Goal: Information Seeking & Learning: Learn about a topic

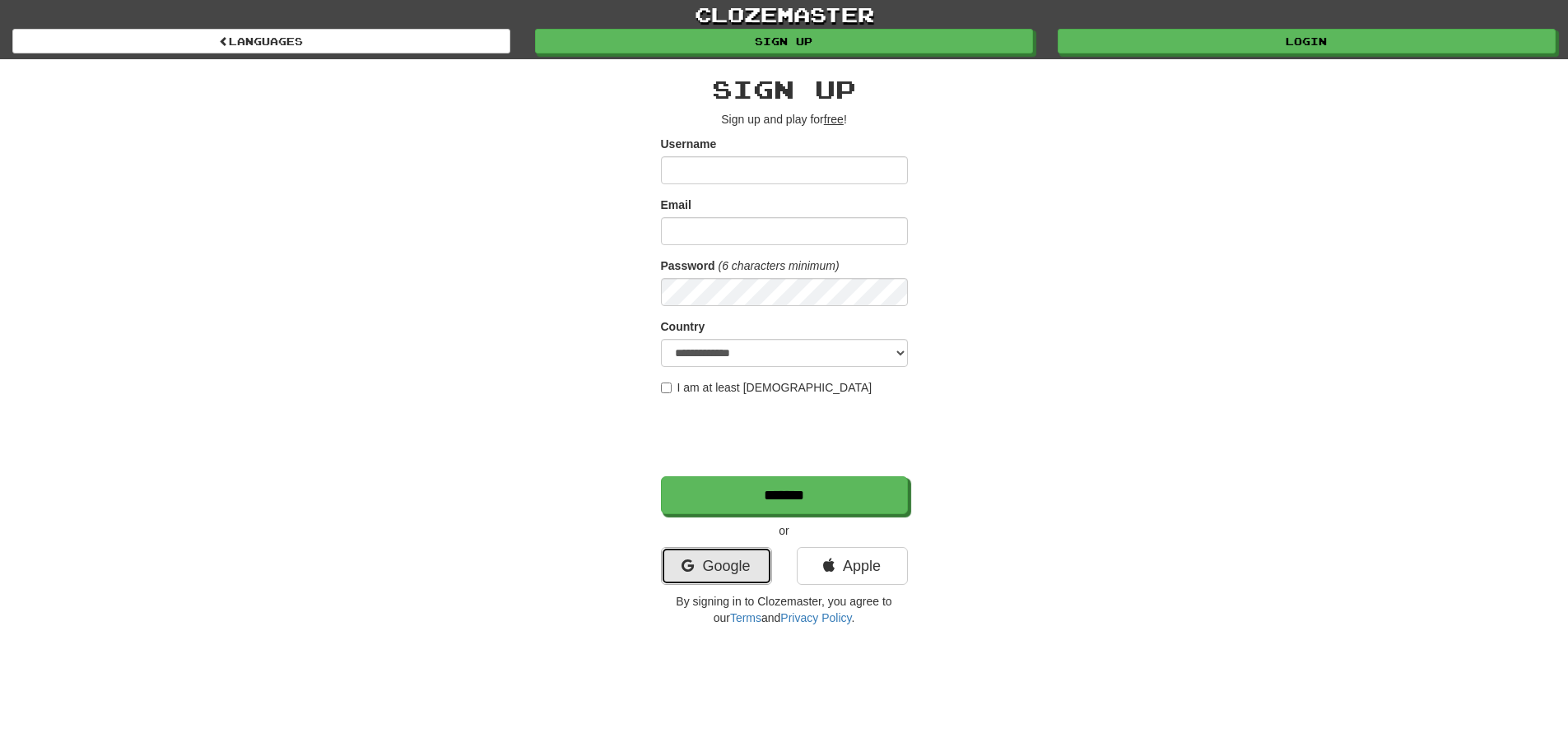
click at [713, 573] on link "Google" at bounding box center [716, 567] width 111 height 38
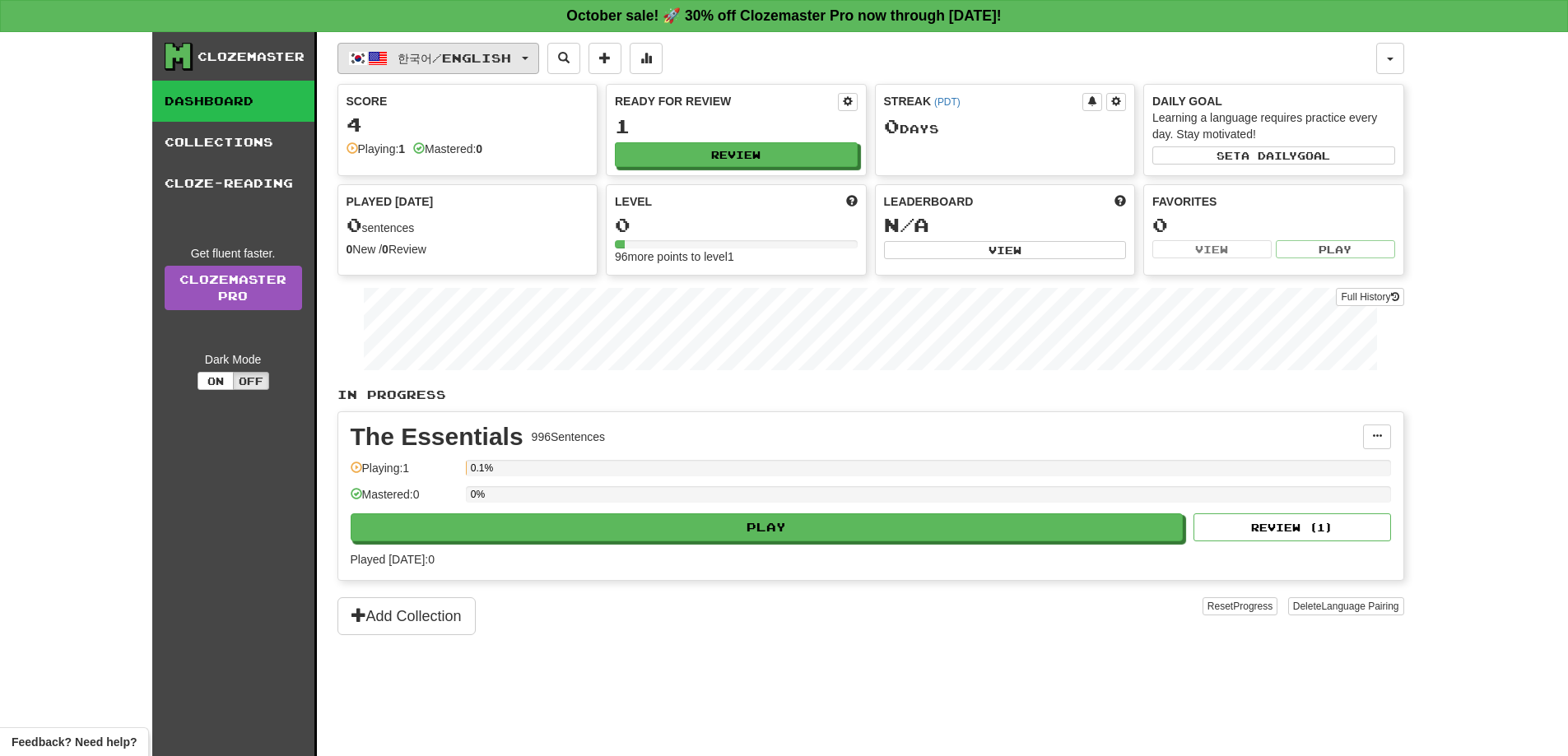
click at [525, 59] on button "한국어 / English" at bounding box center [438, 58] width 202 height 31
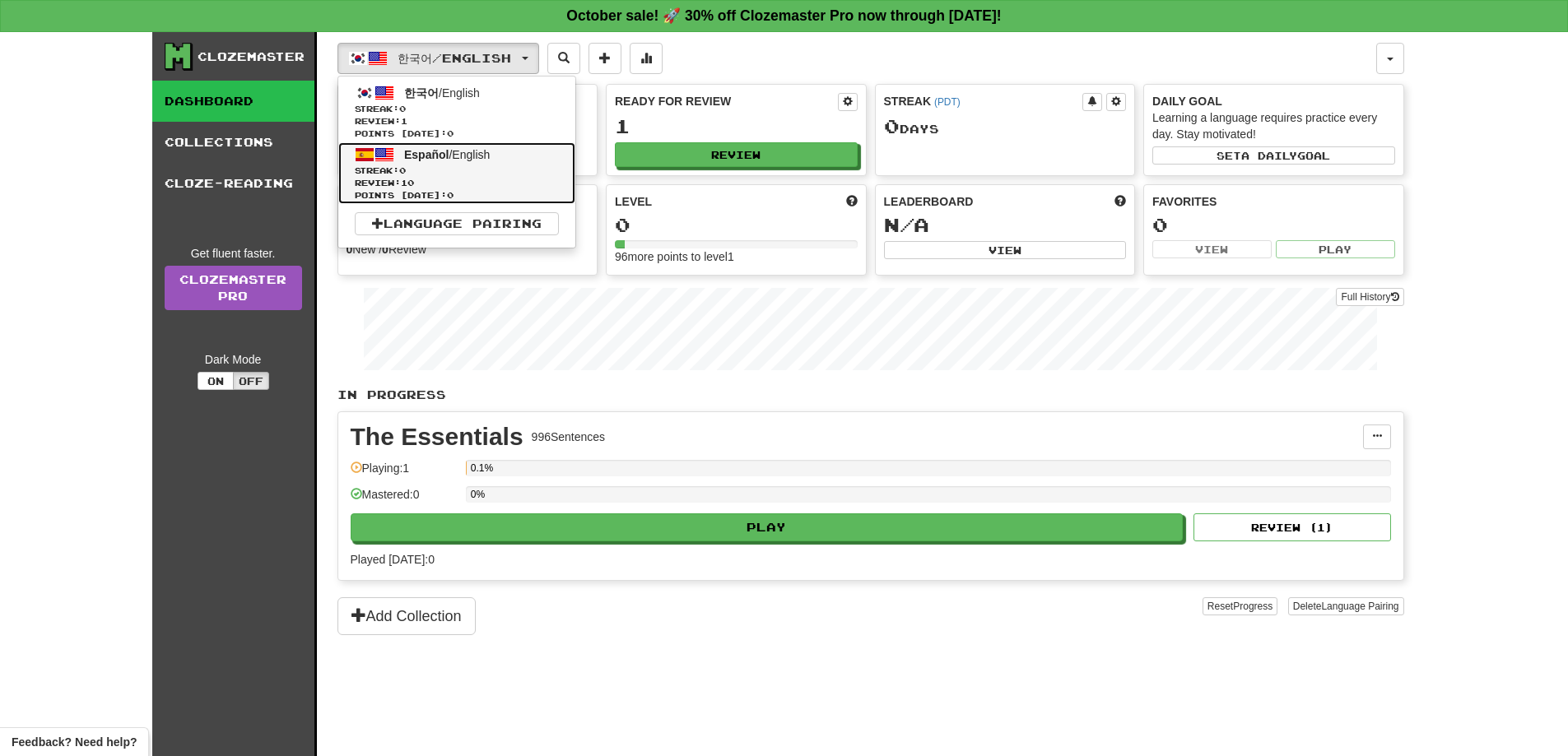
click at [483, 160] on span "Español / English" at bounding box center [447, 155] width 86 height 13
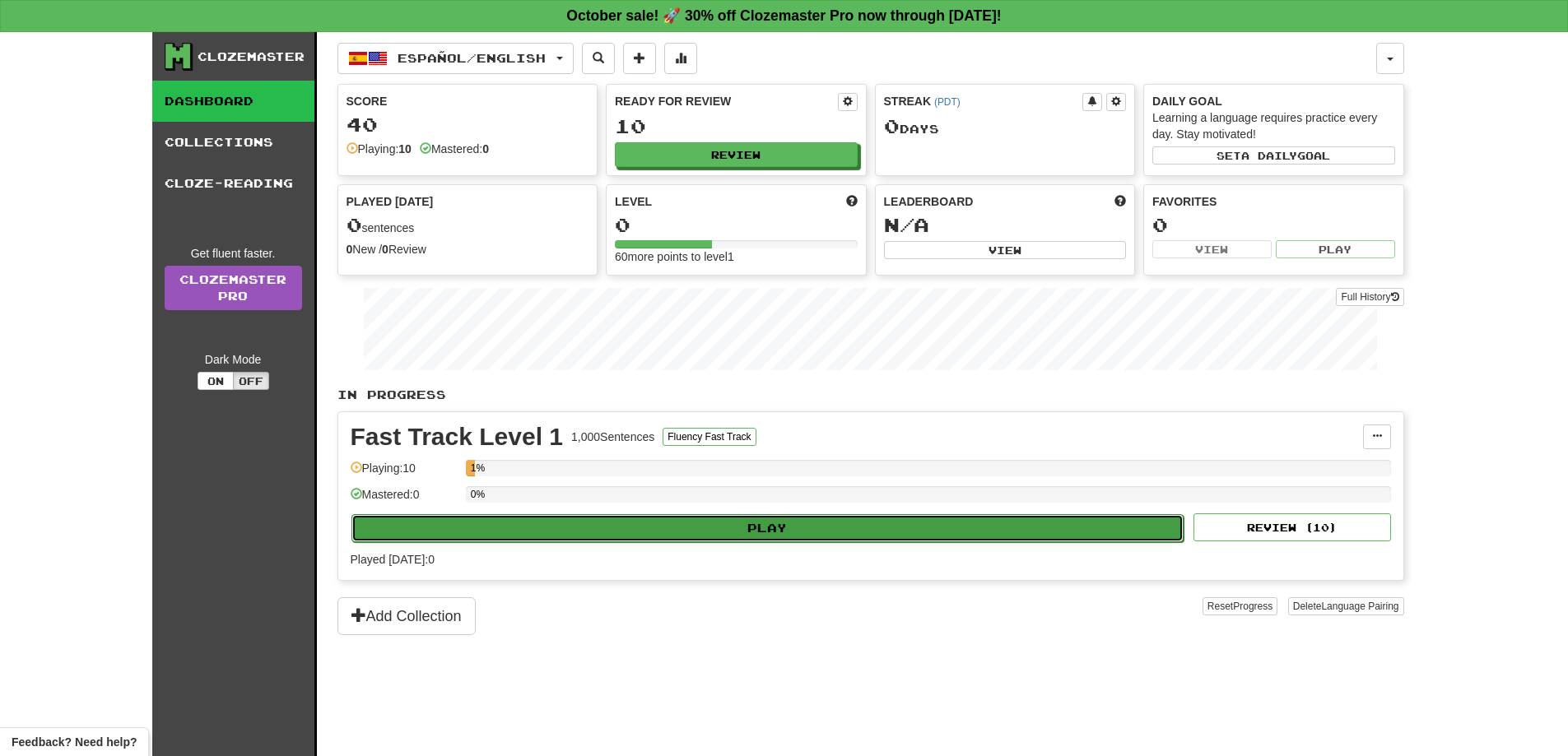
click at [775, 534] on button "Play" at bounding box center [768, 528] width 833 height 28
select select "**"
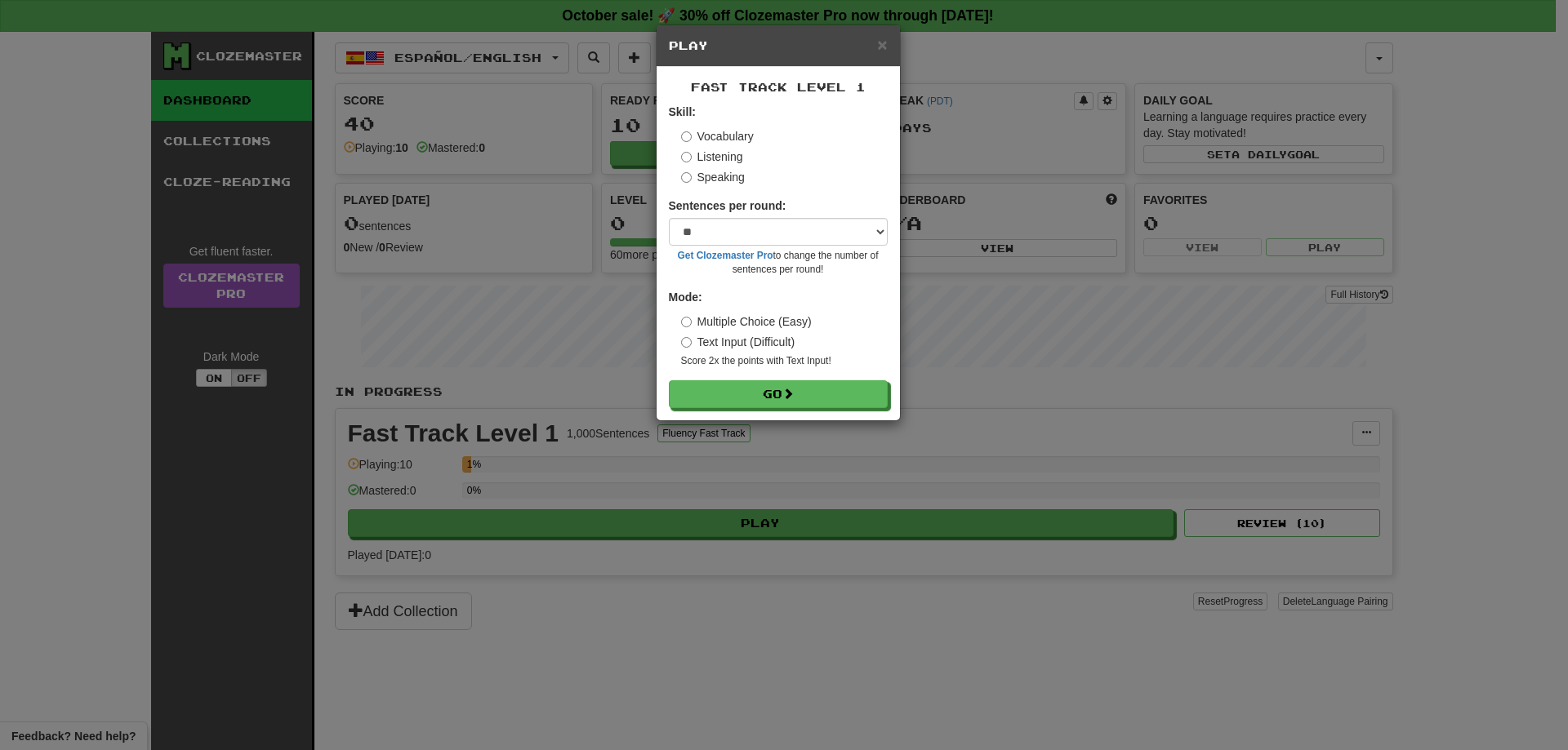
click at [876, 69] on div "Fast Track Level 1 Skill: Vocabulary Listening Speaking Sentences per round: * …" at bounding box center [778, 243] width 243 height 354
click at [876, 37] on div "× Play" at bounding box center [778, 46] width 243 height 42
click at [880, 40] on span "×" at bounding box center [882, 44] width 9 height 19
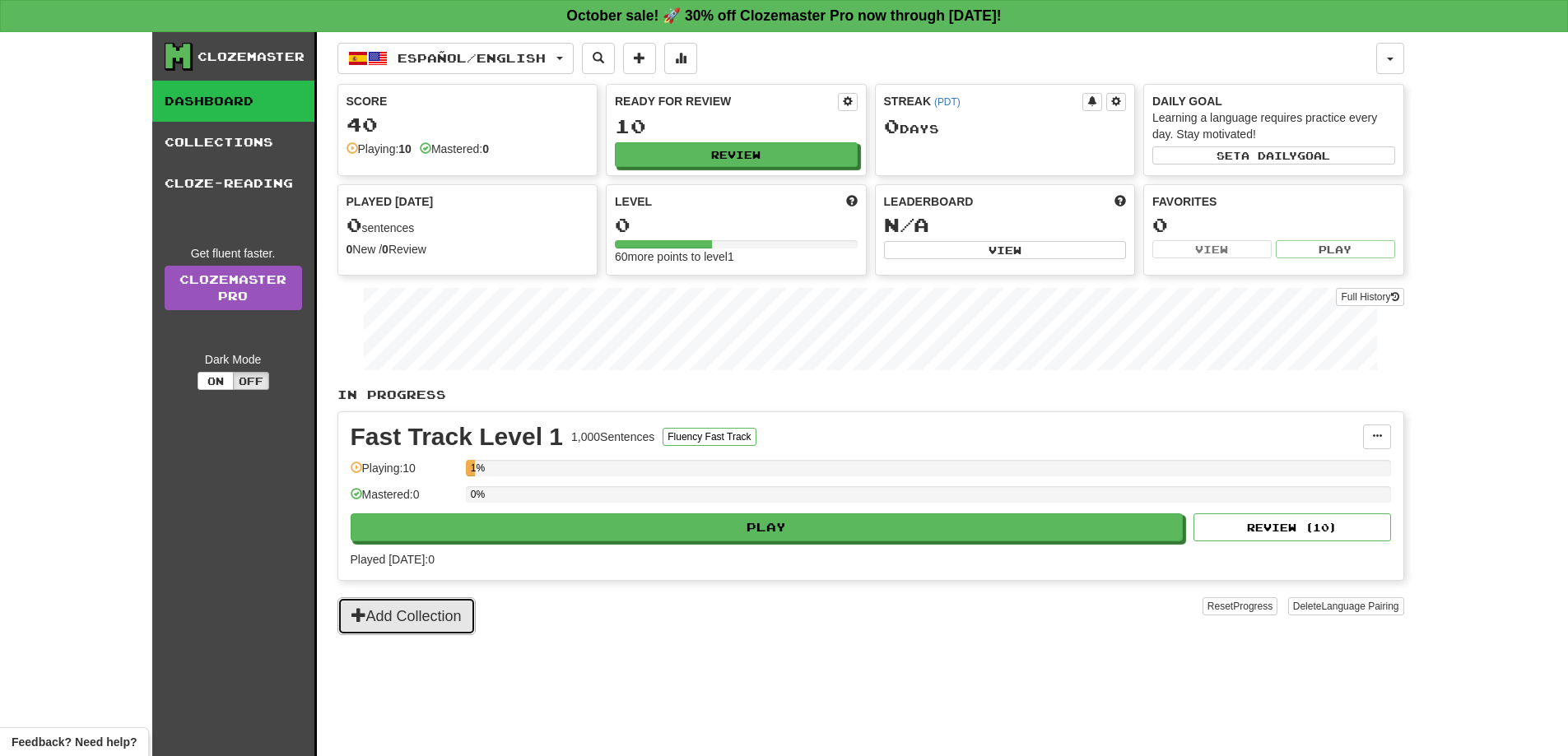
click at [407, 616] on button "Add Collection" at bounding box center [406, 616] width 138 height 38
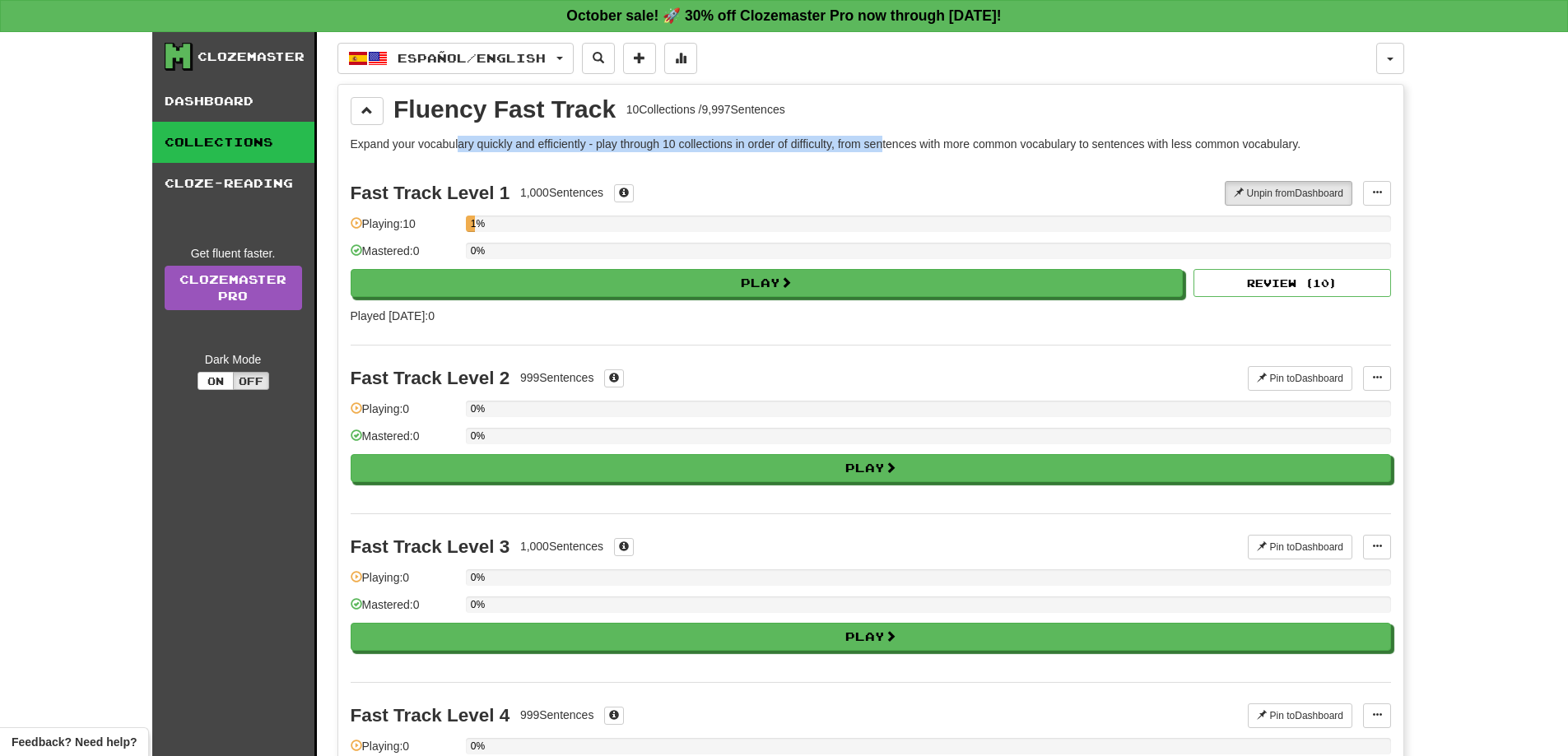
drag, startPoint x: 461, startPoint y: 138, endPoint x: 890, endPoint y: 150, distance: 429.2
click at [889, 150] on p "Expand your vocabulary quickly and efficiently - play through 10 collections in…" at bounding box center [871, 144] width 1040 height 16
click at [890, 150] on p "Expand your vocabulary quickly and efficiently - play through 10 collections in…" at bounding box center [871, 144] width 1040 height 16
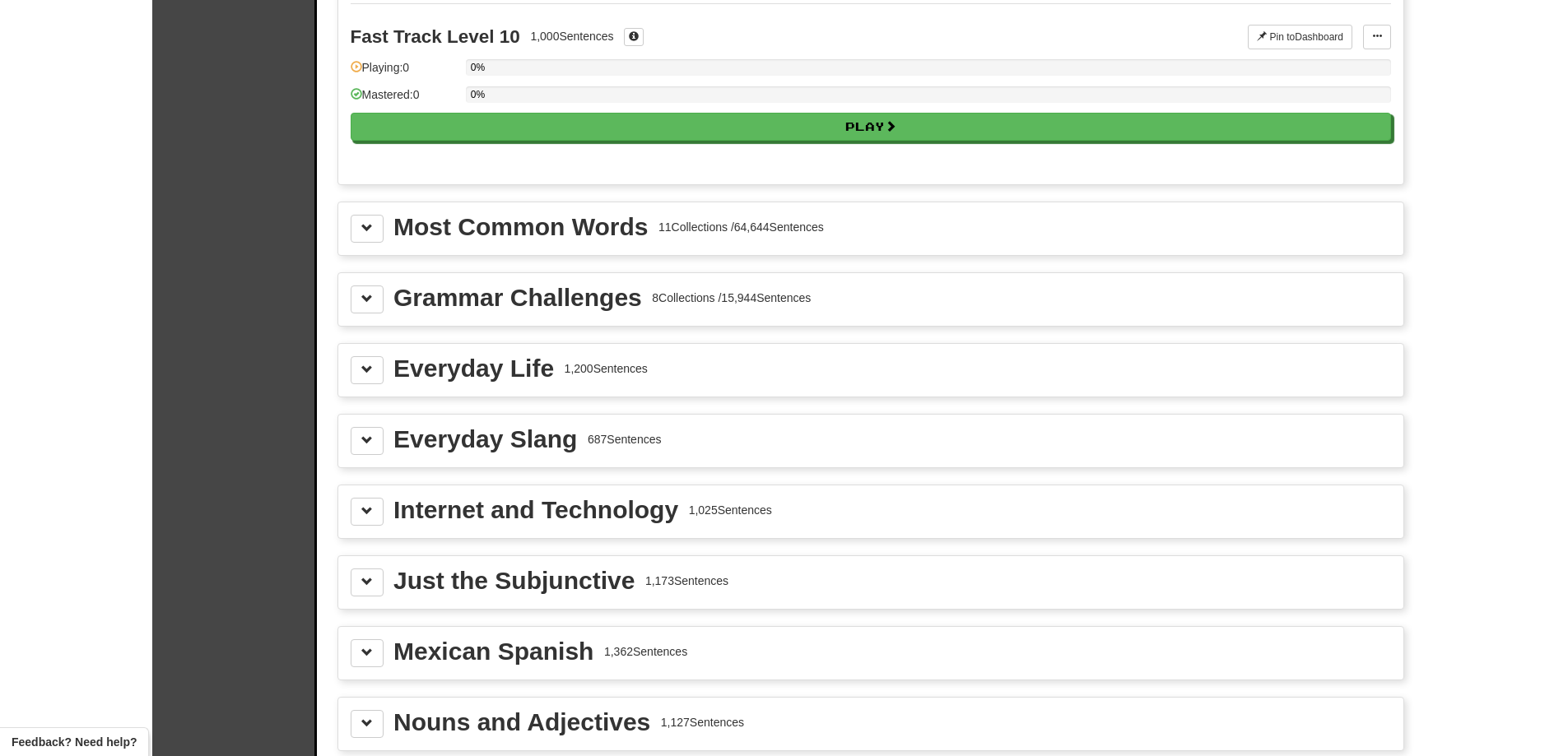
scroll to position [1729, 0]
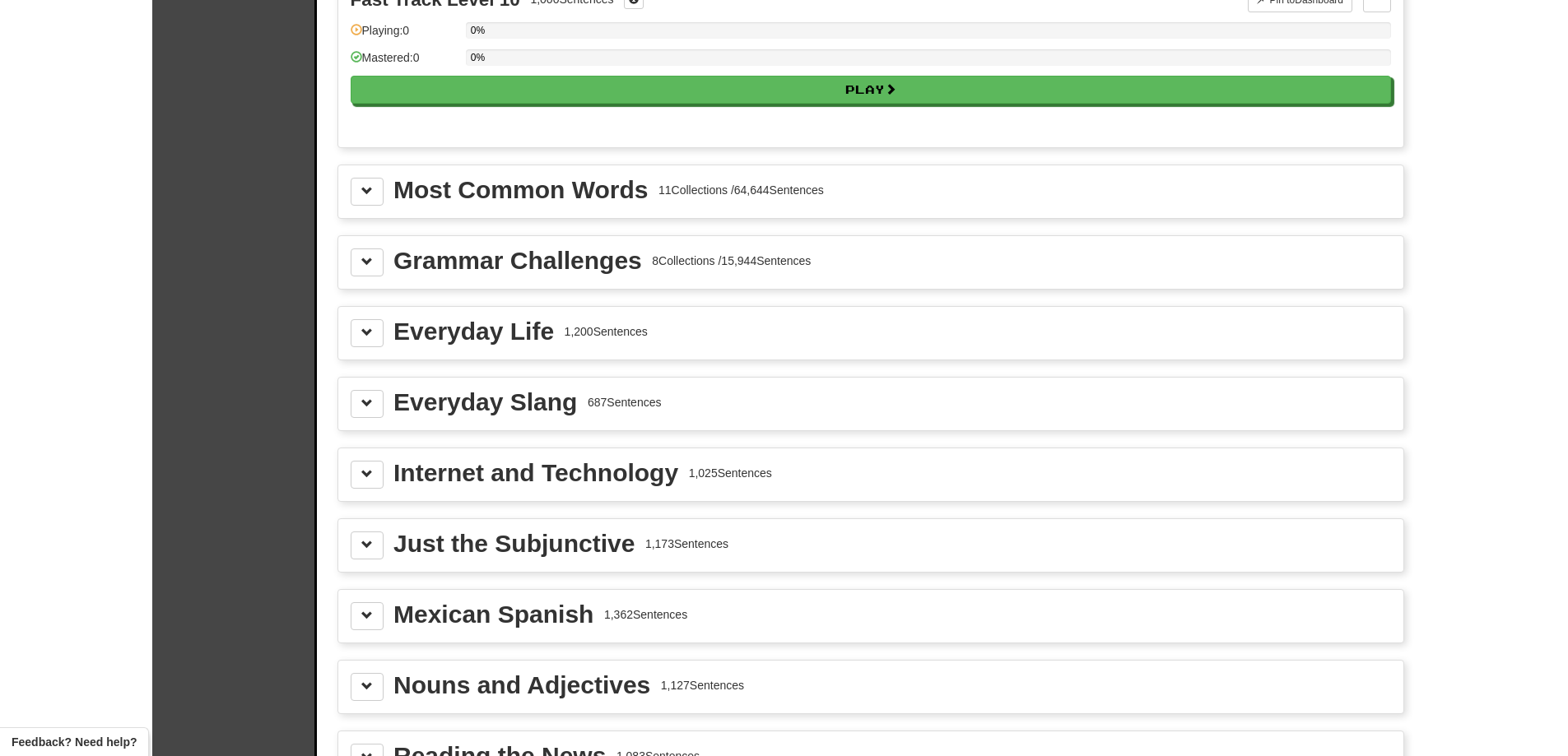
click at [608, 197] on div "Most Common Words" at bounding box center [520, 190] width 254 height 25
click at [369, 204] on div "Most Common Words 11 Collections / 64,644 Sentences" at bounding box center [871, 191] width 1065 height 52
click at [367, 194] on span at bounding box center [367, 191] width 11 height 11
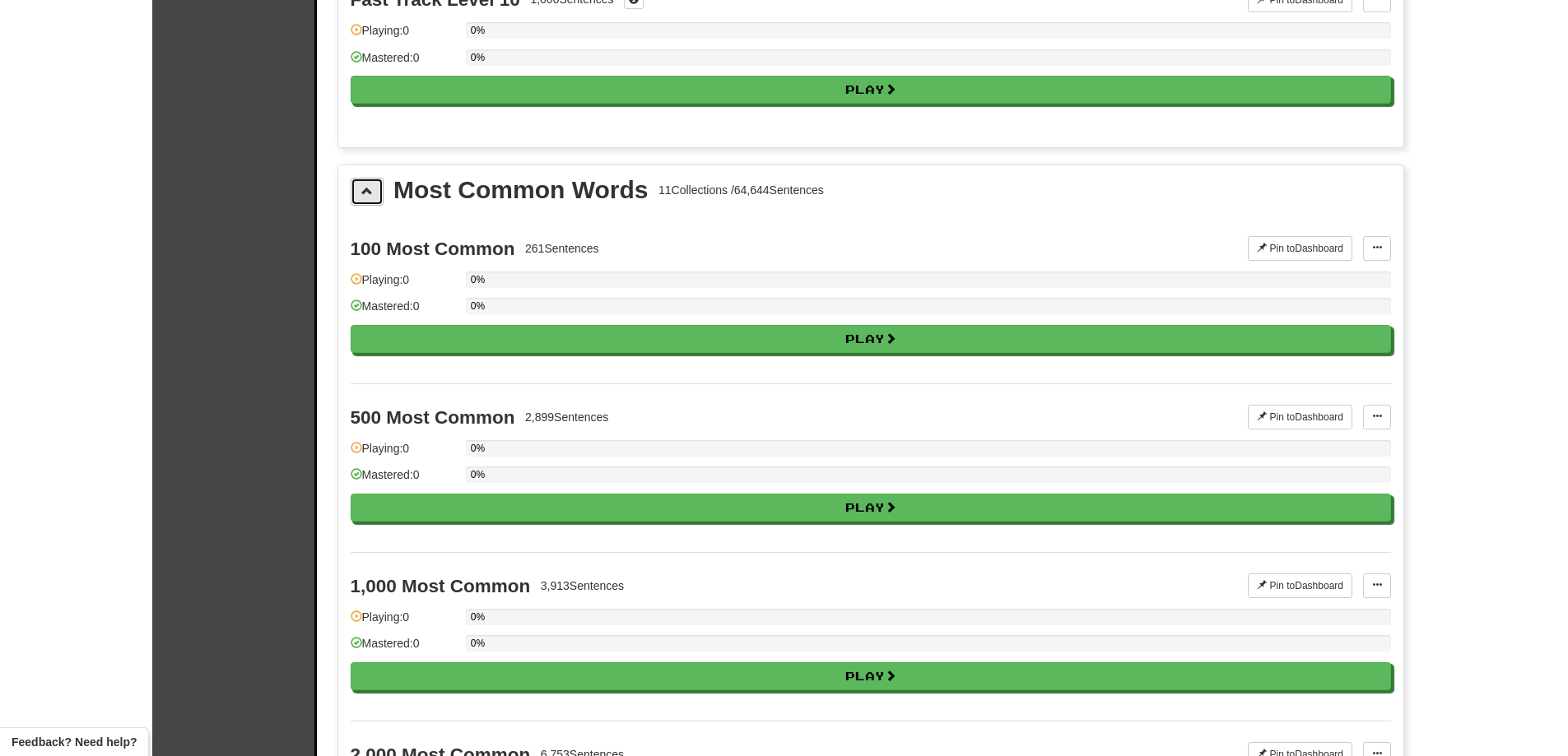
click at [367, 194] on span at bounding box center [367, 191] width 11 height 11
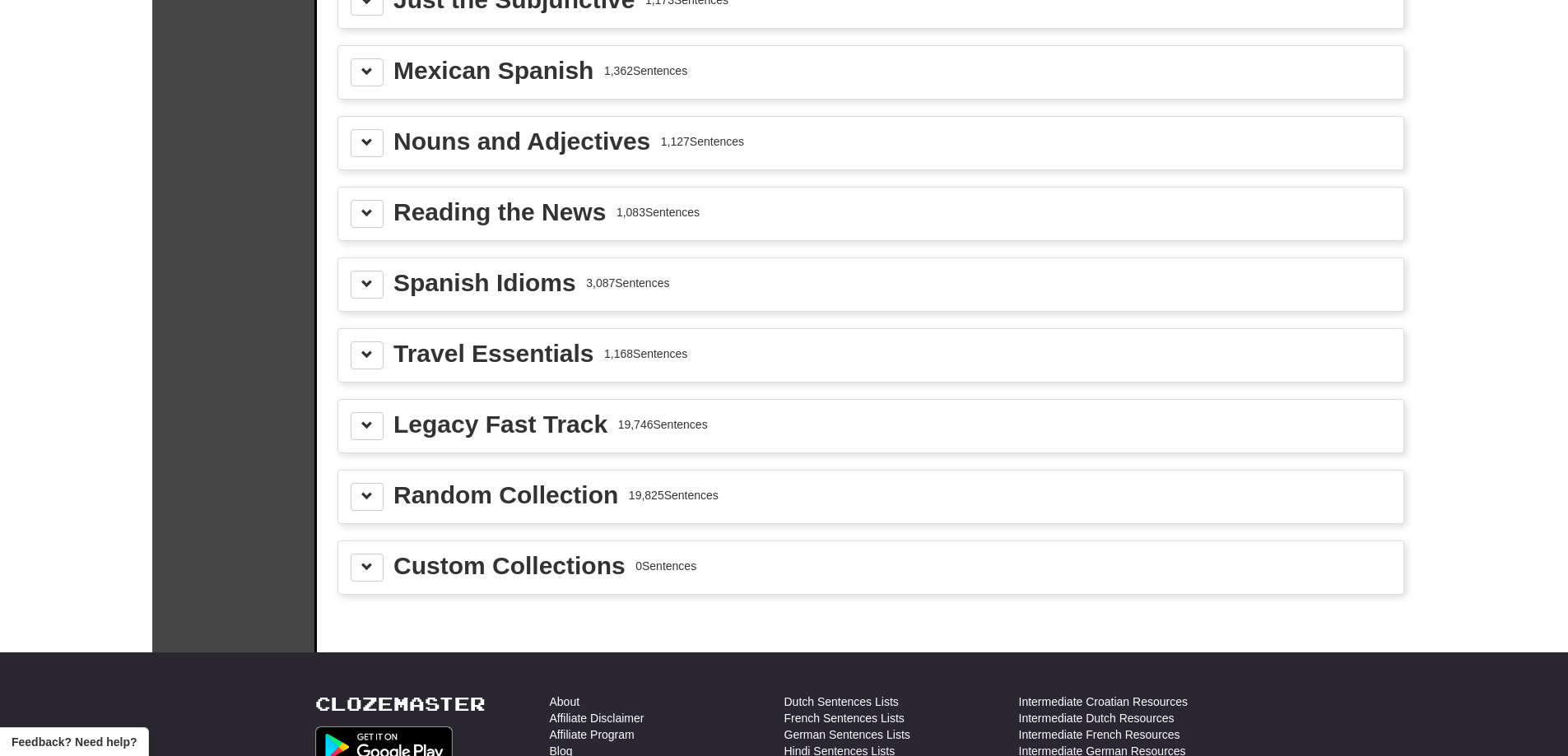
drag, startPoint x: 233, startPoint y: 379, endPoint x: 236, endPoint y: 366, distance: 13.3
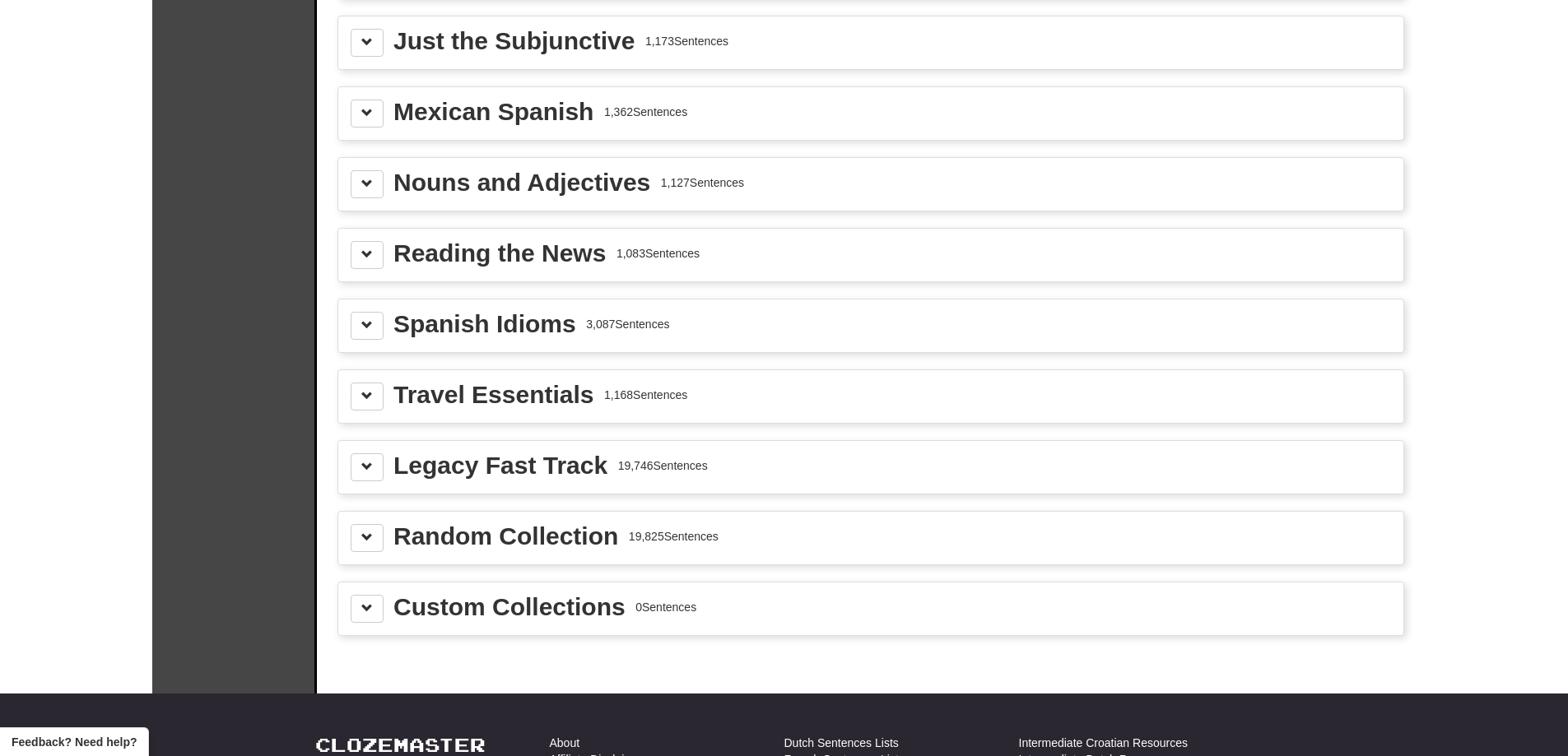
drag, startPoint x: 245, startPoint y: 275, endPoint x: 249, endPoint y: 263, distance: 12.6
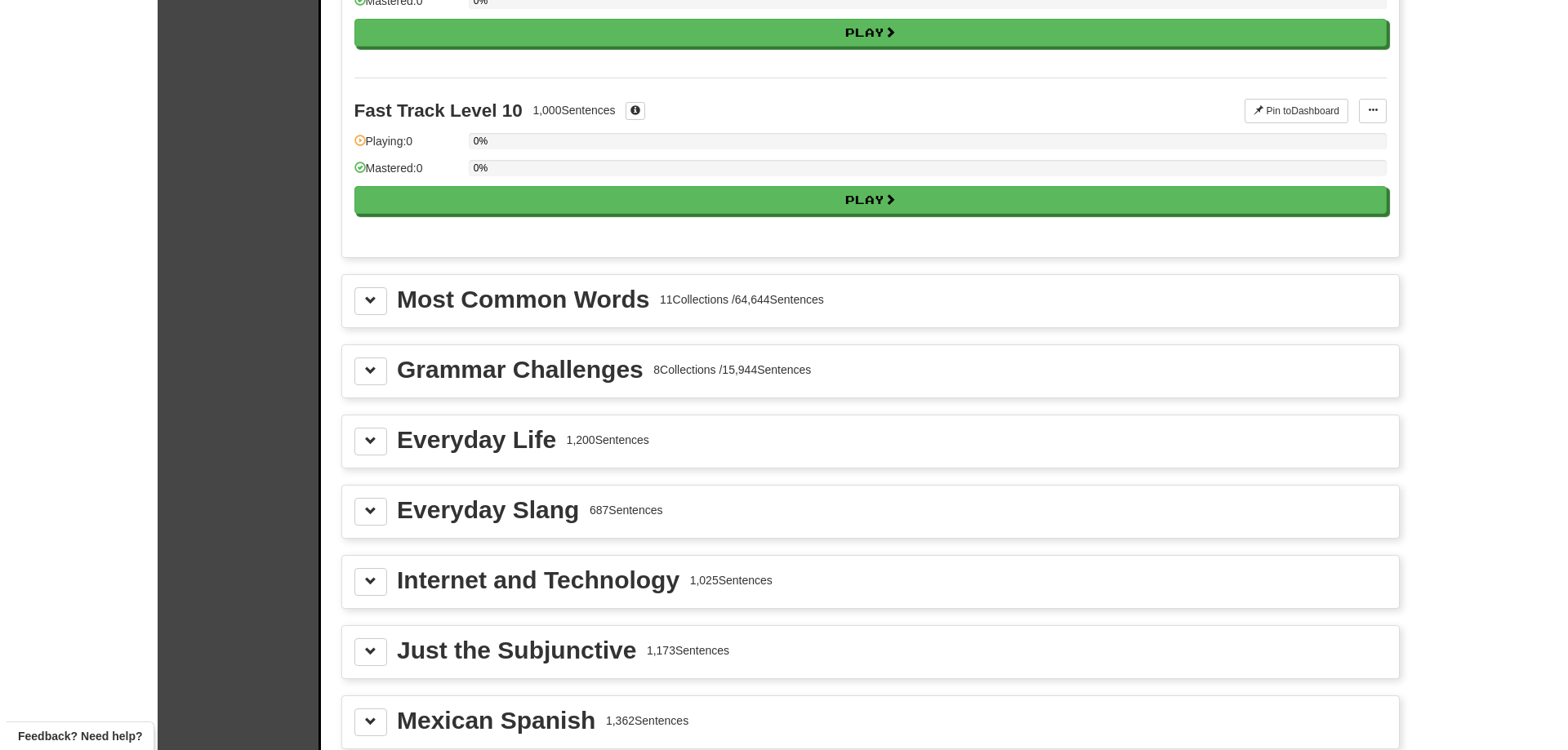
scroll to position [0, 0]
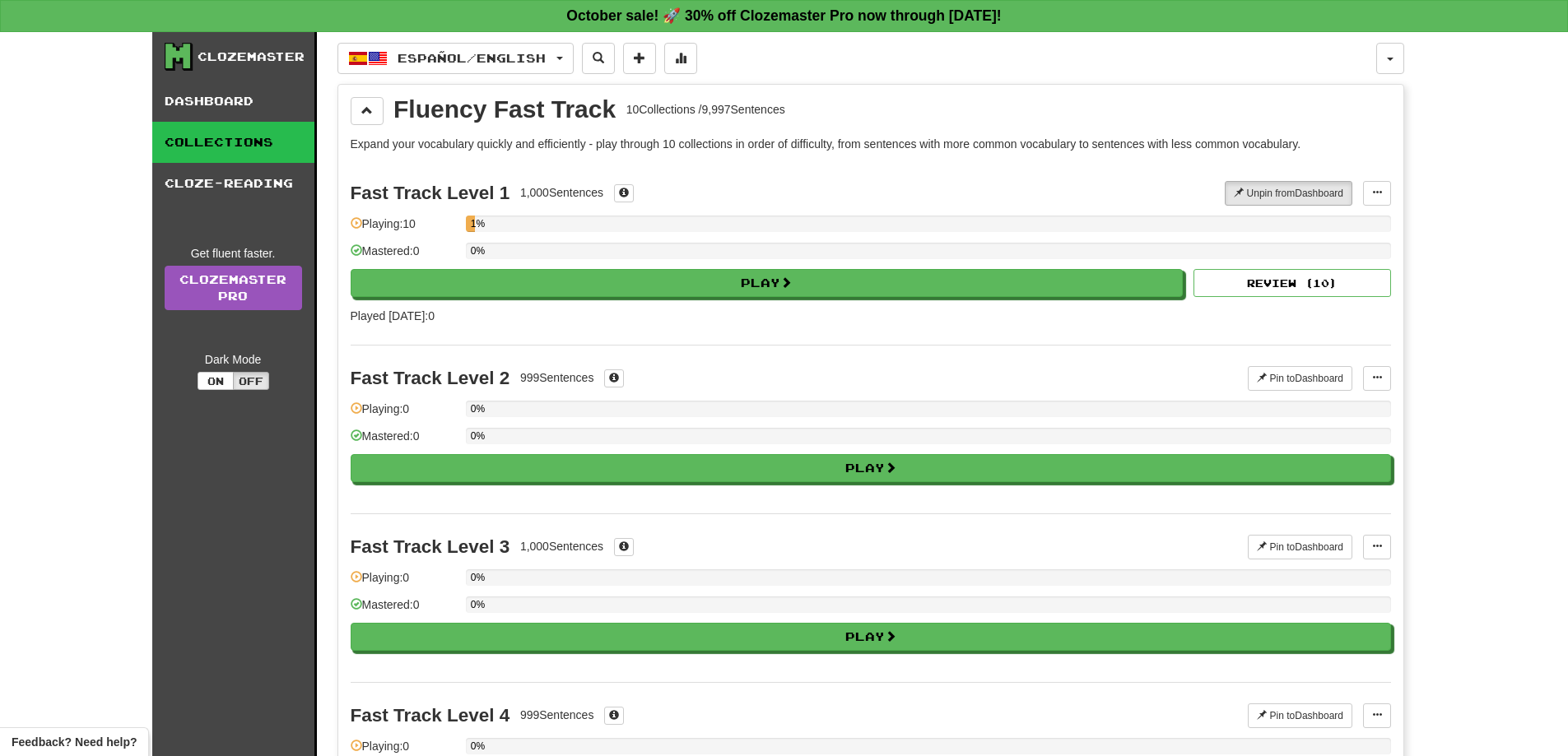
drag, startPoint x: 277, startPoint y: 463, endPoint x: 288, endPoint y: 126, distance: 337.2
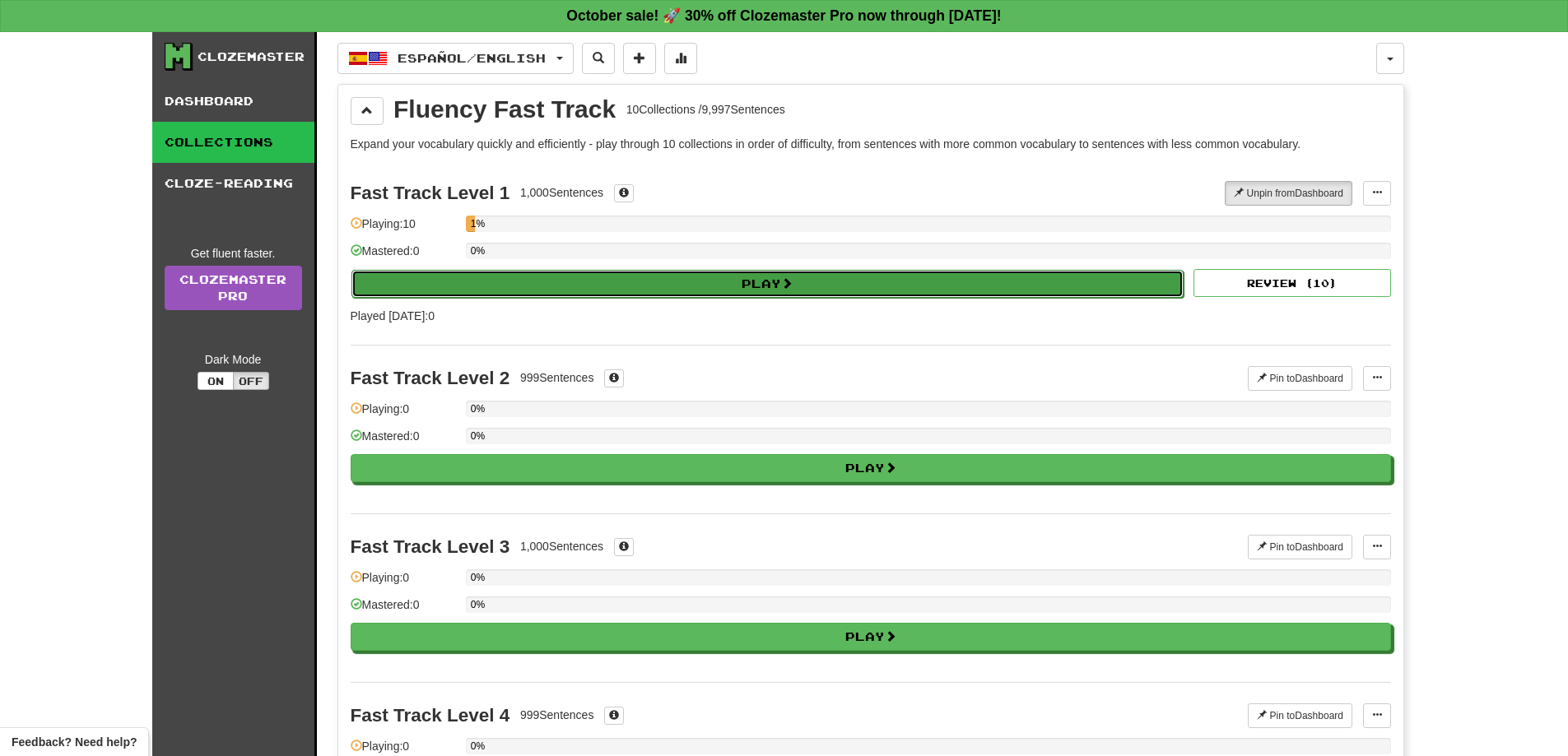
click at [555, 282] on button "Play" at bounding box center [768, 283] width 833 height 28
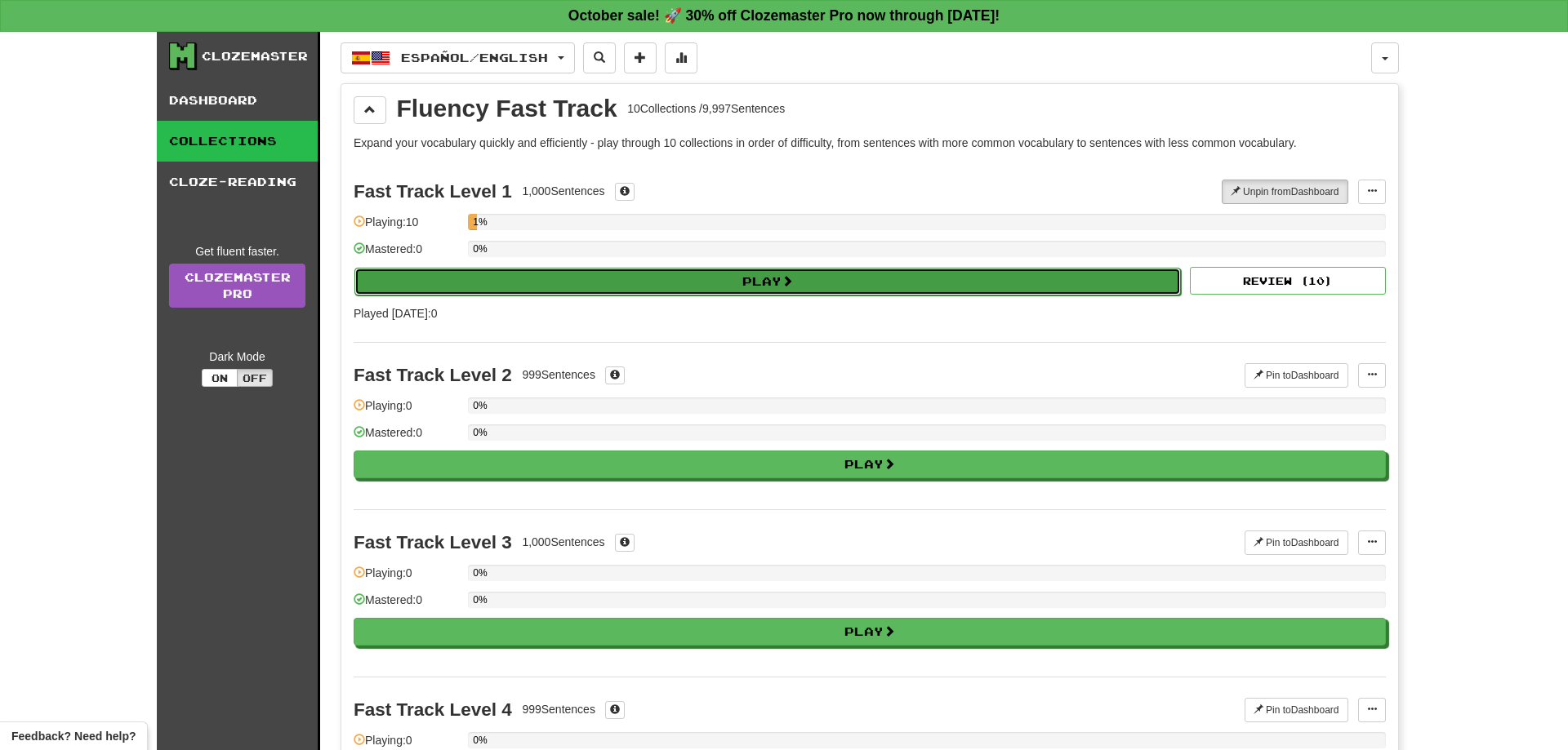
select select "**"
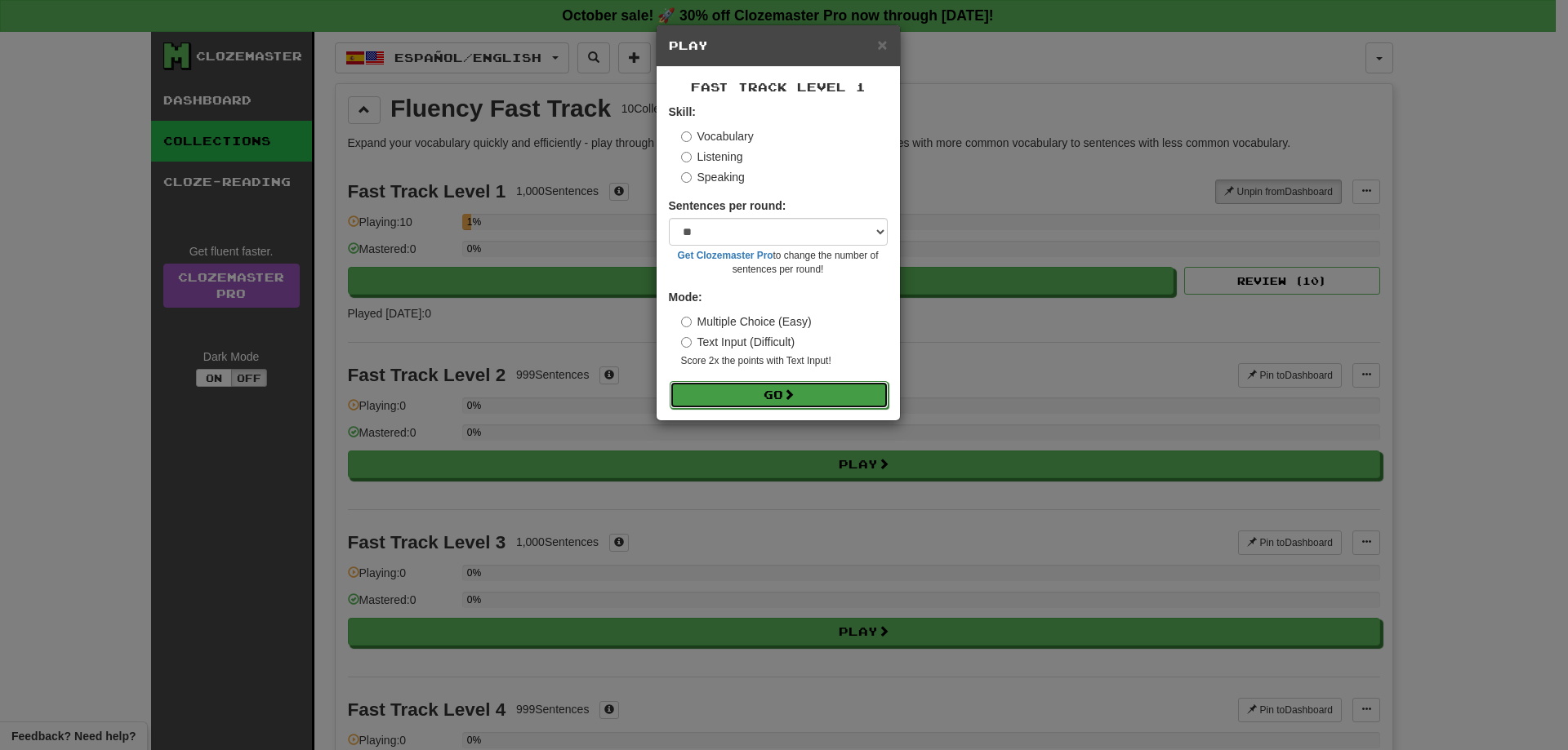
click at [808, 393] on button "Go" at bounding box center [779, 394] width 219 height 27
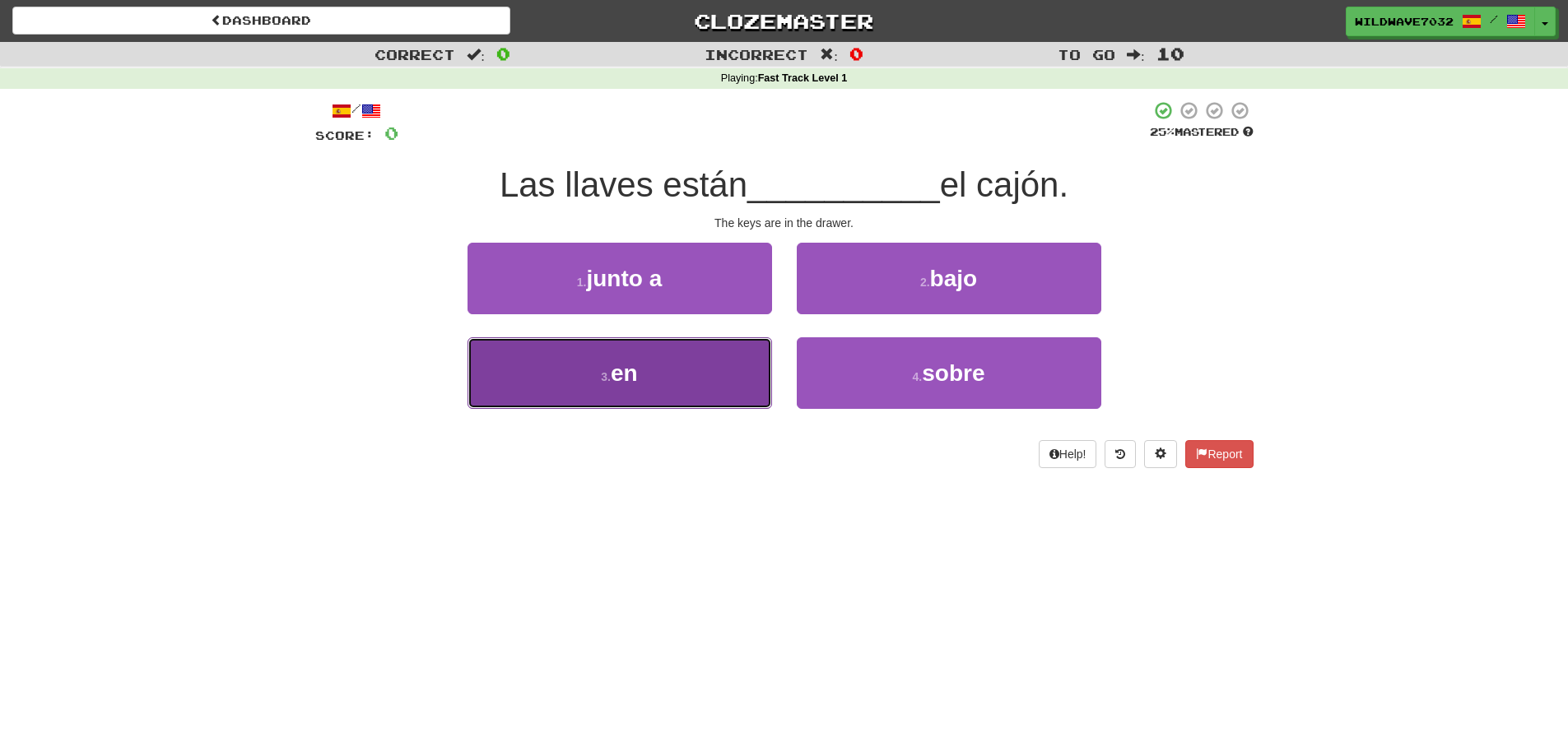
click at [670, 401] on button "3 . en" at bounding box center [620, 373] width 304 height 71
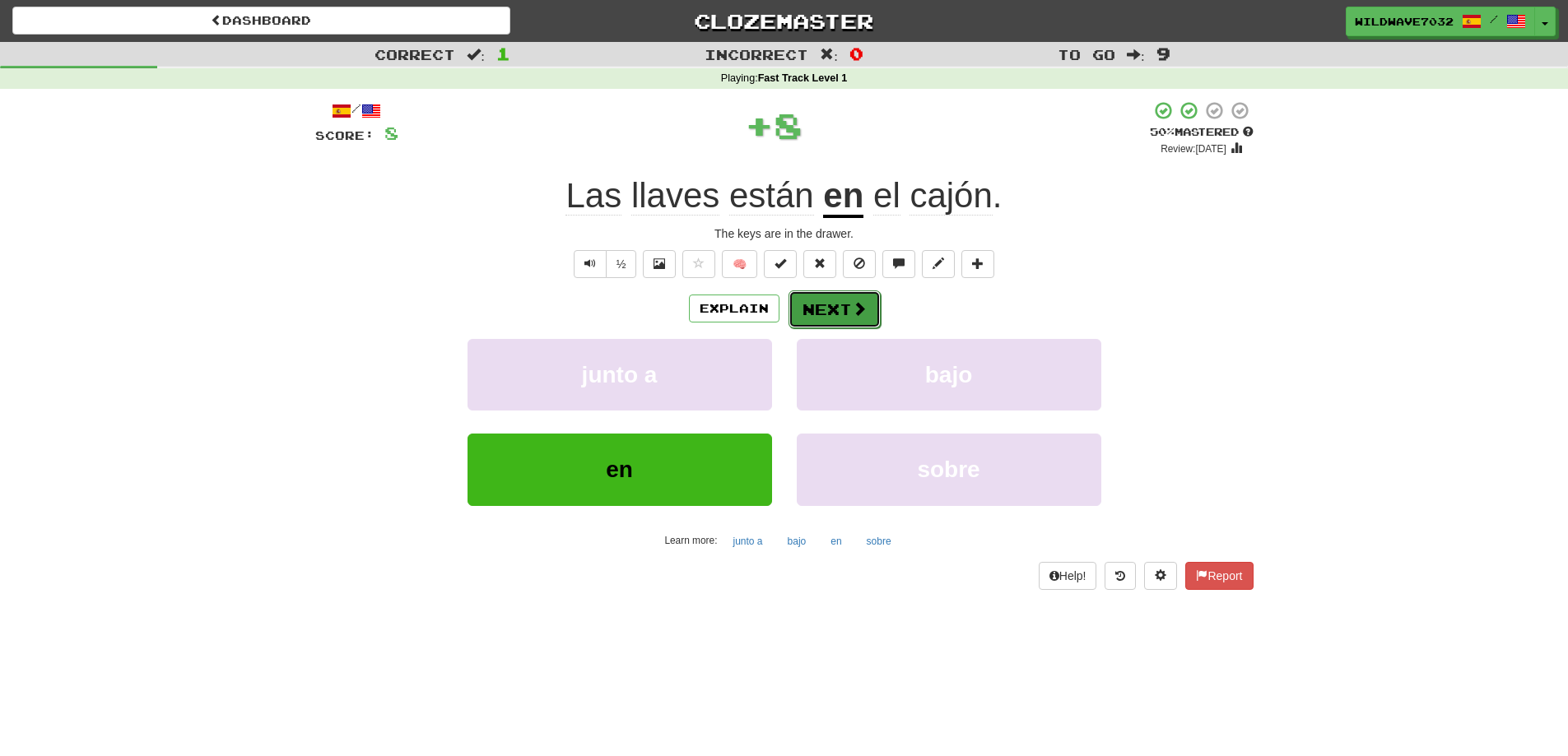
click at [848, 322] on button "Next" at bounding box center [834, 310] width 92 height 38
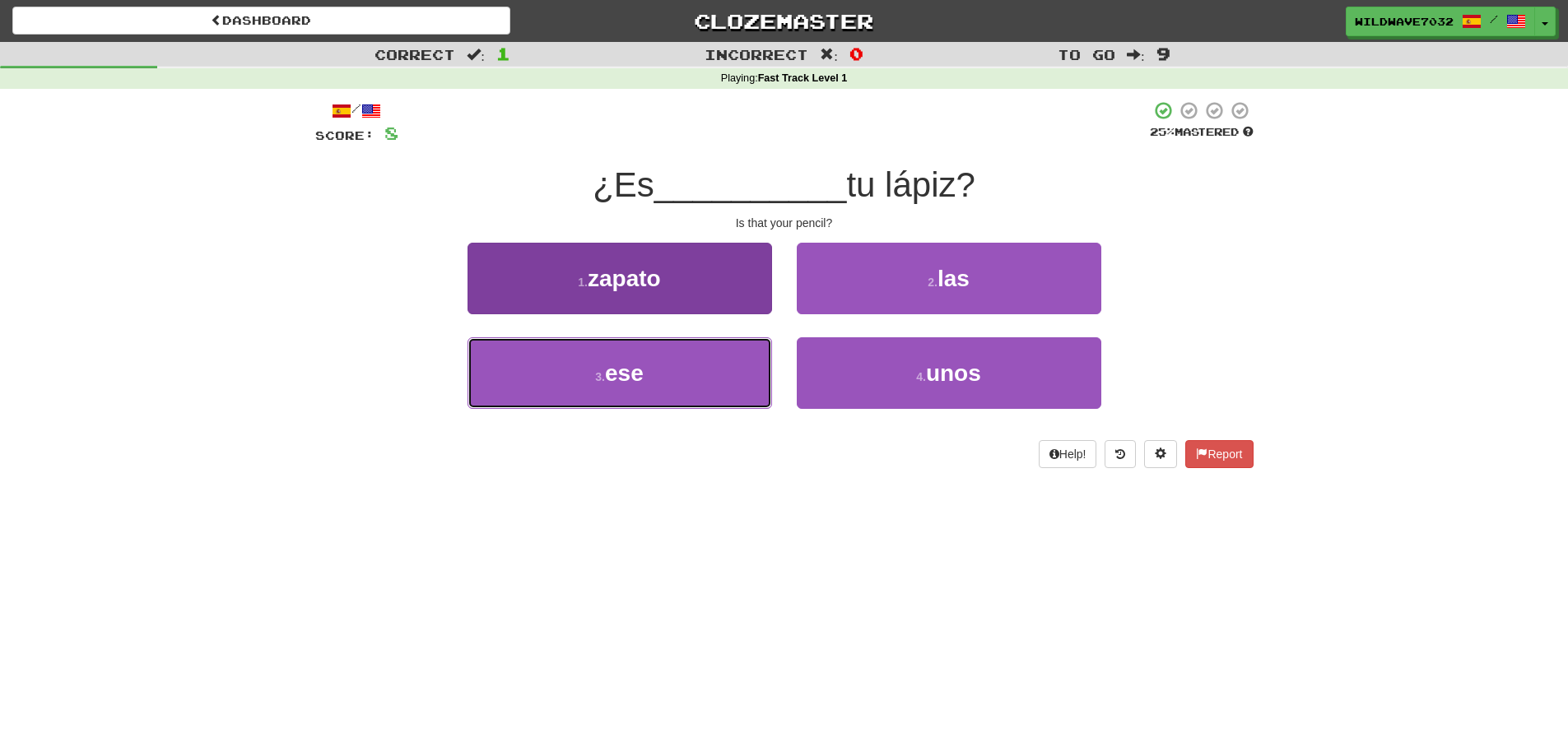
drag, startPoint x: 728, startPoint y: 381, endPoint x: 726, endPoint y: 394, distance: 13.2
click at [728, 382] on button "3 . ese" at bounding box center [620, 373] width 304 height 71
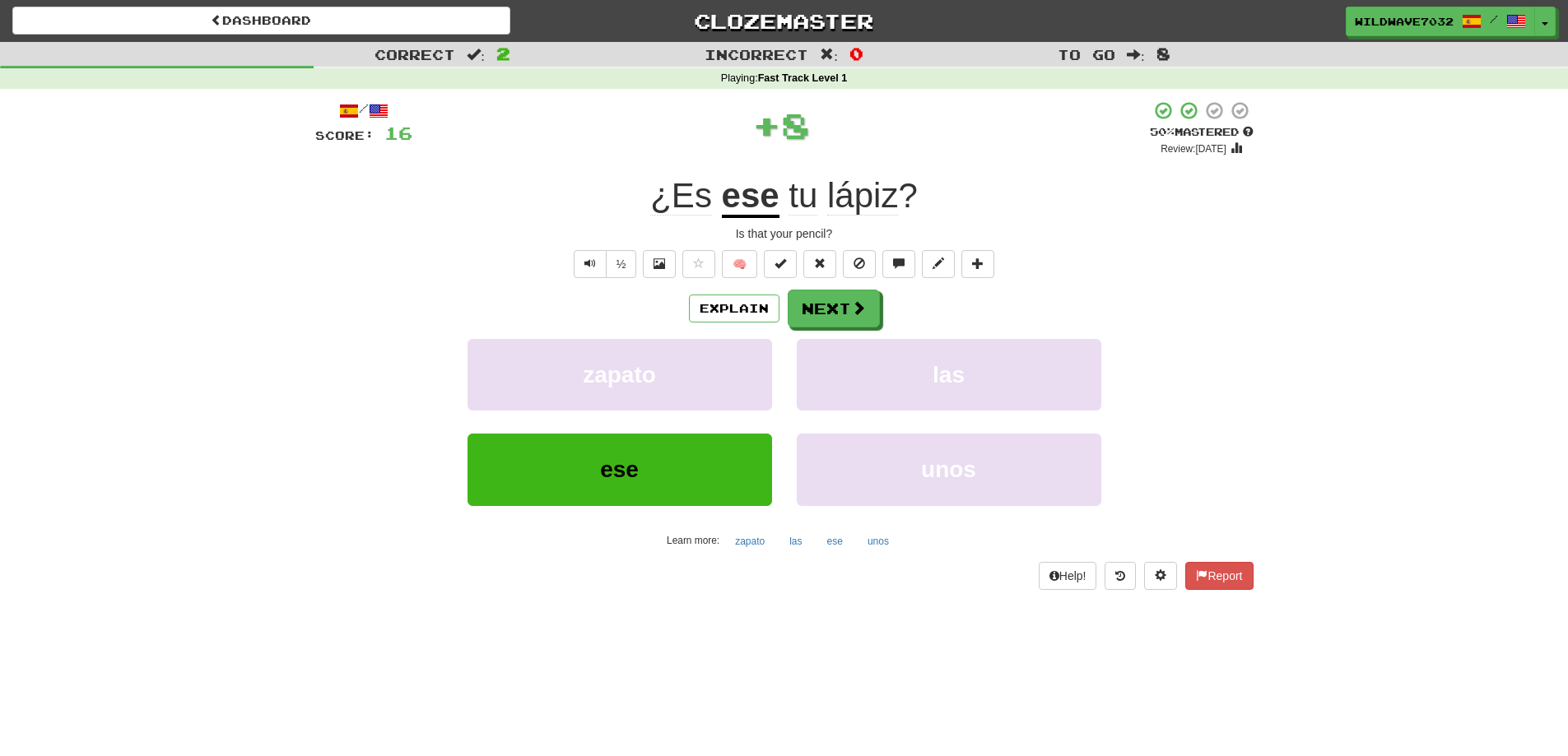
click at [758, 177] on u "ese" at bounding box center [750, 197] width 58 height 42
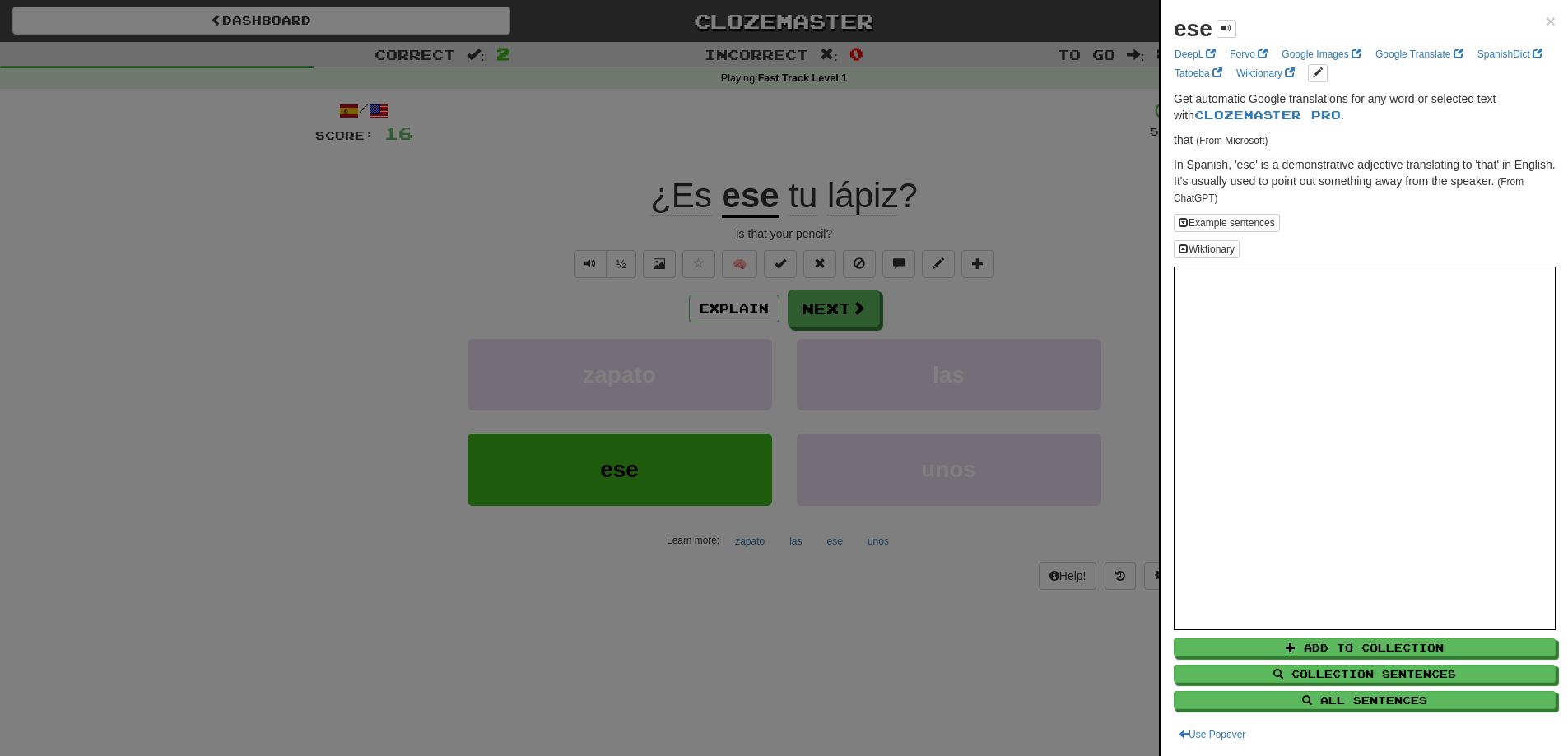
click at [1036, 271] on div at bounding box center [784, 378] width 1568 height 756
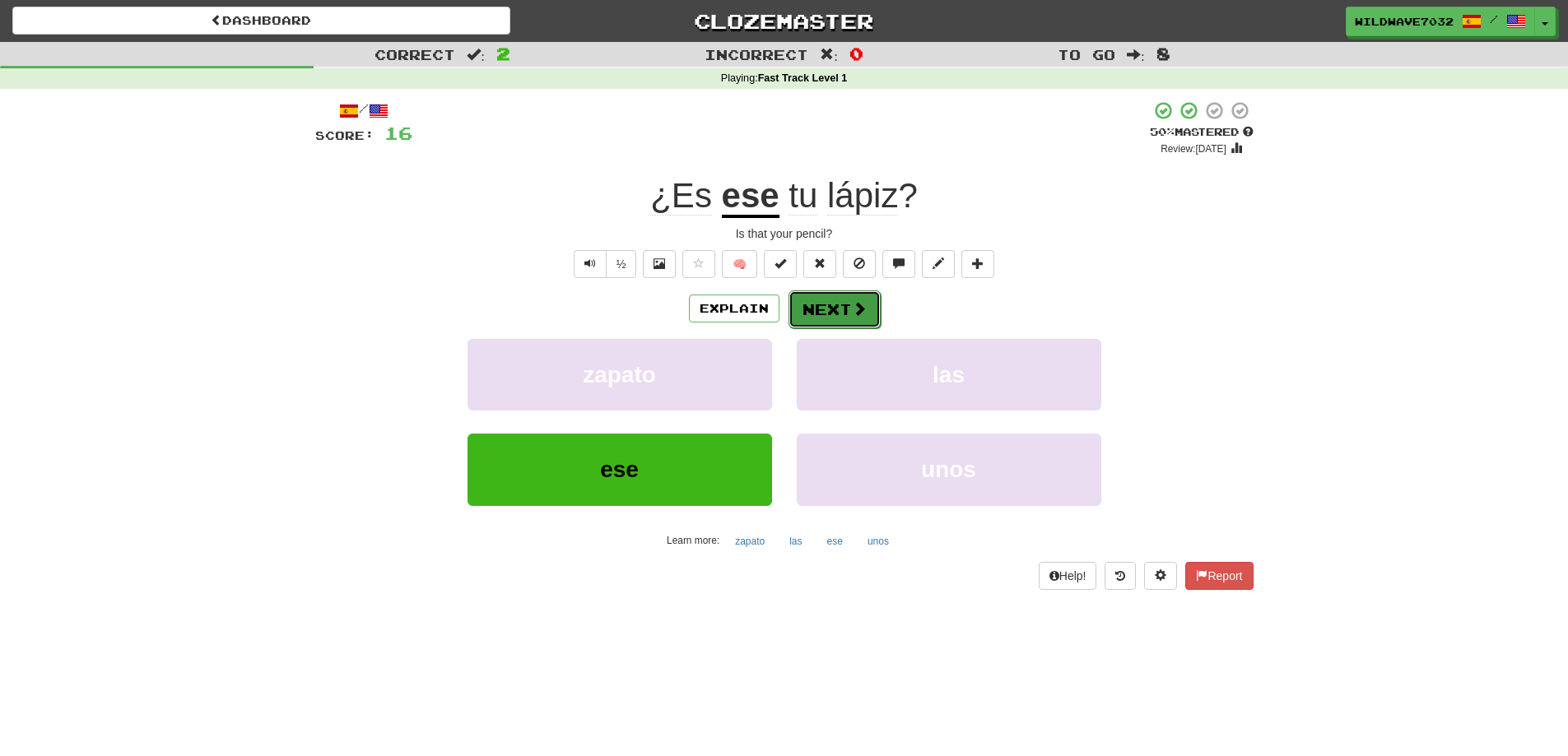
click at [823, 299] on button "Next" at bounding box center [834, 310] width 92 height 38
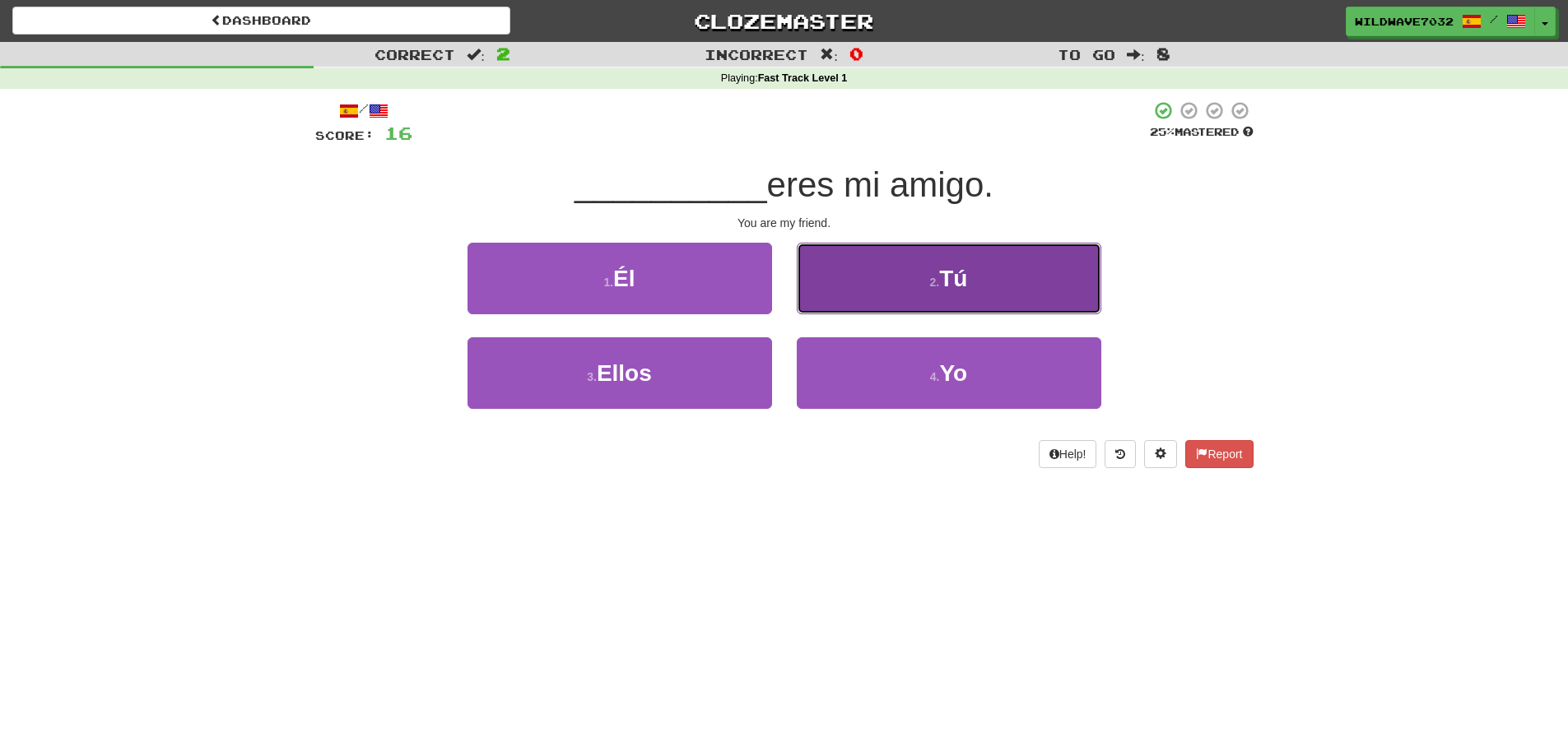
click at [956, 253] on button "2 . Tú" at bounding box center [949, 278] width 304 height 71
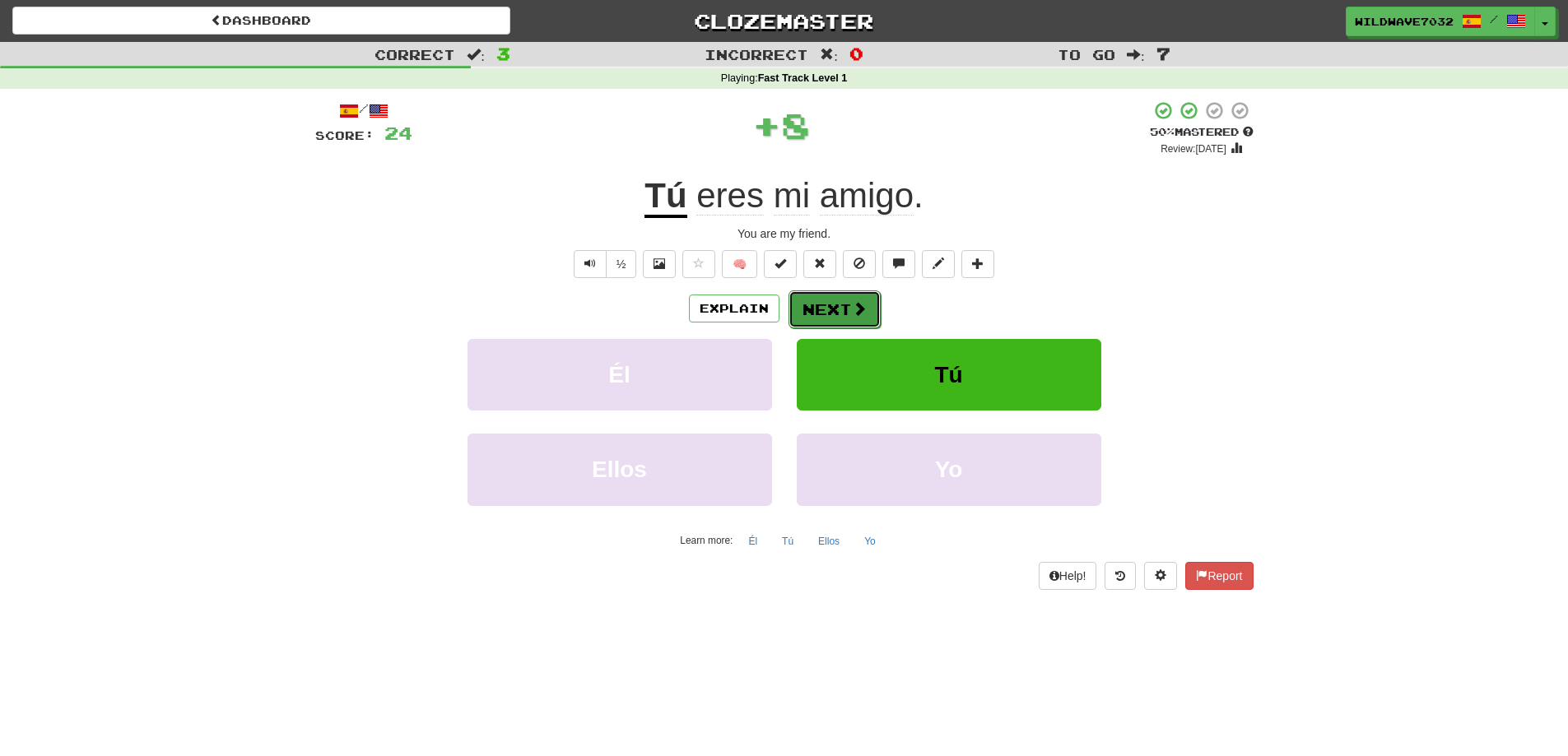
click at [851, 299] on button "Next" at bounding box center [834, 310] width 92 height 38
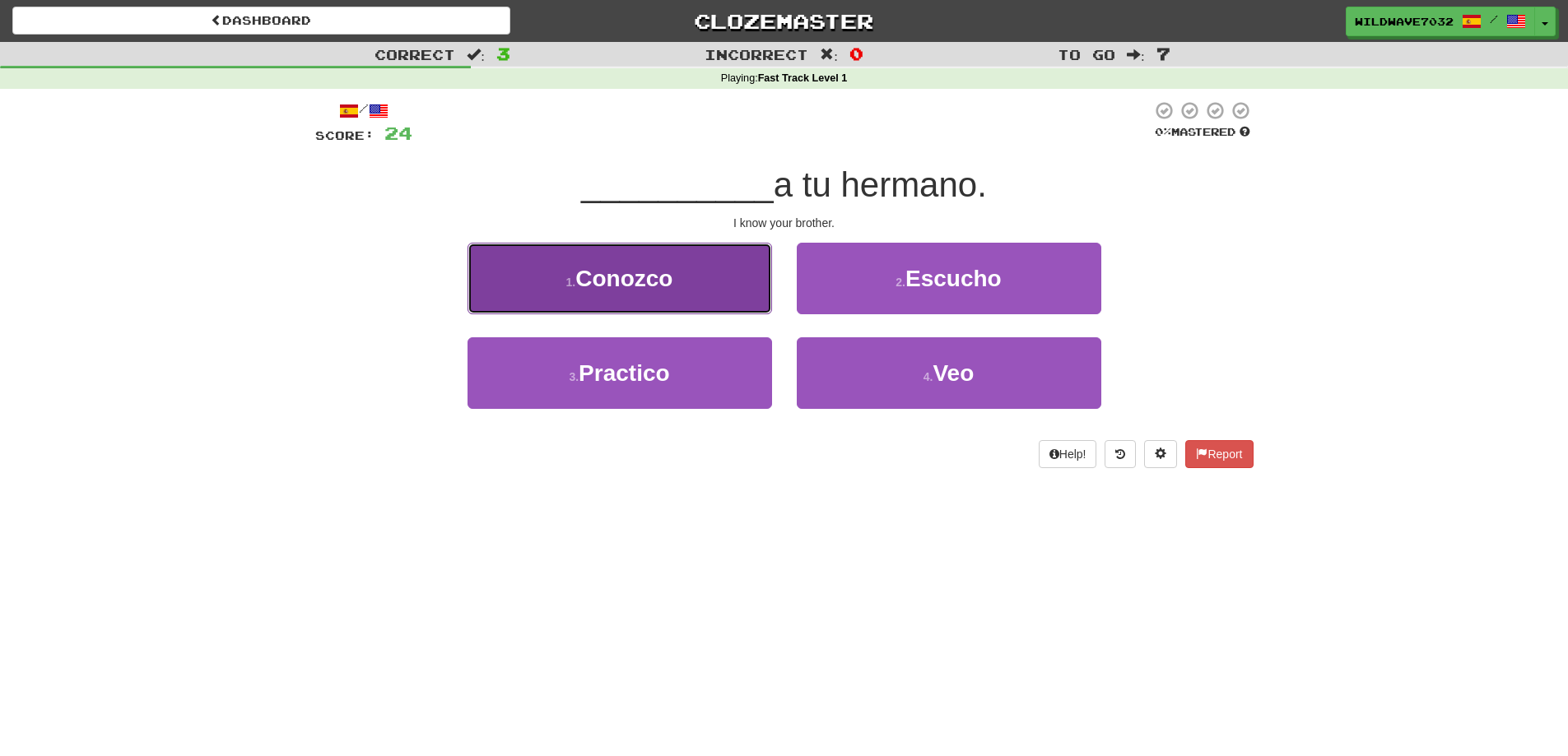
drag, startPoint x: 752, startPoint y: 310, endPoint x: 749, endPoint y: 301, distance: 9.5
click at [749, 301] on button "1 . Conozco" at bounding box center [620, 278] width 304 height 71
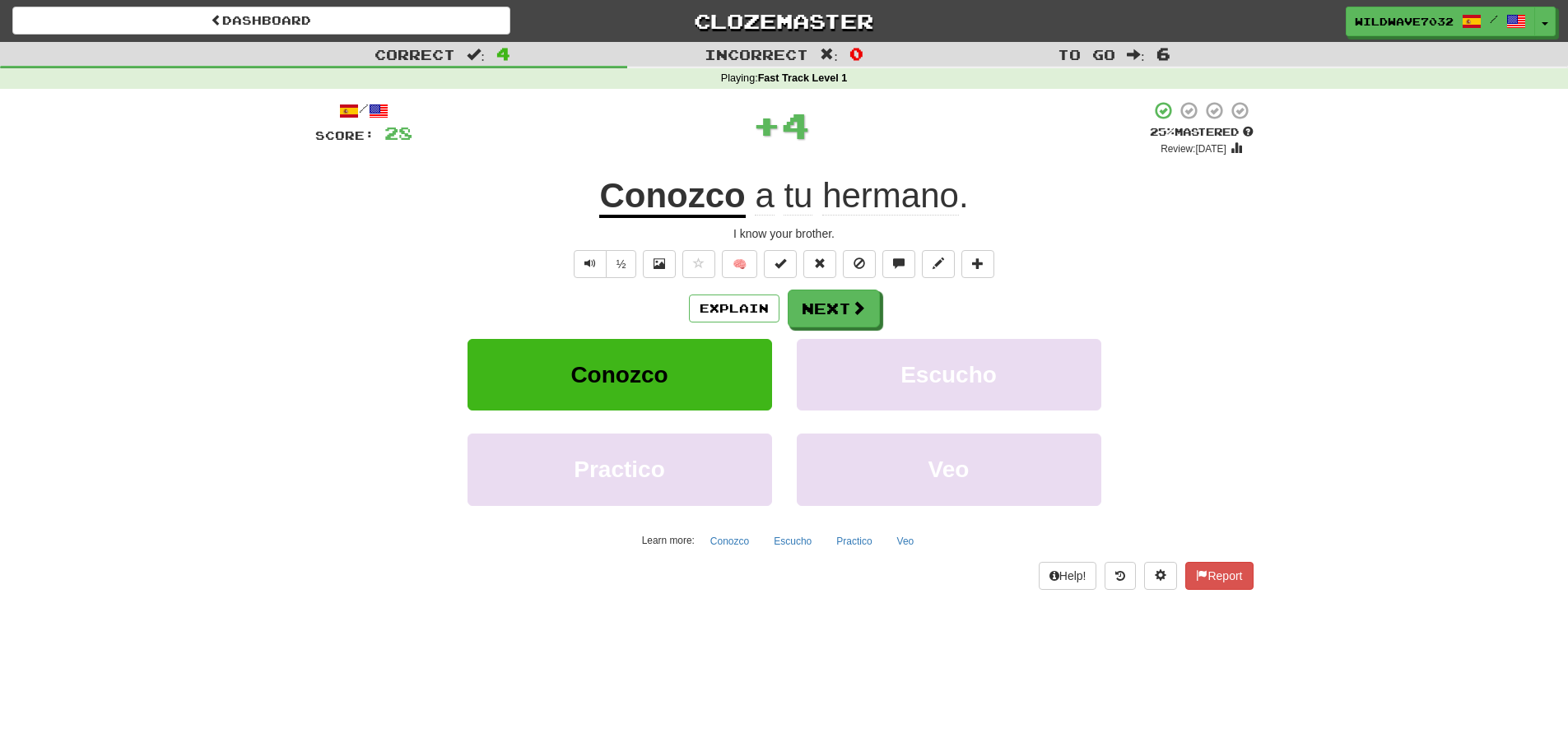
click at [690, 209] on u "Conozco" at bounding box center [671, 197] width 145 height 42
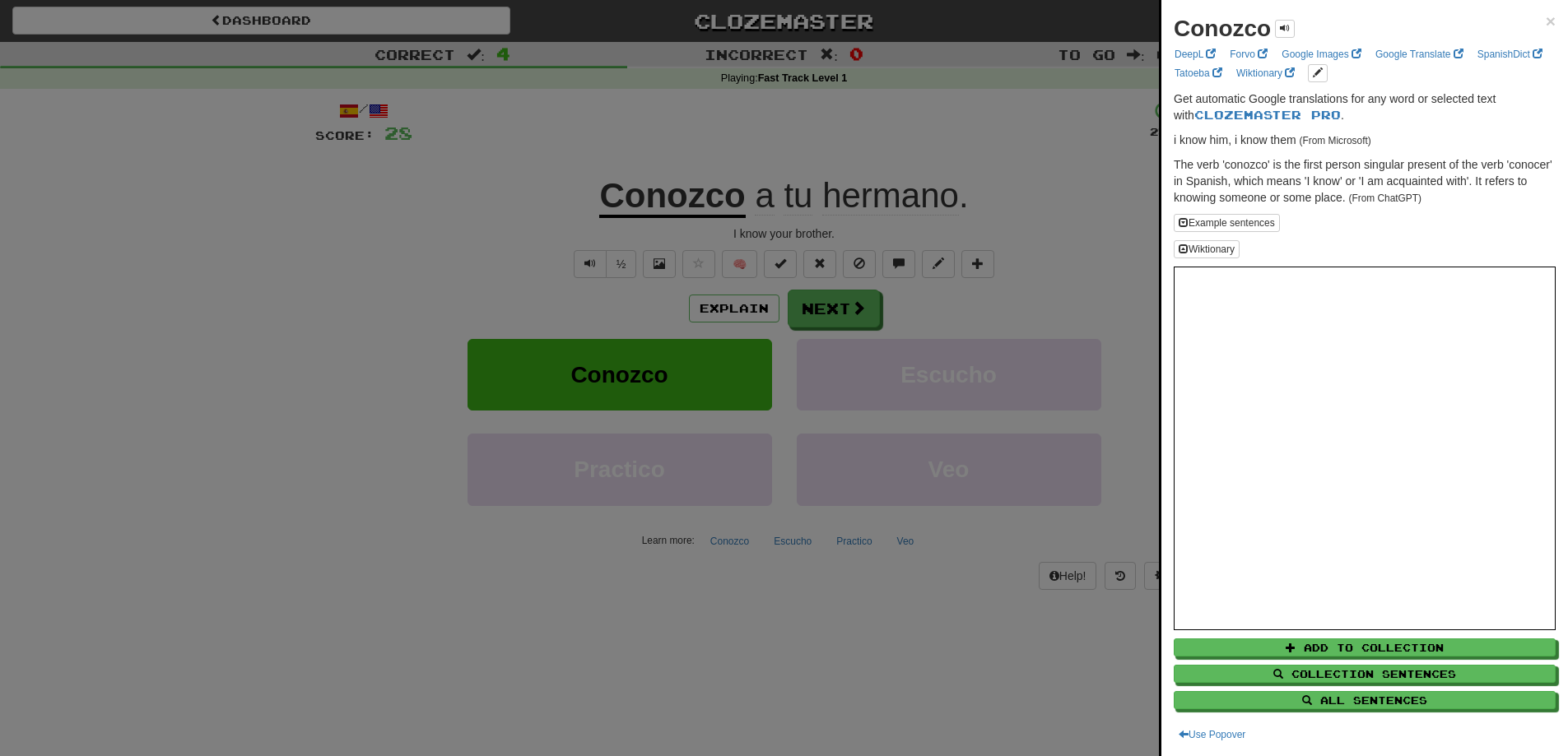
drag, startPoint x: 833, startPoint y: 338, endPoint x: 805, endPoint y: 359, distance: 35.0
click at [832, 337] on div at bounding box center [784, 378] width 1568 height 756
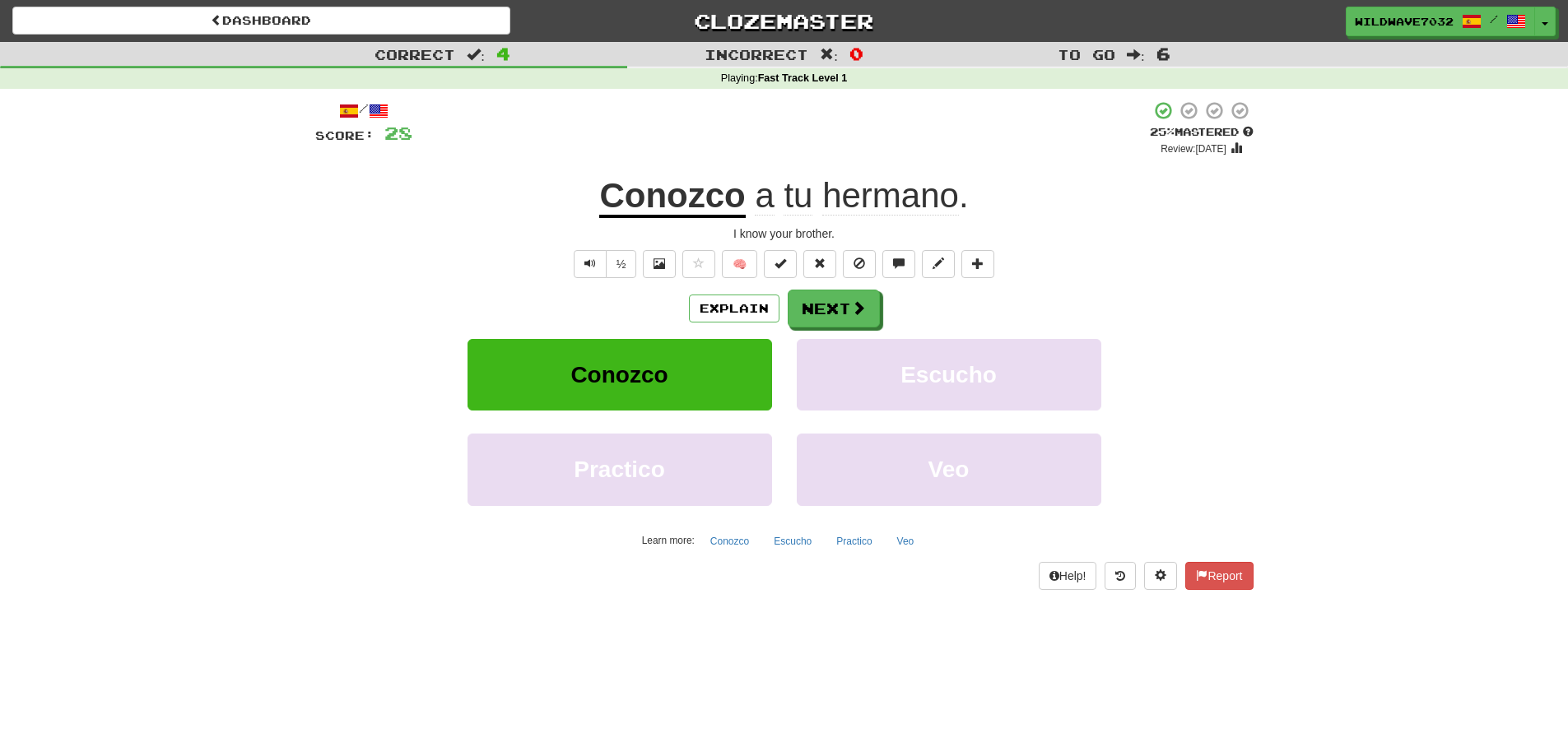
click at [861, 283] on div "/ Score: 28 + 4 25 % Mastered Review: 2025-10-15 Conozco a tu hermano . I know …" at bounding box center [784, 345] width 939 height 489
click at [848, 306] on button "Next" at bounding box center [834, 310] width 92 height 38
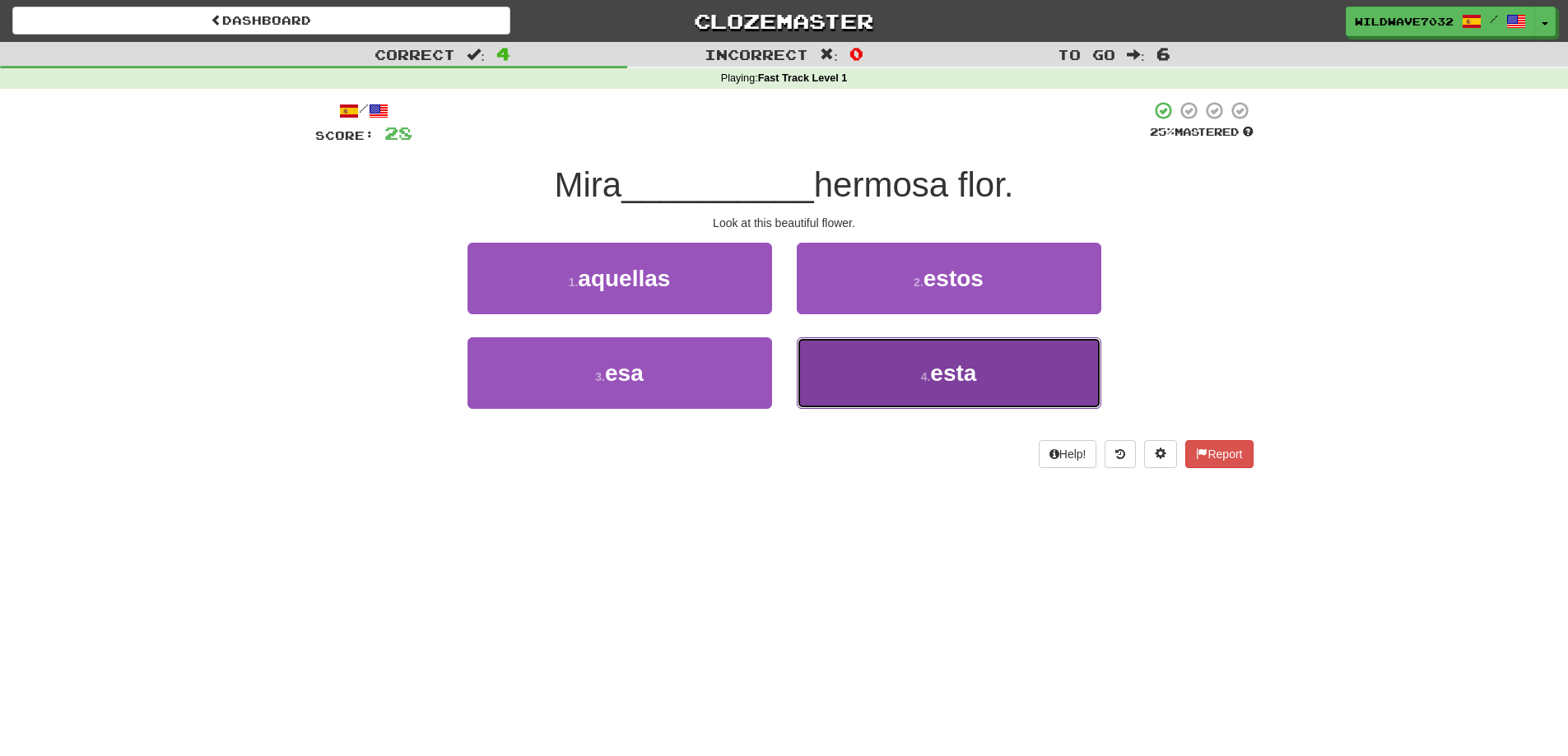
click at [831, 385] on button "4 . esta" at bounding box center [949, 373] width 304 height 71
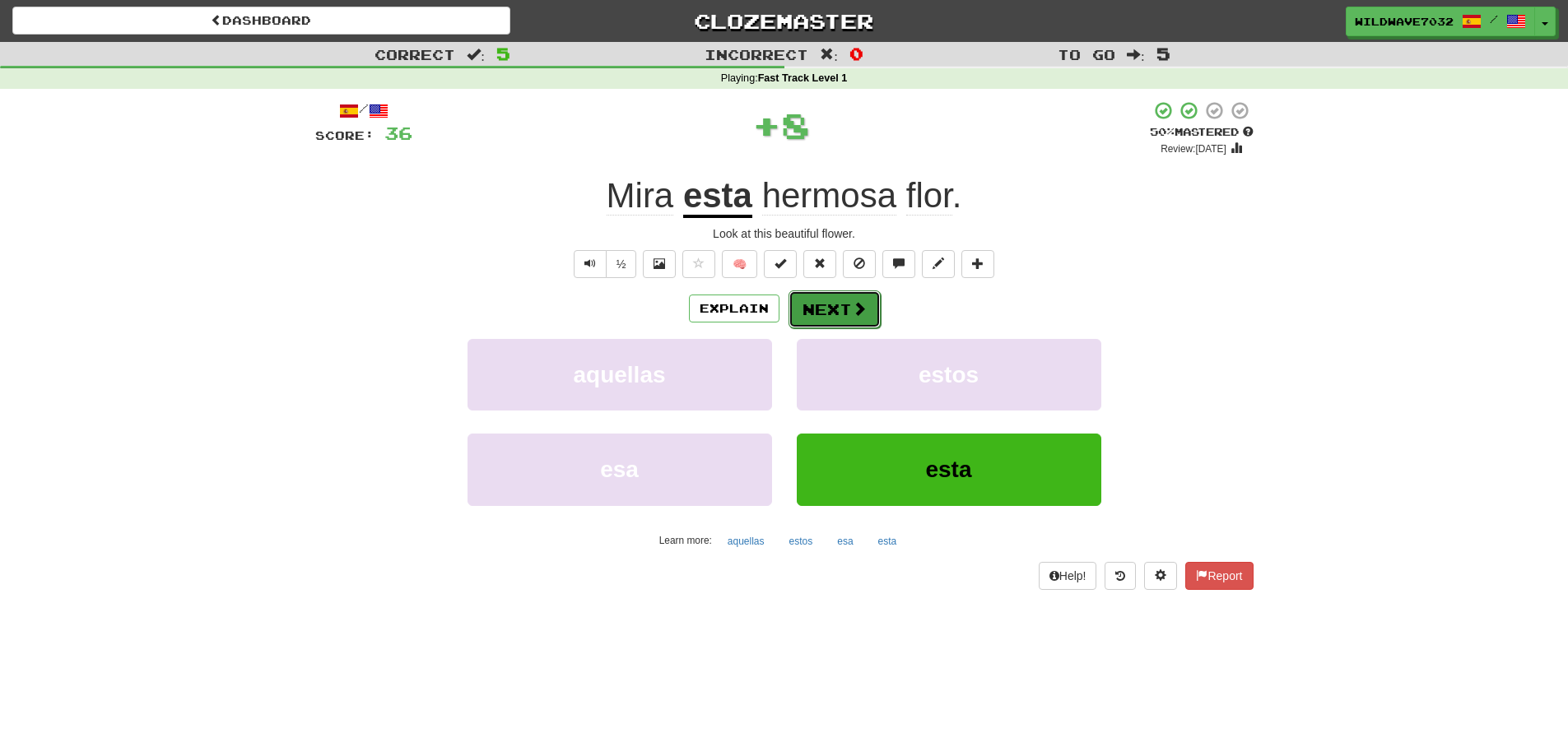
click at [818, 320] on button "Next" at bounding box center [834, 310] width 92 height 38
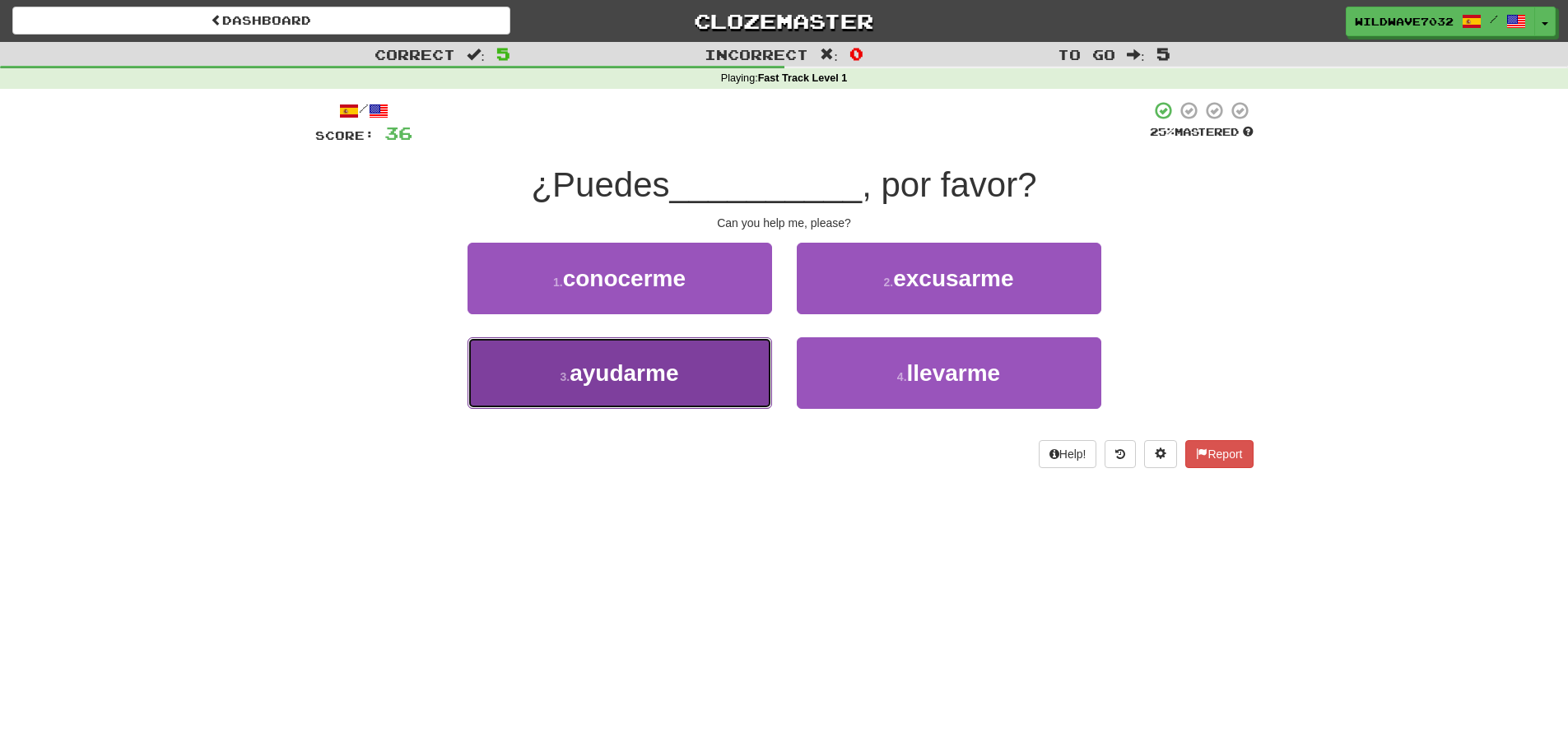
click at [713, 364] on button "3 . ayudarme" at bounding box center [620, 373] width 304 height 71
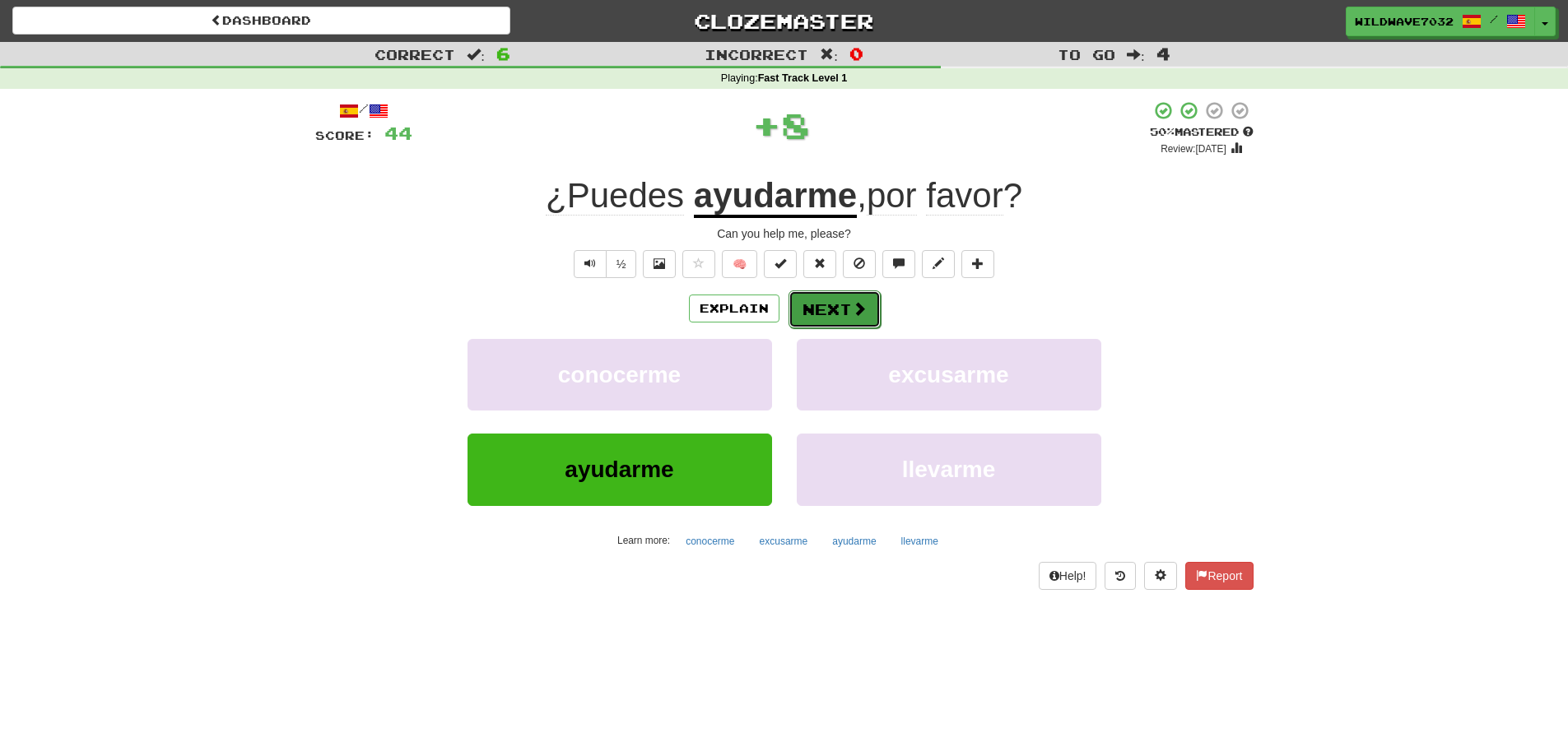
click at [839, 326] on button "Next" at bounding box center [834, 310] width 92 height 38
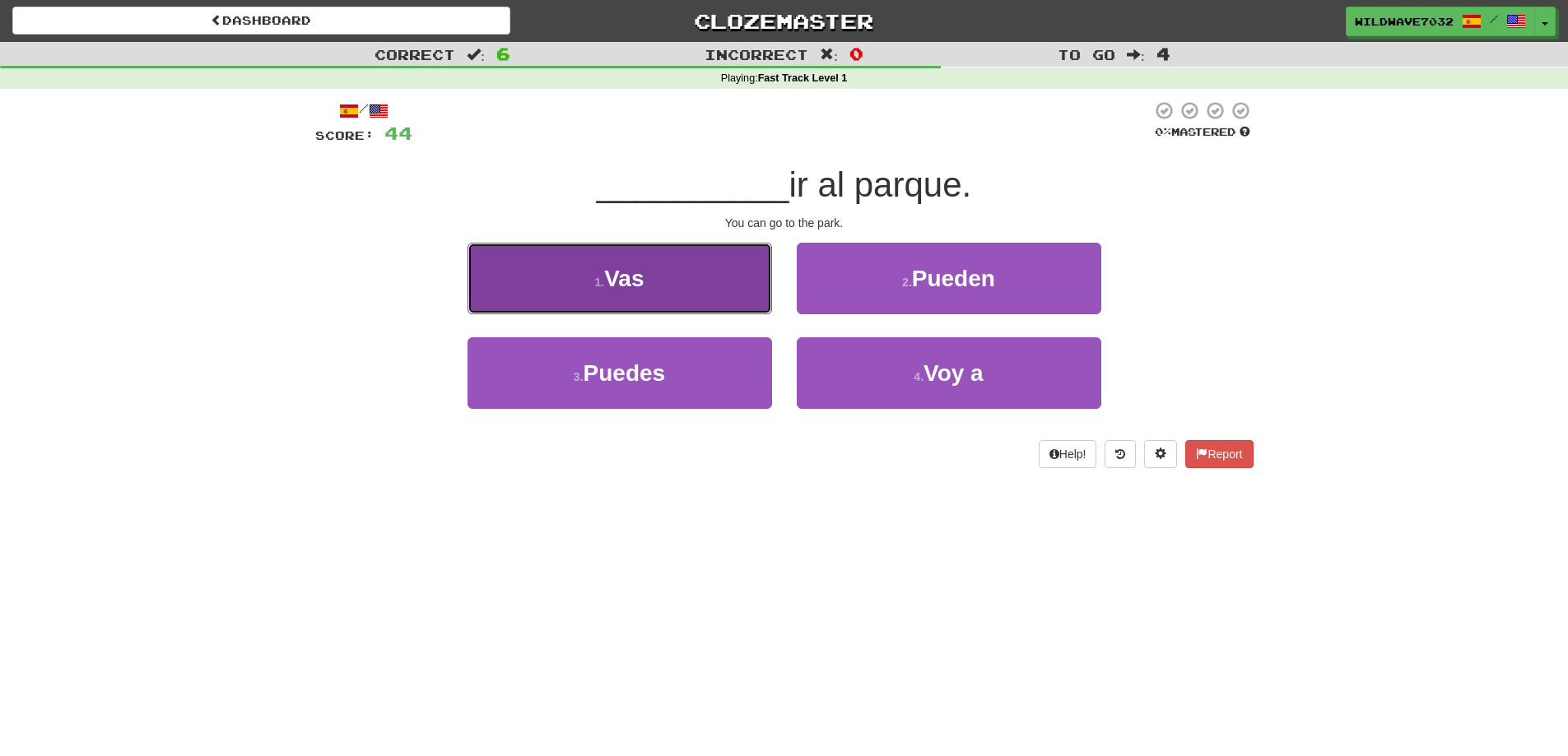
click at [756, 306] on button "1 . Vas" at bounding box center [620, 278] width 304 height 71
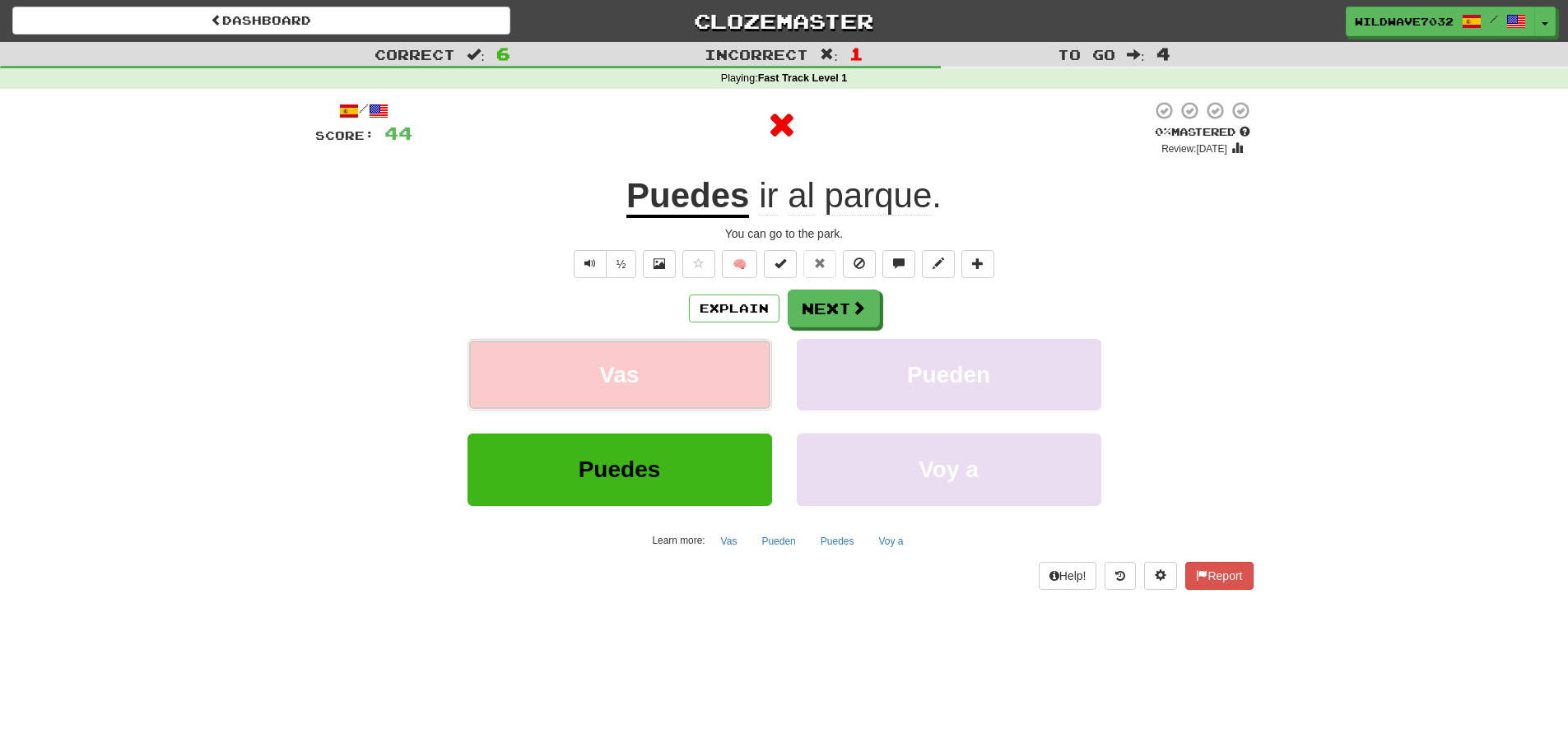
click at [767, 388] on button "Vas" at bounding box center [620, 375] width 304 height 71
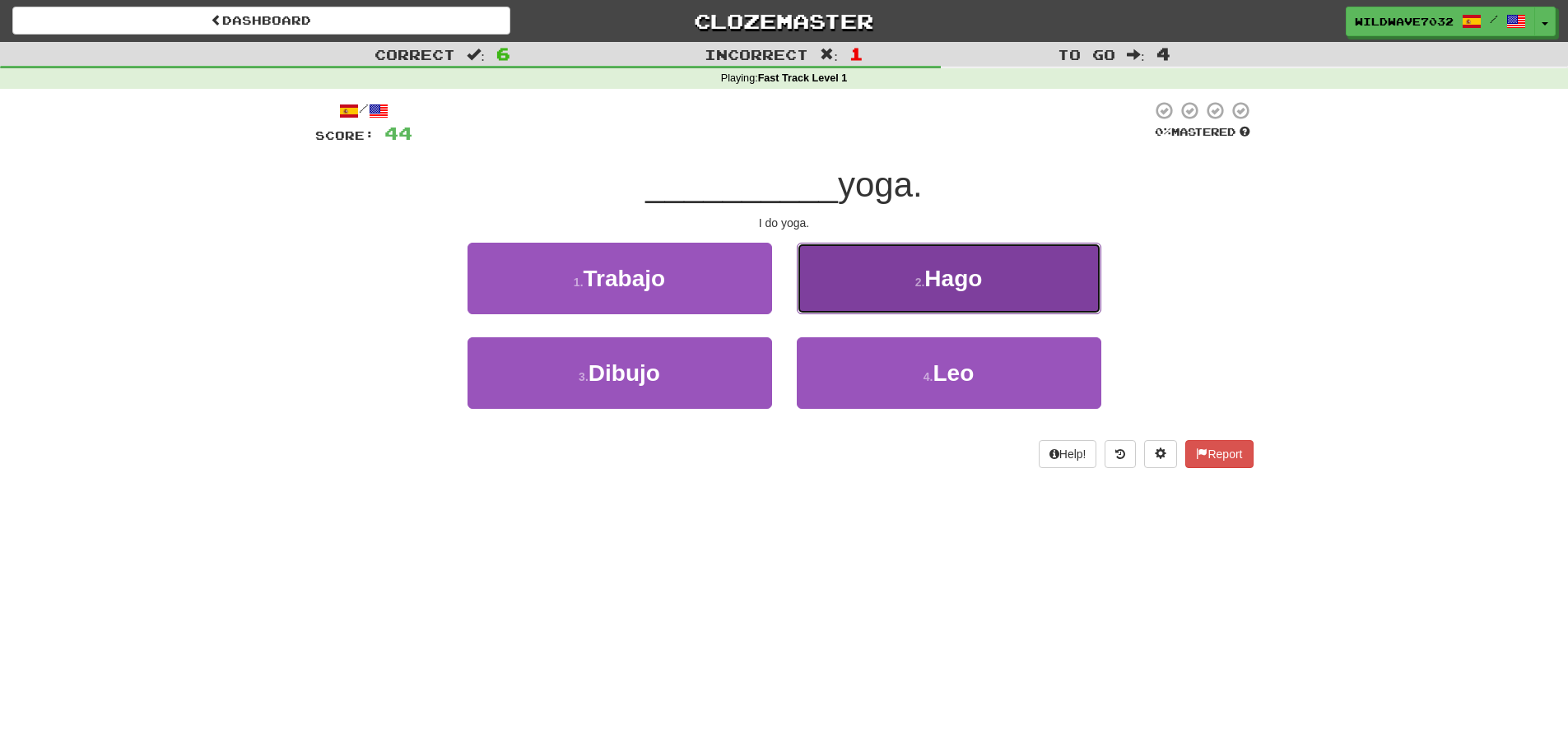
click at [929, 287] on span "Hago" at bounding box center [953, 279] width 58 height 26
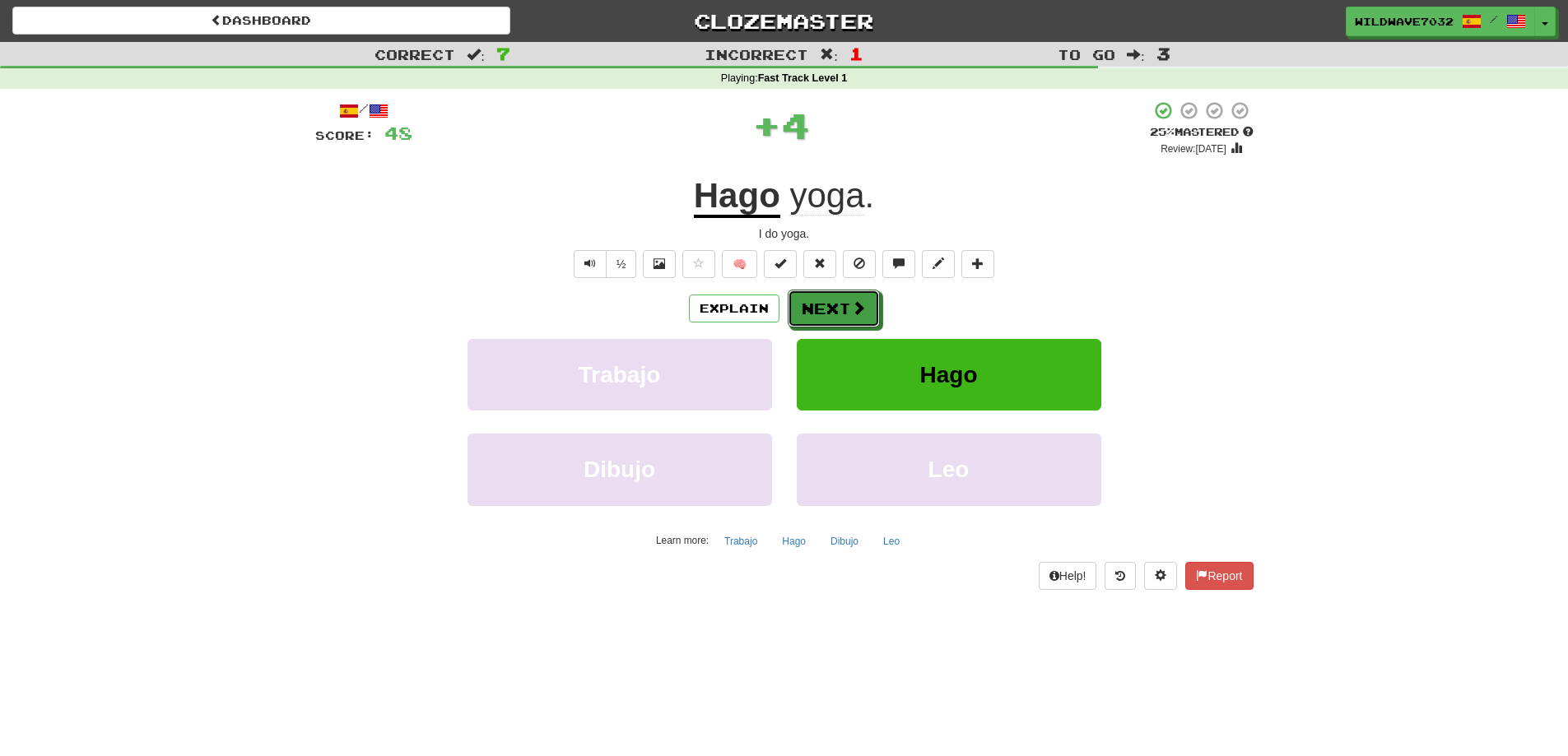
drag, startPoint x: 834, startPoint y: 309, endPoint x: 1086, endPoint y: 199, distance: 275.0
click at [1086, 199] on div "/ Score: 48 + 4 25 % Mastered Review: 2025-10-15 Hago yoga . I do yoga. ½ 🧠 Exp…" at bounding box center [784, 345] width 939 height 489
click at [738, 273] on button "🧠" at bounding box center [739, 263] width 35 height 28
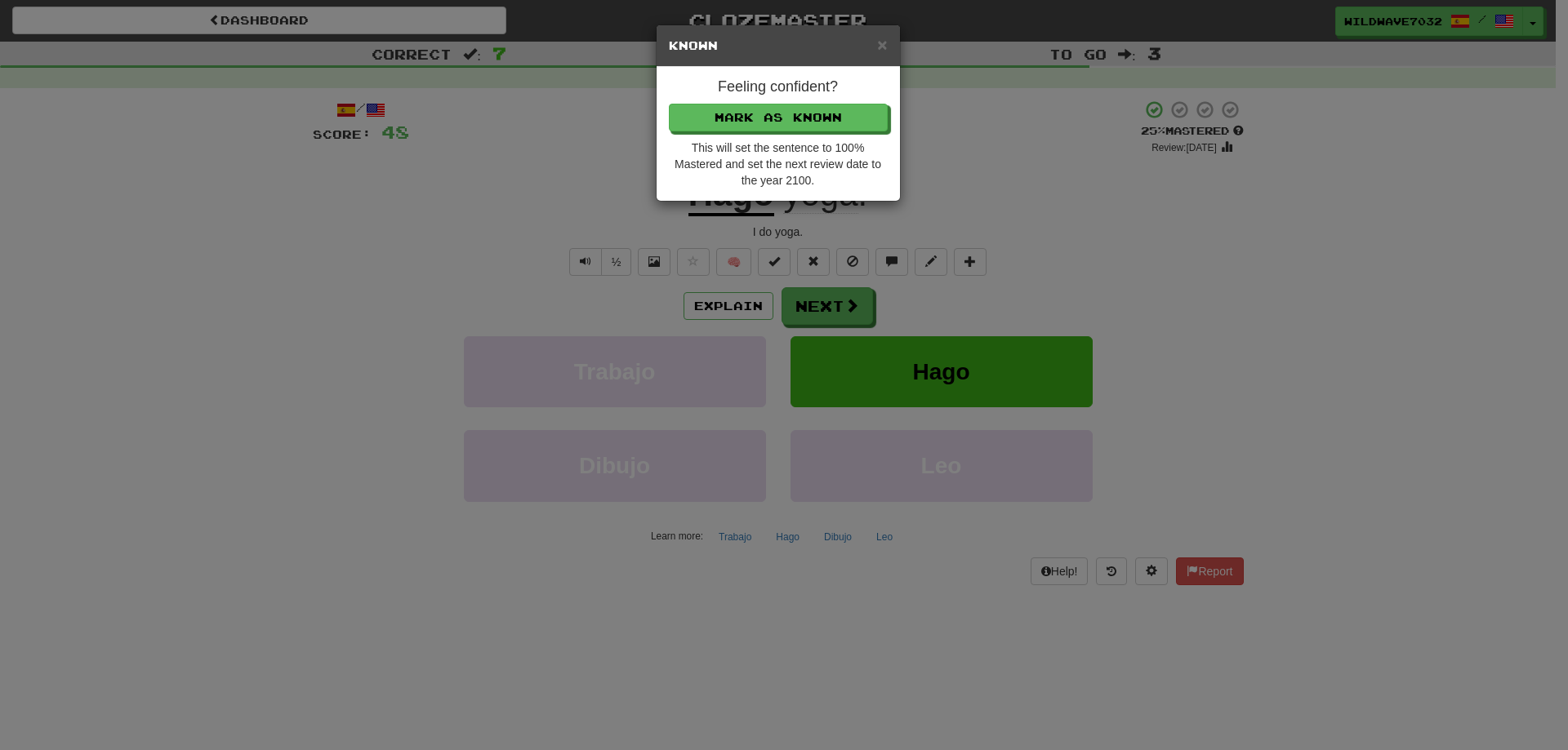
click at [735, 272] on div "× Known Feeling confident? Mark as Known This will set the sentence to 100% Mas…" at bounding box center [784, 375] width 1568 height 750
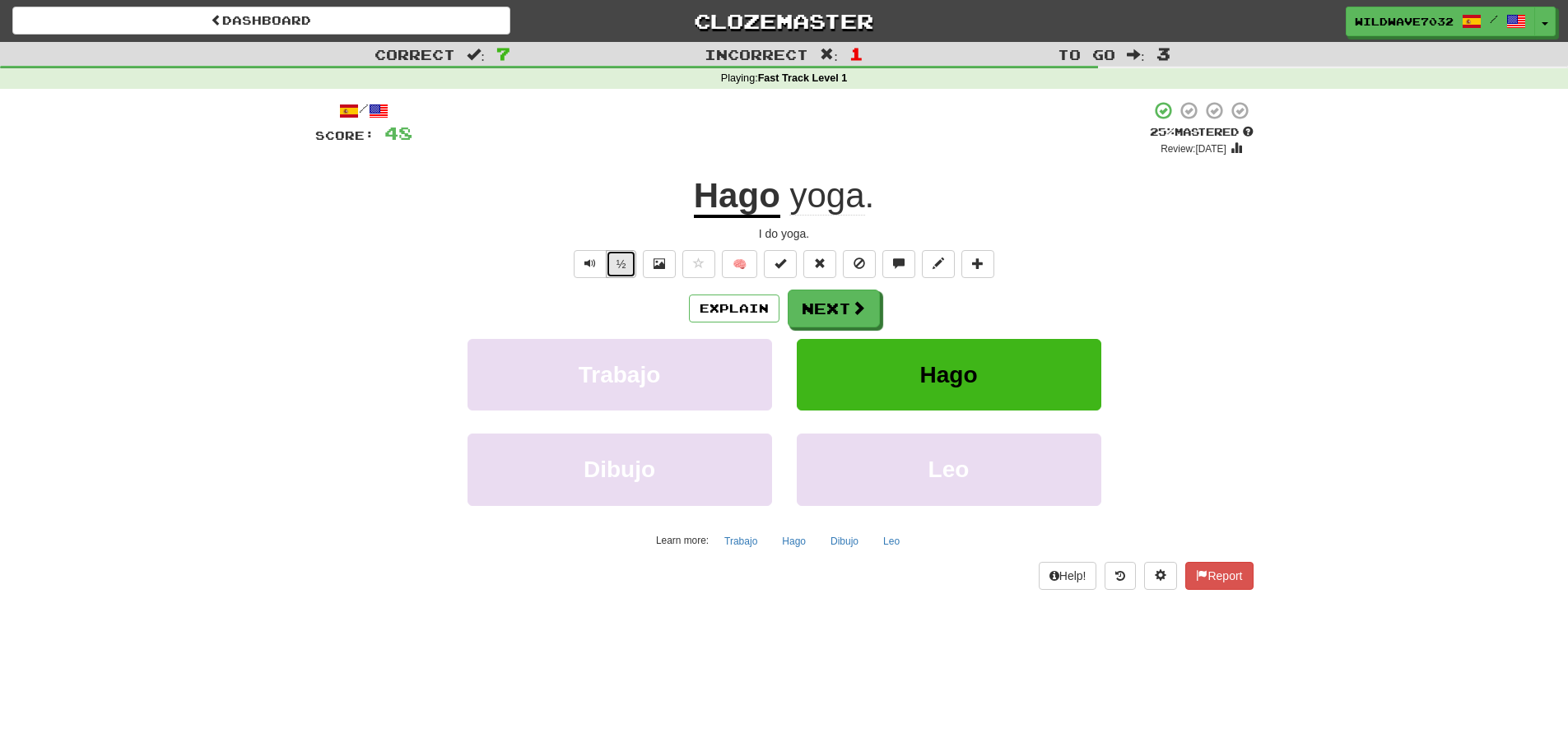
click at [625, 271] on button "½" at bounding box center [621, 263] width 31 height 28
drag, startPoint x: 625, startPoint y: 271, endPoint x: 642, endPoint y: 299, distance: 32.8
click at [642, 299] on div "/ Score: 48 + 4 25 % Mastered Review: 2025-10-15 Hago yoga . I do yoga. ½ 🧠 Exp…" at bounding box center [784, 345] width 939 height 489
click at [644, 269] on button at bounding box center [659, 263] width 33 height 28
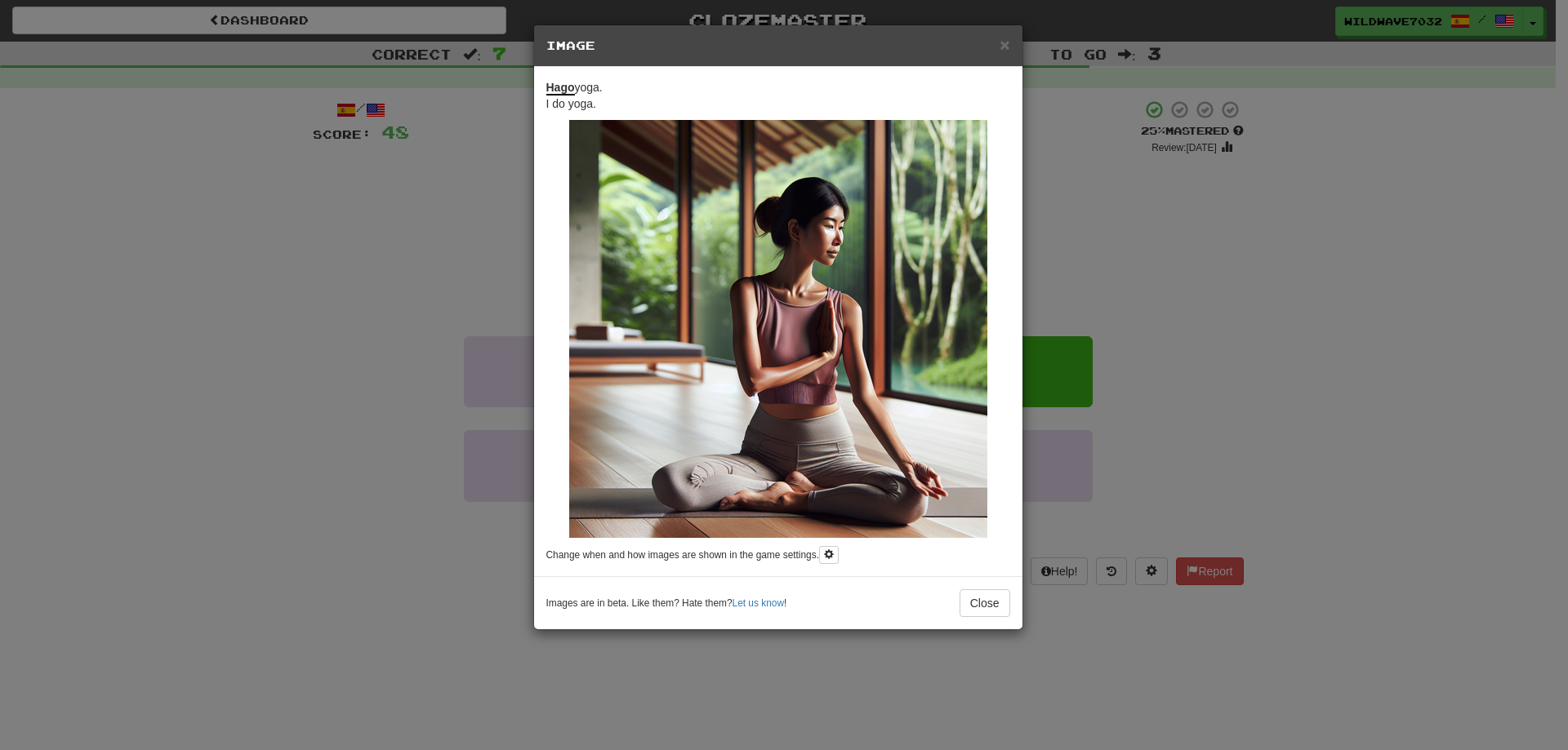
click at [392, 319] on div "× Image Hago yoga. I do yoga. Change when and how images are shown in the game …" at bounding box center [784, 375] width 1568 height 750
click at [1020, 39] on div "× Image Hago yoga. I do yoga. Change when and how images are shown in the game …" at bounding box center [784, 375] width 1568 height 750
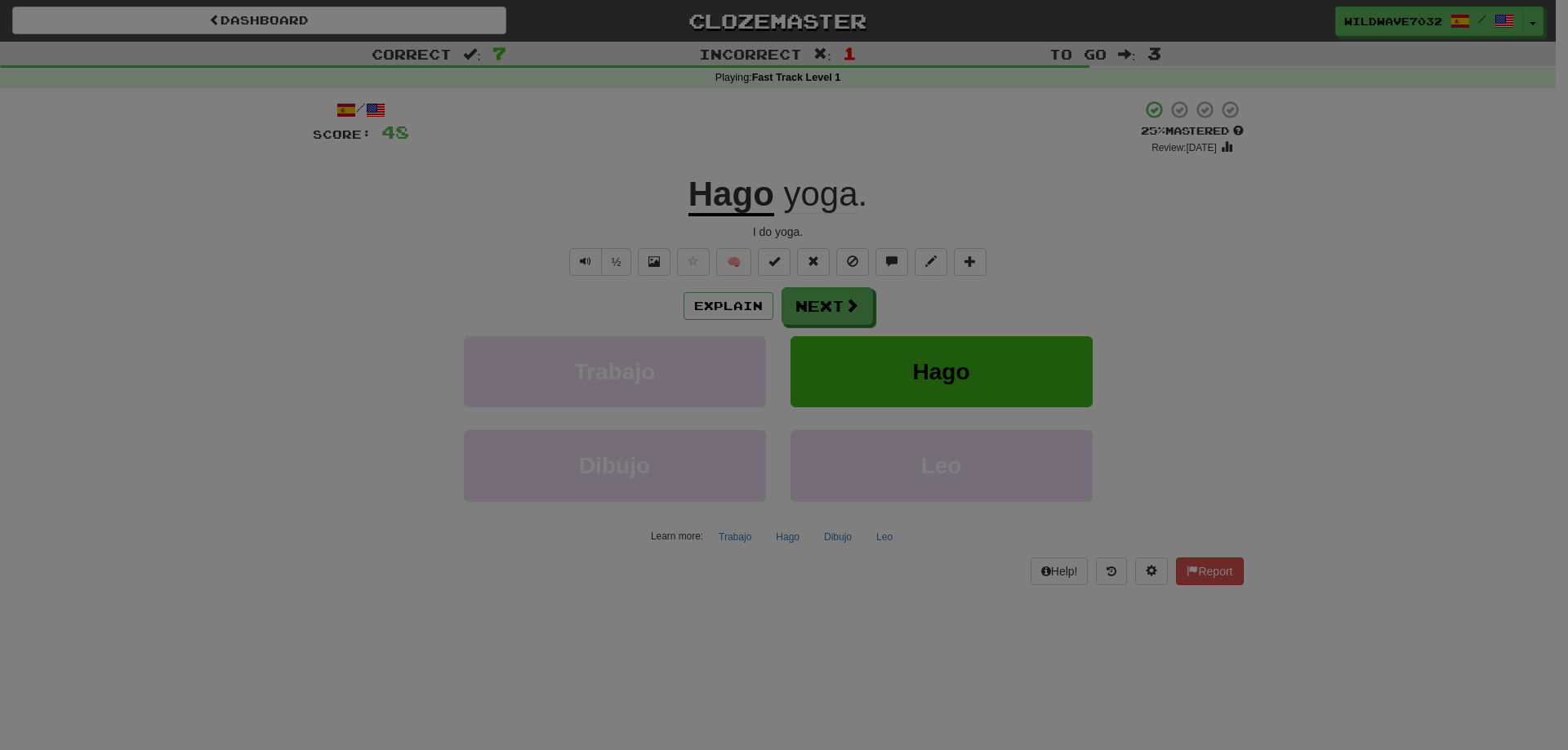
drag, startPoint x: 1012, startPoint y: 41, endPoint x: 1007, endPoint y: 48, distance: 8.6
click at [1011, 41] on body "Dashboard Clozemaster WildWave7032 / Toggle Dropdown Dashboard Leaderboard Acti…" at bounding box center [784, 665] width 1568 height 1330
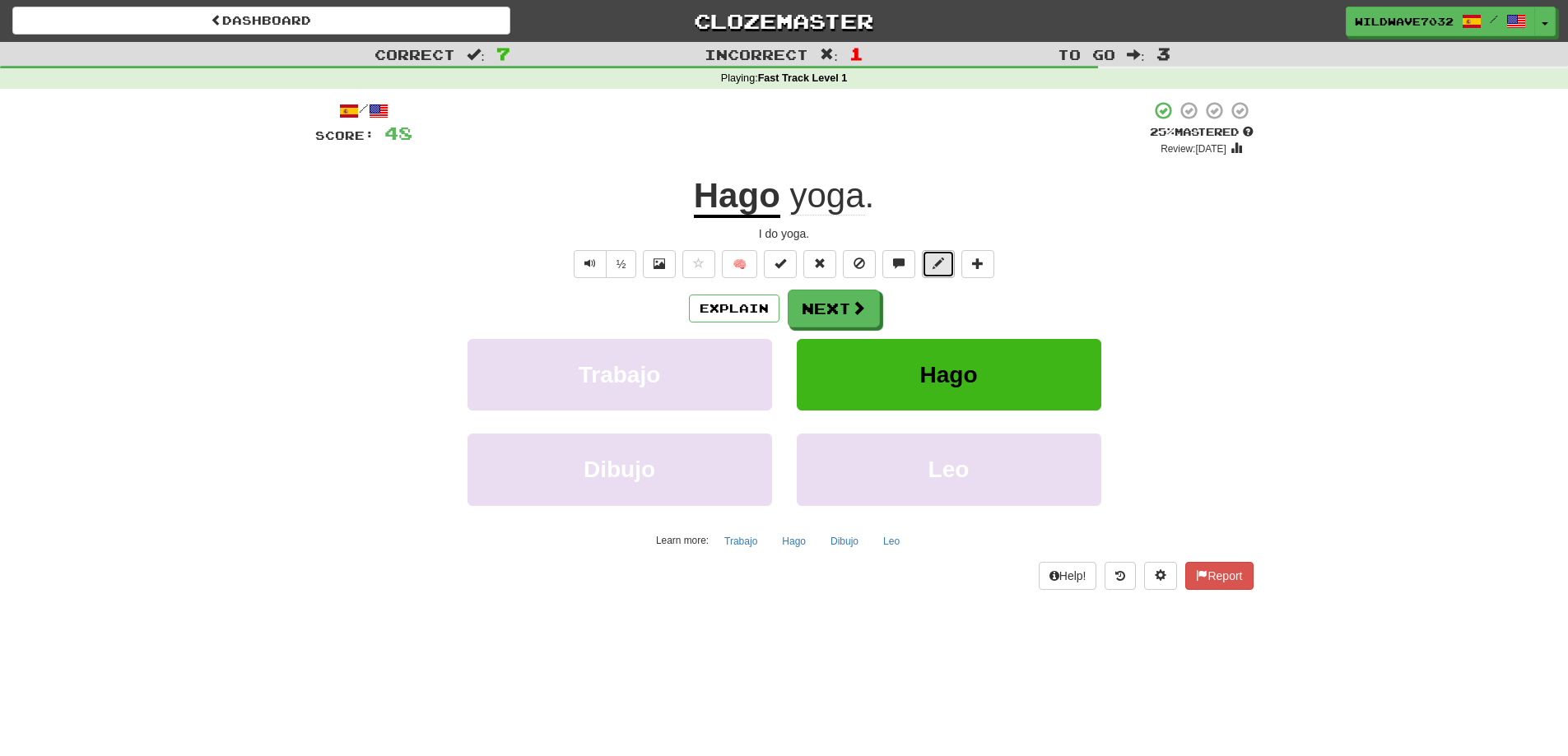
click at [942, 250] on button at bounding box center [938, 263] width 33 height 28
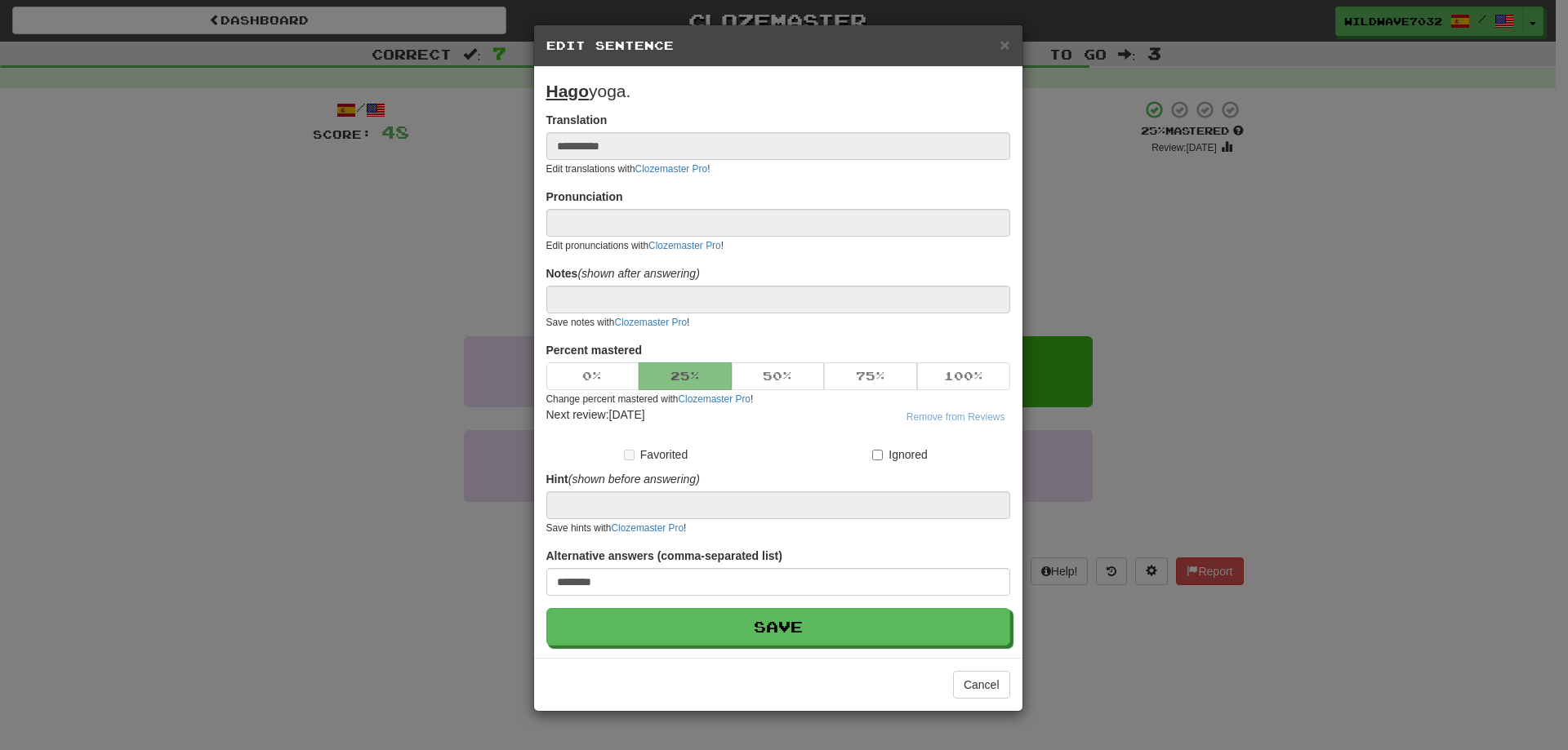
click at [1083, 242] on div "**********" at bounding box center [784, 375] width 1568 height 750
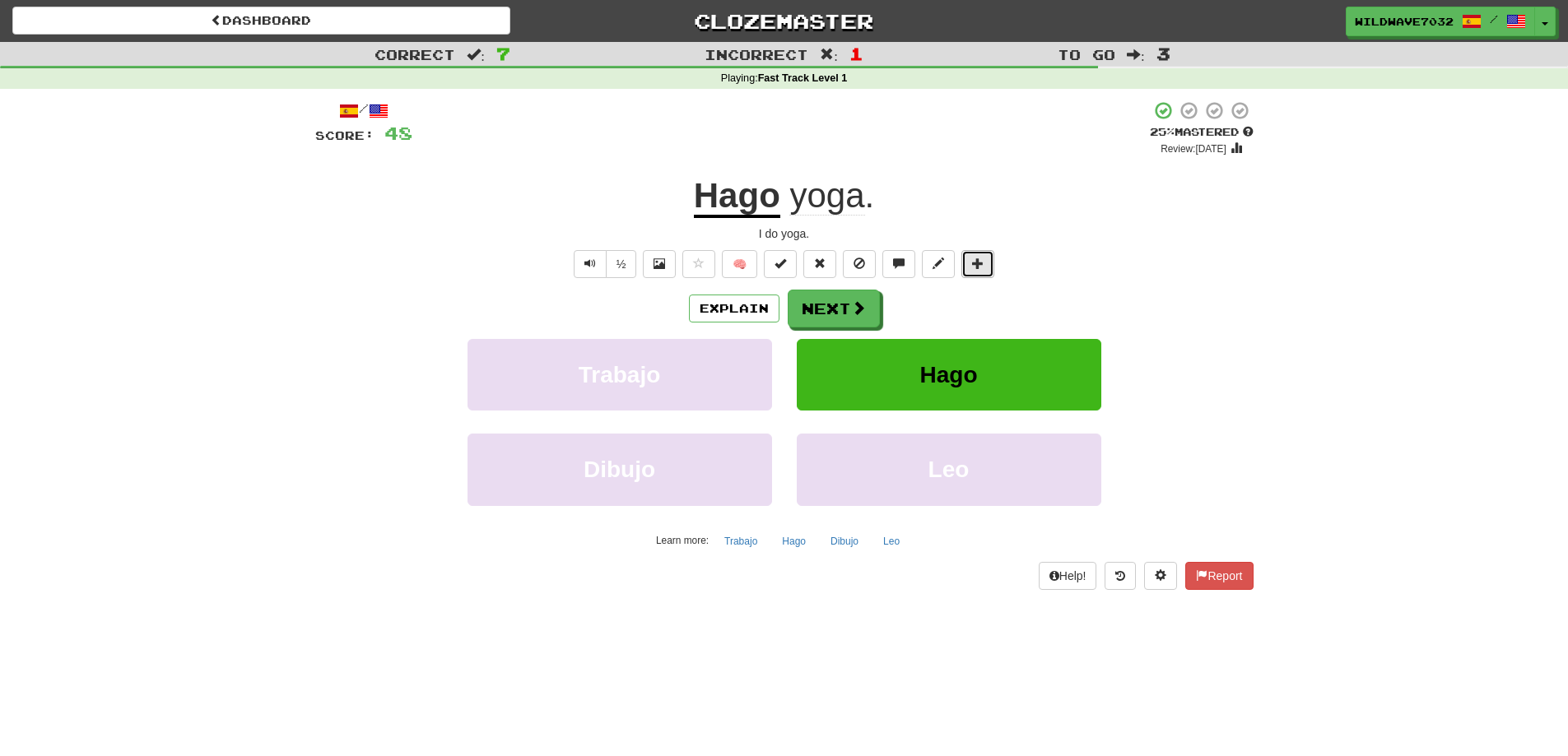
click at [976, 265] on span at bounding box center [978, 263] width 11 height 11
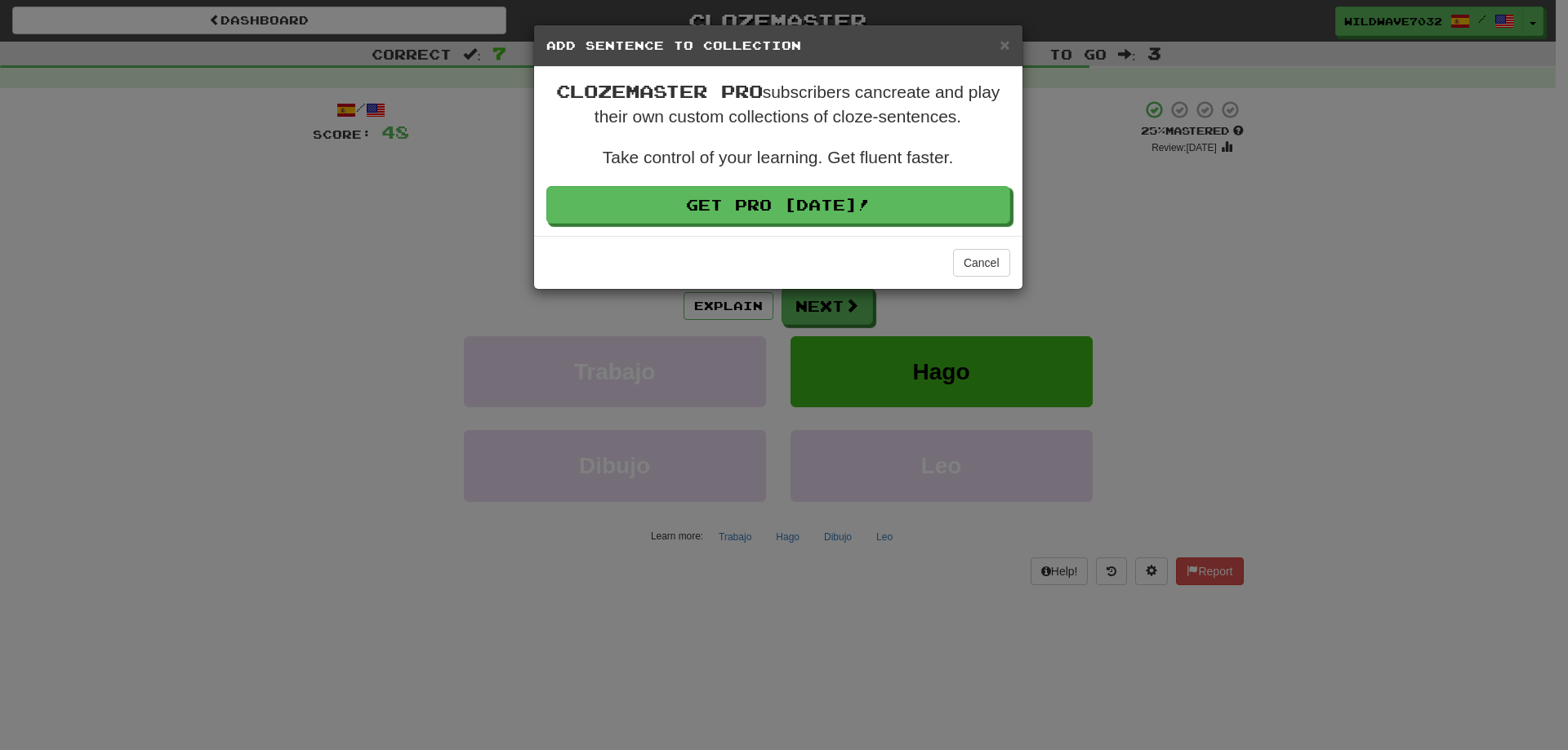
click at [1073, 269] on div "× Add Sentence to Collection Clozemaster Pro subscribers can create and play th…" at bounding box center [784, 375] width 1568 height 750
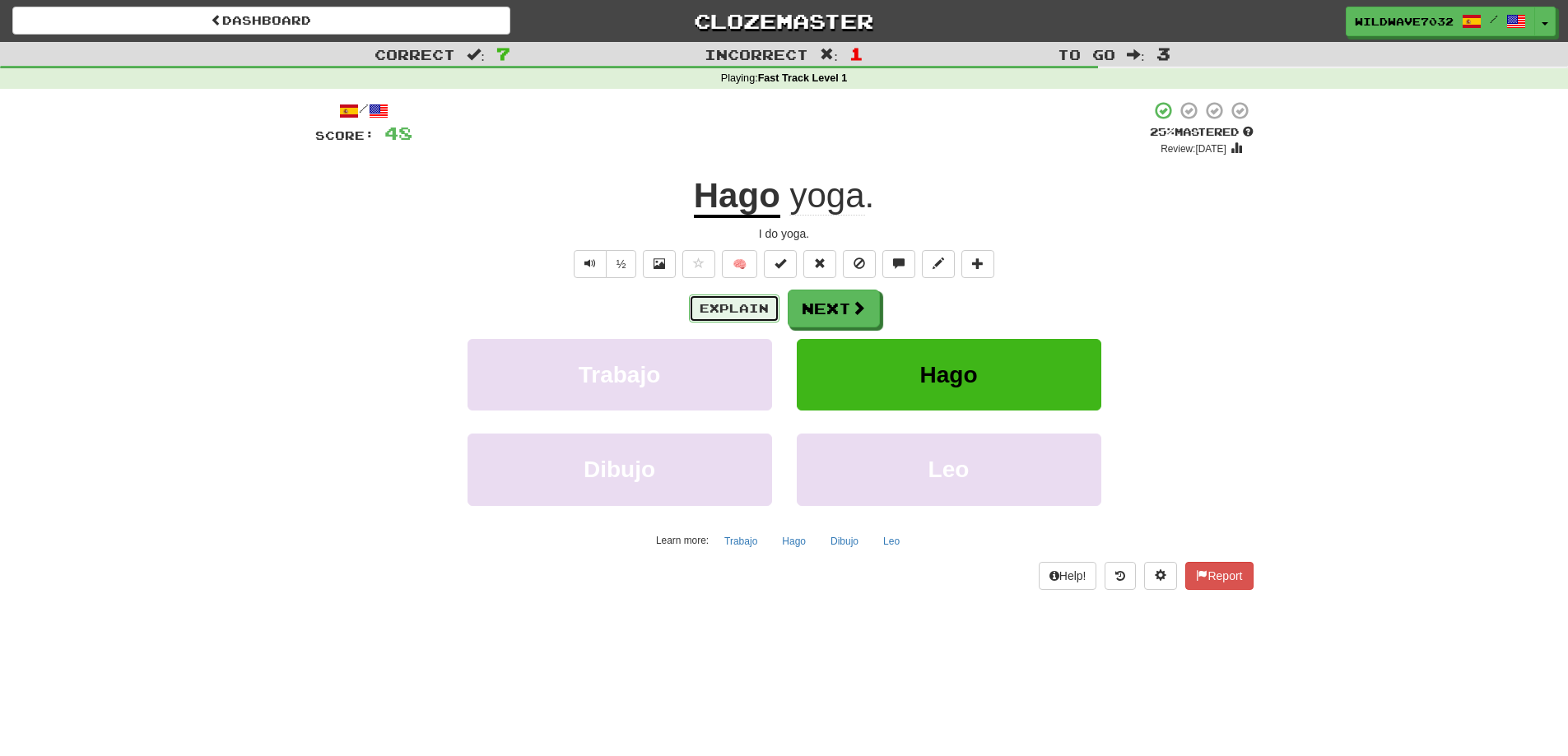
click at [738, 312] on button "Explain" at bounding box center [733, 308] width 90 height 28
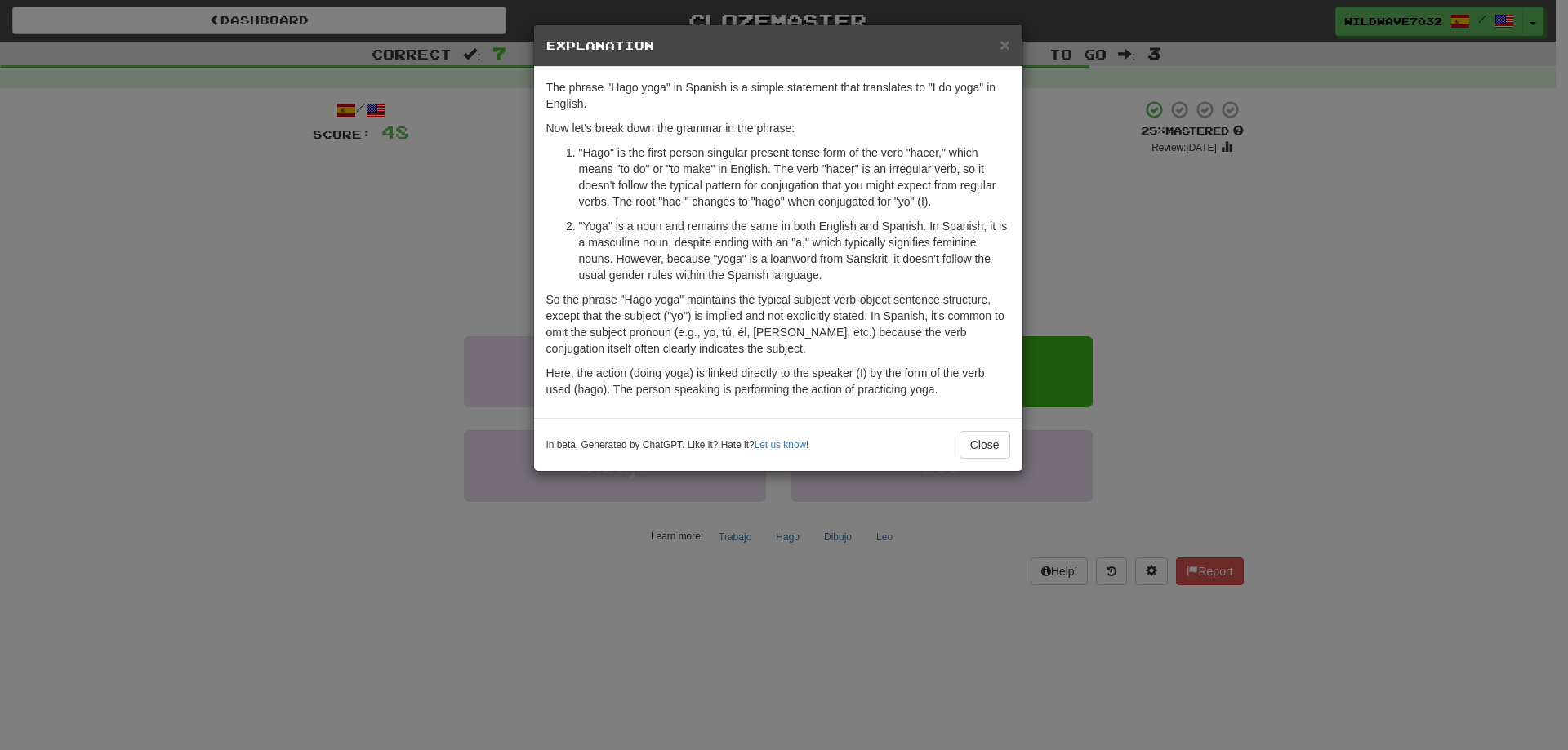
click at [1213, 328] on div "× Explanation The phrase "Hago yoga" in Spanish is a simple statement that tran…" at bounding box center [784, 375] width 1568 height 750
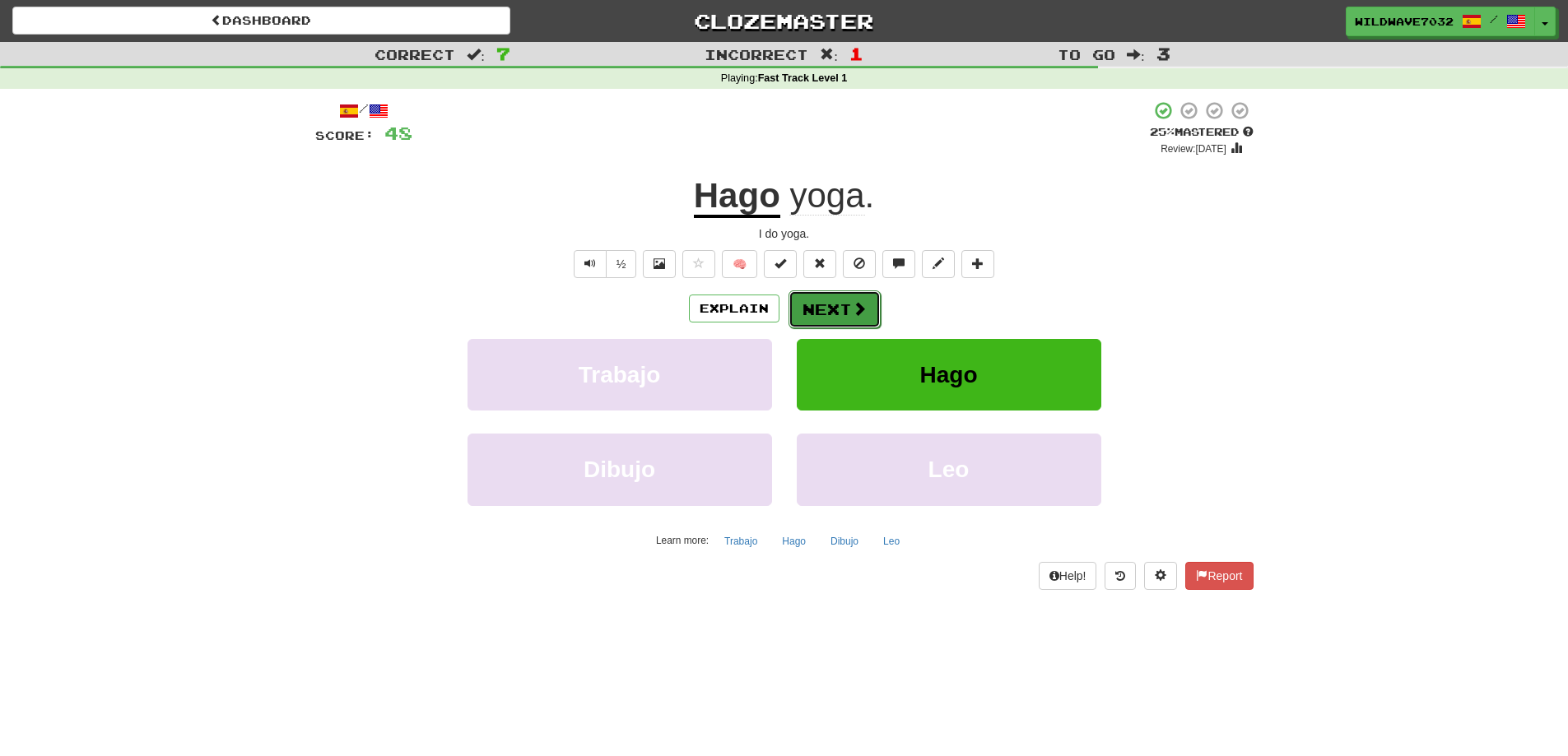
click at [825, 316] on button "Next" at bounding box center [834, 310] width 92 height 38
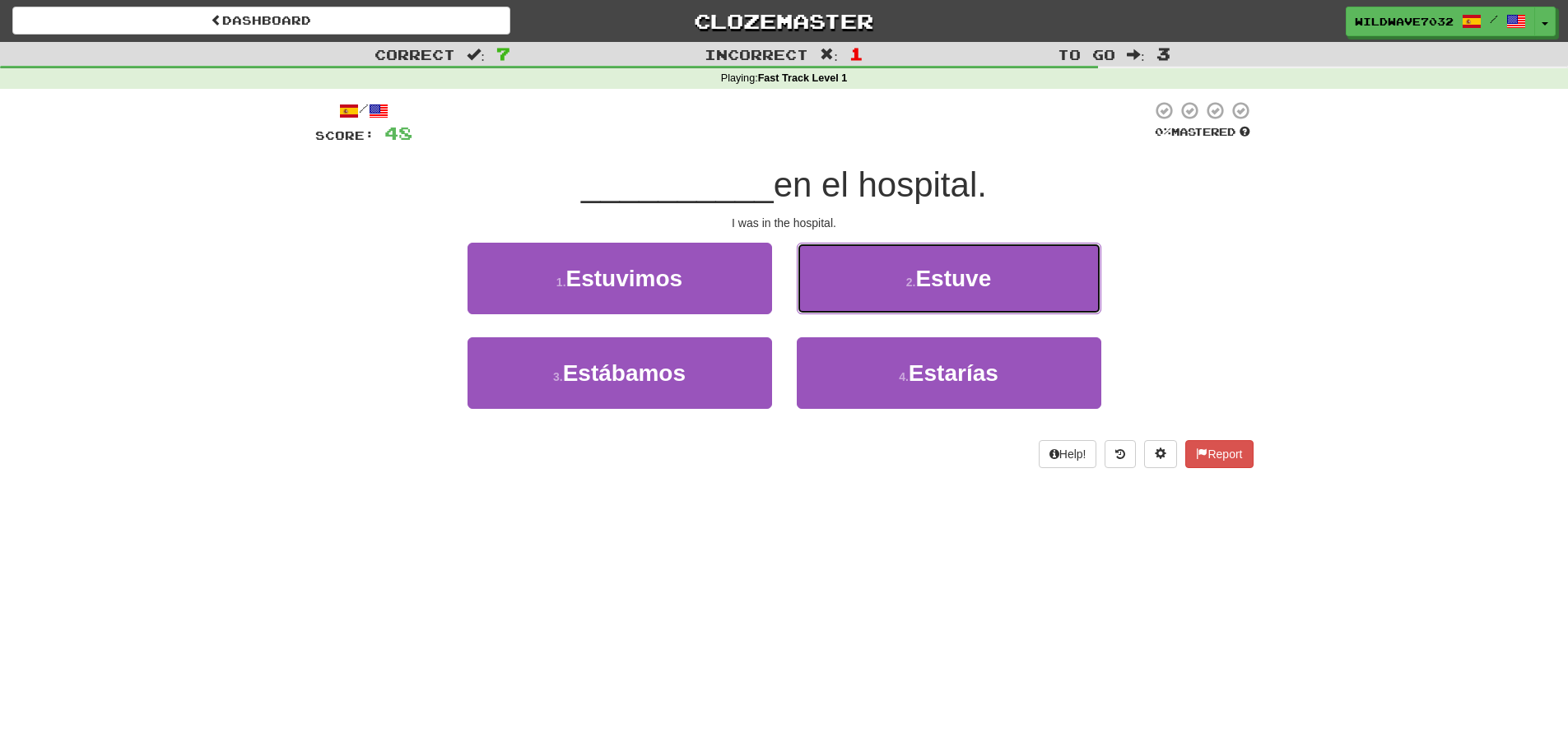
click at [1025, 281] on button "2 . Estuve" at bounding box center [949, 278] width 304 height 71
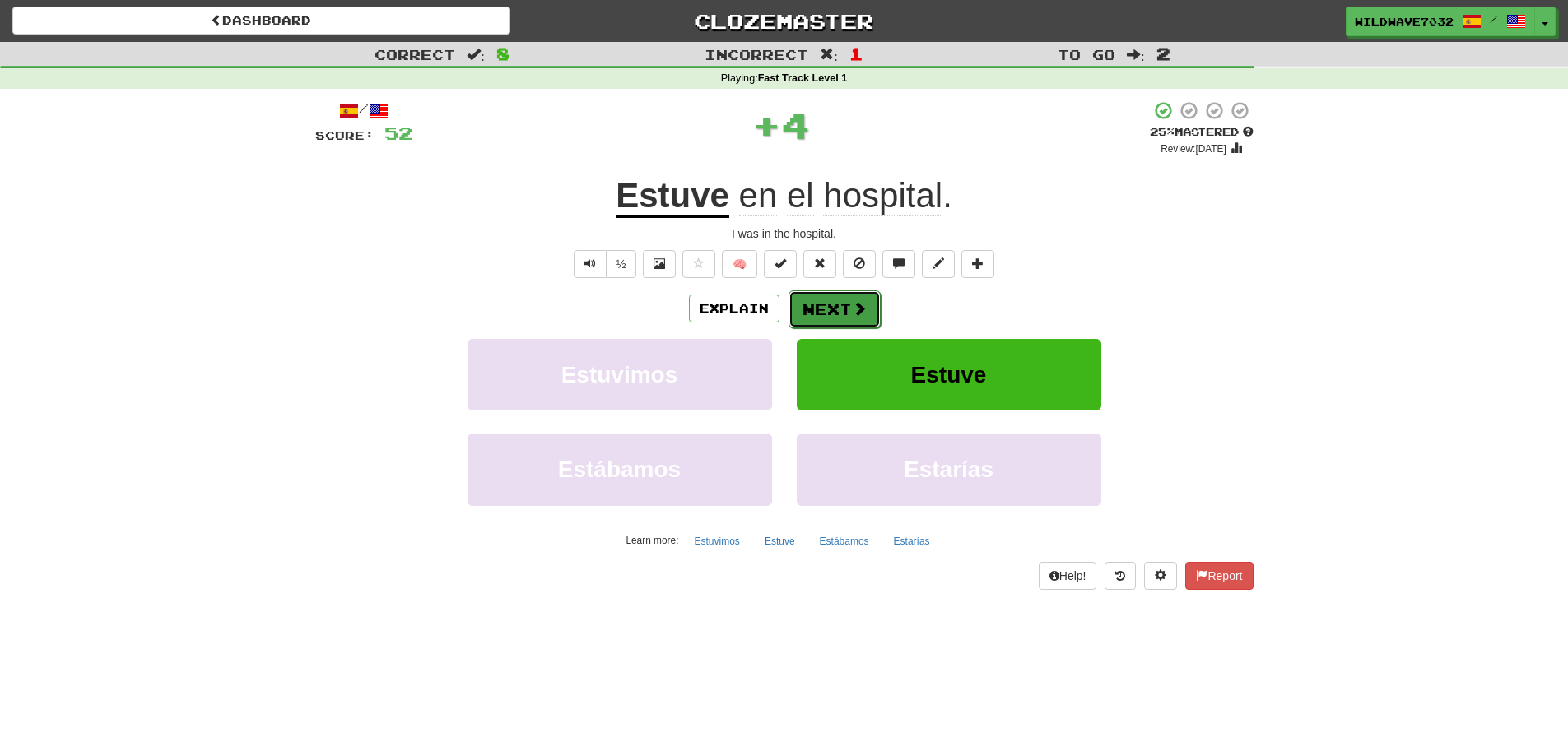
click at [838, 311] on button "Next" at bounding box center [834, 310] width 92 height 38
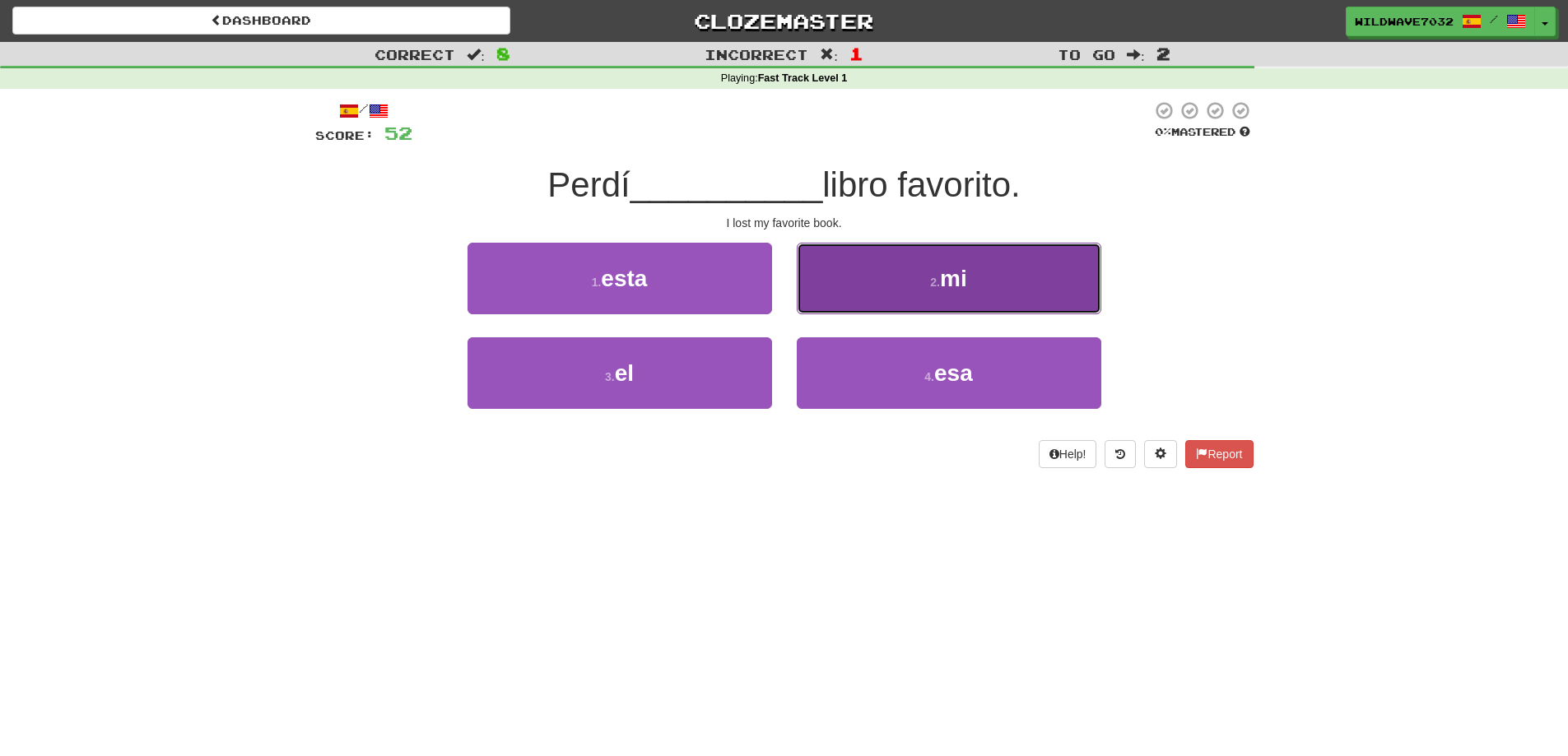
click at [954, 295] on button "2 . mi" at bounding box center [949, 278] width 304 height 71
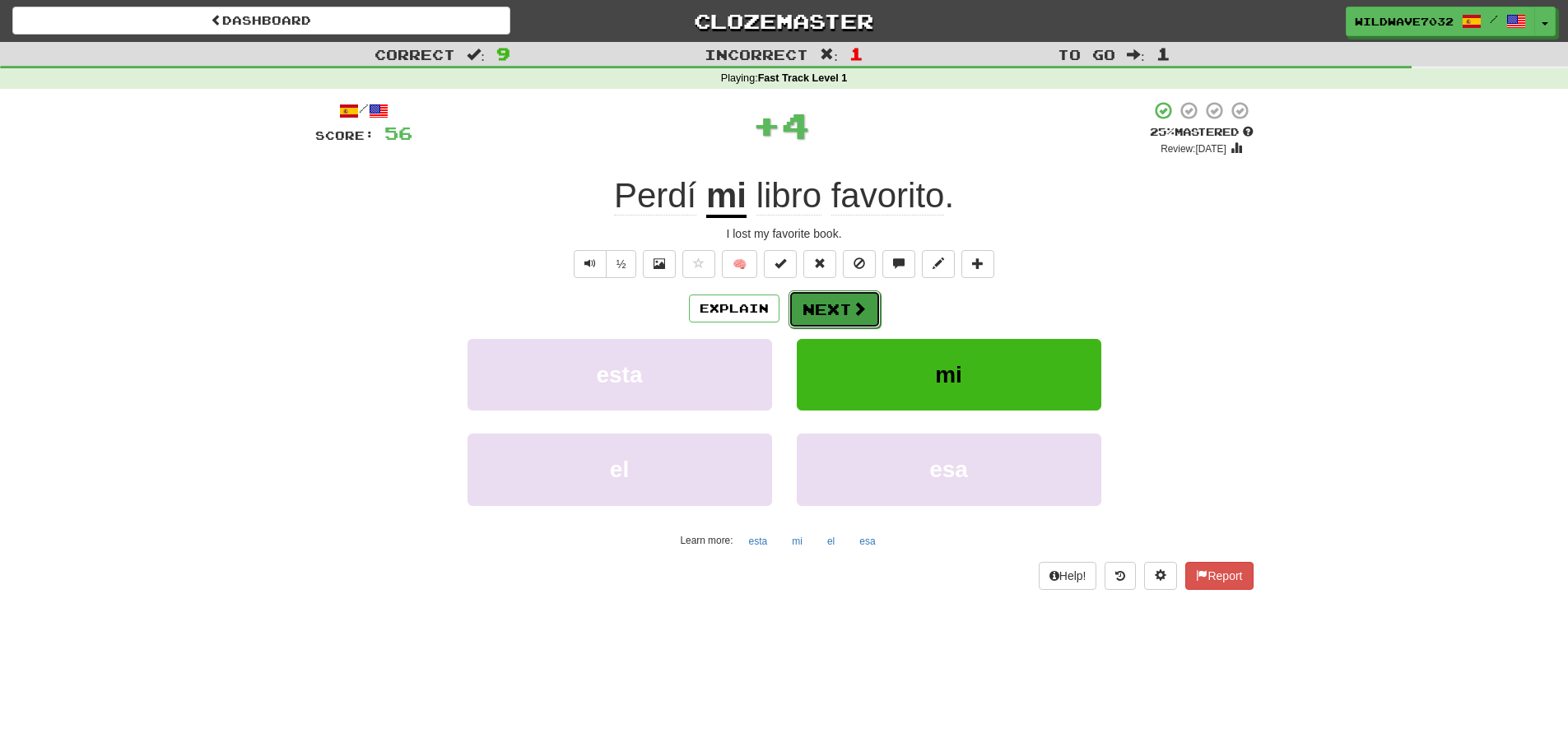
click at [851, 322] on button "Next" at bounding box center [834, 310] width 92 height 38
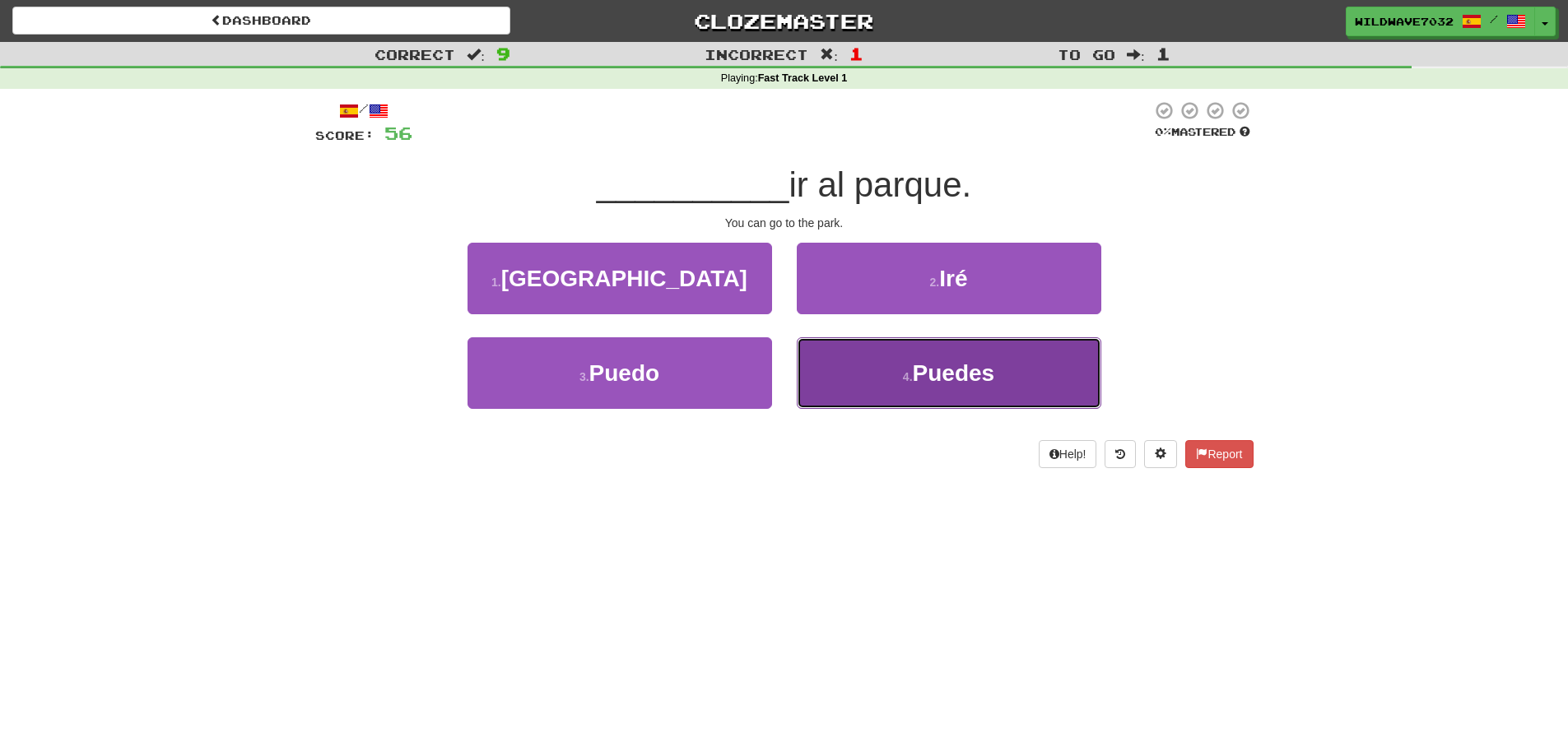
click at [947, 380] on span "Puedes" at bounding box center [954, 373] width 83 height 26
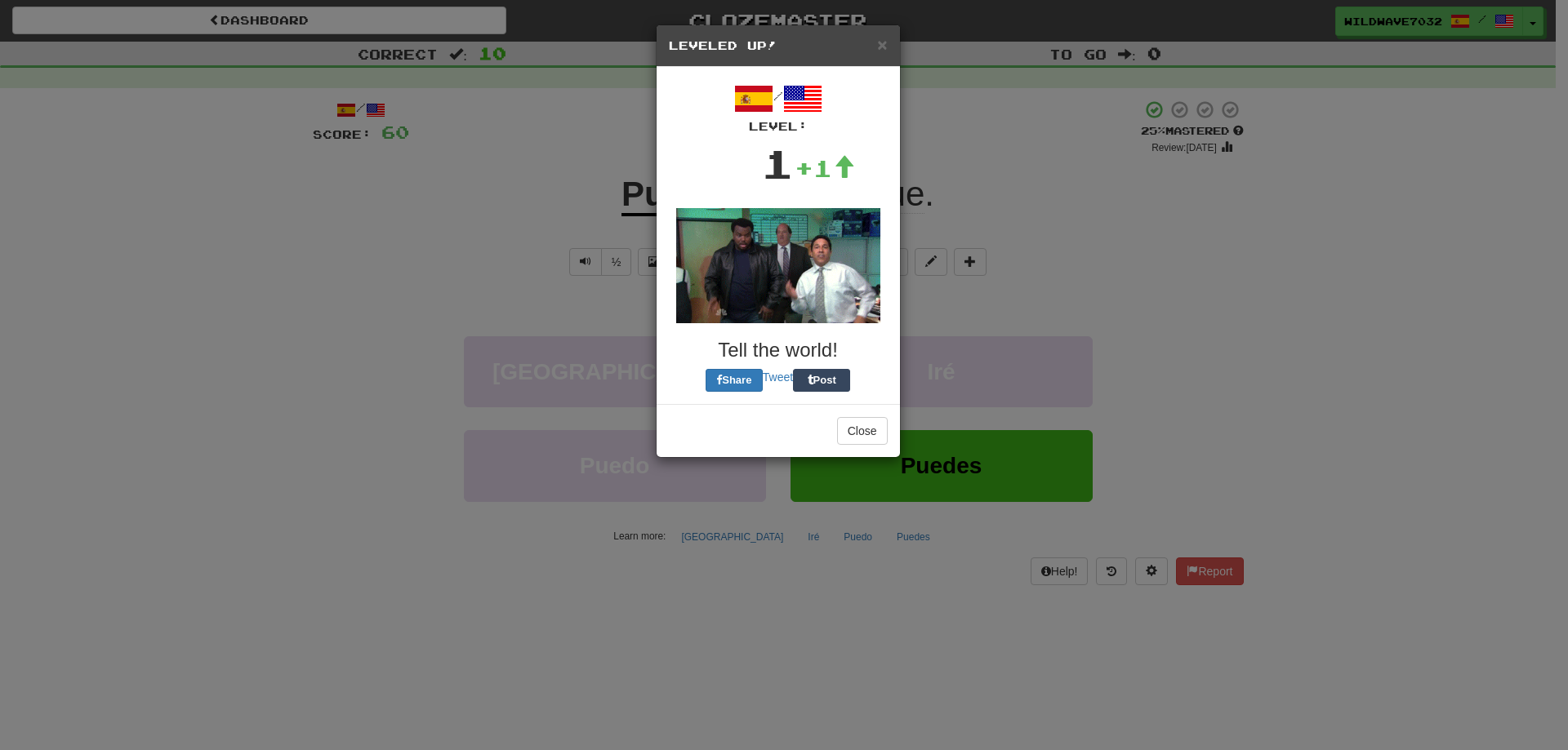
click at [939, 459] on div "× Leveled Up! / Level: 1 +1 Tell the world! Share Tweet Post Close" at bounding box center [784, 375] width 1568 height 750
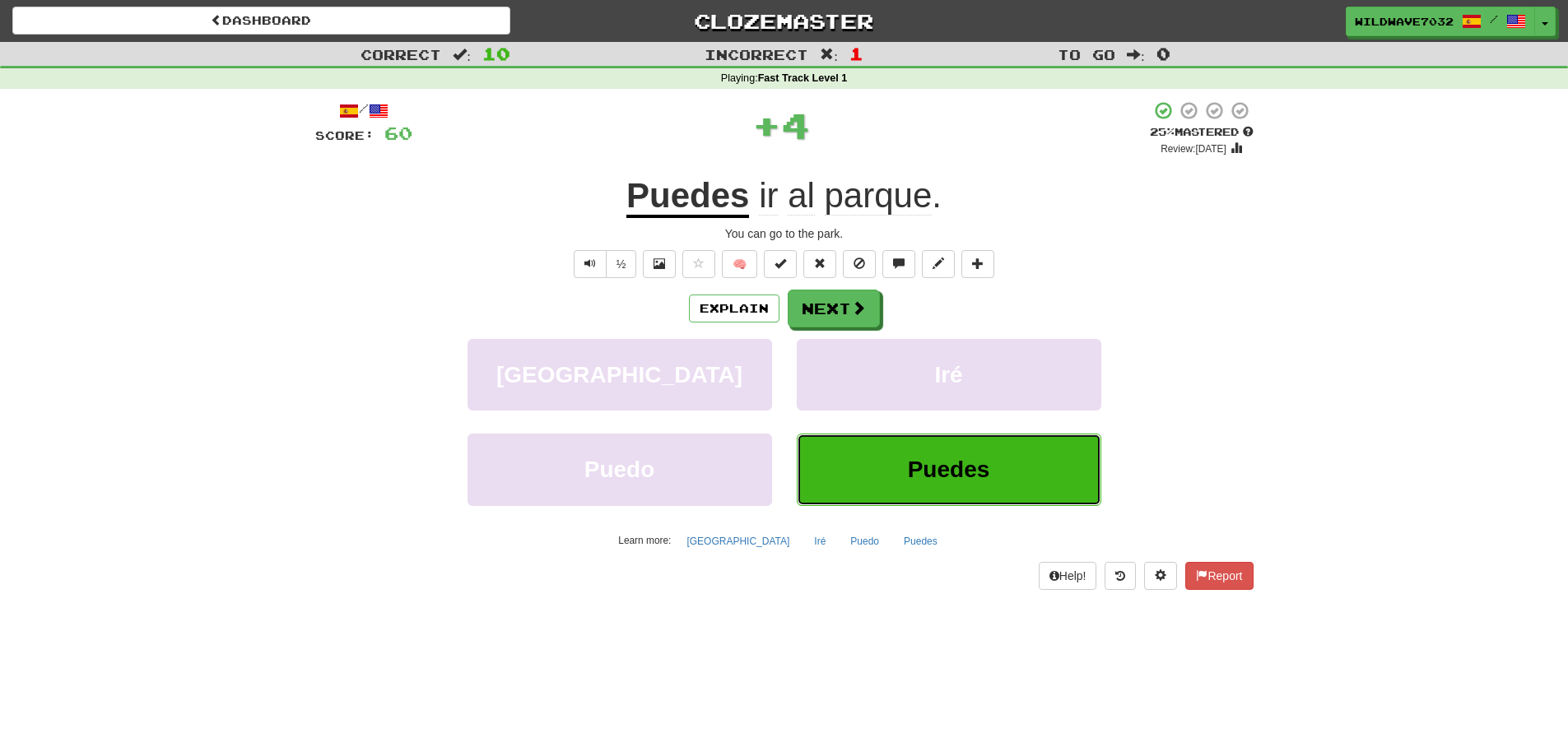
click at [892, 456] on button "Puedes" at bounding box center [949, 469] width 304 height 71
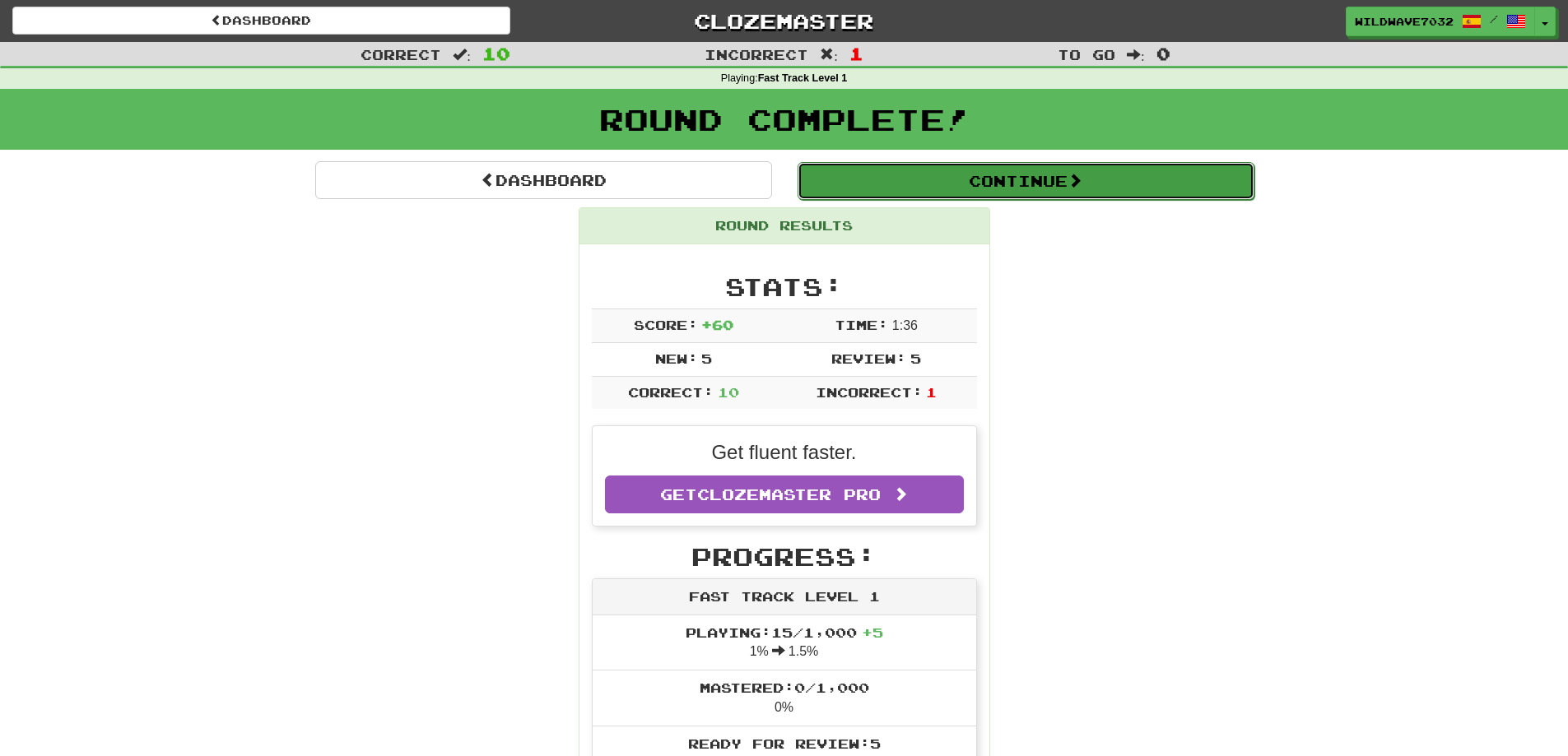
click at [1053, 165] on button "Continue" at bounding box center [1026, 182] width 456 height 38
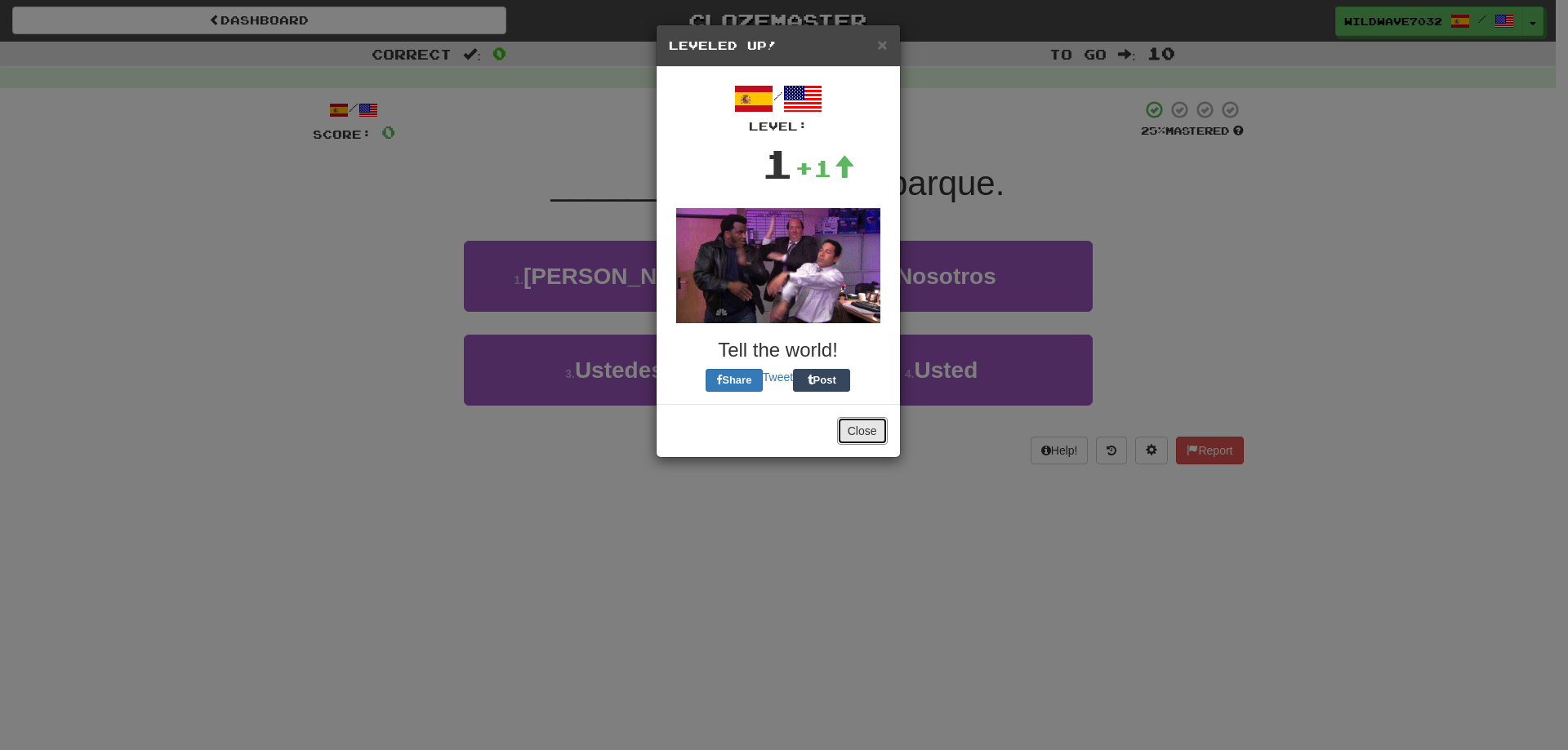
drag, startPoint x: 877, startPoint y: 425, endPoint x: 879, endPoint y: 435, distance: 10.2
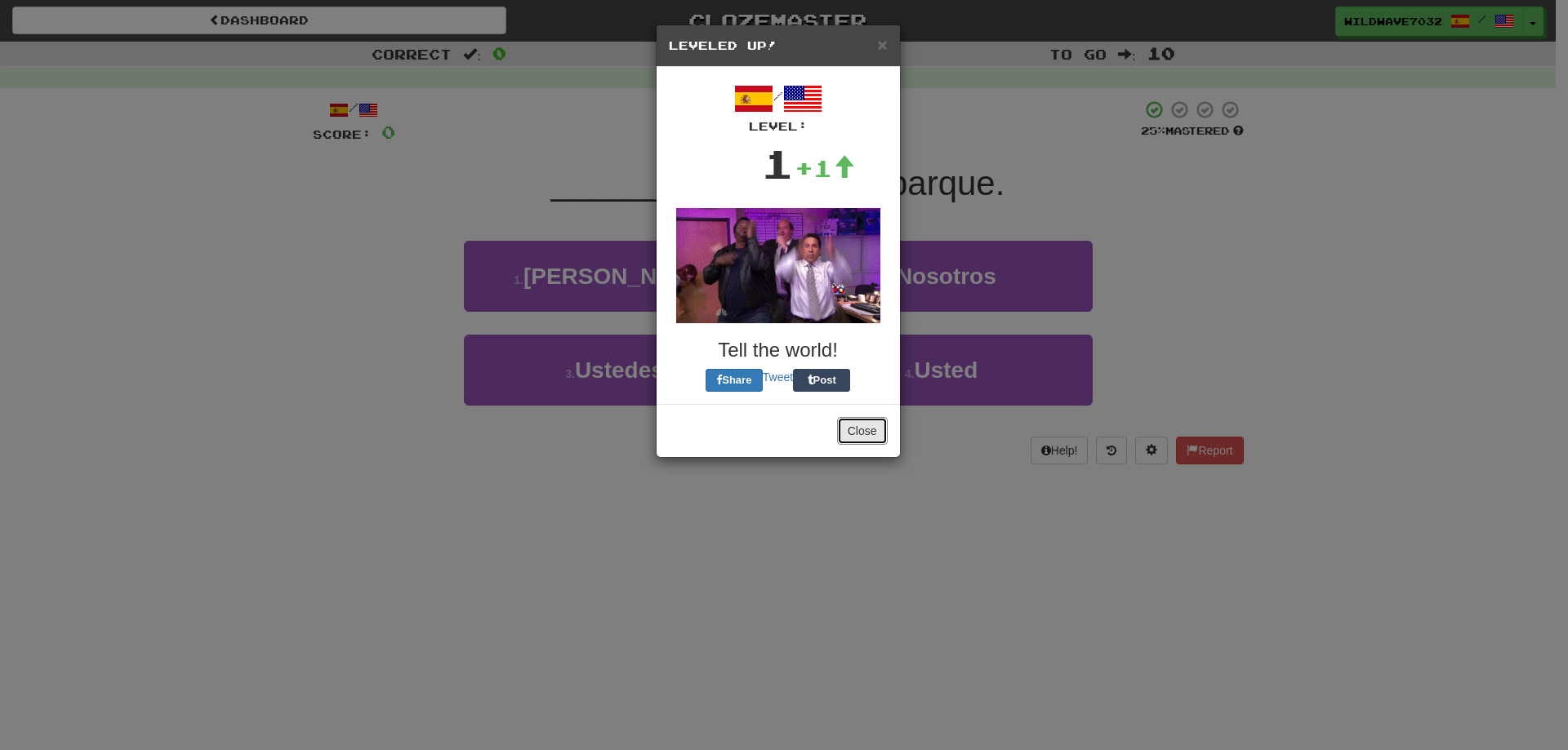
click at [878, 426] on button "Close" at bounding box center [862, 430] width 51 height 27
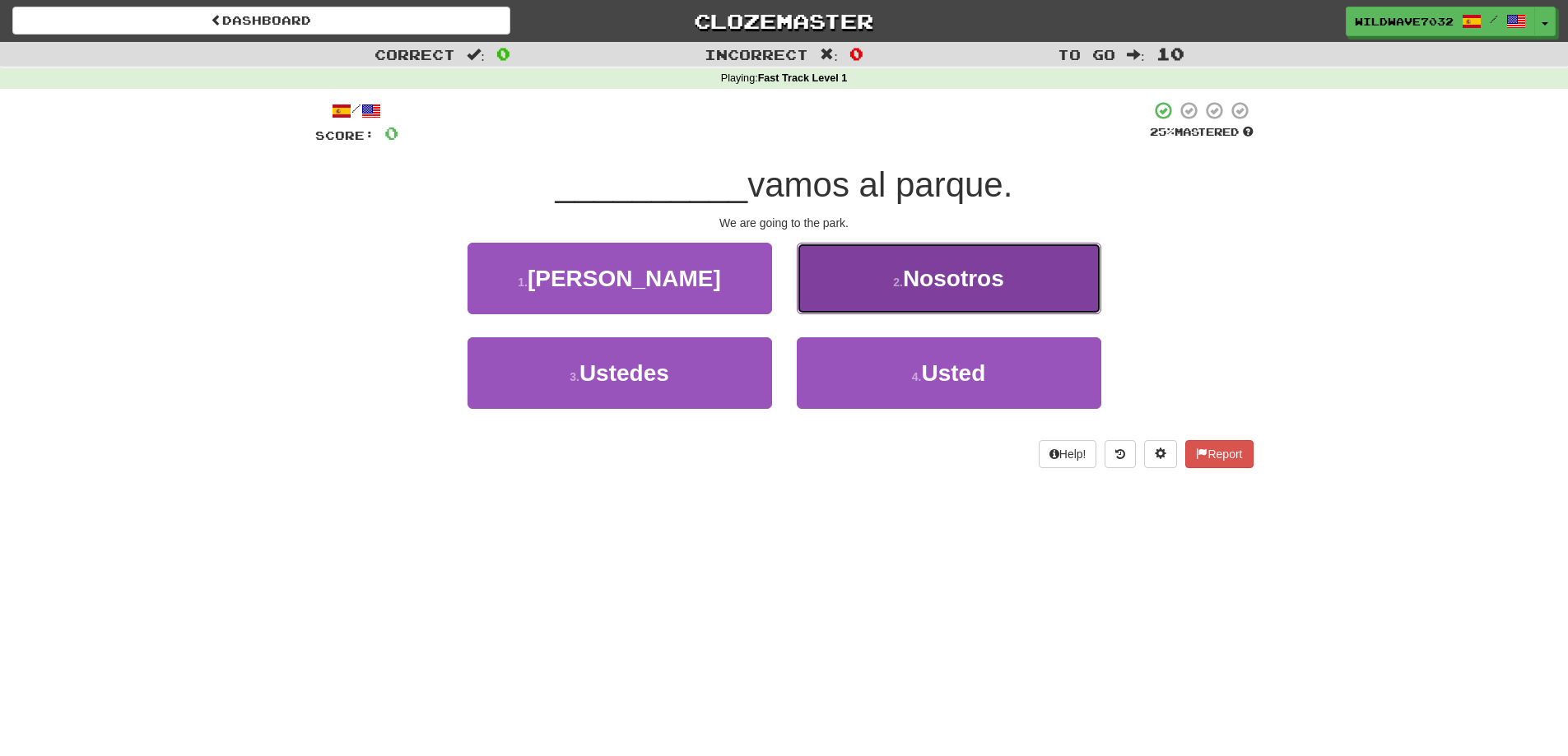
click at [909, 284] on span "Nosotros" at bounding box center [954, 279] width 101 height 26
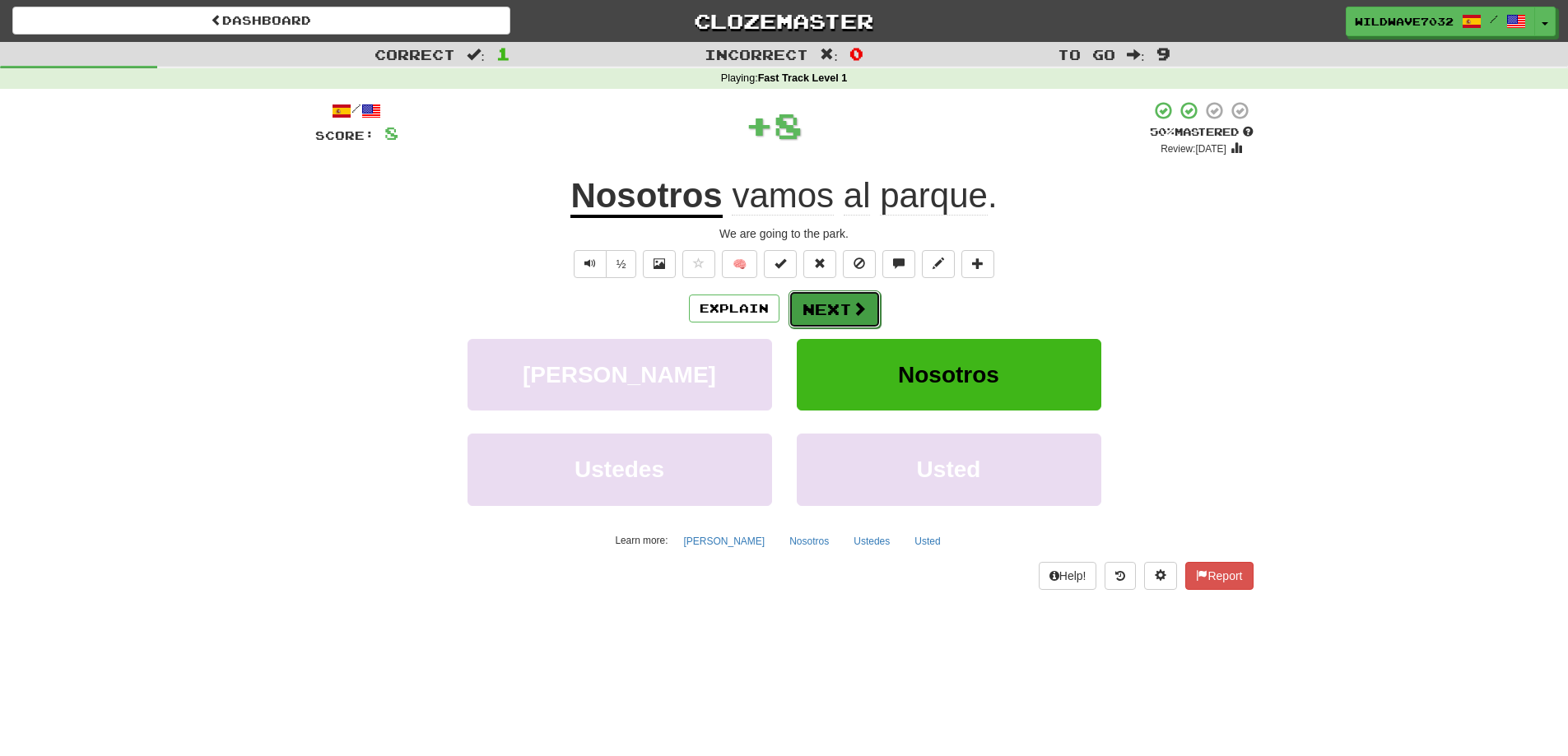
click at [835, 319] on button "Next" at bounding box center [834, 310] width 92 height 38
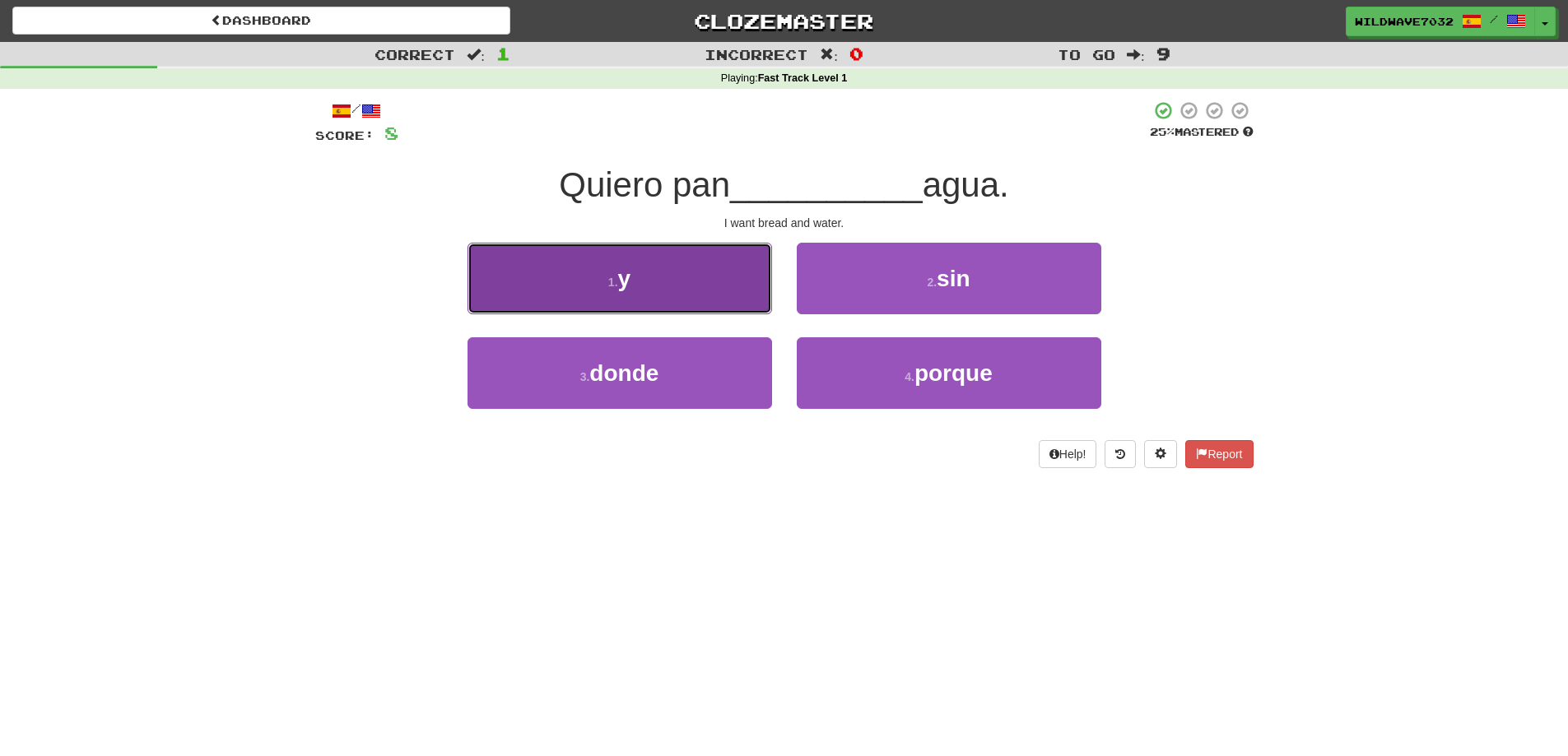
click at [728, 299] on button "1 . y" at bounding box center [620, 278] width 304 height 71
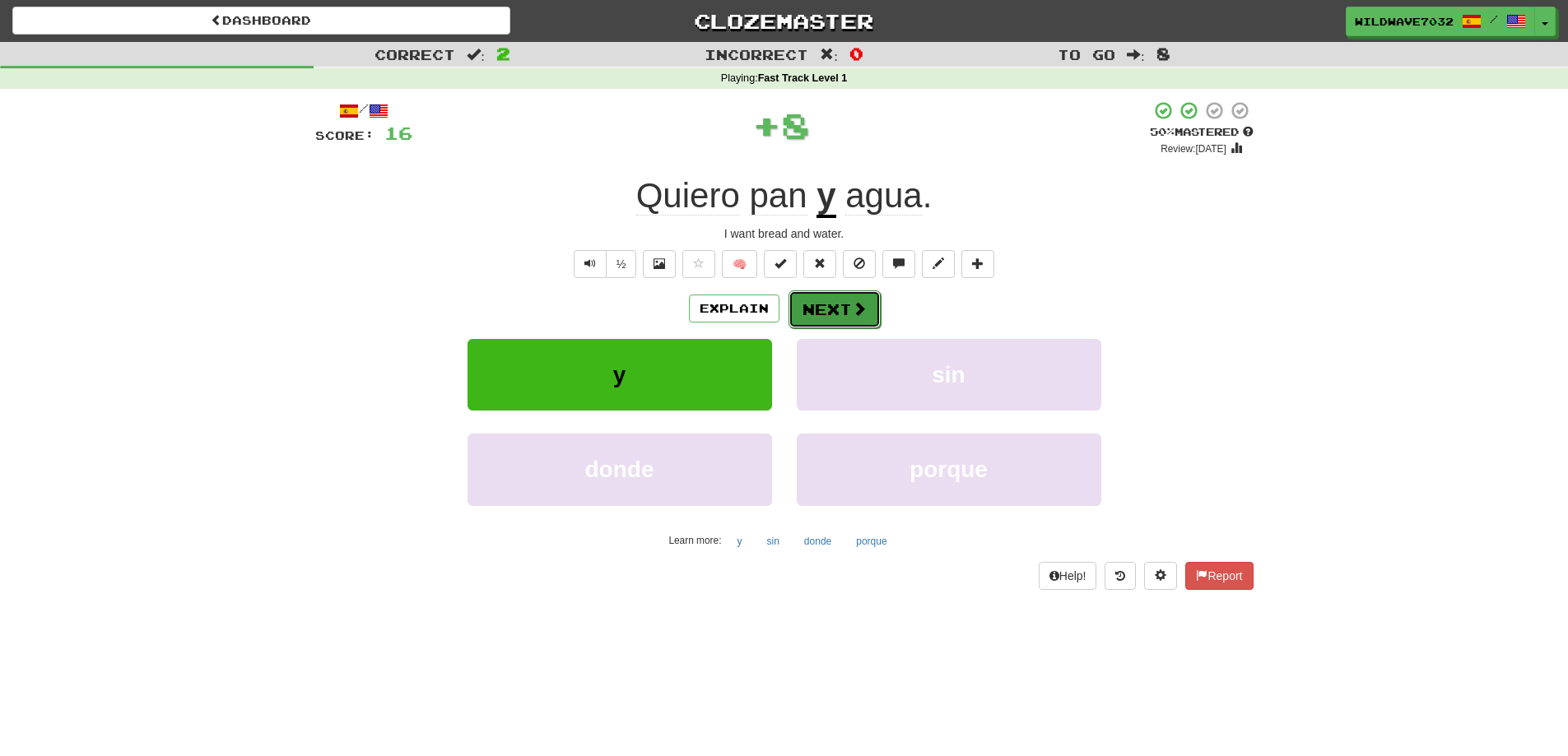
click at [824, 303] on button "Next" at bounding box center [834, 310] width 92 height 38
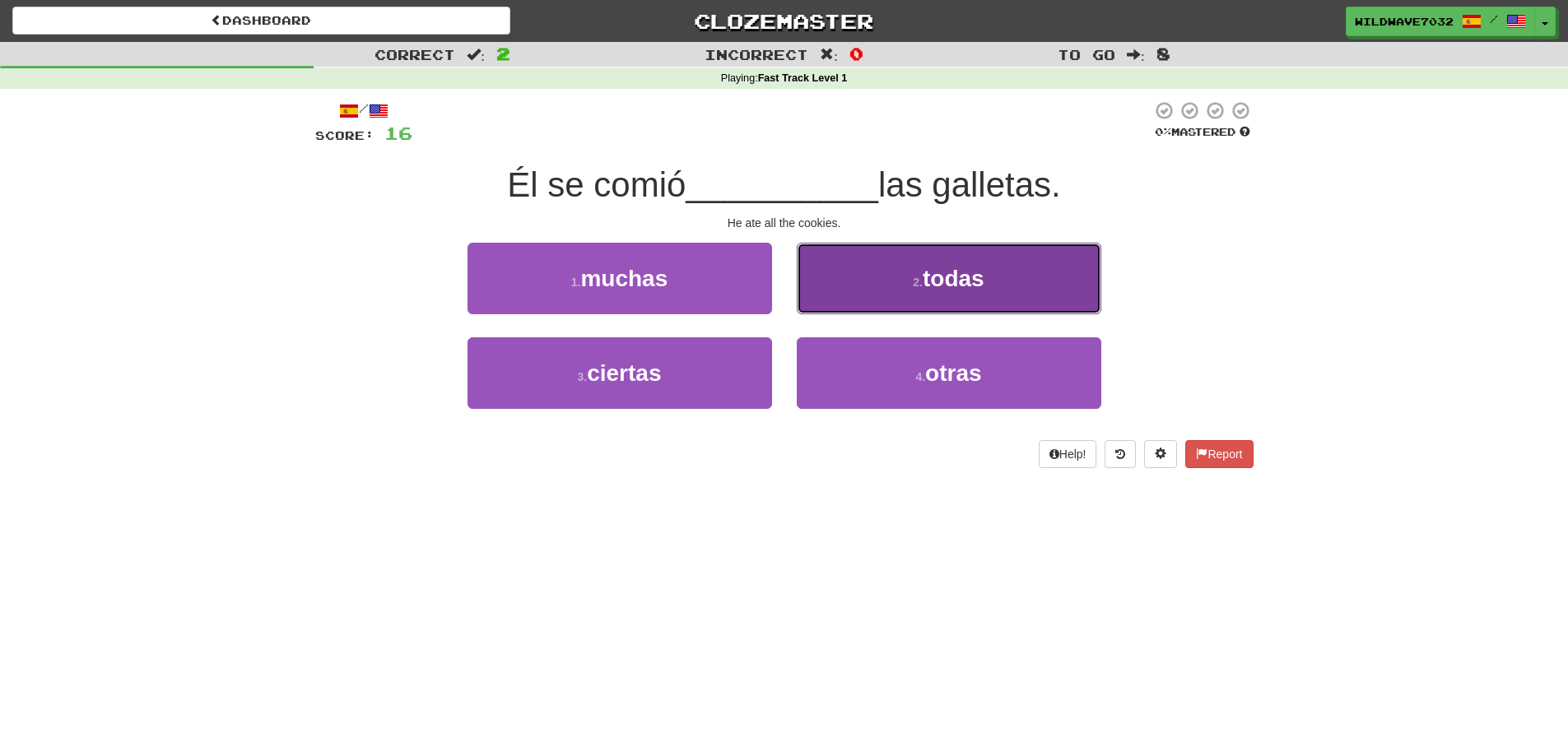
click at [1056, 270] on button "2 . todas" at bounding box center [949, 278] width 304 height 71
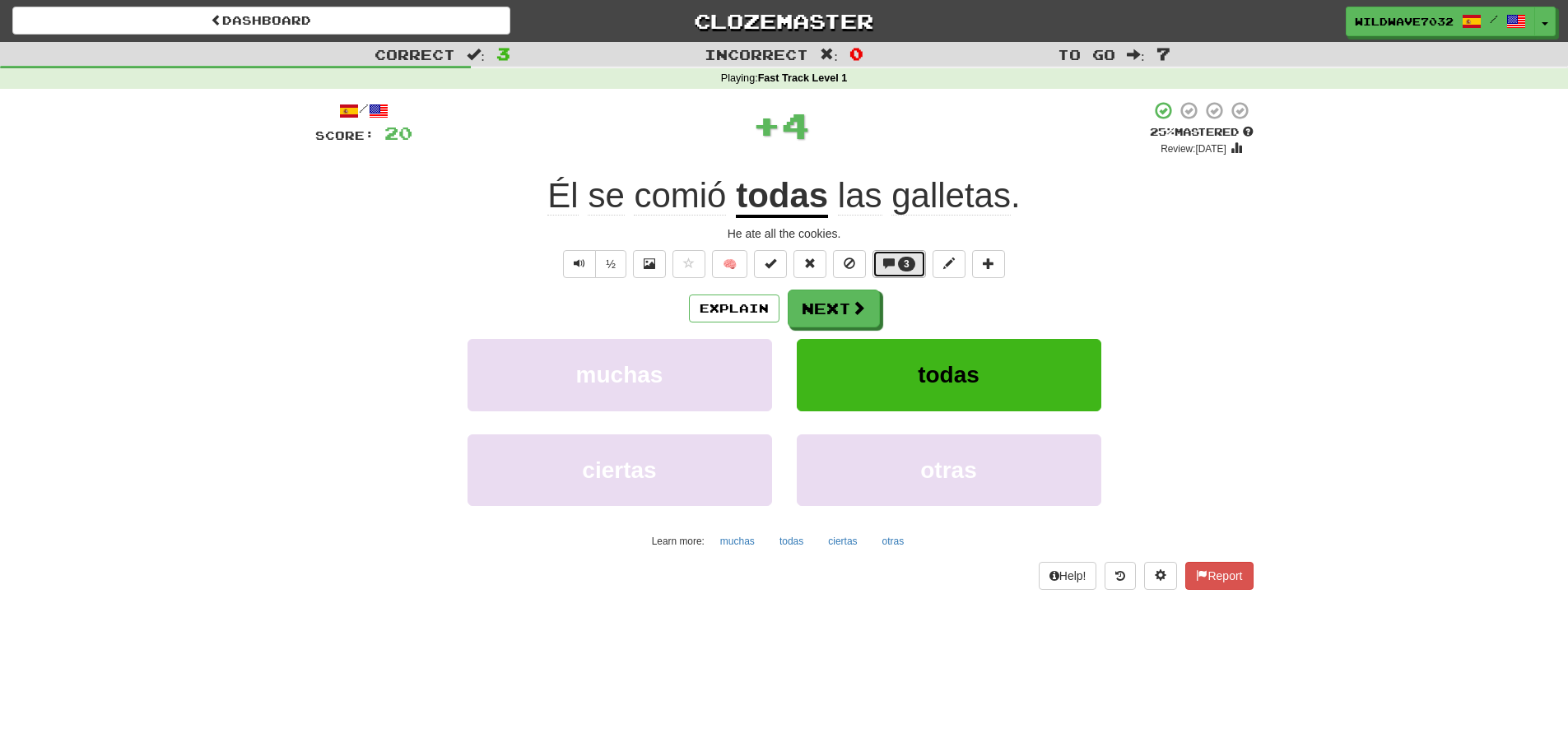
click at [898, 259] on button "3" at bounding box center [900, 263] width 53 height 28
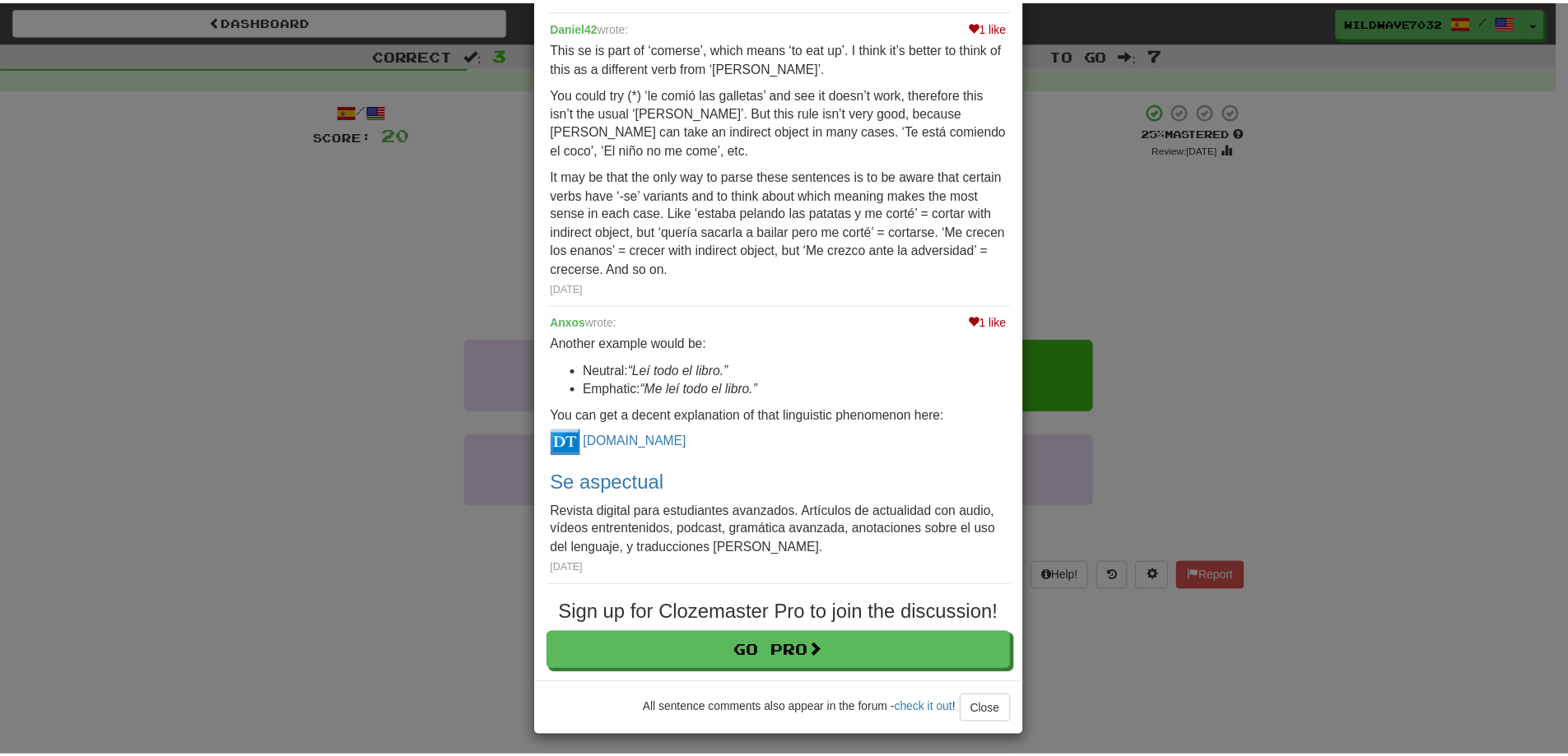
scroll to position [276, 0]
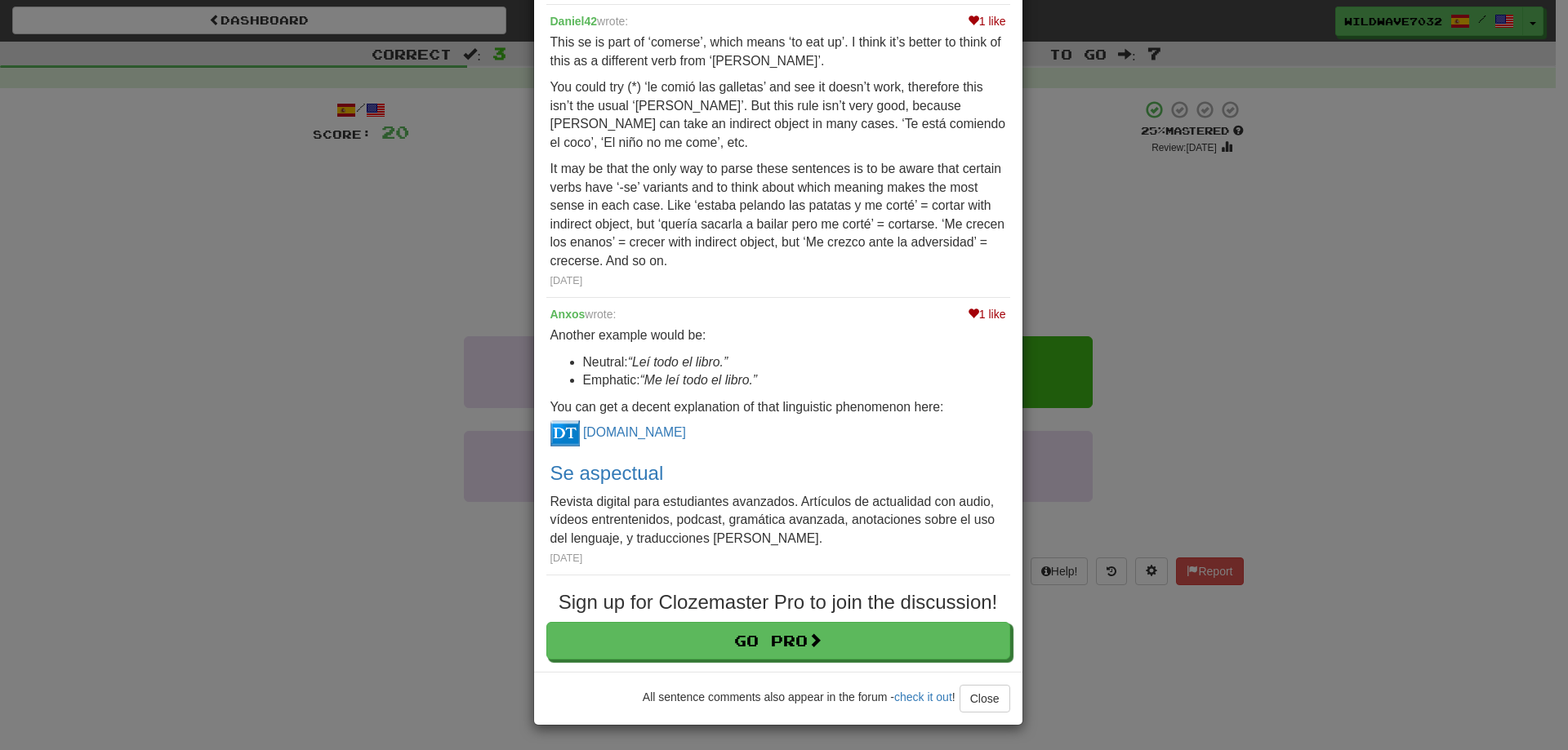
click at [1127, 237] on div "× Discussion View in the forum Él se comió todas las galletas. 1 like cmarcalle…" at bounding box center [784, 375] width 1568 height 750
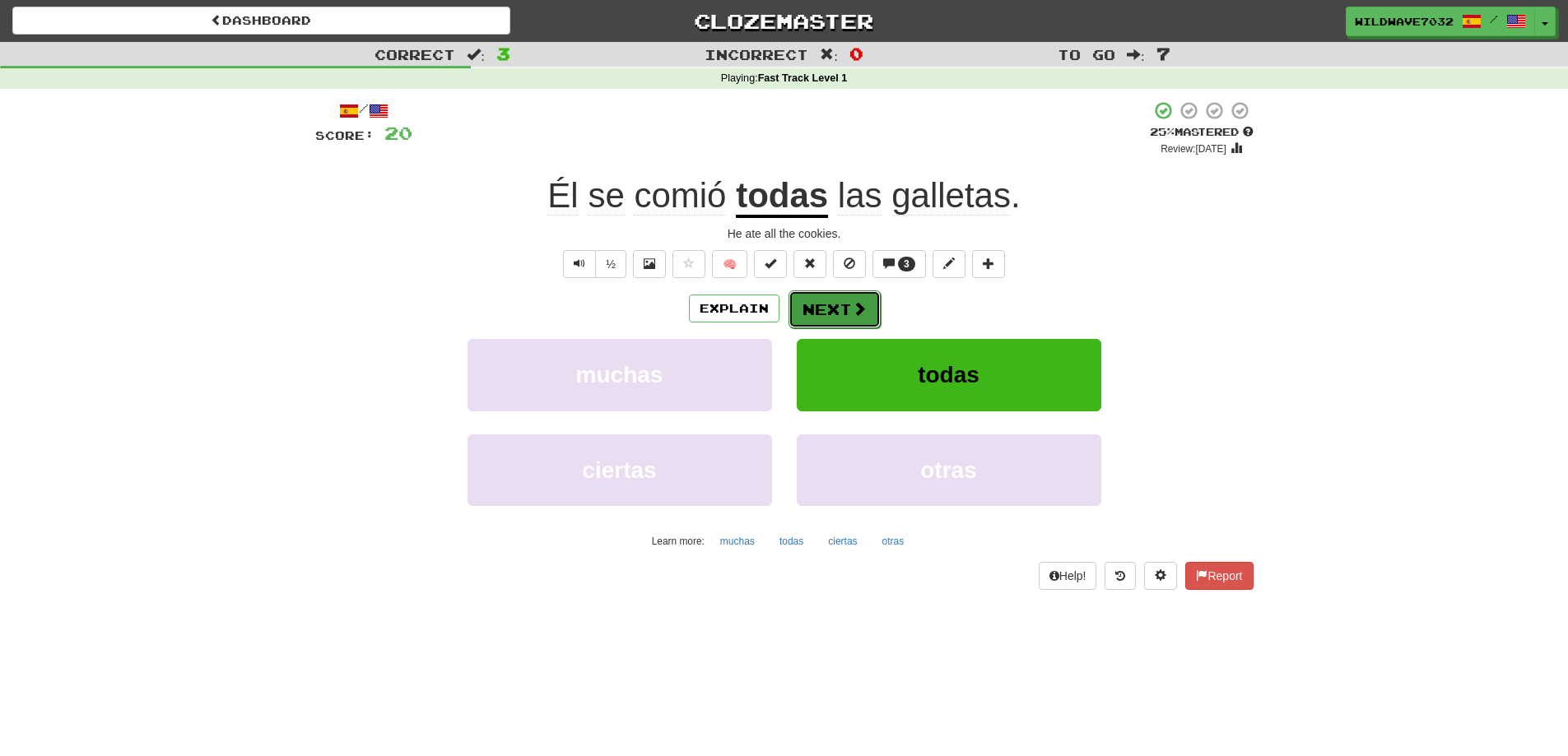
click at [842, 309] on button "Next" at bounding box center [834, 310] width 92 height 38
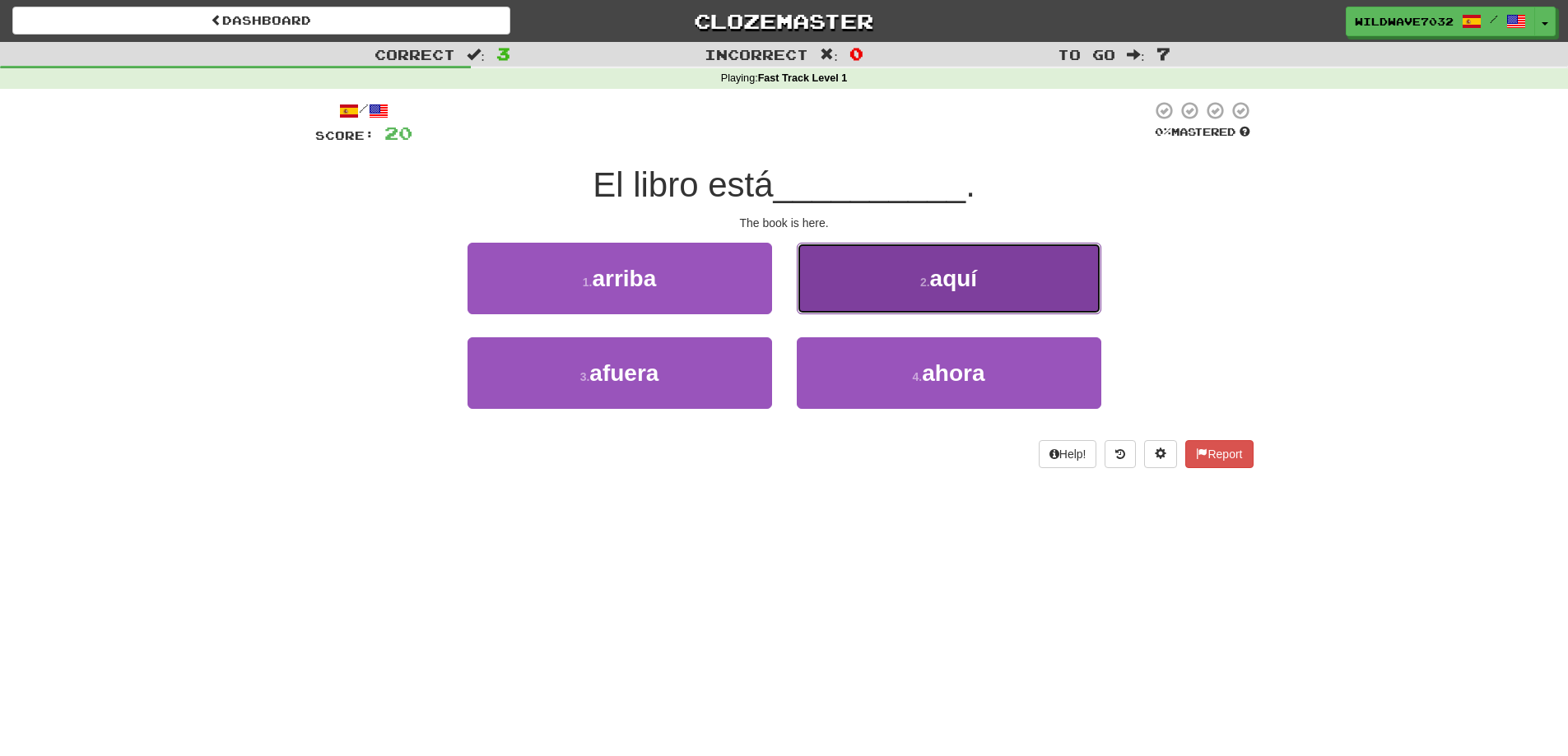
click at [883, 304] on button "2 . aquí" at bounding box center [949, 278] width 304 height 71
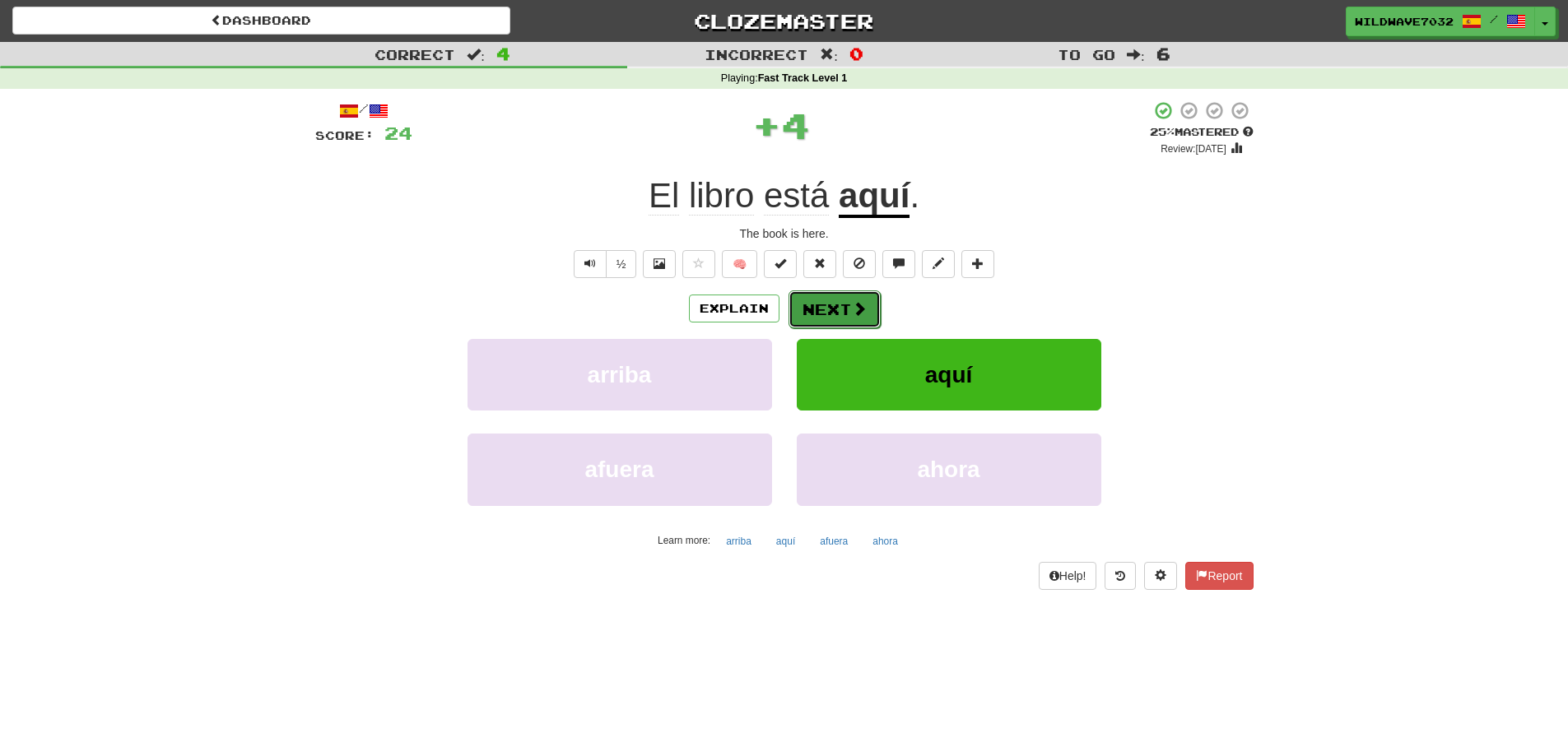
click at [848, 303] on button "Next" at bounding box center [834, 310] width 92 height 38
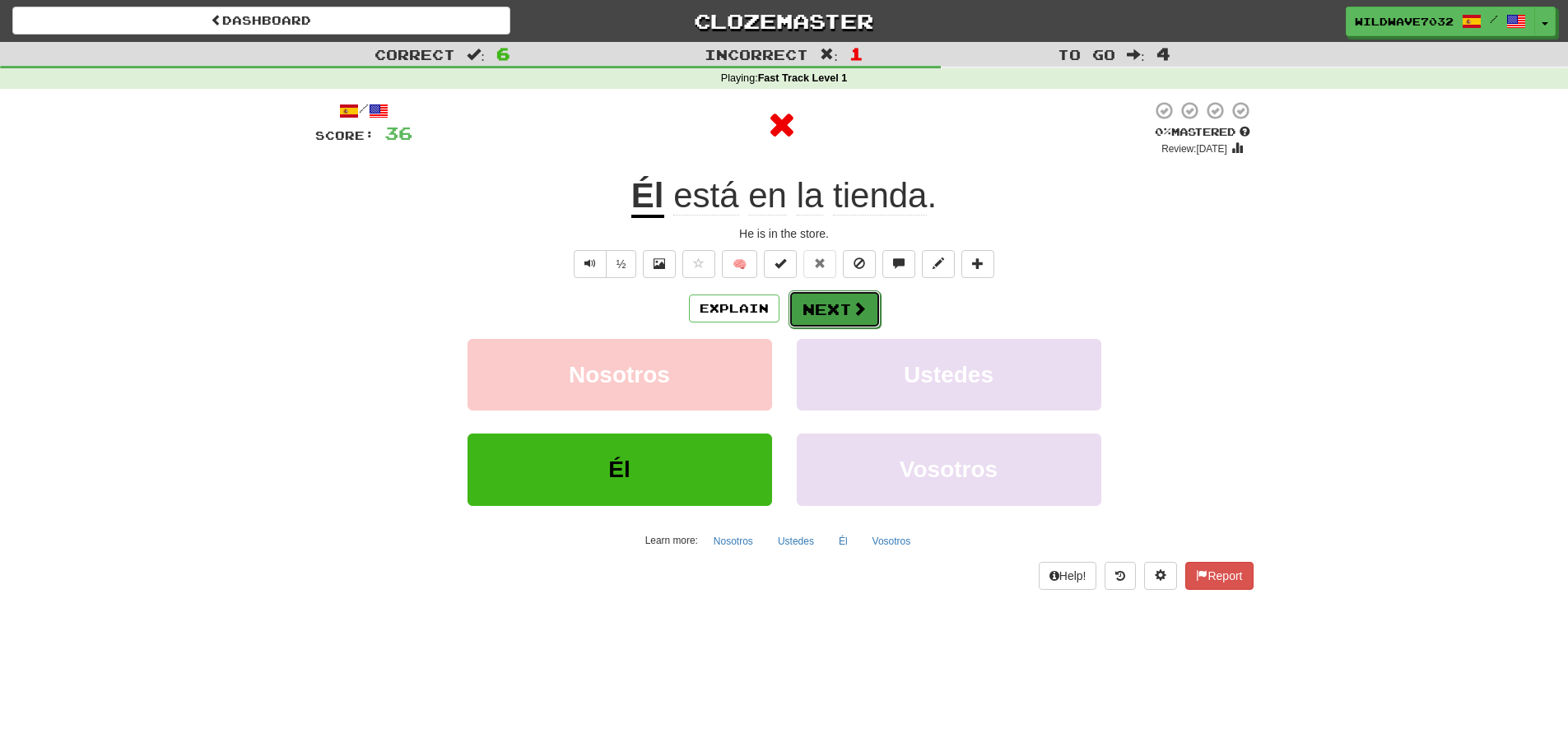
click at [836, 325] on button "Next" at bounding box center [834, 310] width 92 height 38
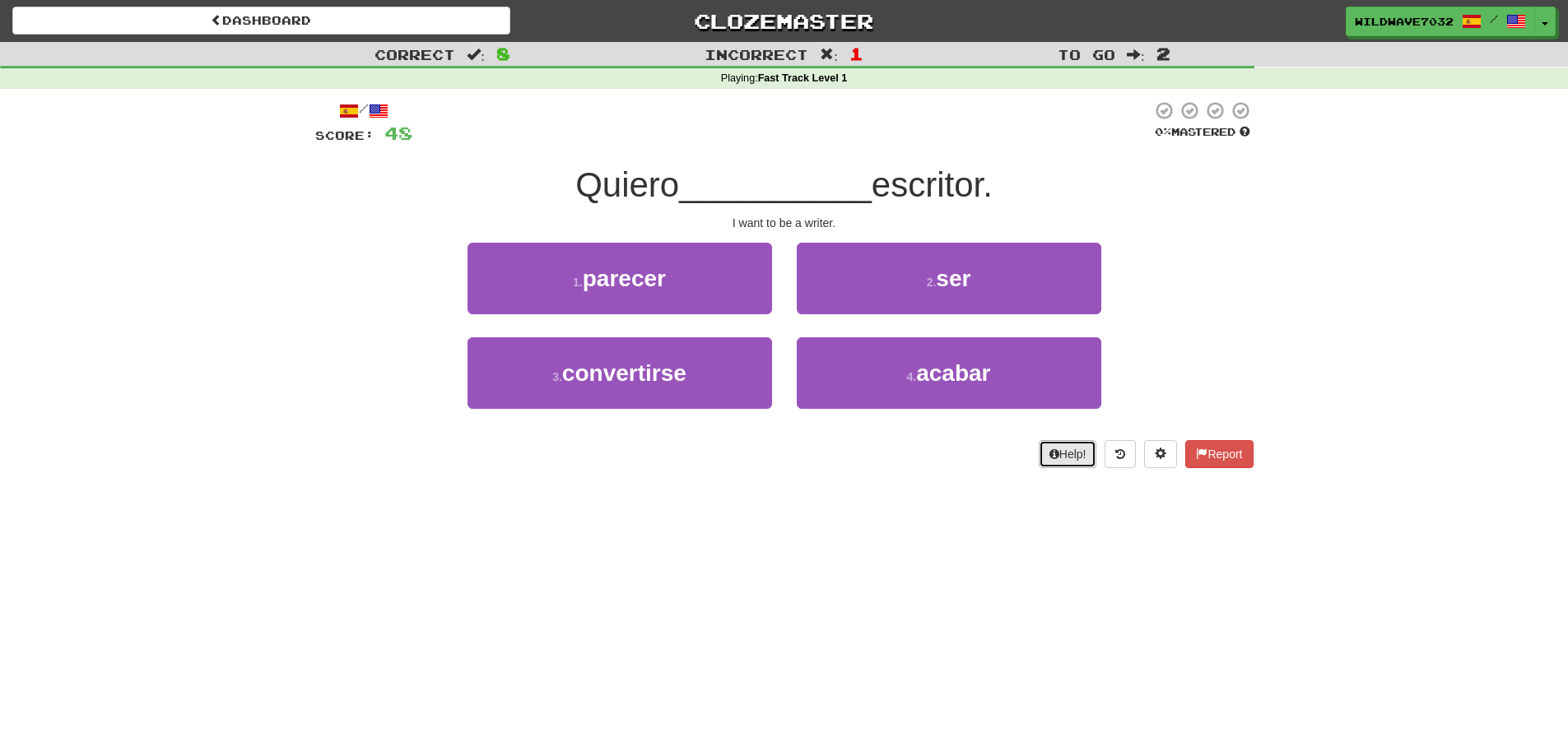
click at [1053, 459] on button "Help!" at bounding box center [1067, 454] width 58 height 28
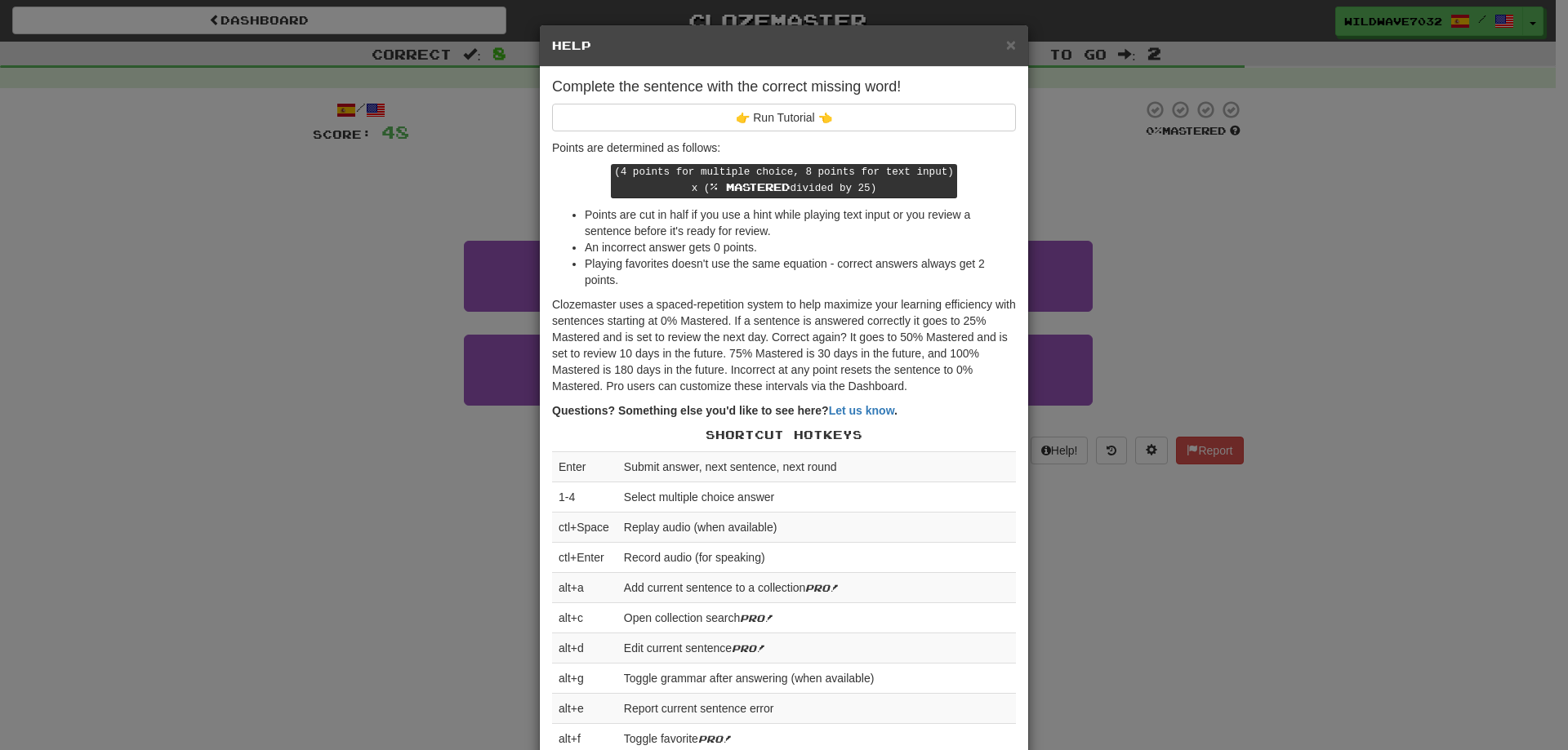
click at [1046, 464] on div "× Help Complete the sentence with the correct missing word! 👉 Run Tutorial 👈 Po…" at bounding box center [784, 375] width 1568 height 750
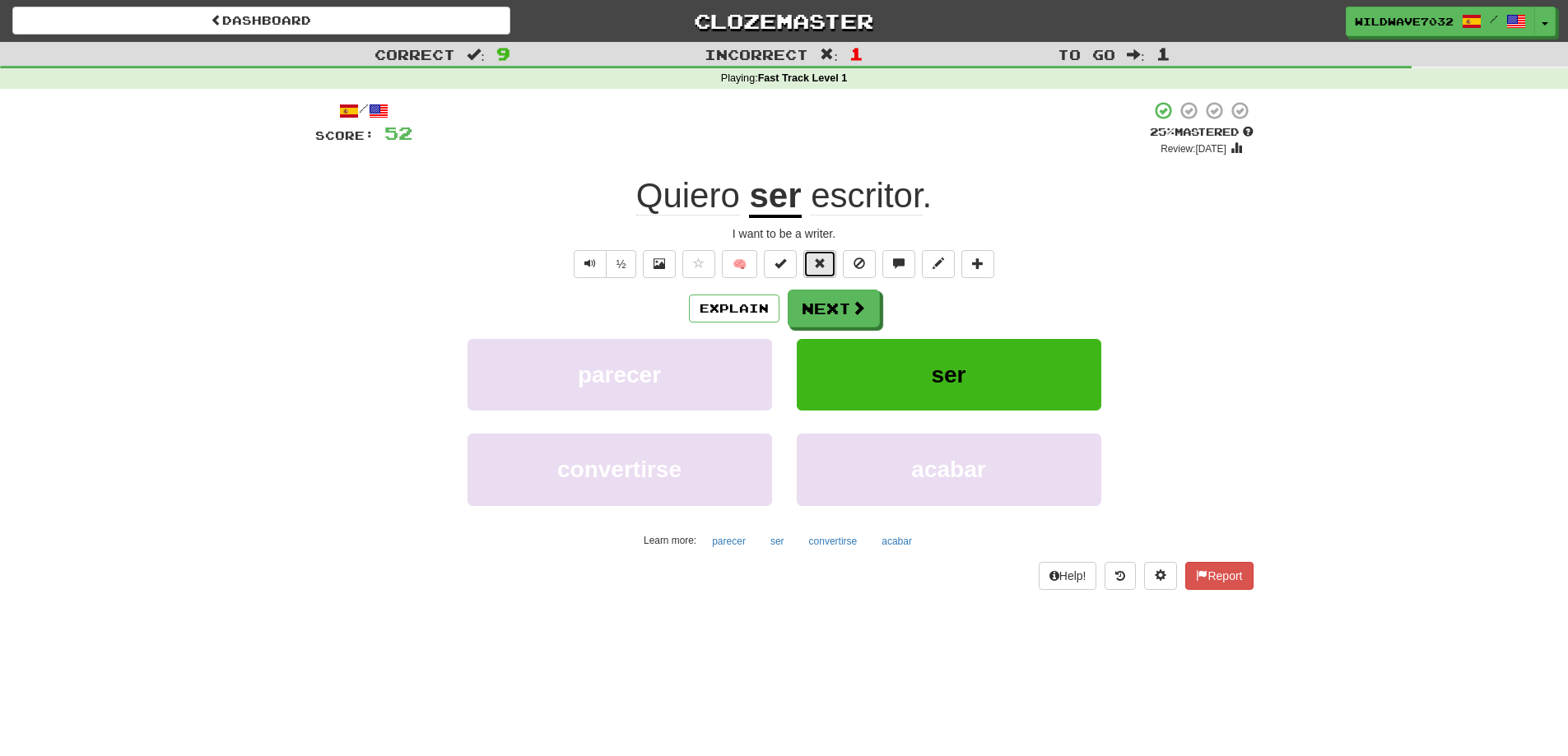
click at [810, 266] on button at bounding box center [820, 263] width 33 height 28
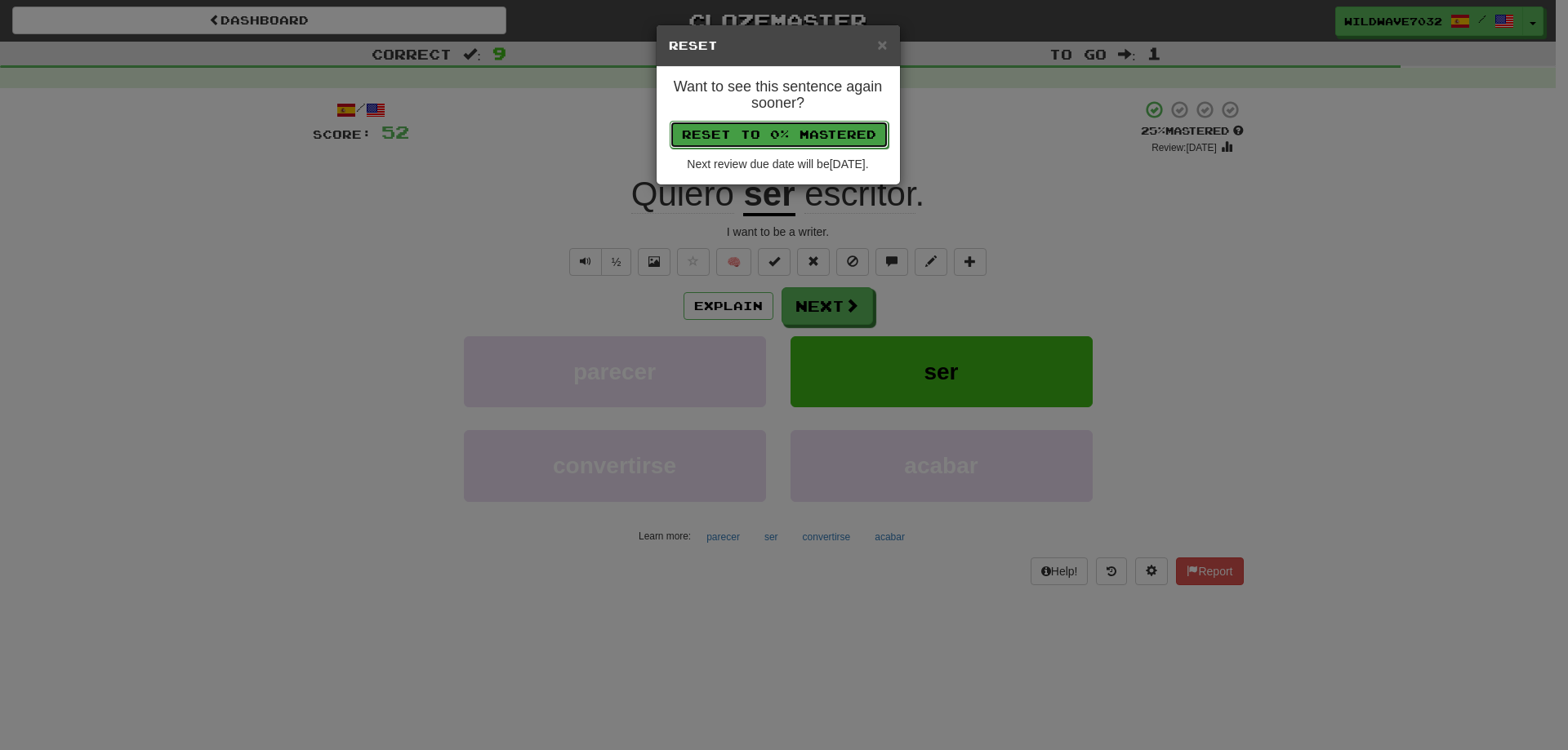
click at [869, 138] on button "Reset to 0% Mastered" at bounding box center [779, 134] width 219 height 27
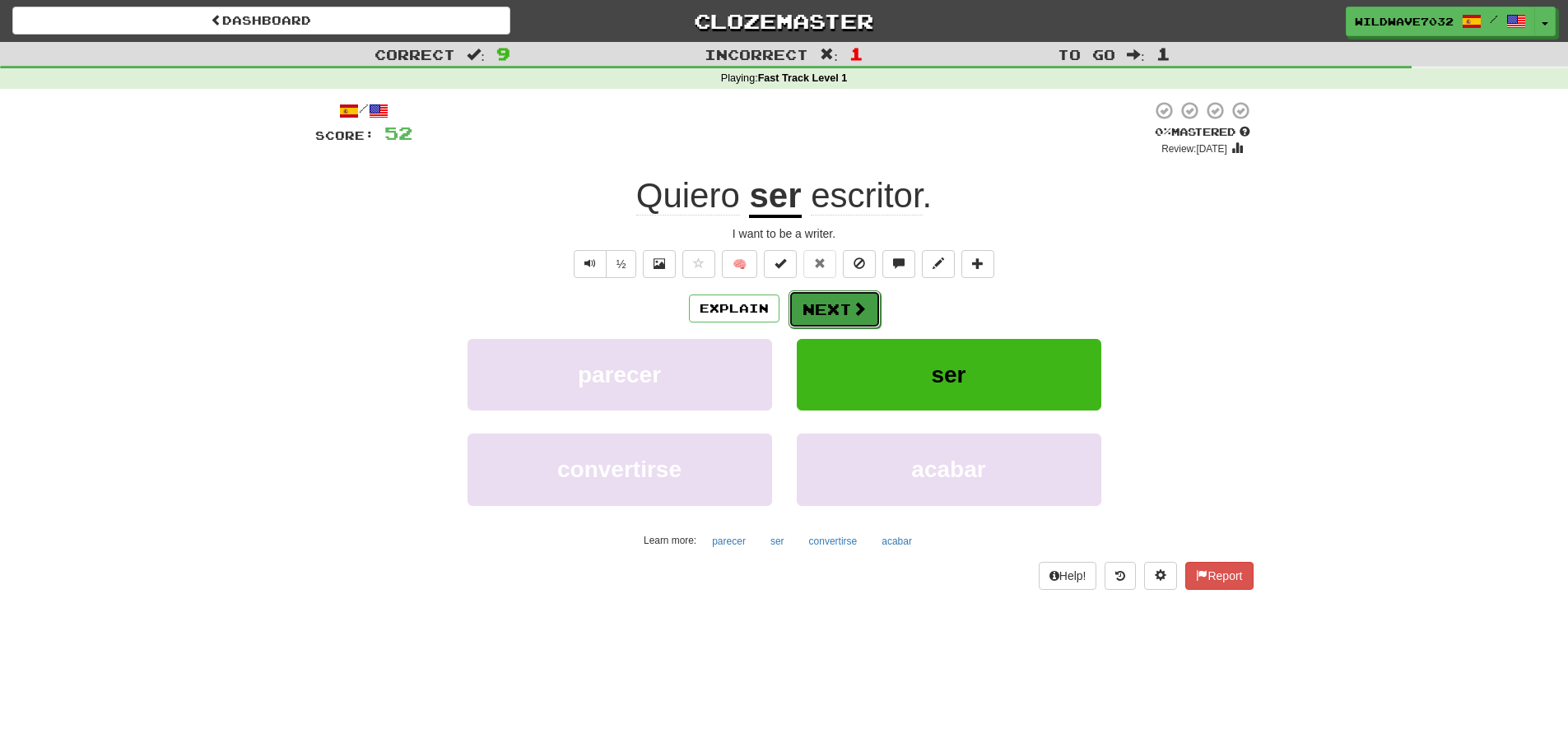
click at [833, 315] on button "Next" at bounding box center [834, 310] width 92 height 38
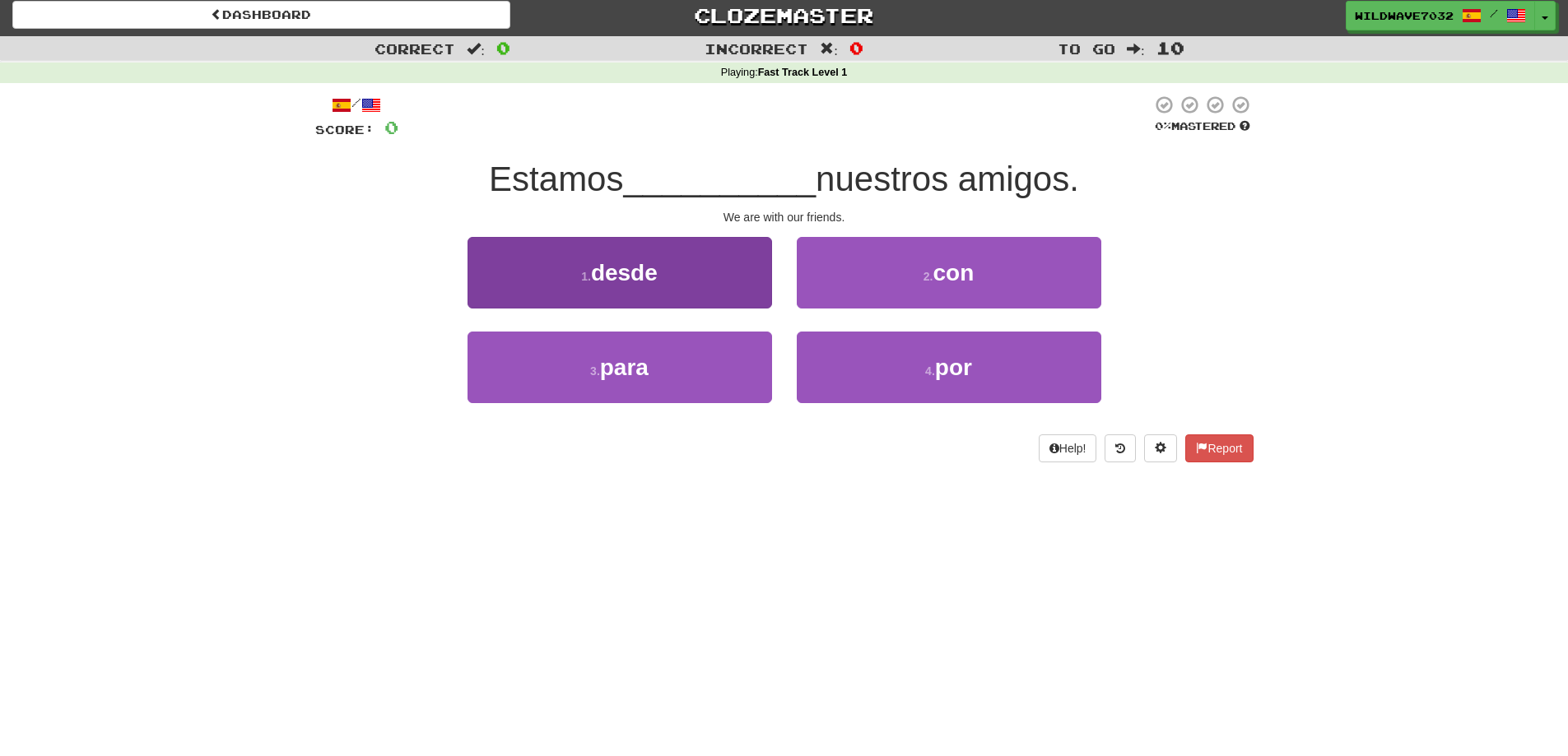
scroll to position [0, 0]
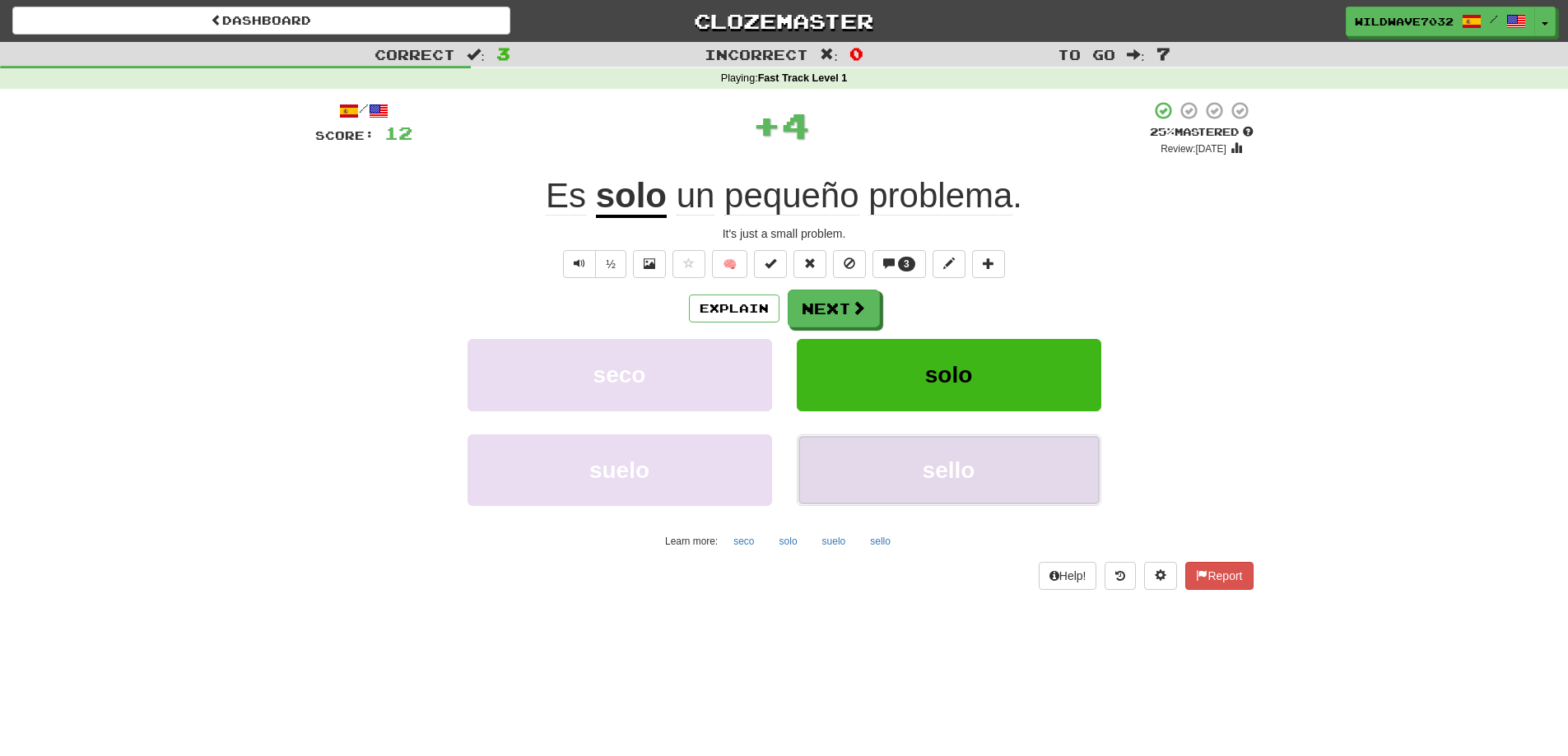
click at [932, 459] on button "sello" at bounding box center [949, 470] width 304 height 71
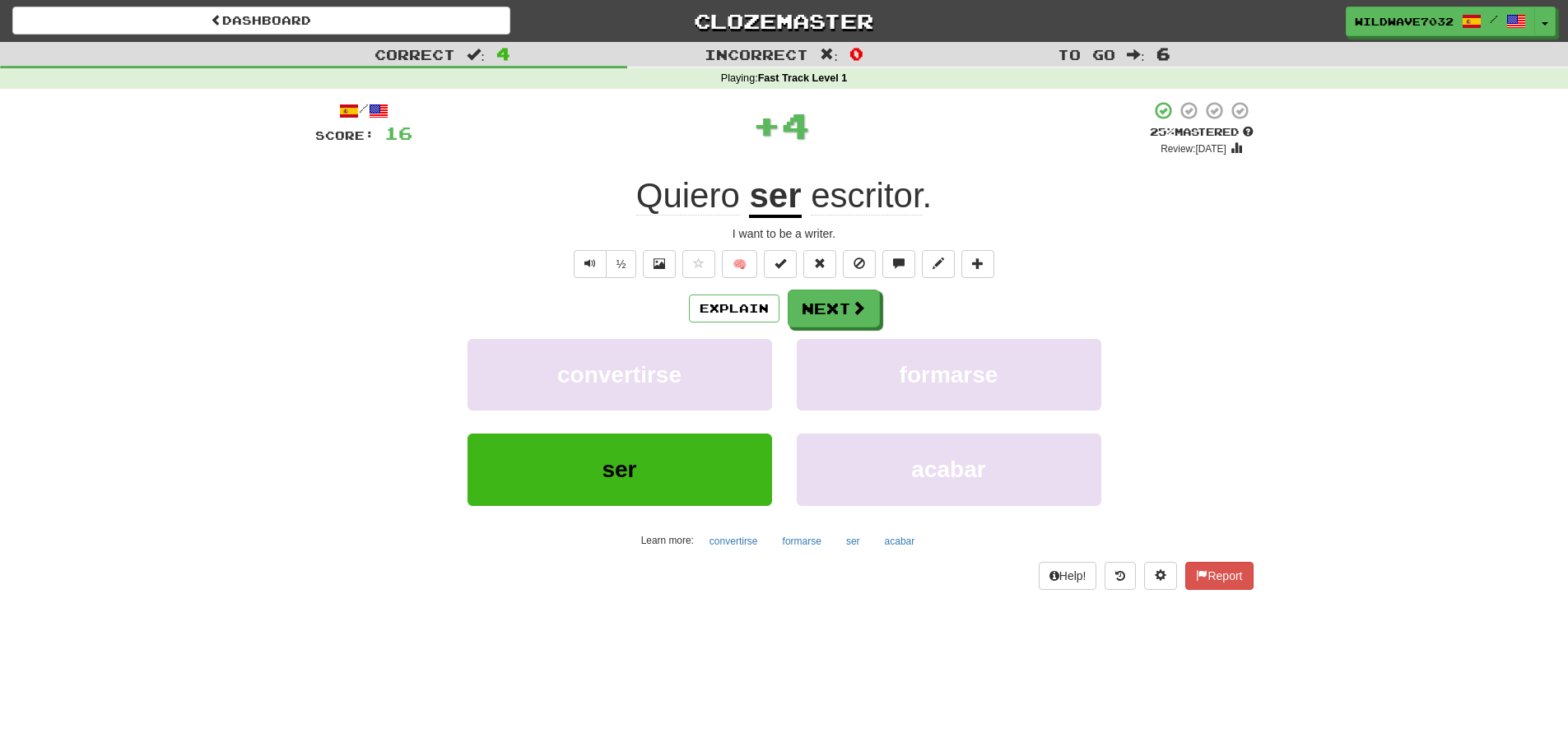
click at [786, 205] on u "ser" at bounding box center [775, 197] width 52 height 42
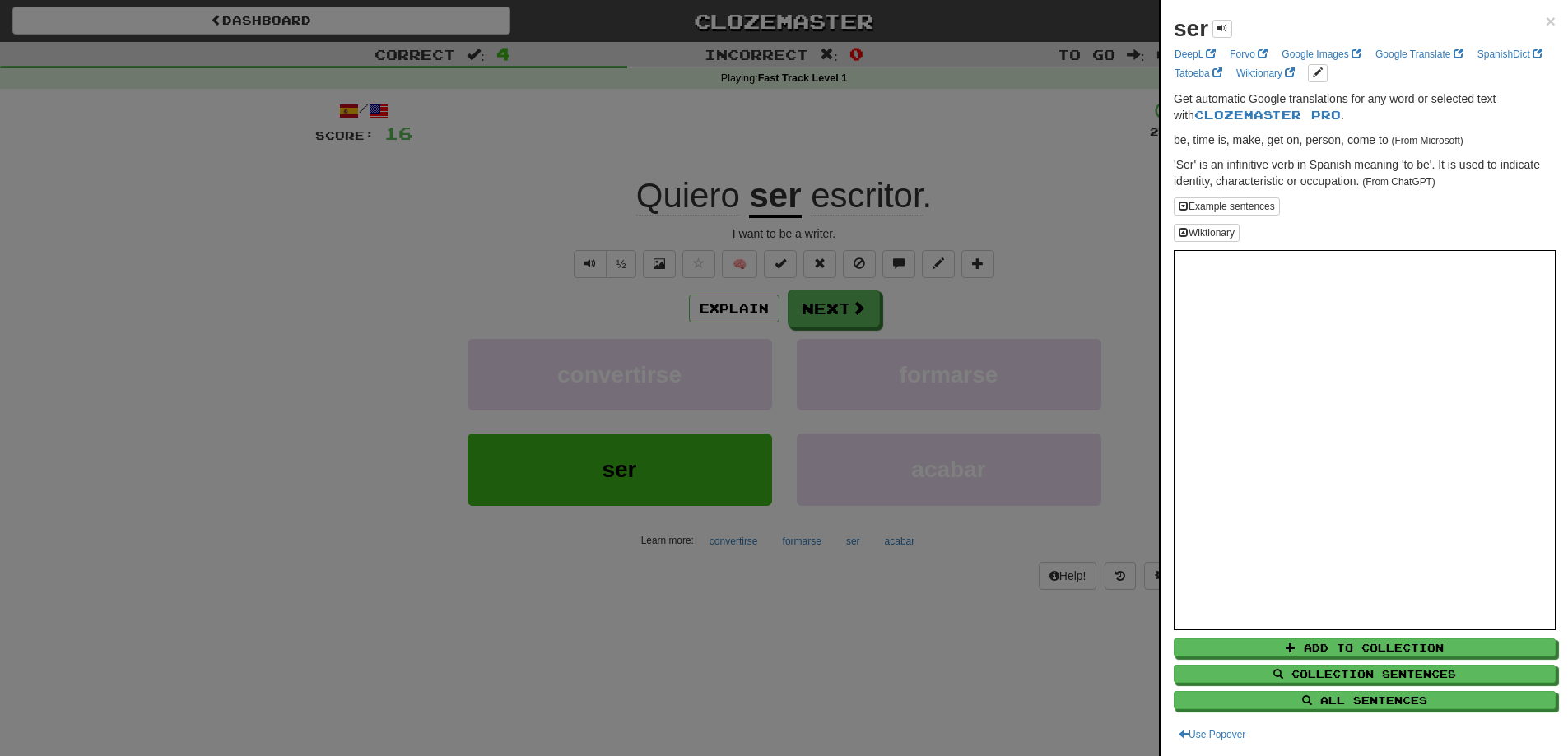
click at [915, 228] on div at bounding box center [784, 378] width 1568 height 756
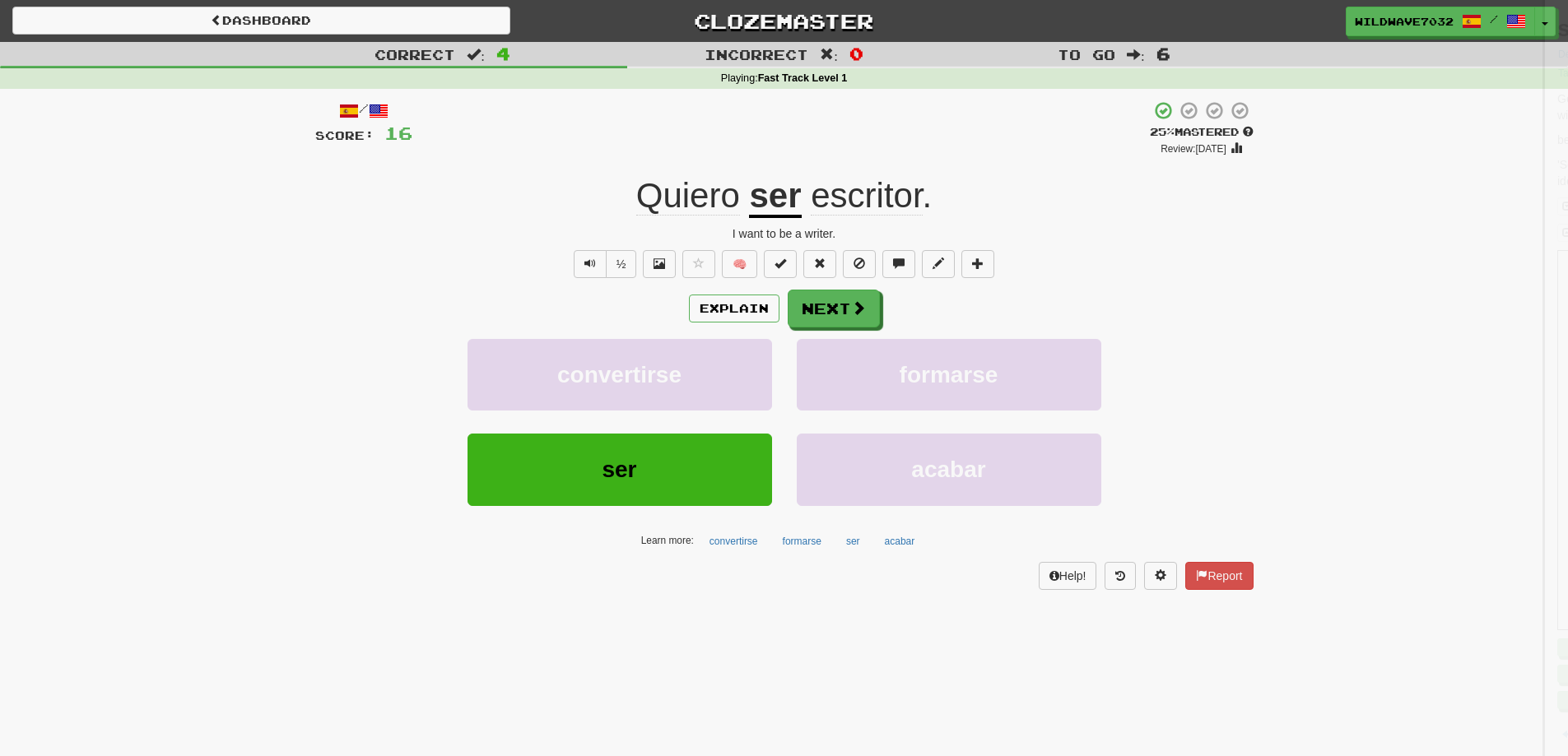
click at [872, 204] on div at bounding box center [784, 378] width 1568 height 756
click at [878, 199] on span "escritor" at bounding box center [866, 196] width 111 height 40
click at [867, 219] on div "/ Score: 16 + 4 25 % Mastered Review: 2025-10-15 Quiero ser escritor . I want t…" at bounding box center [784, 345] width 939 height 489
click at [870, 206] on span "escritor" at bounding box center [866, 196] width 111 height 40
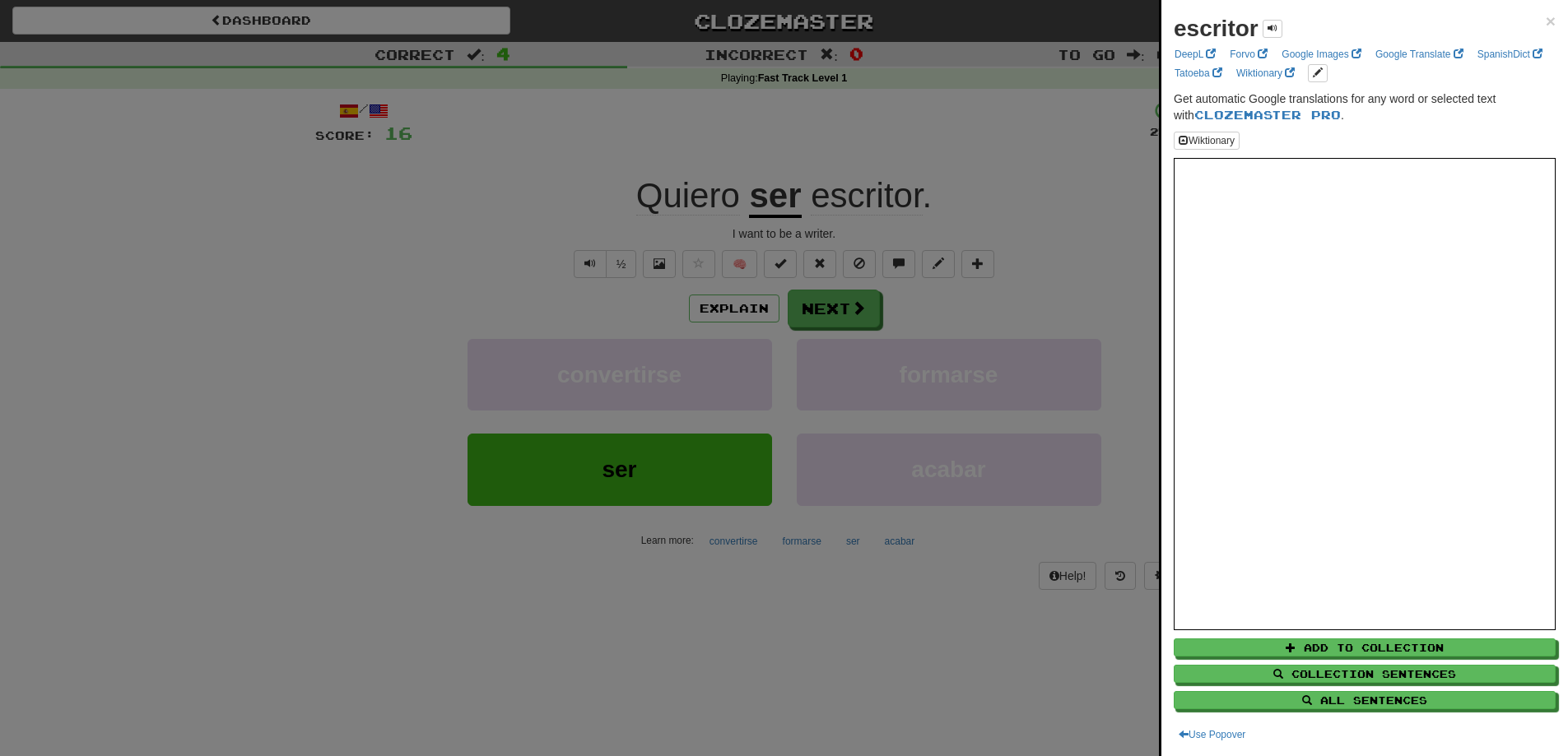
click at [1021, 292] on div at bounding box center [784, 378] width 1568 height 756
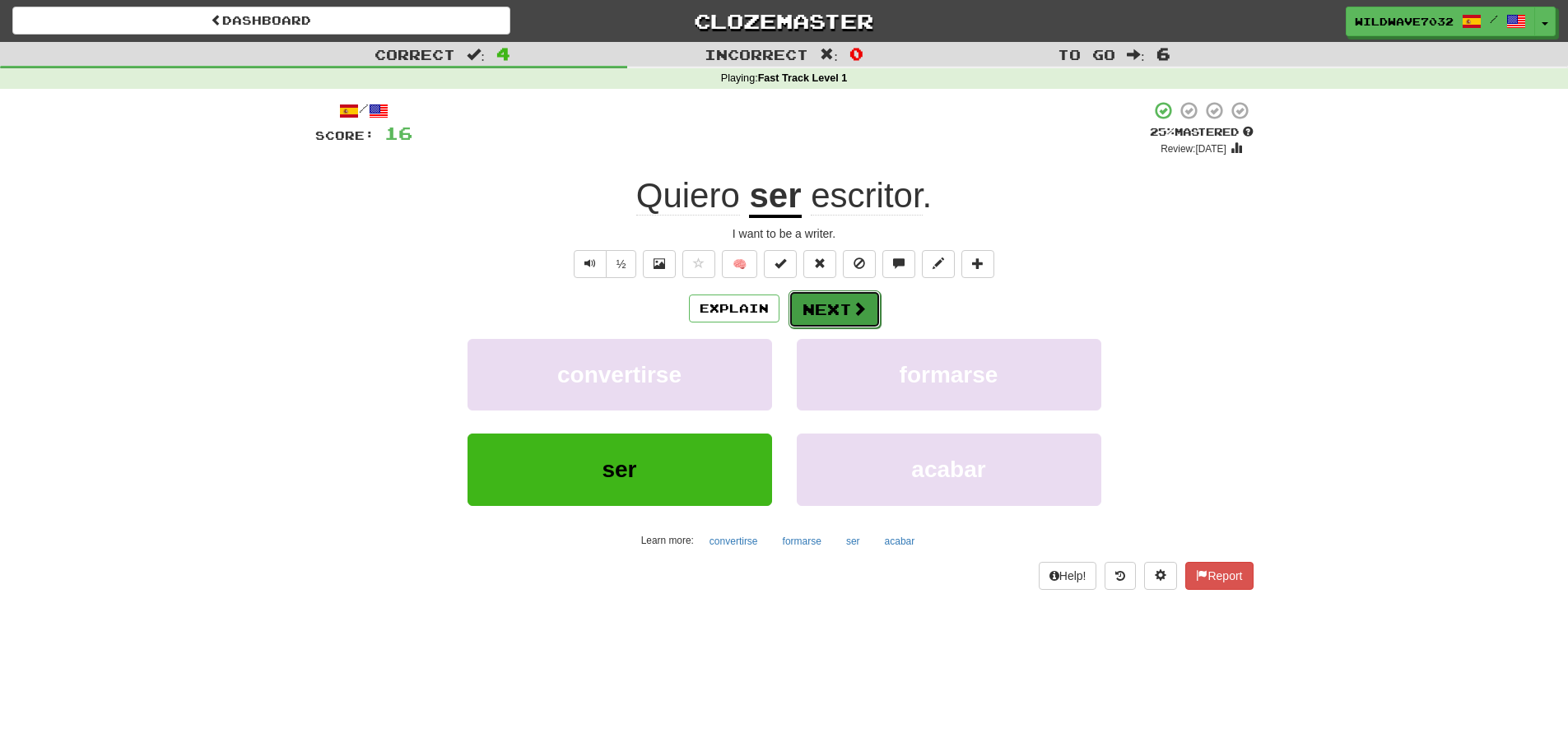
click at [823, 322] on button "Next" at bounding box center [834, 310] width 92 height 38
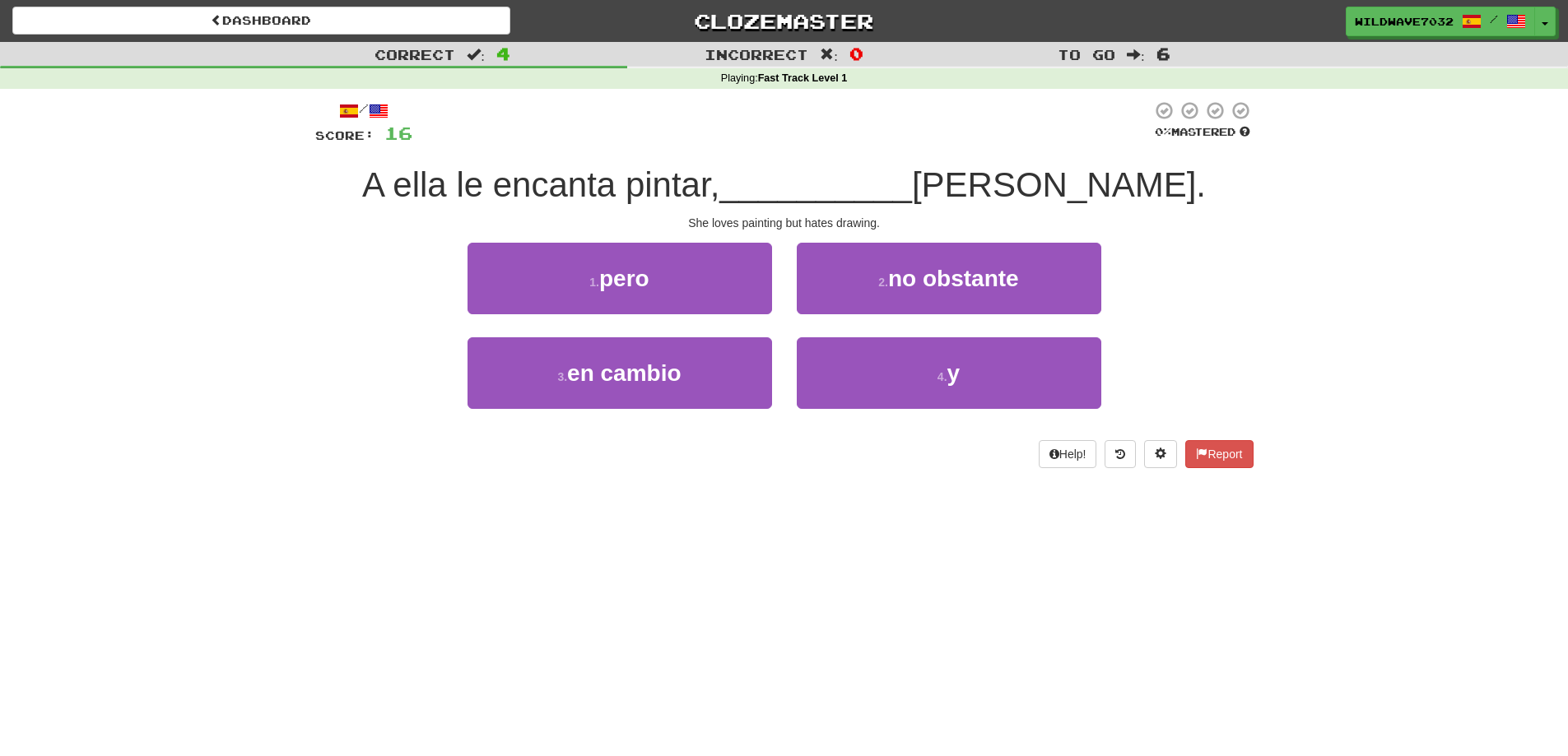
click at [991, 193] on span "odia dibujar." at bounding box center [1058, 184] width 294 height 39
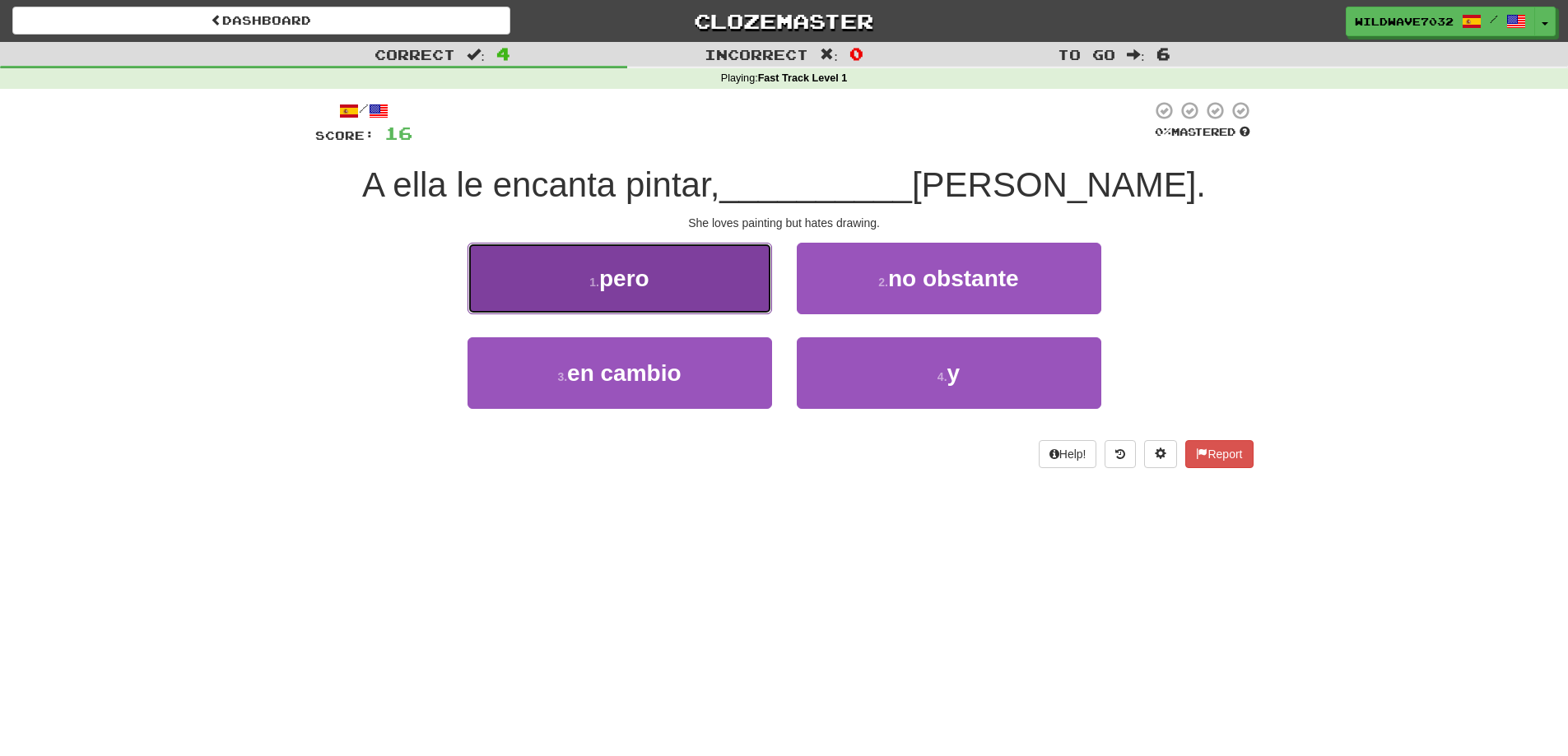
click at [705, 297] on button "1 . pero" at bounding box center [620, 278] width 304 height 71
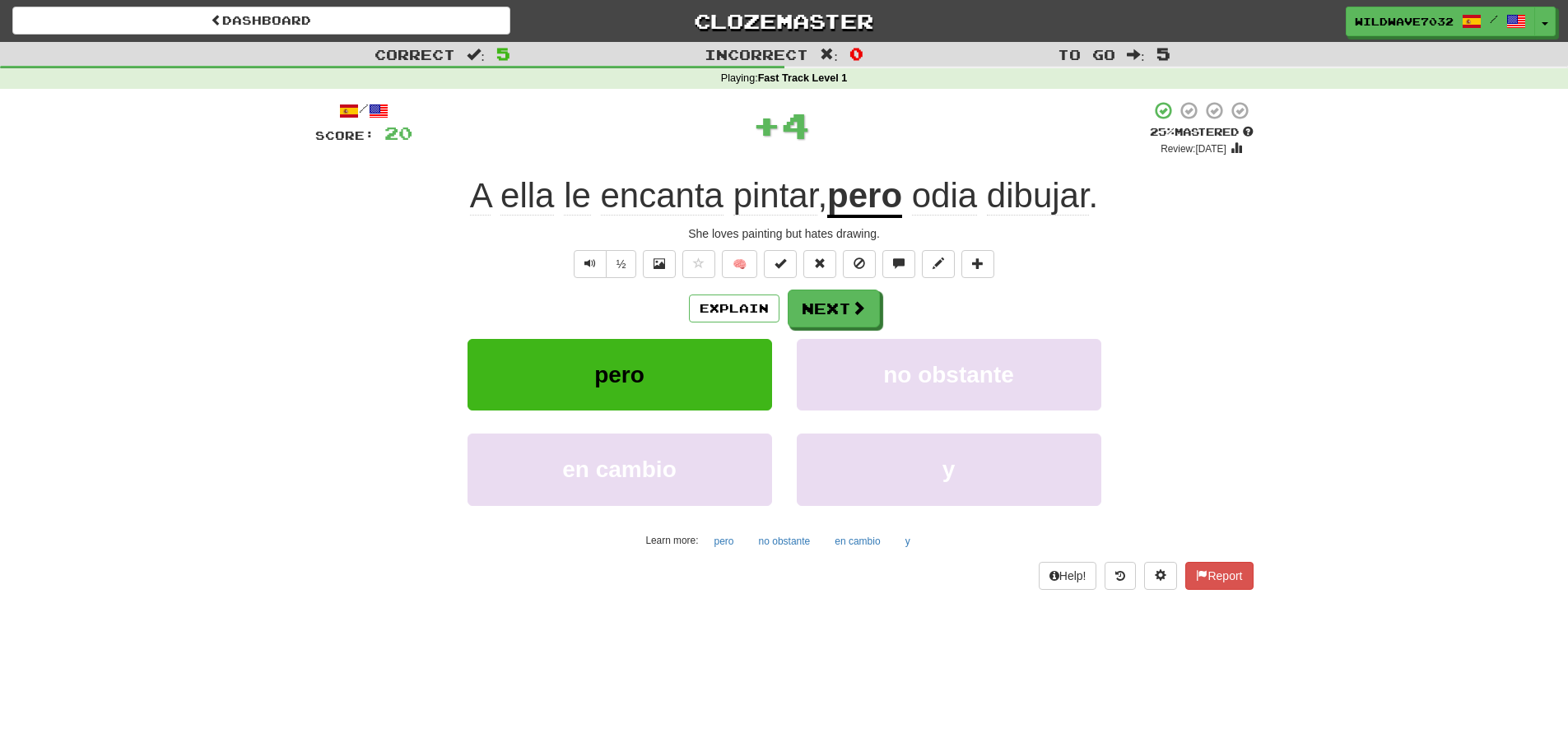
click at [956, 184] on span "odia" at bounding box center [944, 196] width 65 height 40
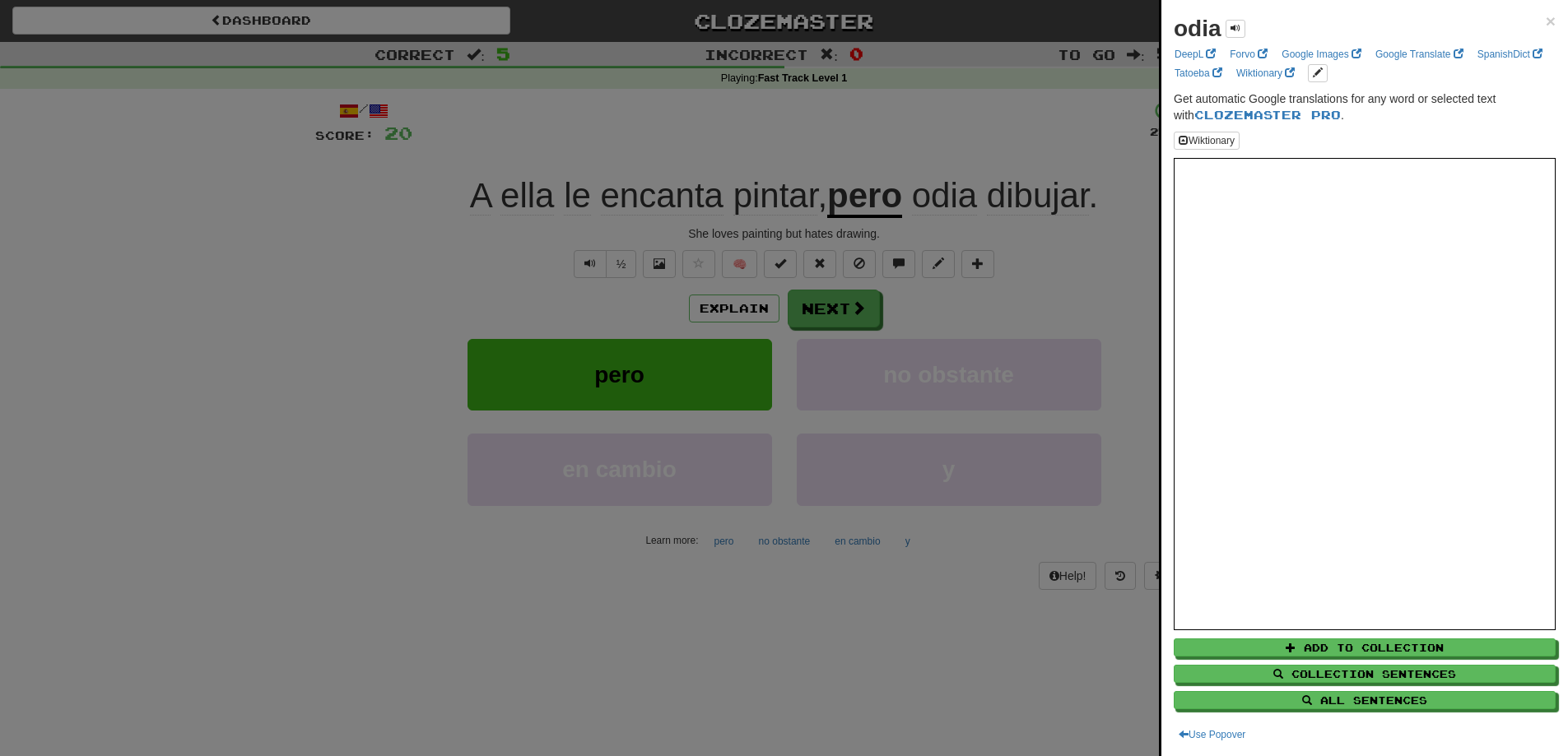
click at [1117, 213] on div at bounding box center [784, 378] width 1568 height 756
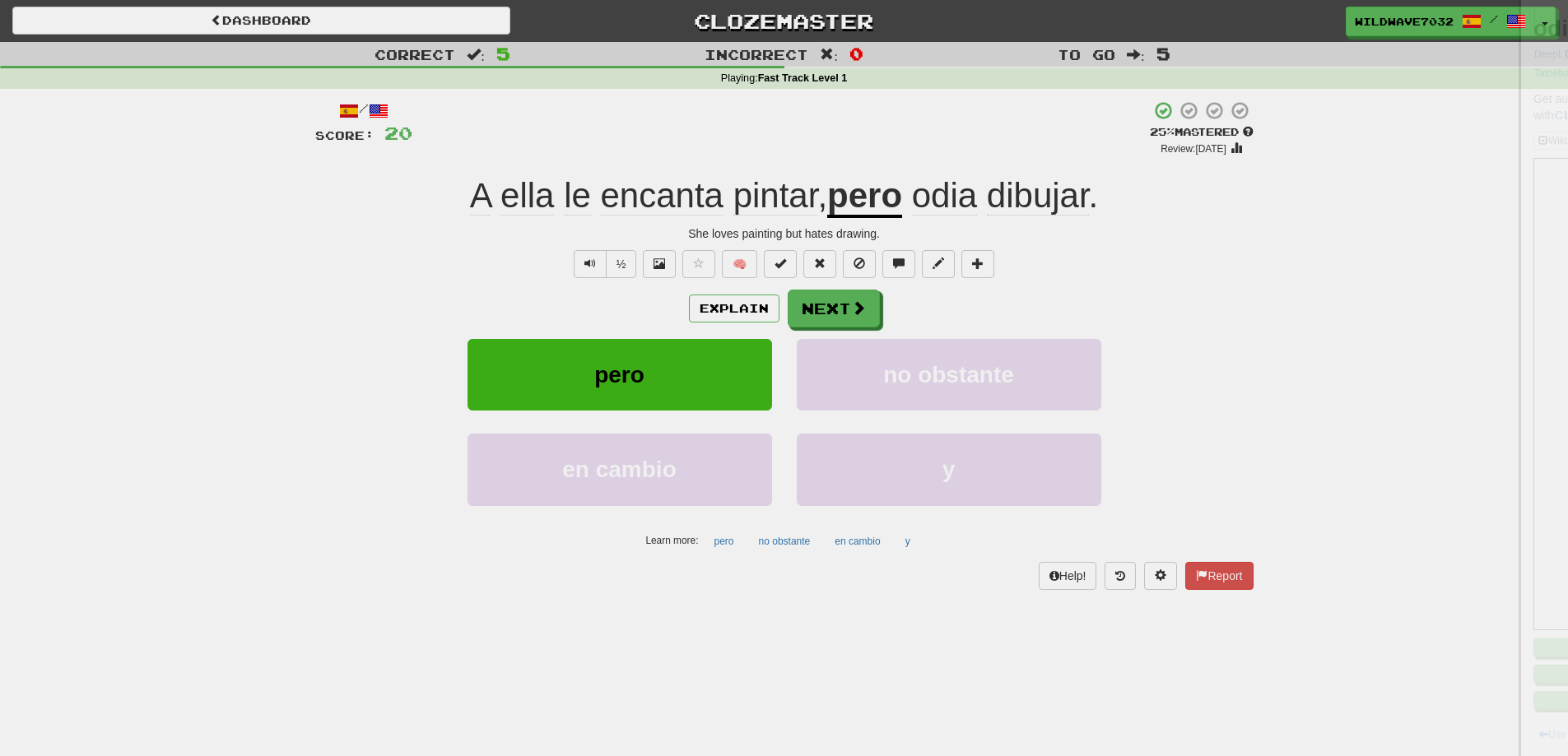
click at [657, 186] on span "encanta" at bounding box center [662, 196] width 123 height 40
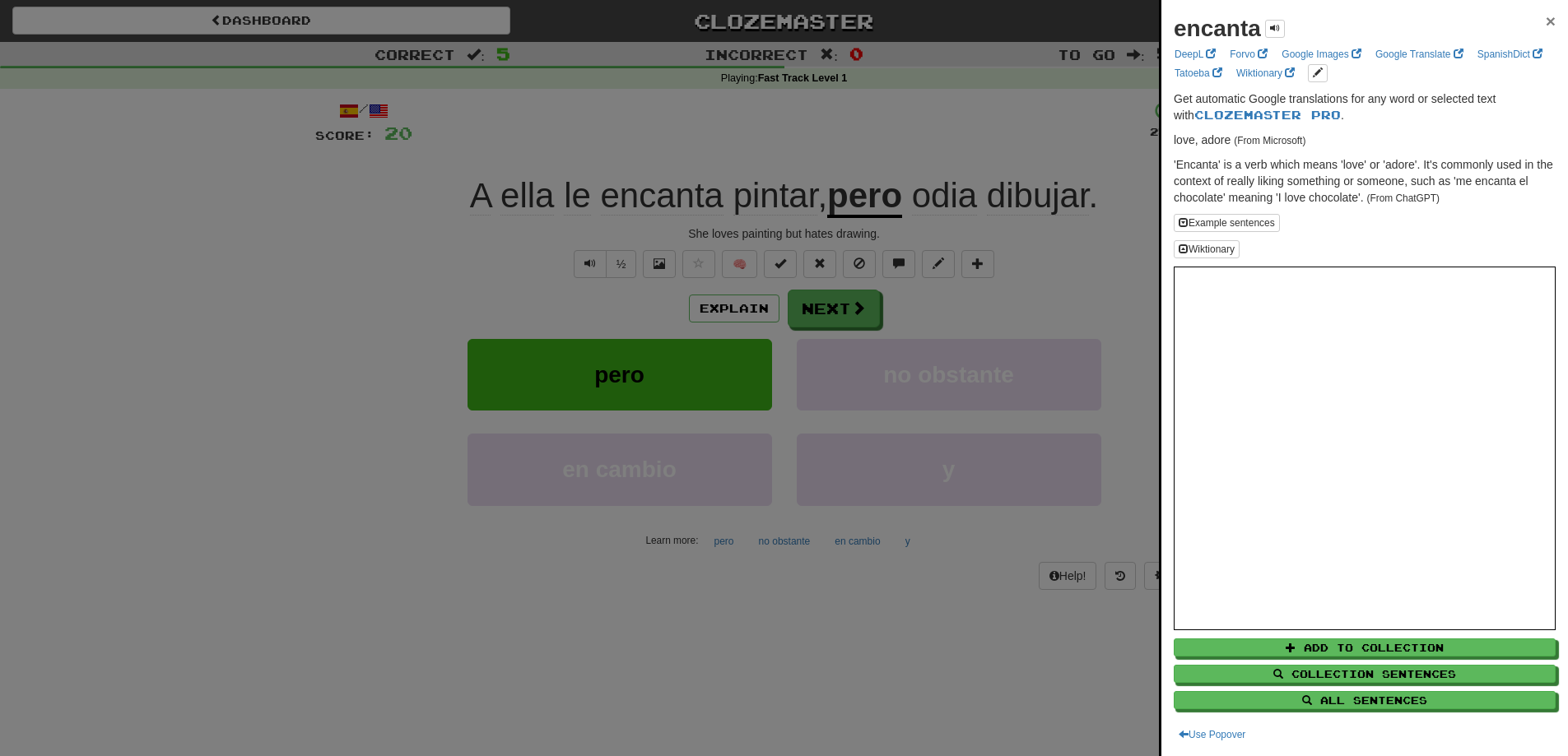
click at [1546, 26] on span "×" at bounding box center [1551, 21] width 10 height 19
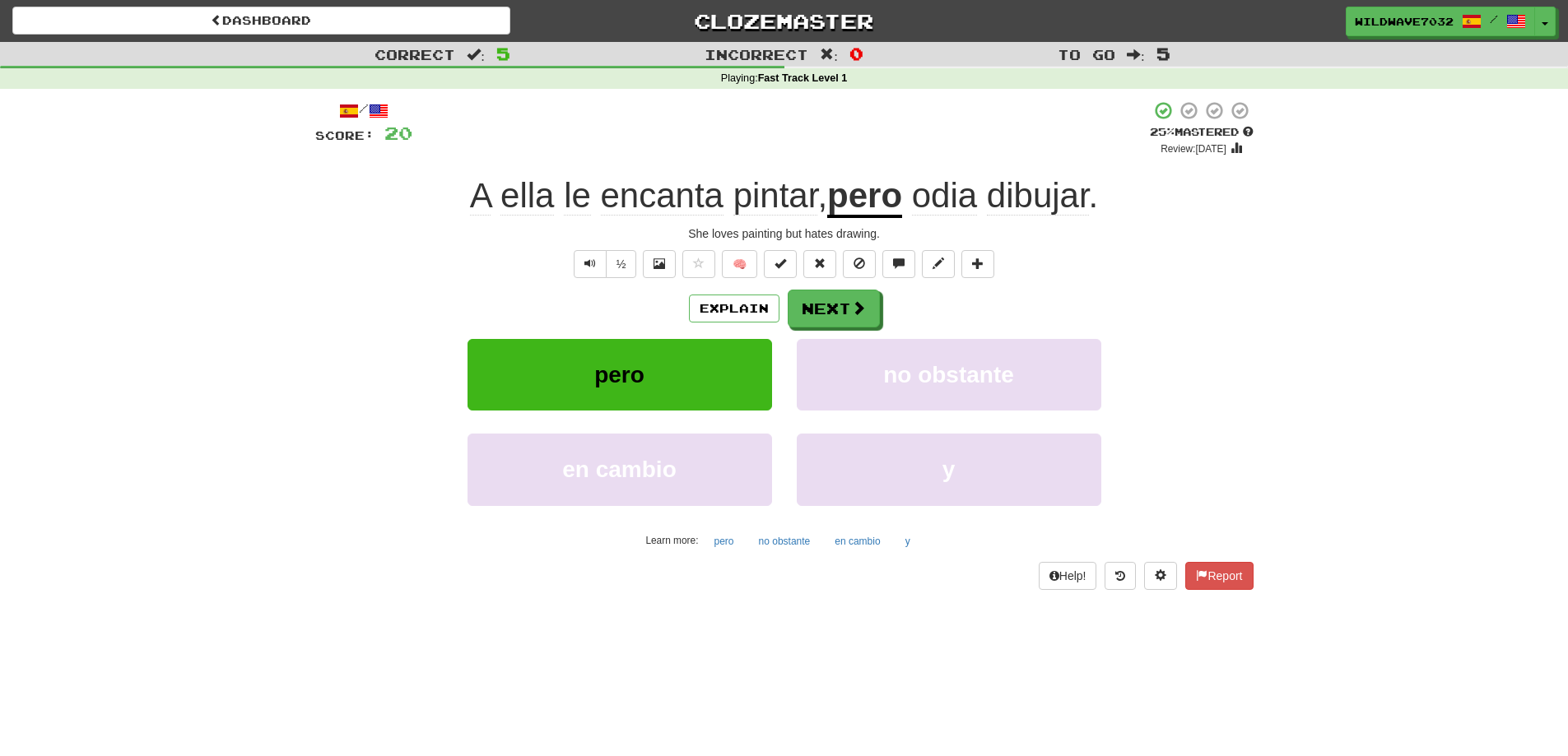
click at [1329, 255] on div "Correct : 5 Incorrect : 0 To go : 5 Playing : Fast Track Level 1 / Score: 20 + …" at bounding box center [784, 327] width 1568 height 572
drag, startPoint x: 1275, startPoint y: 284, endPoint x: 1263, endPoint y: 295, distance: 16.3
click at [1275, 286] on div "Correct : 5 Incorrect : 0 To go : 5 Playing : Fast Track Level 1 / Score: 20 + …" at bounding box center [784, 327] width 1568 height 572
click at [872, 315] on button "Next" at bounding box center [834, 310] width 92 height 38
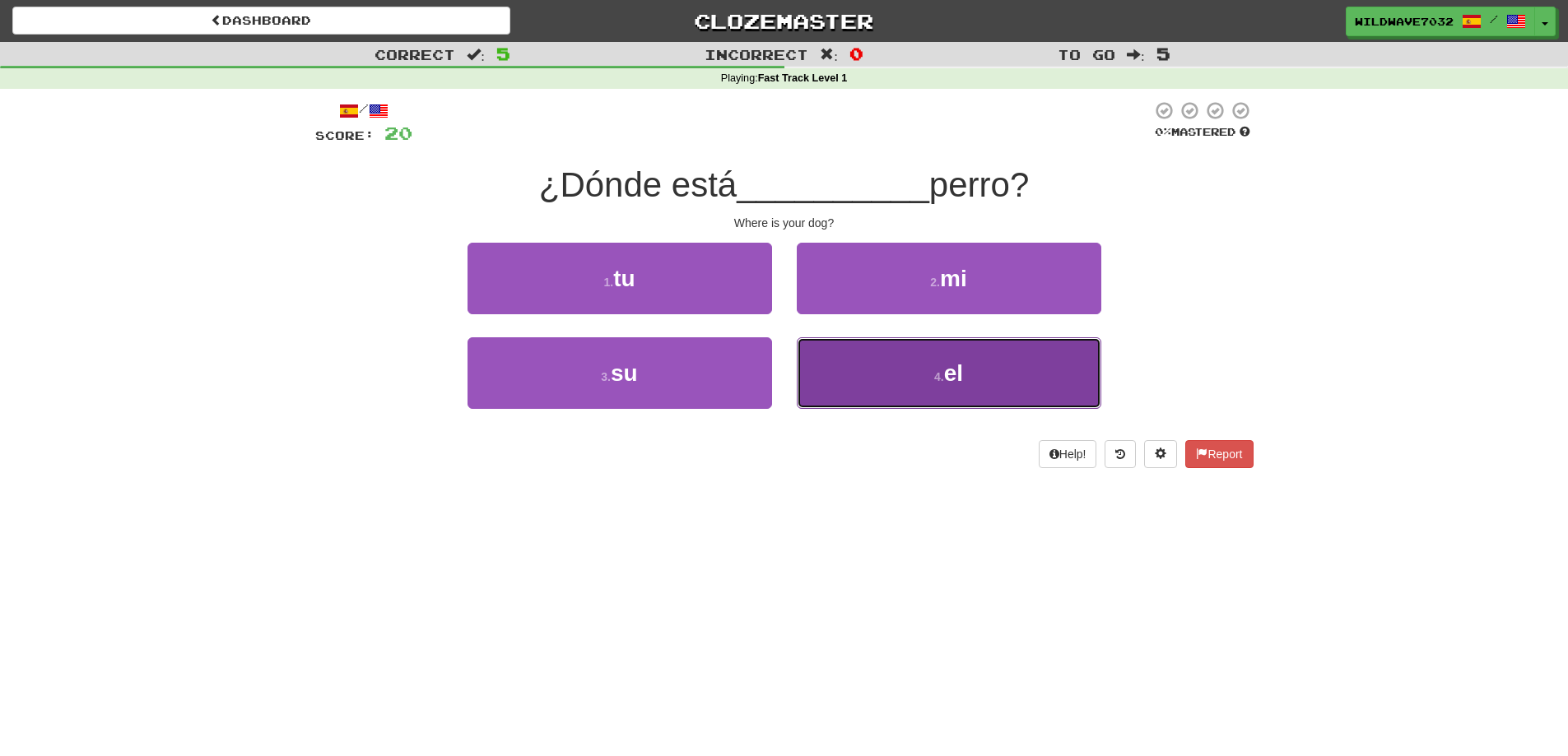
click at [879, 395] on button "4 . el" at bounding box center [949, 373] width 304 height 71
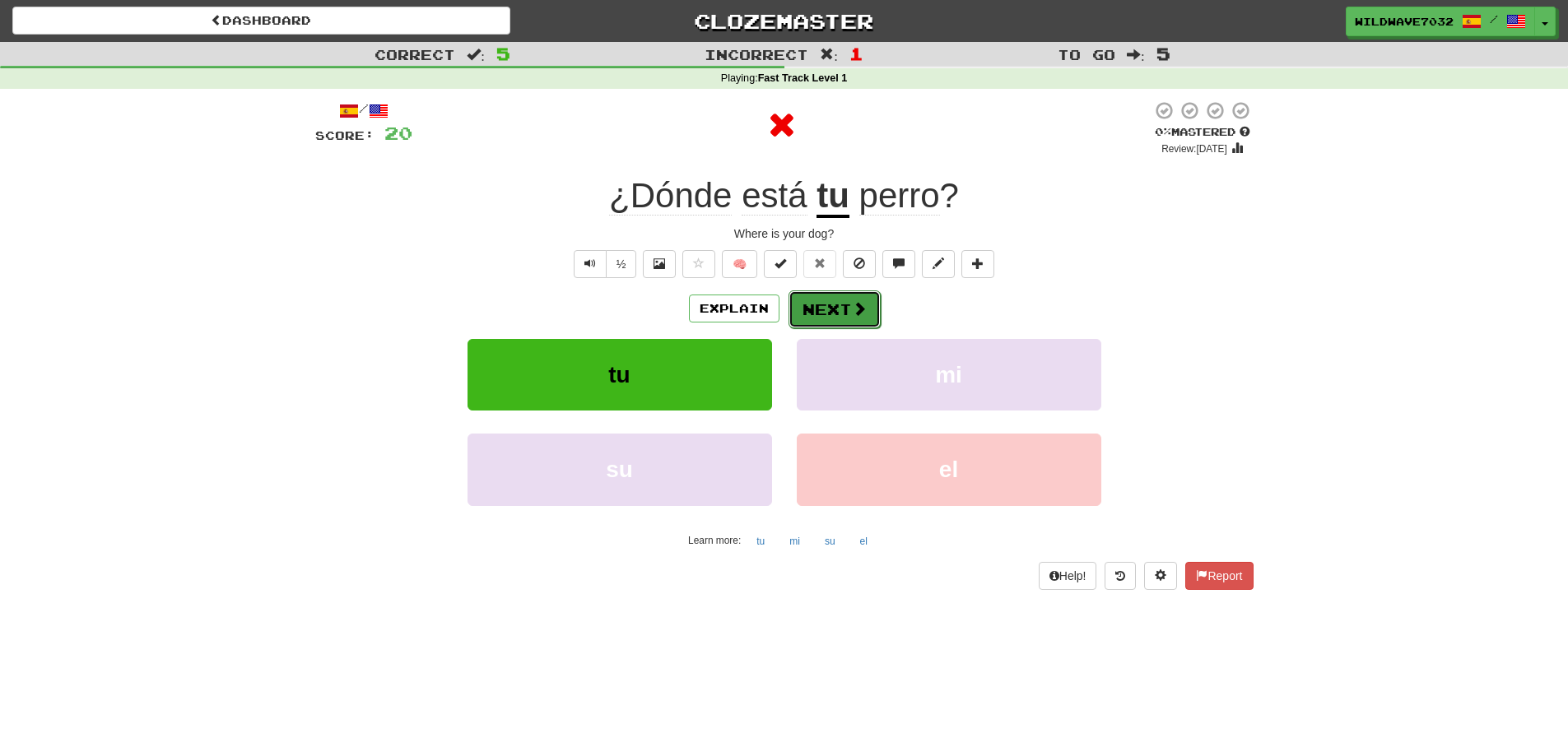
click at [829, 305] on button "Next" at bounding box center [834, 310] width 92 height 38
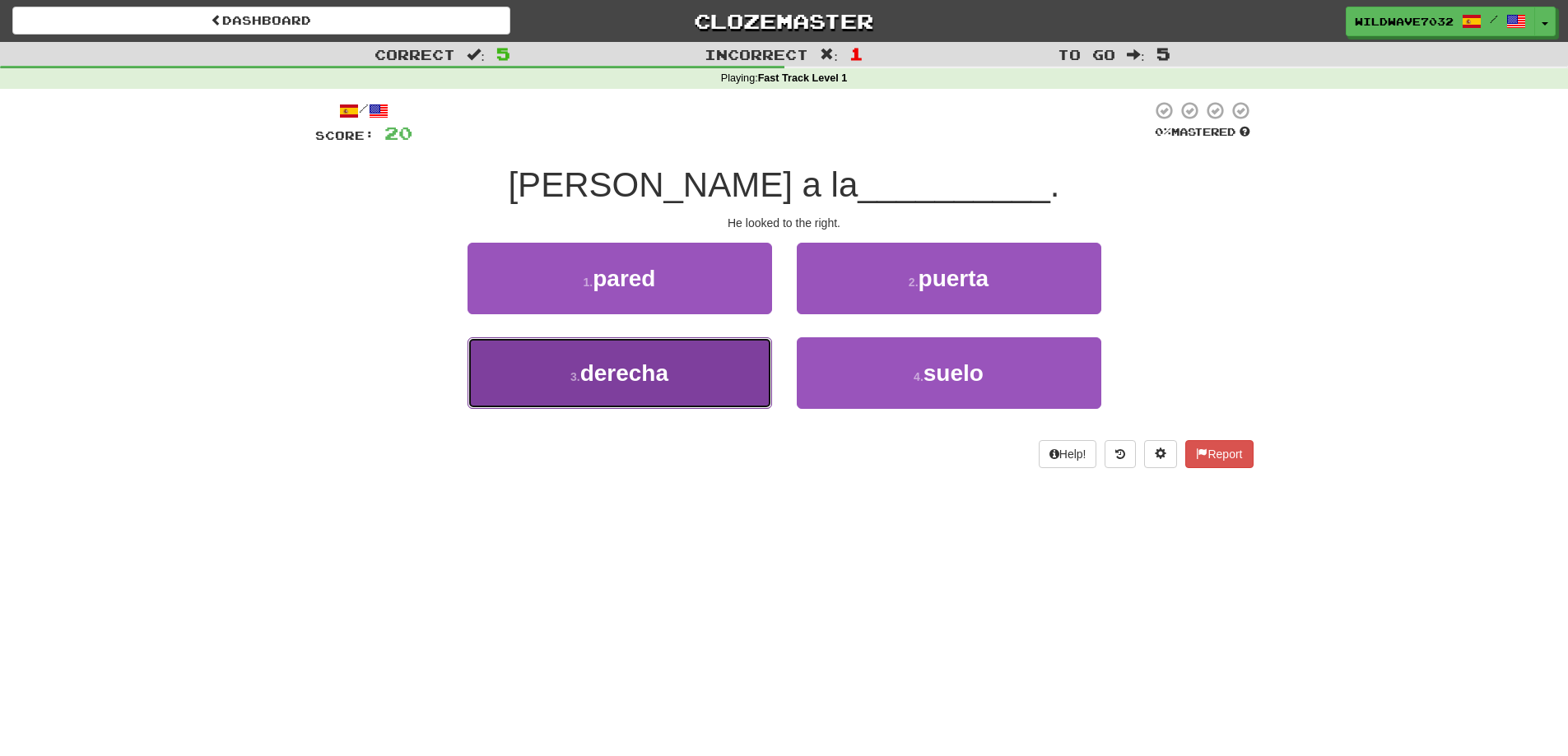
click at [745, 345] on button "3 . derecha" at bounding box center [620, 373] width 304 height 71
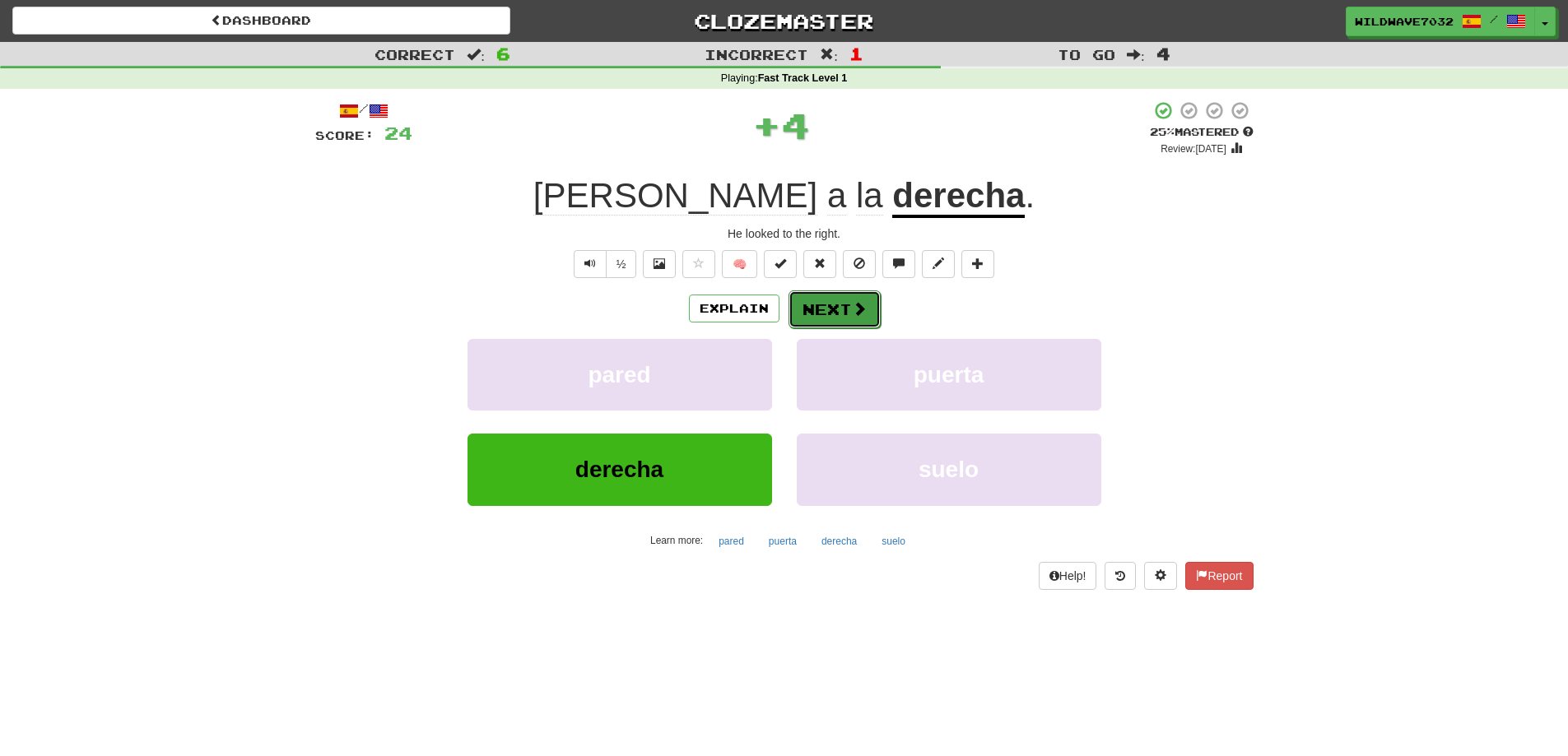
click at [844, 321] on button "Next" at bounding box center [834, 310] width 92 height 38
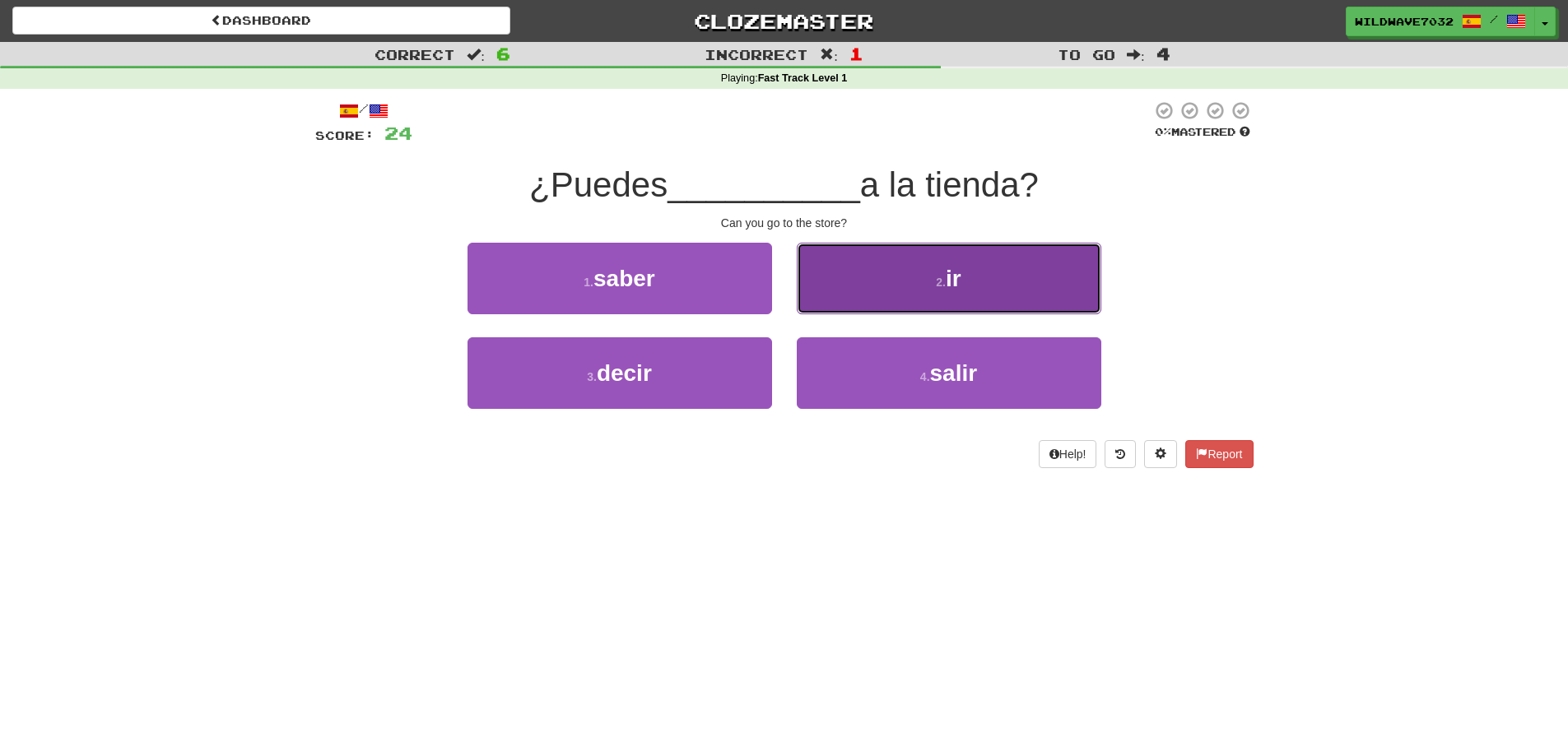
click at [823, 293] on button "2 . ir" at bounding box center [949, 278] width 304 height 71
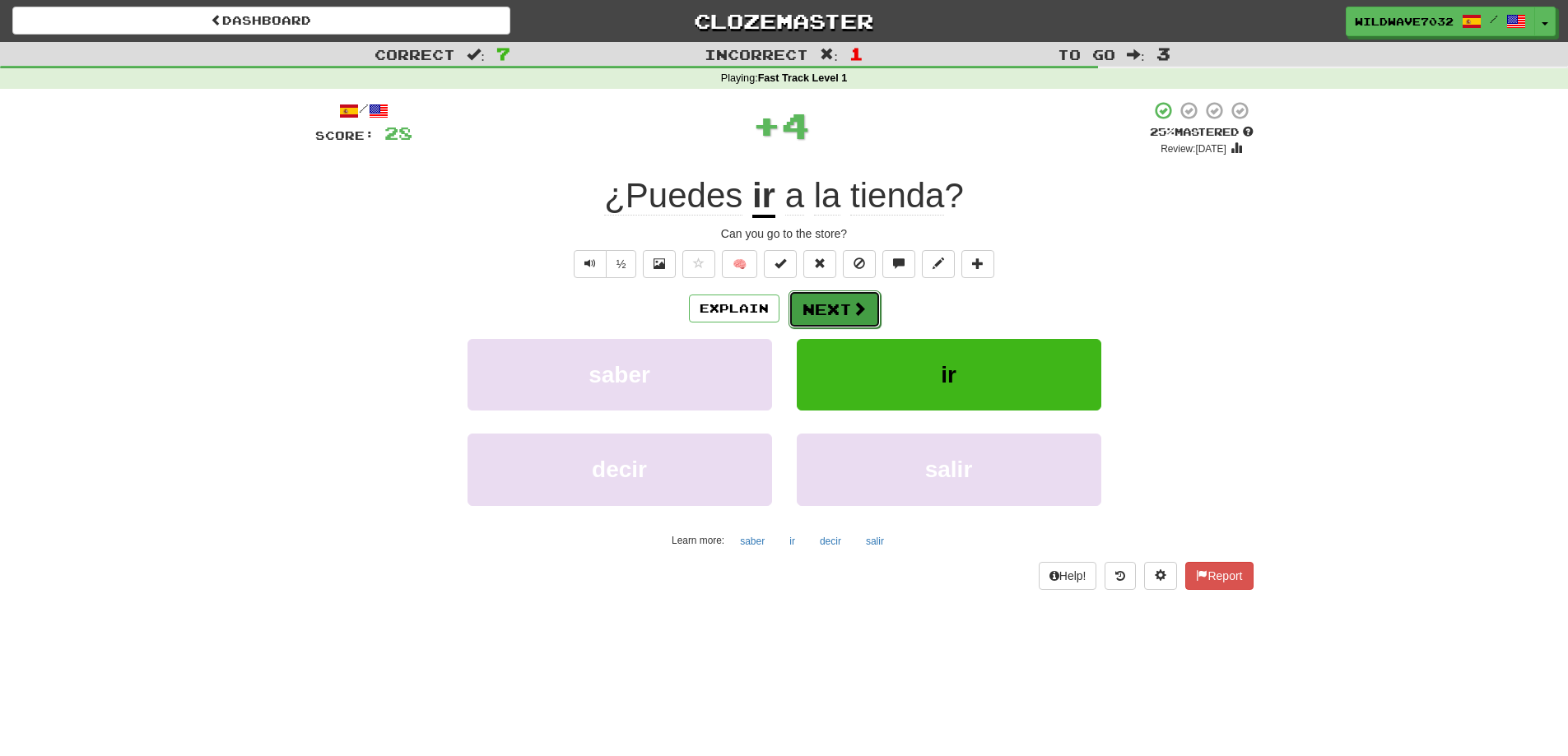
click at [828, 305] on button "Next" at bounding box center [834, 310] width 92 height 38
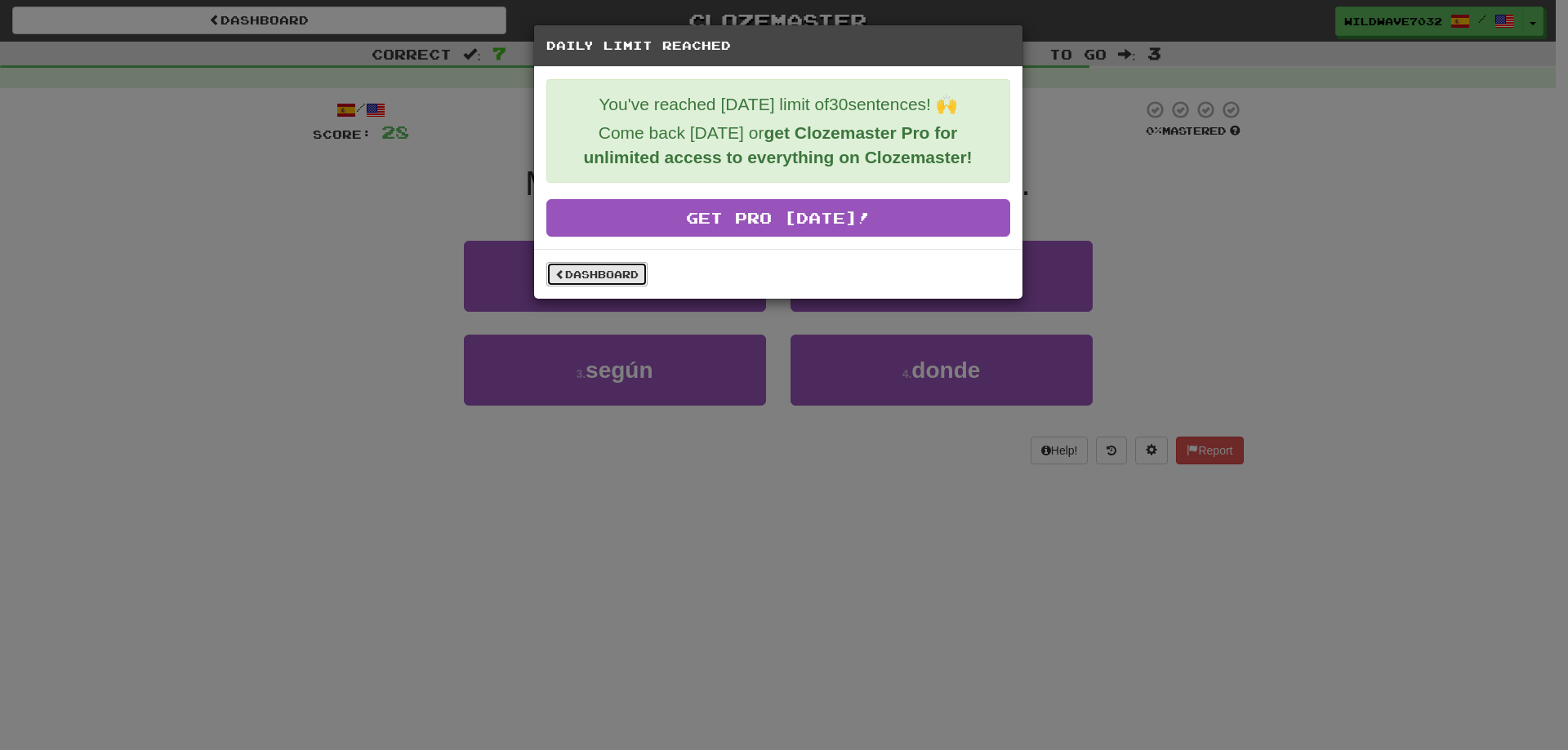
click at [615, 274] on link "Dashboard" at bounding box center [596, 275] width 101 height 25
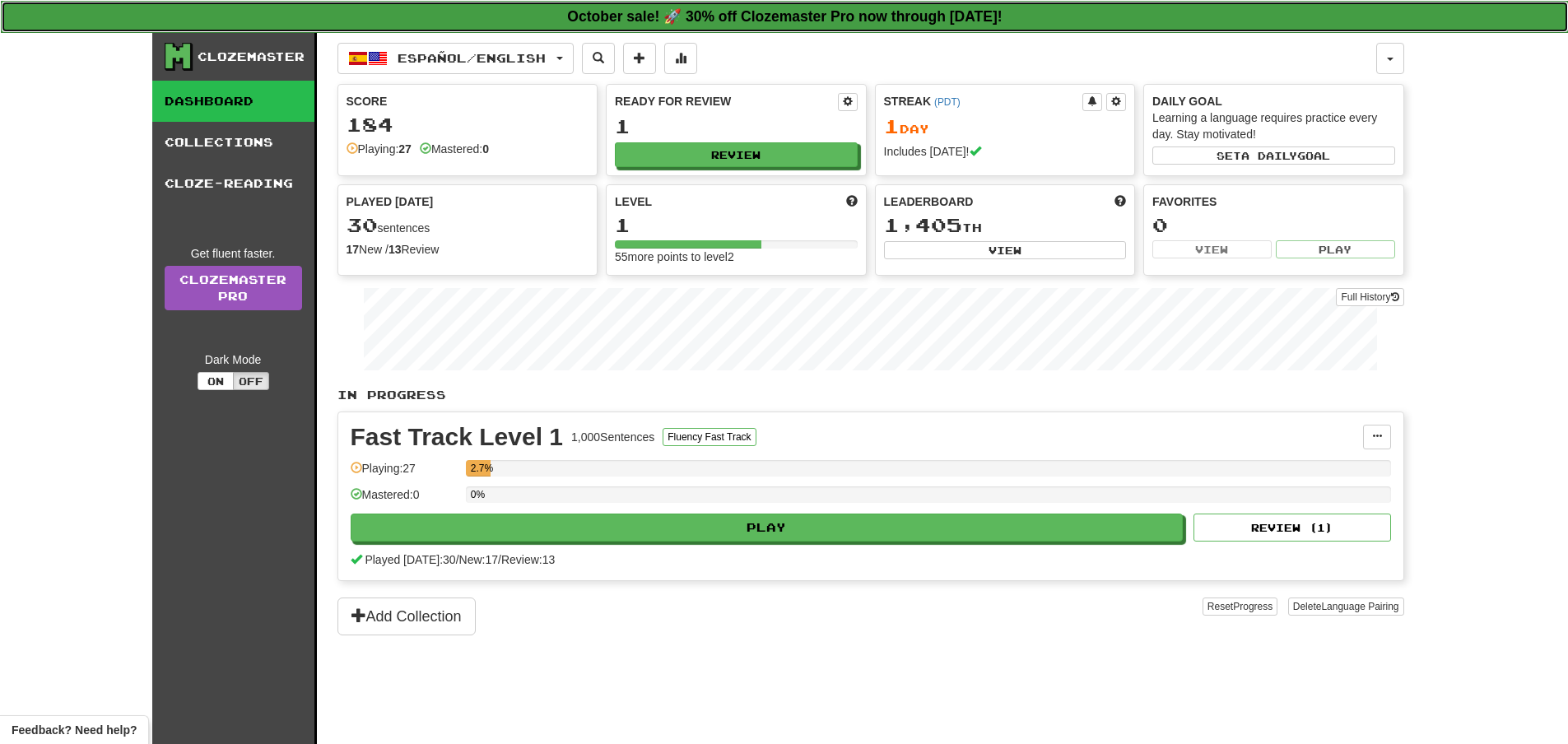
click at [964, 21] on strong "October sale! 🚀 30% off Clozemaster Pro now through [DATE]!" at bounding box center [784, 16] width 435 height 16
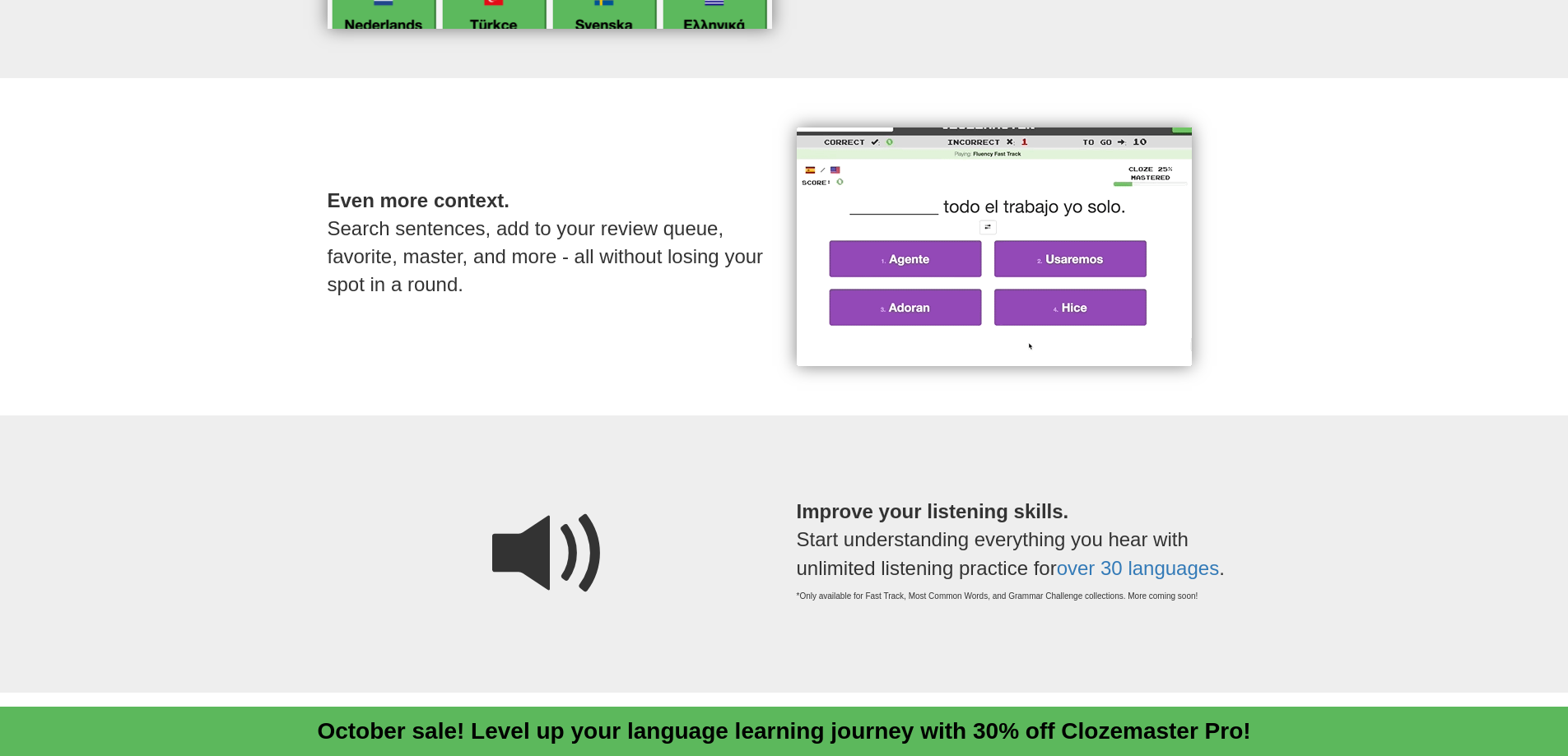
scroll to position [1564, 0]
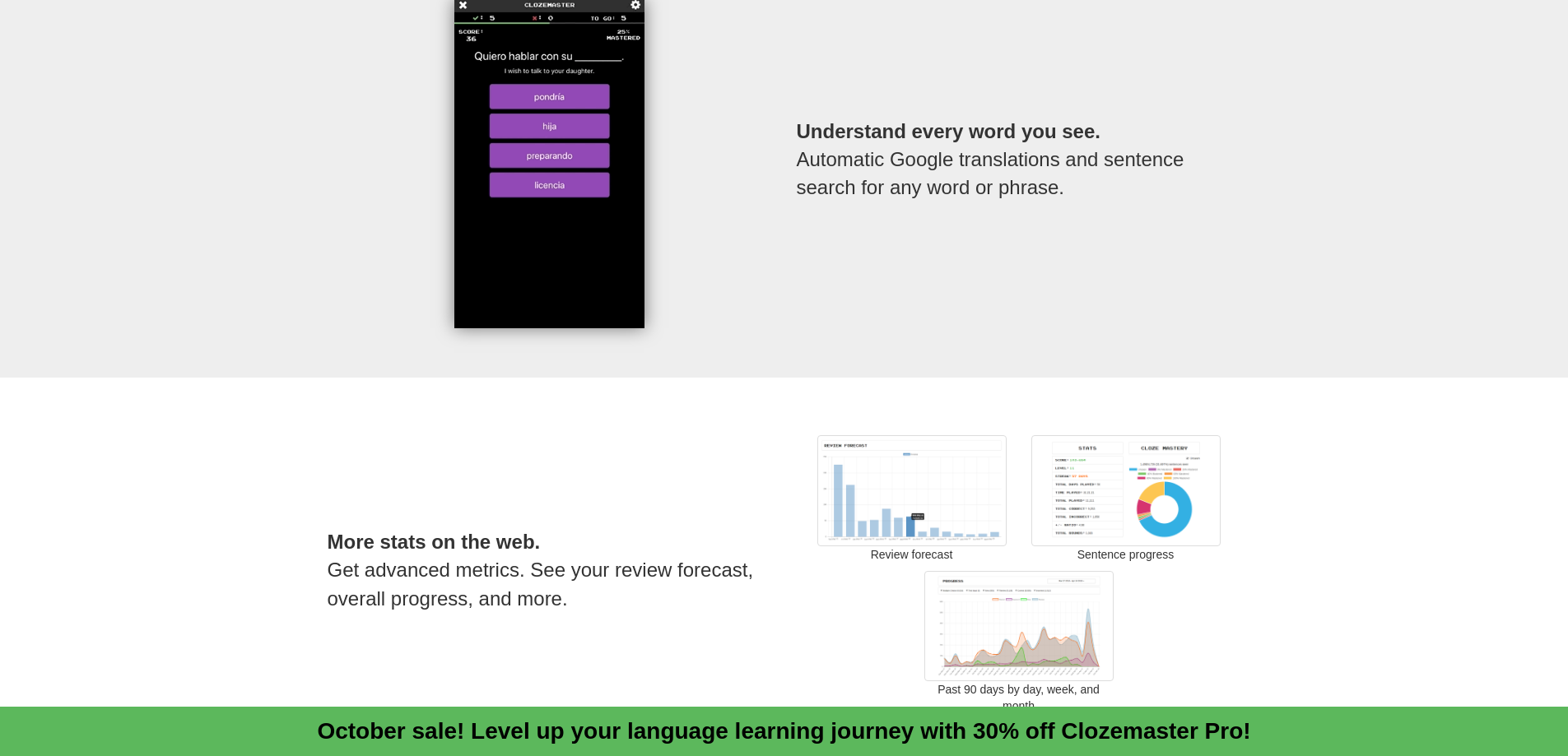
drag, startPoint x: 1206, startPoint y: 506, endPoint x: 1064, endPoint y: 156, distance: 377.7
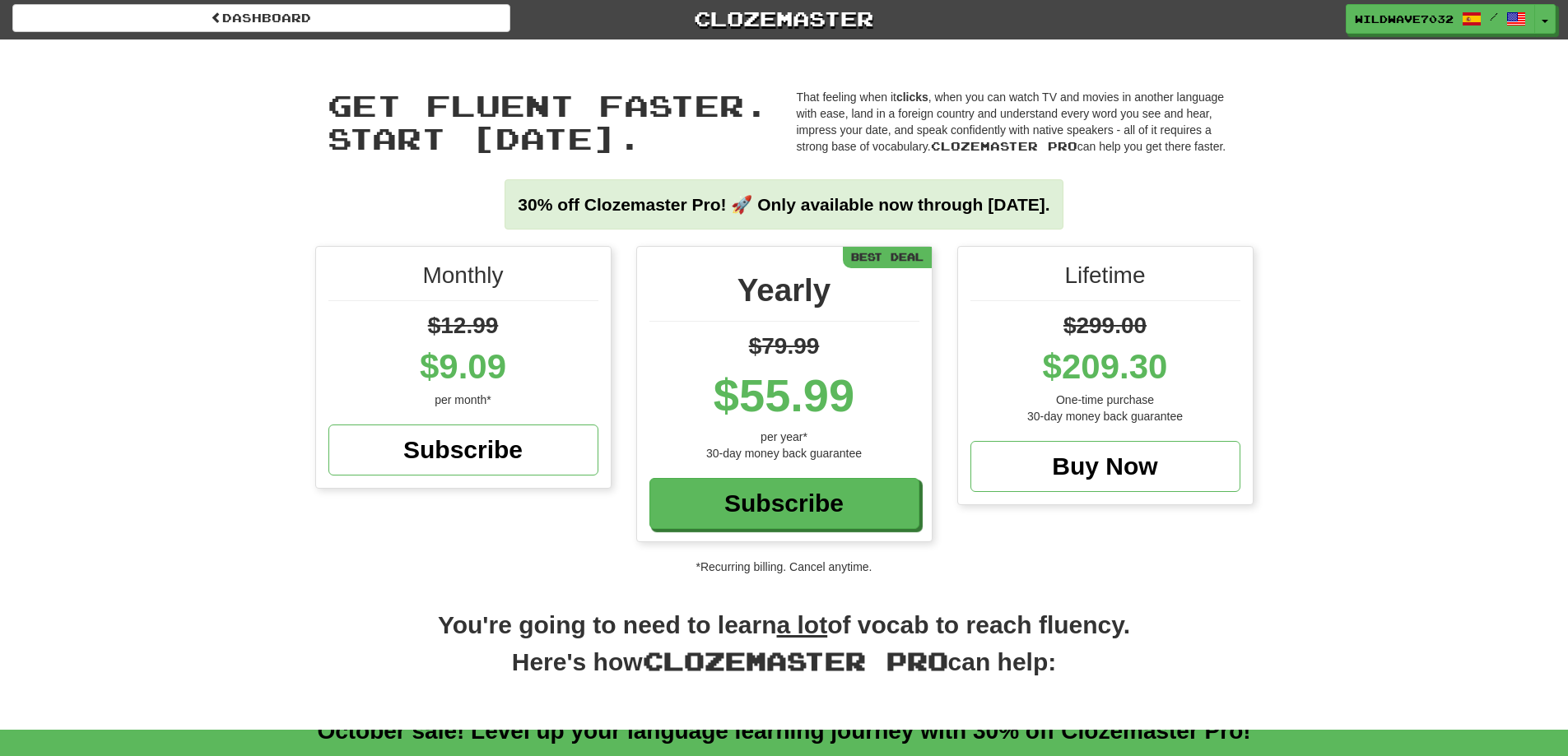
scroll to position [0, 0]
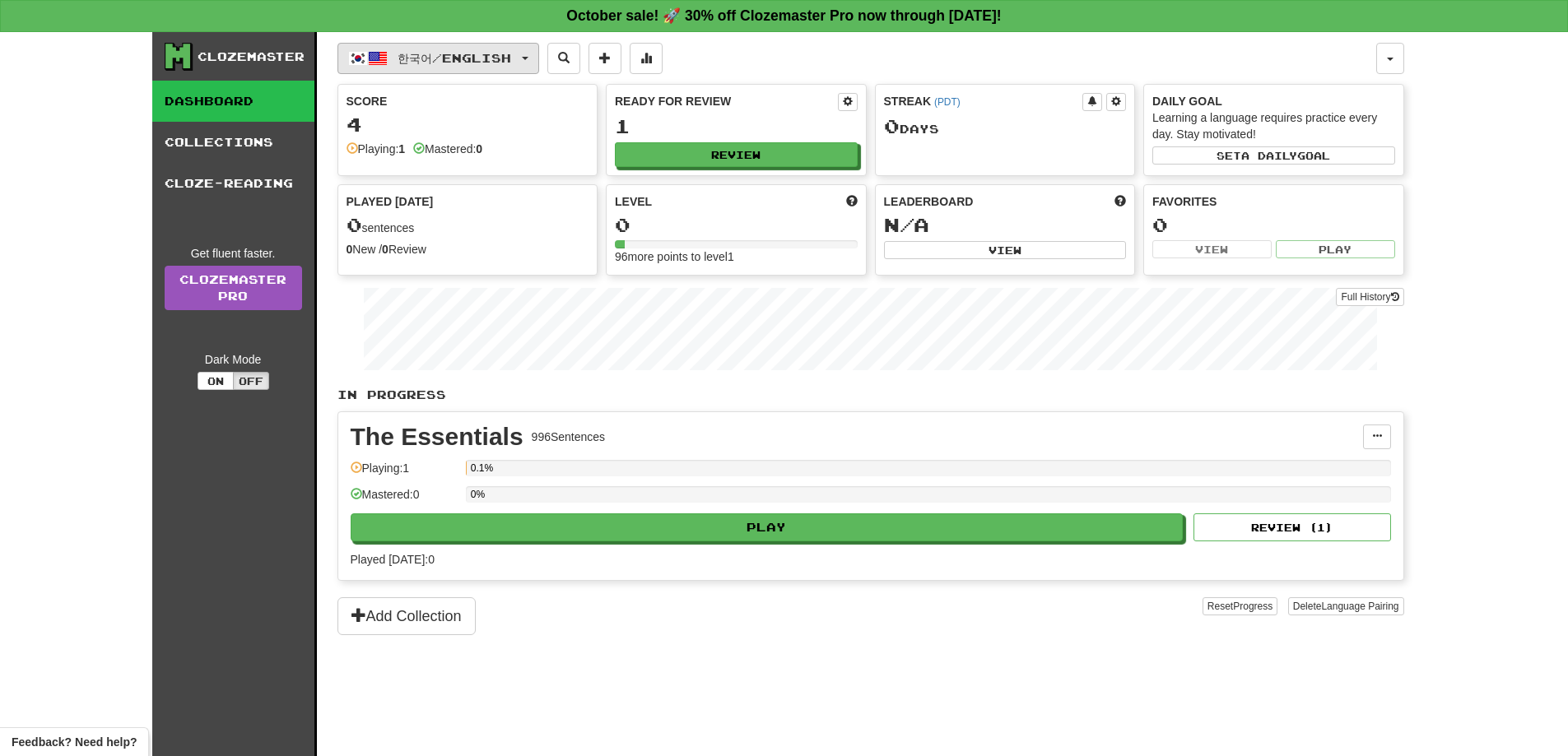
click at [495, 70] on button "한국어 / English" at bounding box center [438, 58] width 202 height 31
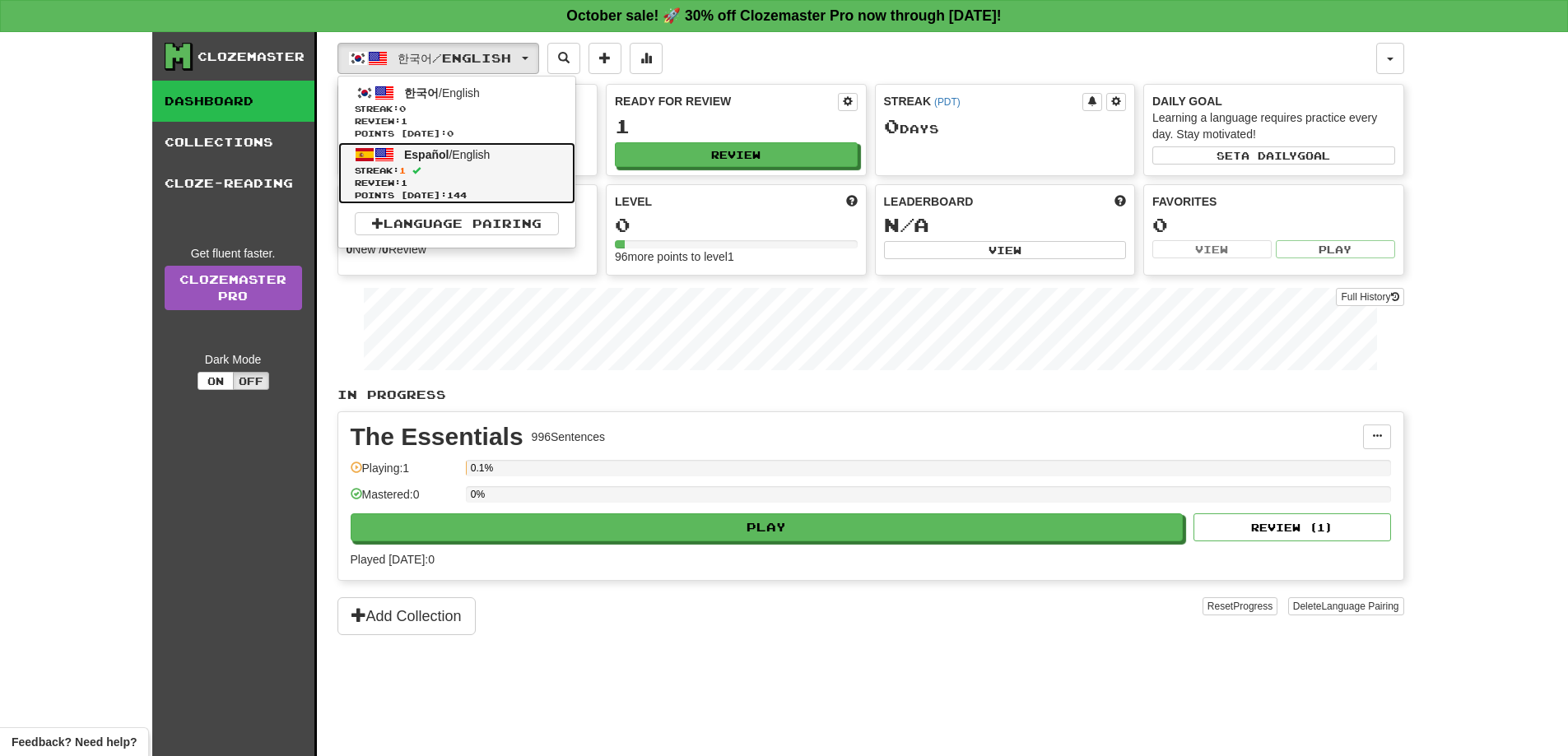
click at [438, 168] on span "Streak: 1" at bounding box center [456, 170] width 204 height 12
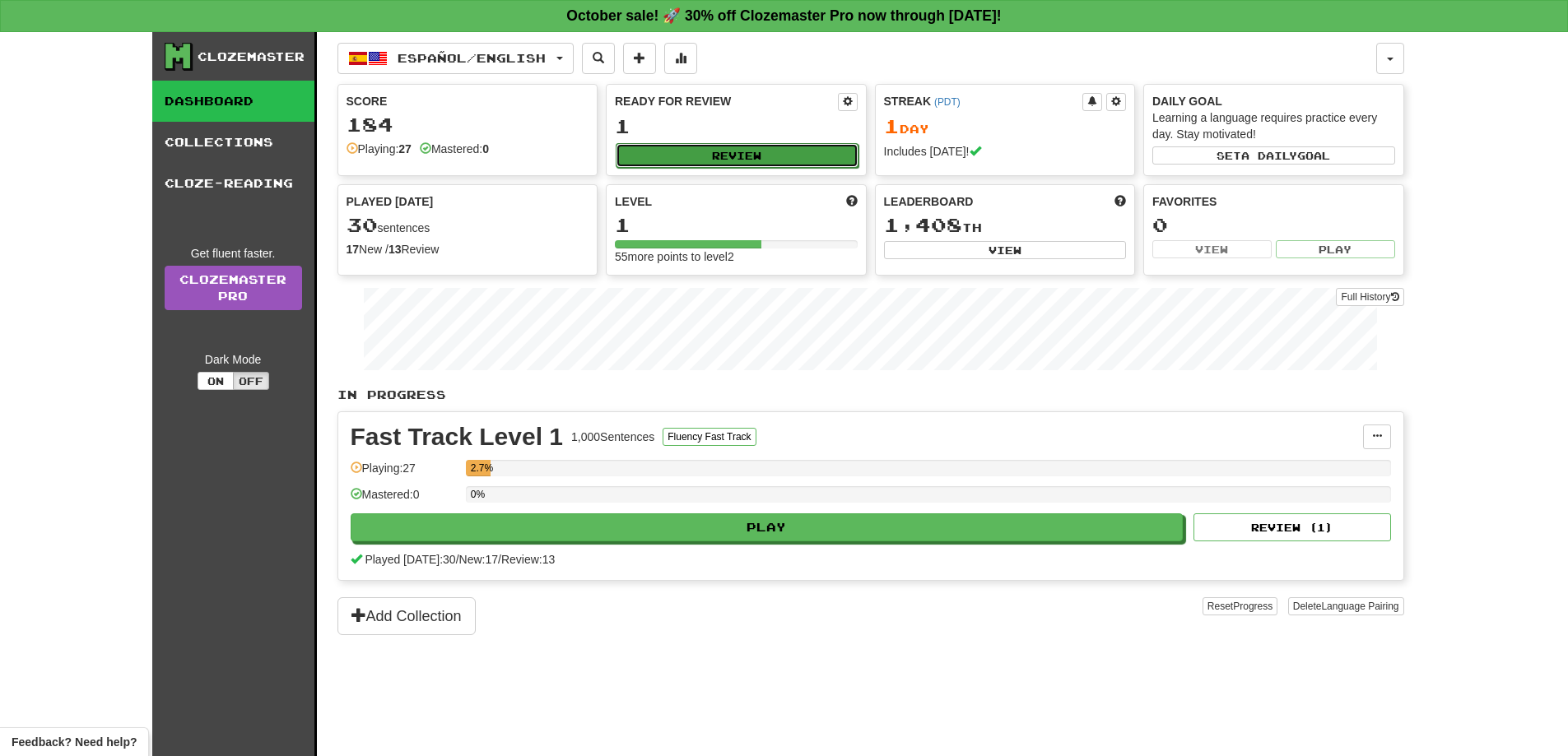
click at [780, 160] on button "Review" at bounding box center [736, 156] width 242 height 25
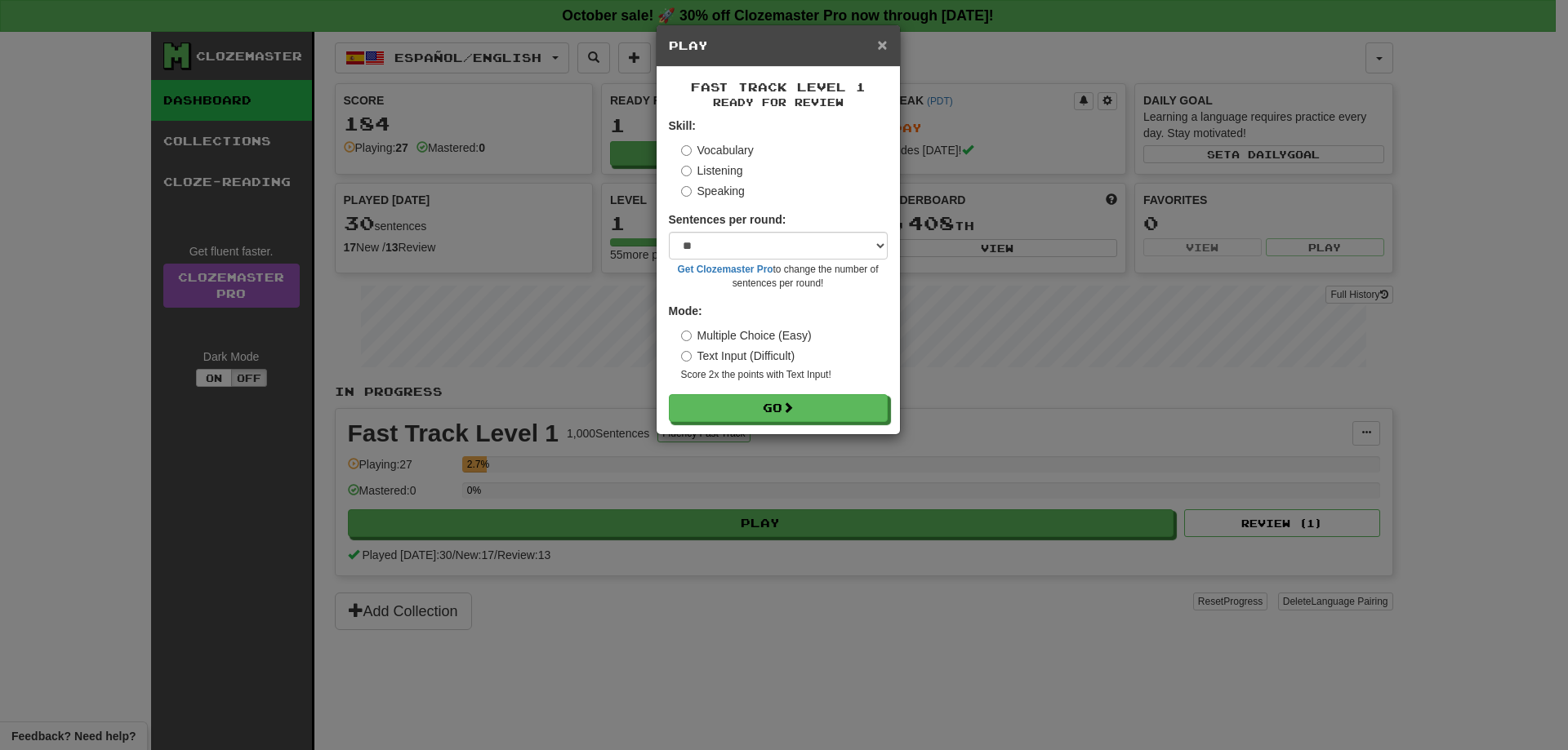
click at [884, 52] on span "×" at bounding box center [882, 44] width 9 height 19
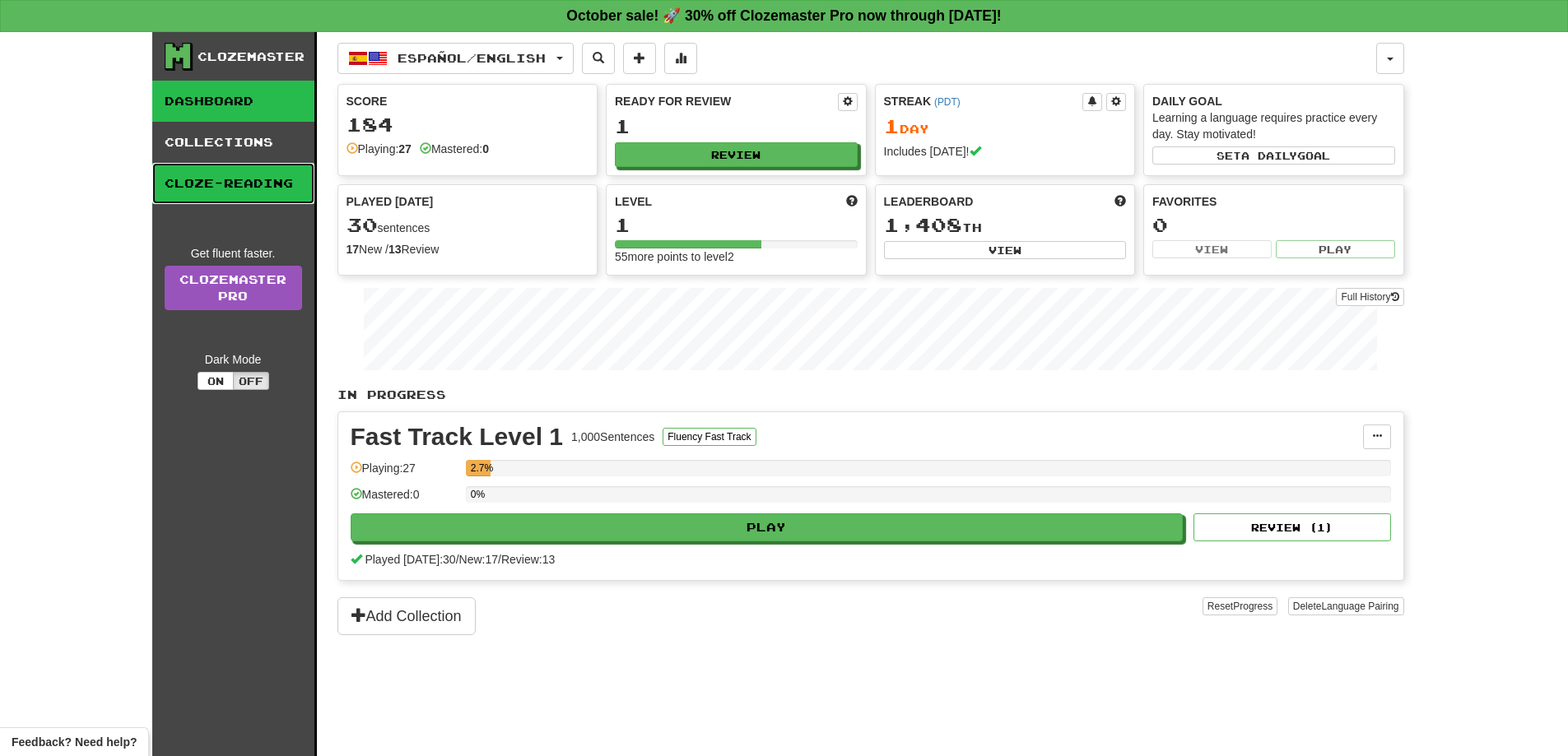
click at [233, 188] on link "Cloze-Reading" at bounding box center [233, 183] width 163 height 41
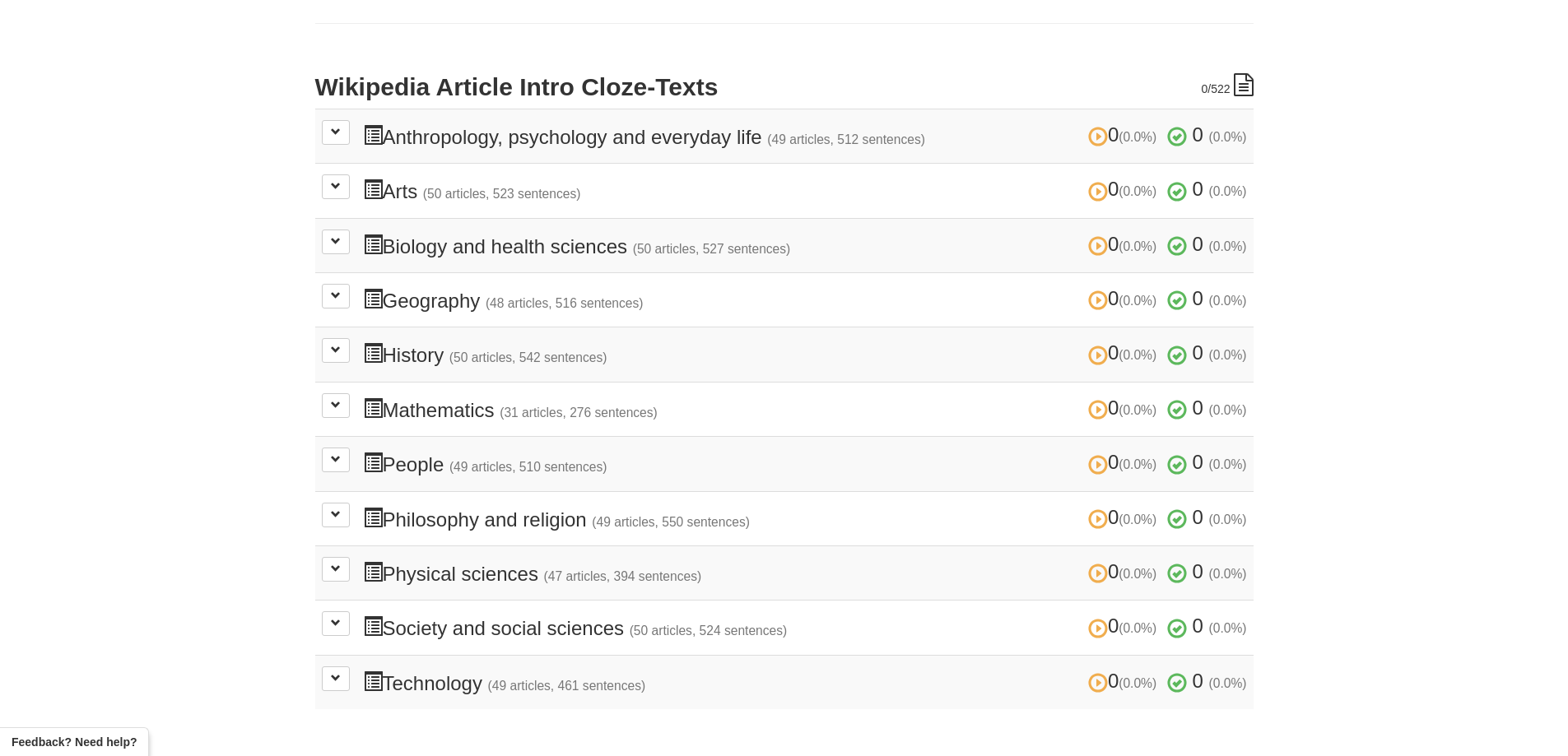
scroll to position [329, 0]
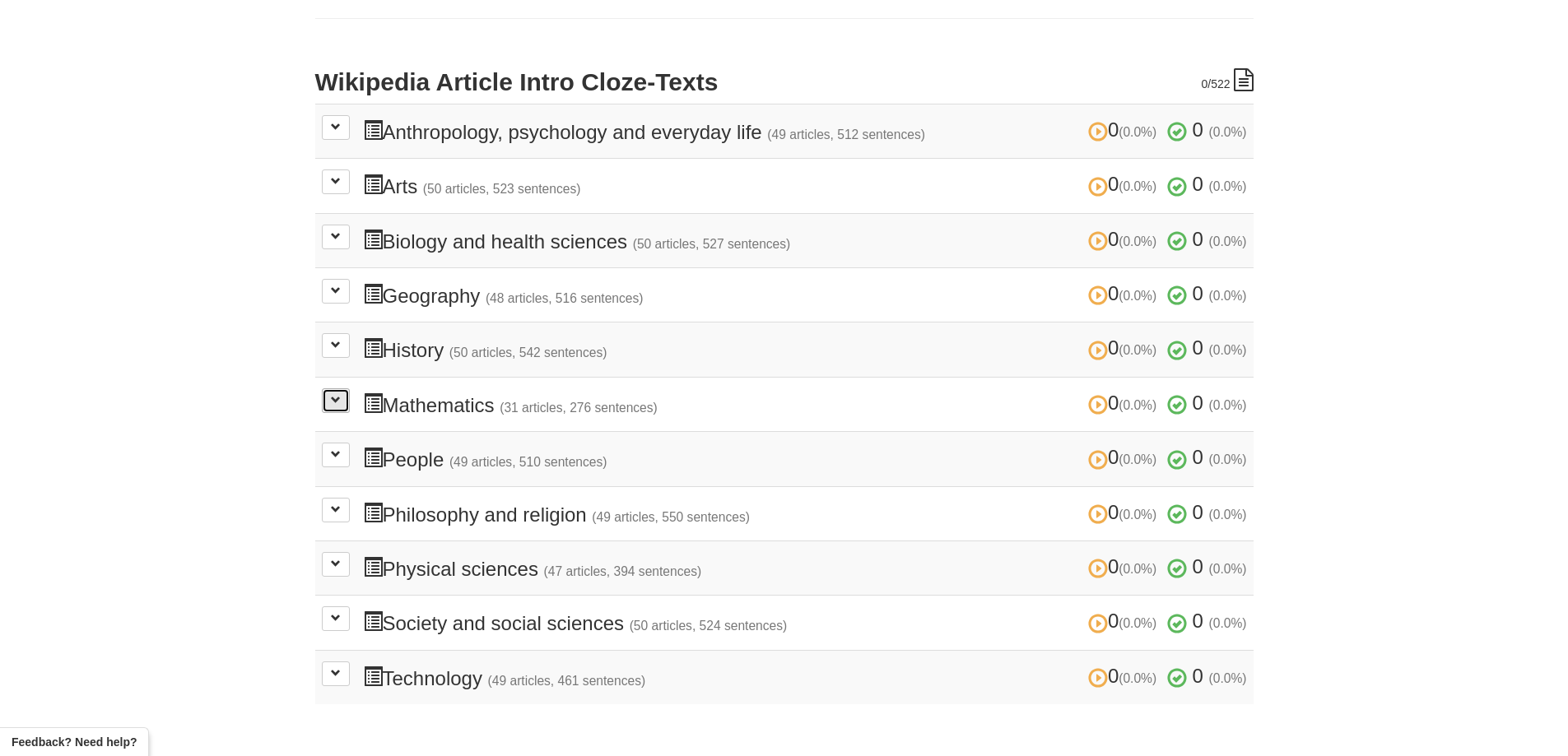
click at [337, 403] on span at bounding box center [336, 399] width 10 height 10
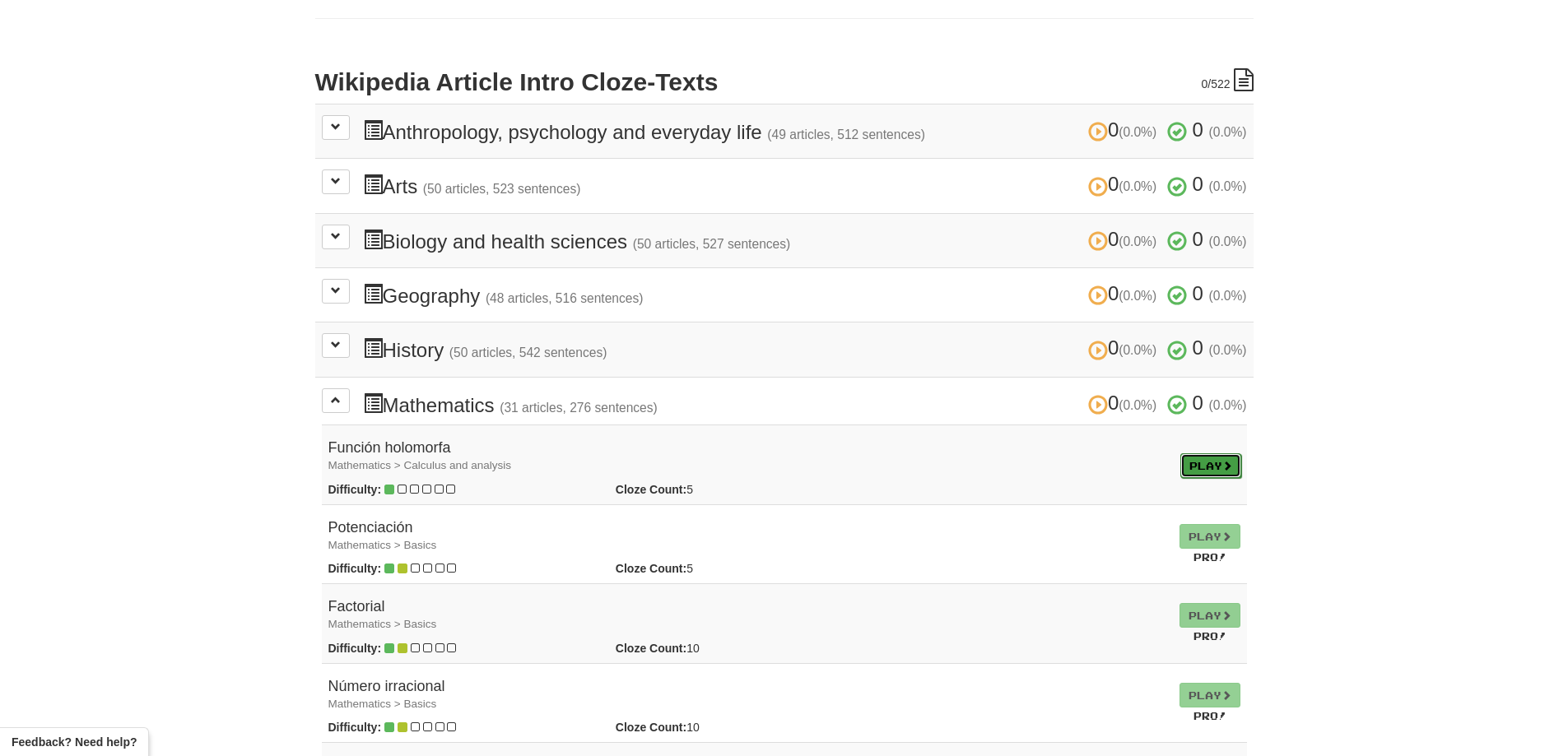
click at [1210, 467] on link "Play" at bounding box center [1210, 466] width 61 height 25
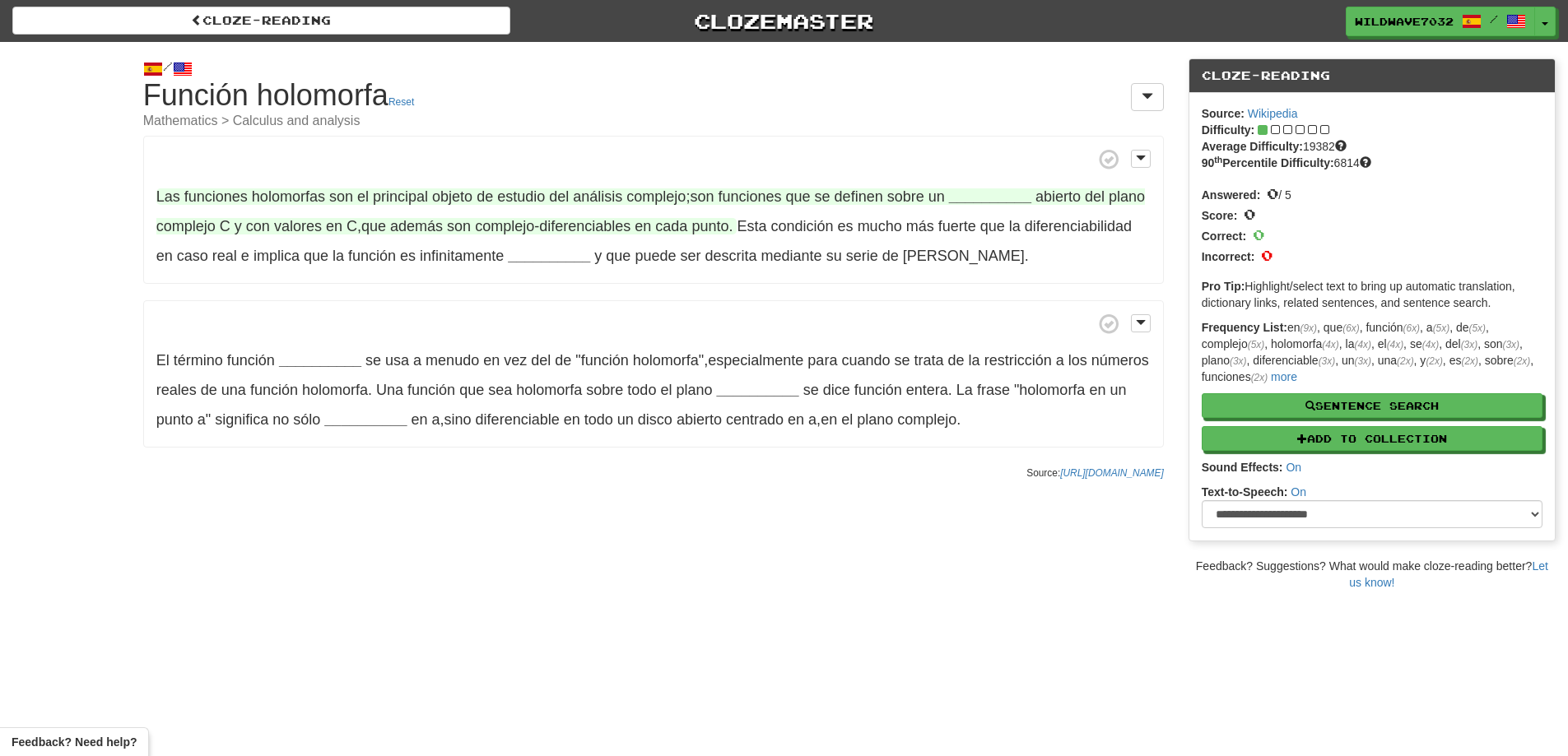
click at [995, 197] on strong "__________" at bounding box center [990, 196] width 83 height 16
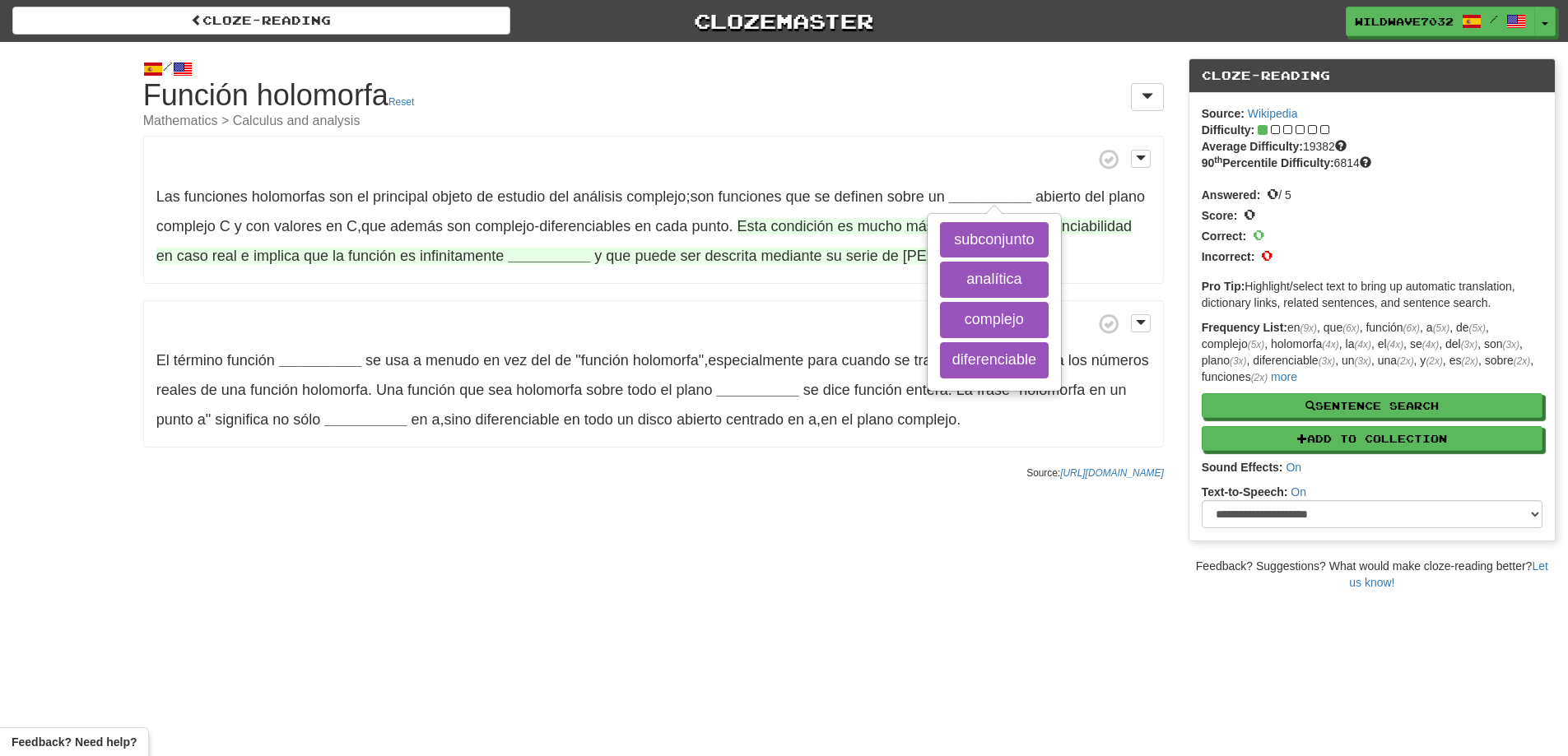
click at [834, 229] on span "condición" at bounding box center [803, 225] width 63 height 16
click at [724, 255] on span "descrita" at bounding box center [731, 256] width 52 height 16
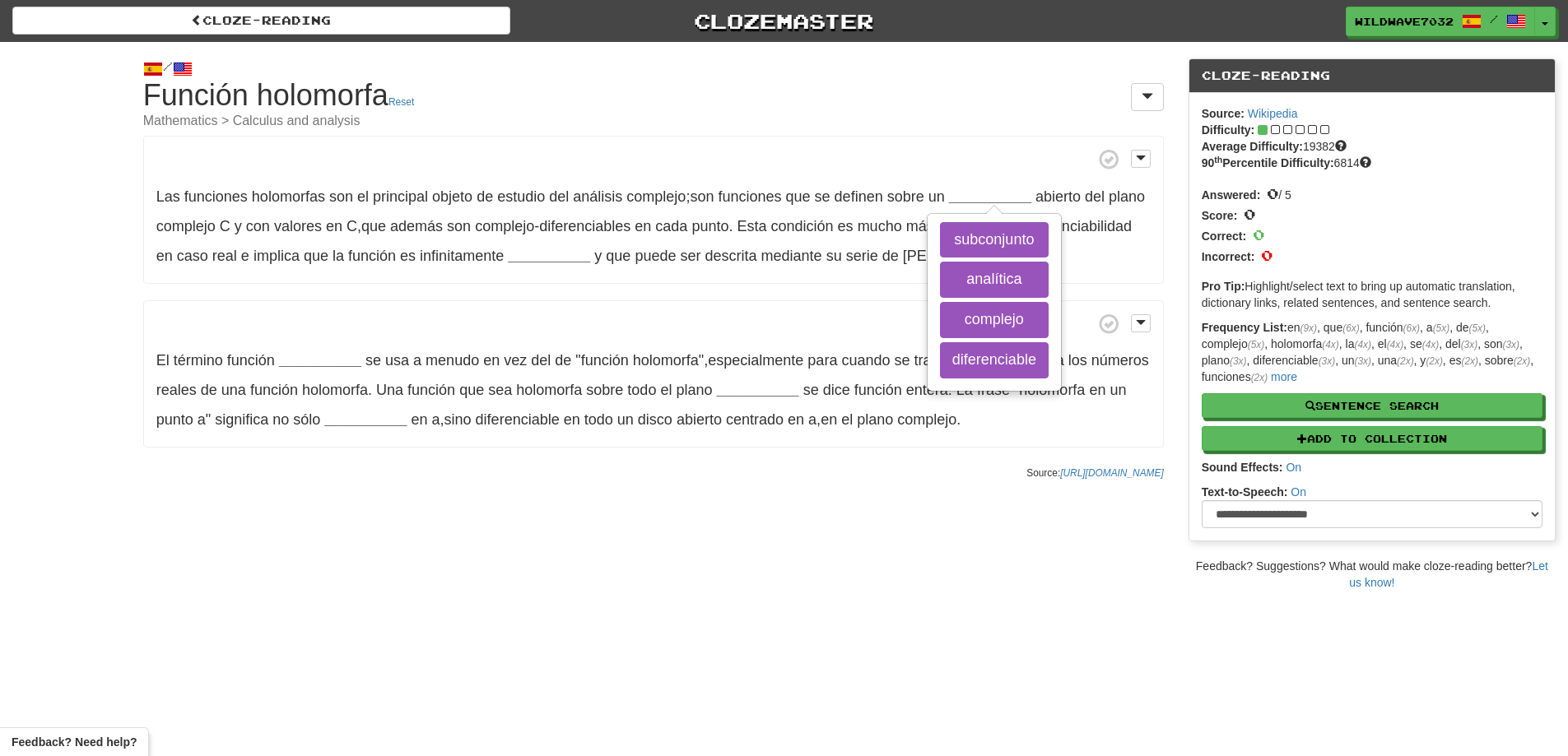
click at [667, 295] on div "Las funciones holomorfas son el principal objeto de estudio del análisis comple…" at bounding box center [653, 292] width 1020 height 312
click at [663, 297] on div "Las funciones holomorfas son el principal objeto de estudio del análisis comple…" at bounding box center [653, 292] width 1020 height 312
click at [648, 290] on div "Las funciones holomorfas son el principal objeto de estudio del análisis comple…" at bounding box center [653, 292] width 1020 height 312
click at [622, 291] on div "Las funciones holomorfas son el principal objeto de estudio del análisis comple…" at bounding box center [653, 292] width 1020 height 312
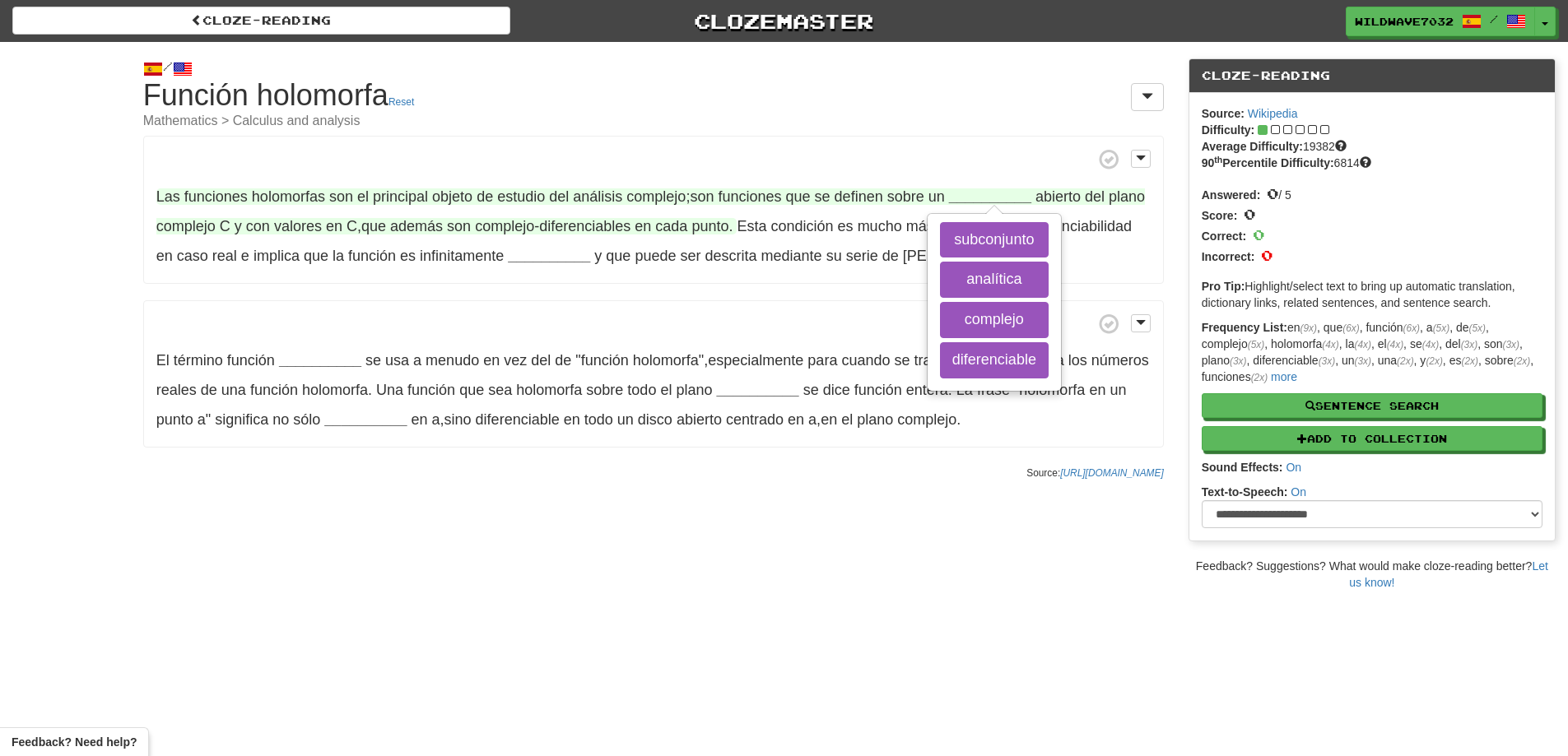
click at [668, 202] on span "complejo" at bounding box center [656, 196] width 59 height 16
click at [667, 199] on span "complejo" at bounding box center [656, 196] width 59 height 16
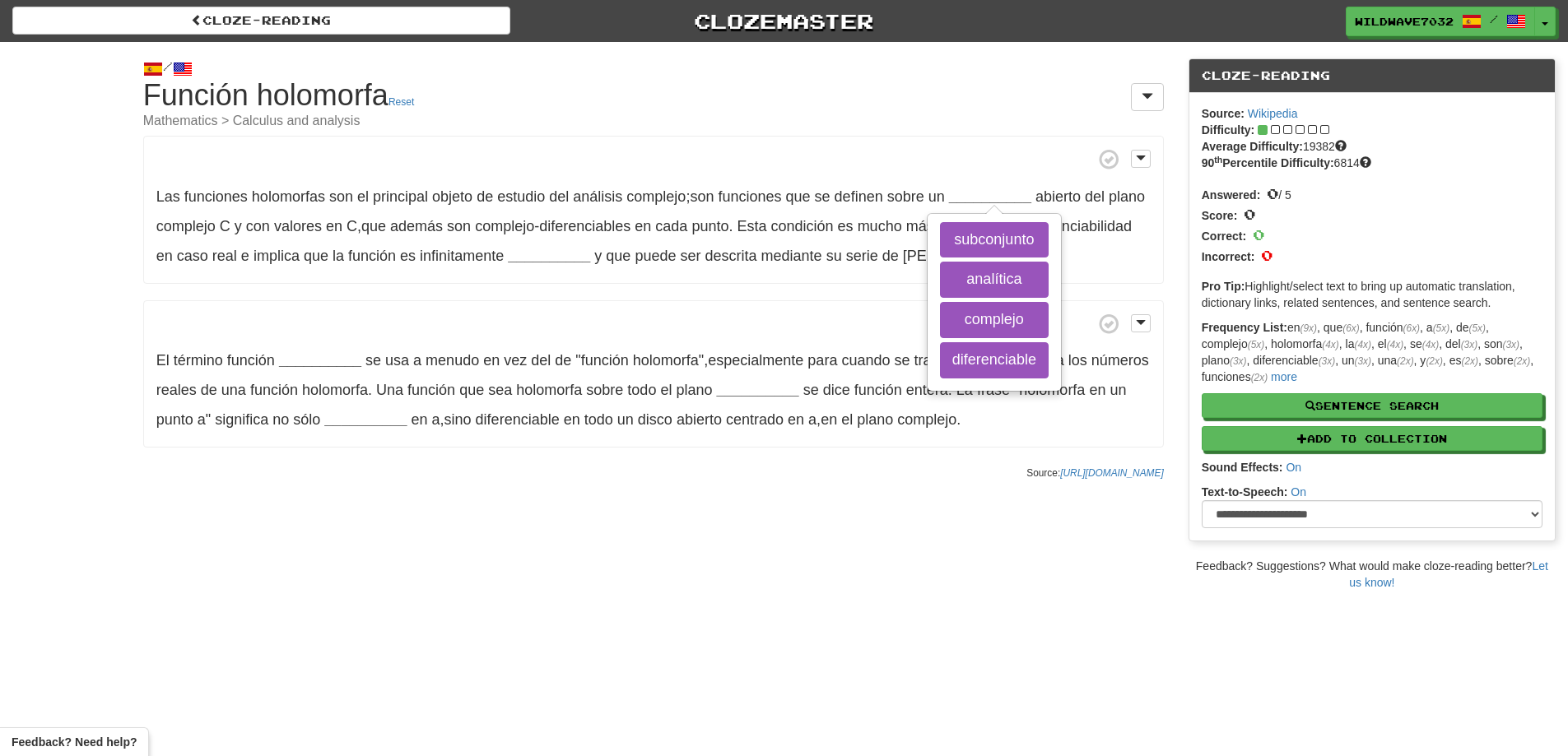
click at [842, 170] on p "Las funciones holomorfas son el principal objeto de estudio del análisis comple…" at bounding box center [653, 210] width 1020 height 148
click at [991, 186] on p "Las funciones holomorfas son el principal objeto de estudio del análisis comple…" at bounding box center [653, 210] width 1020 height 148
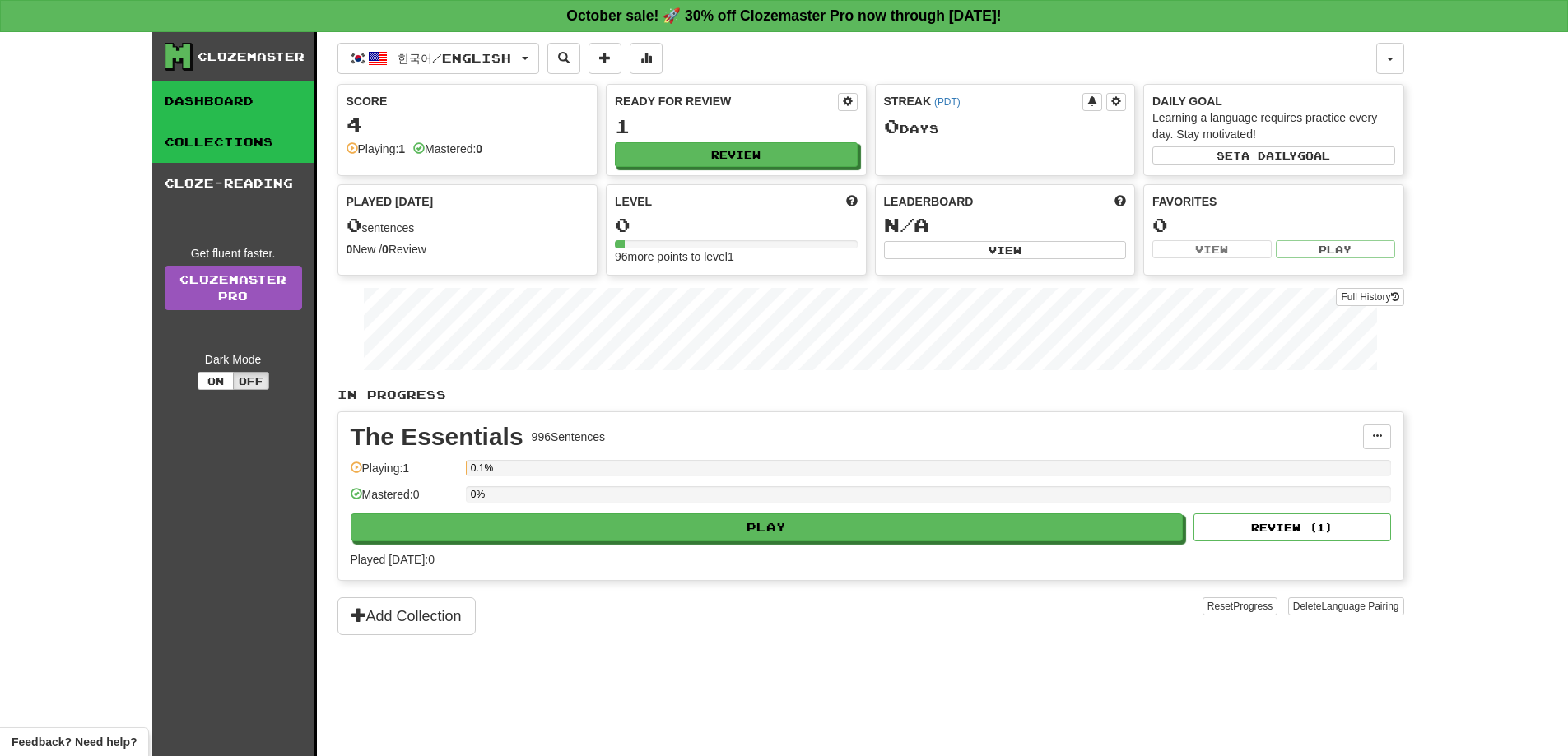
click at [234, 140] on link "Collections" at bounding box center [233, 142] width 163 height 41
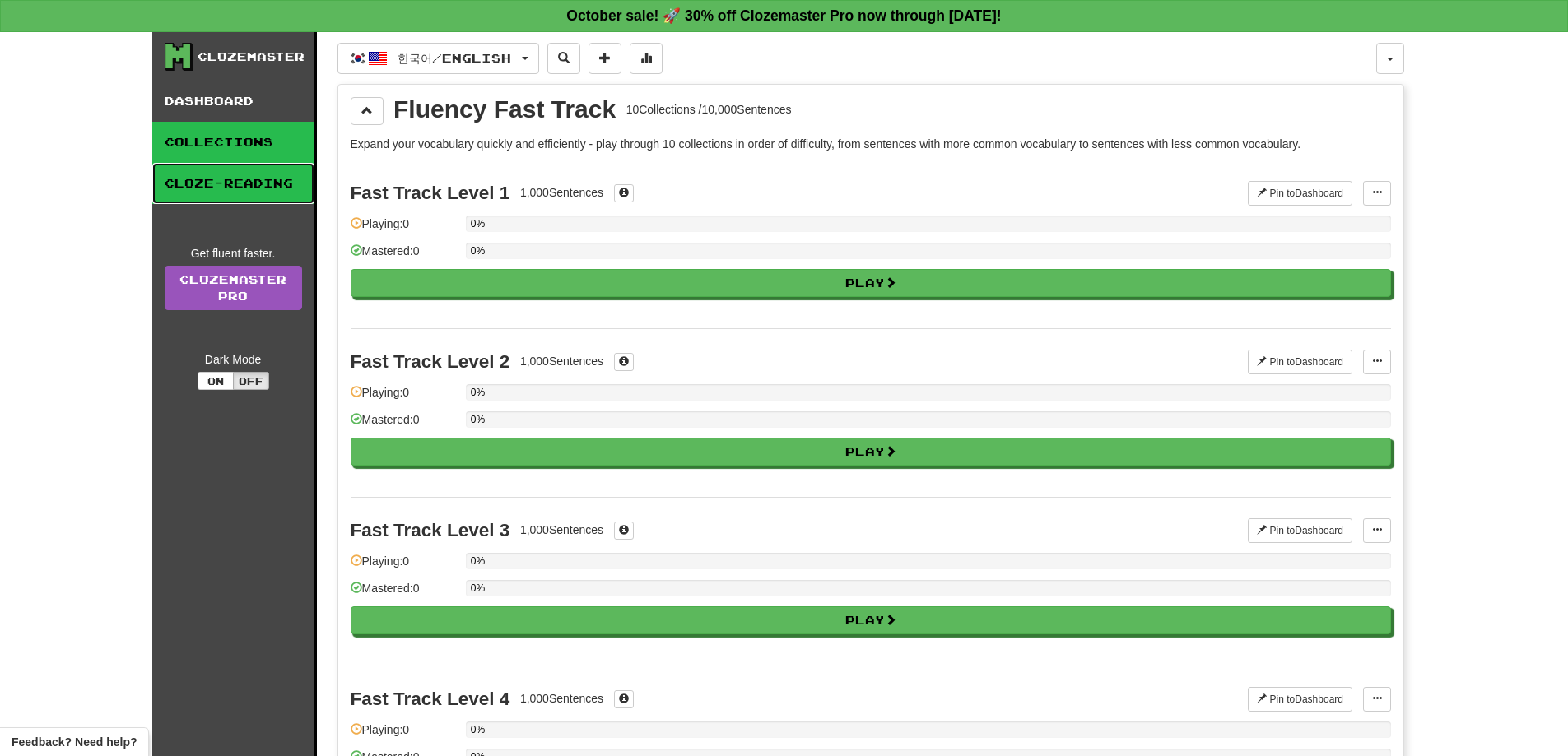
click at [274, 194] on link "Cloze-Reading" at bounding box center [233, 183] width 163 height 41
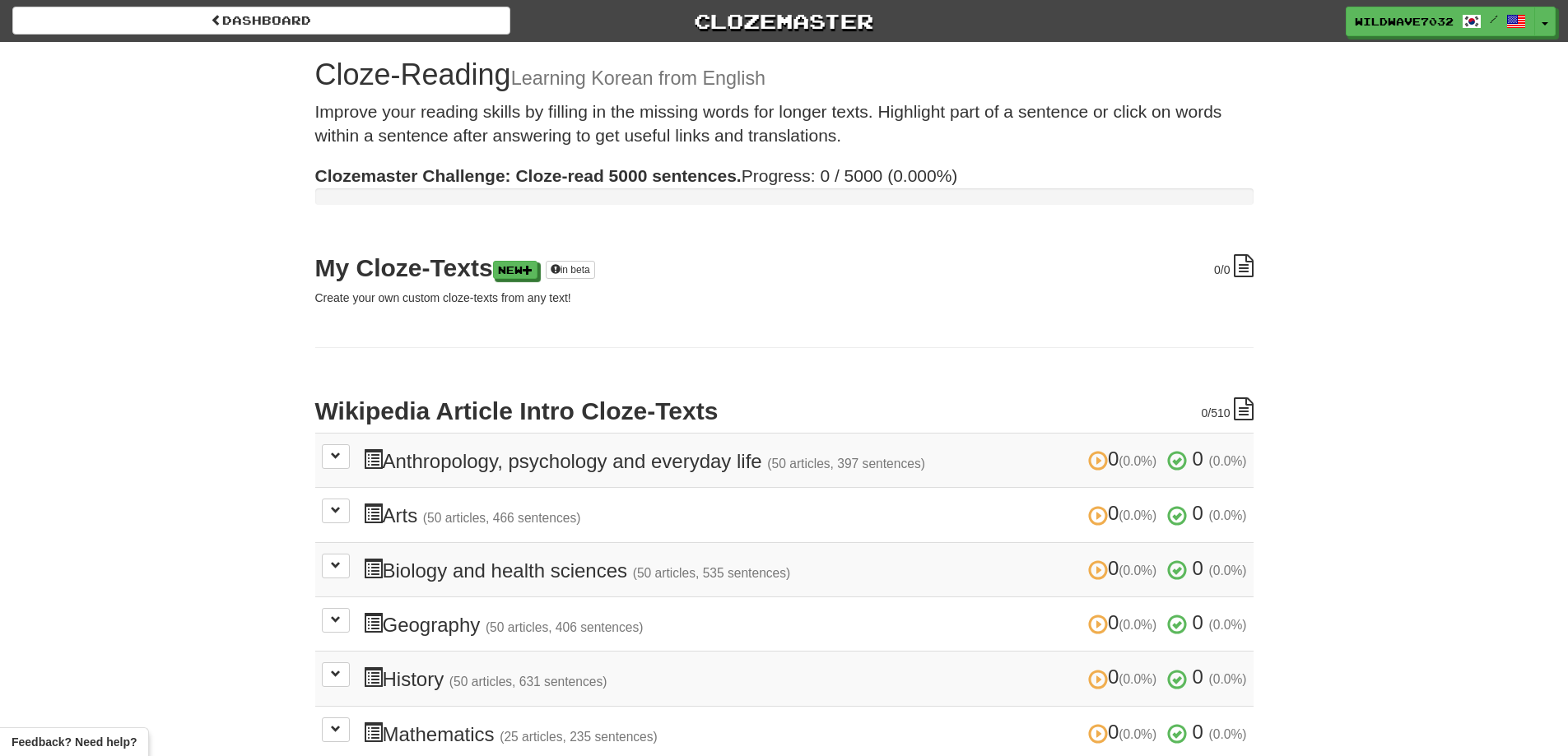
click at [271, 153] on div "Dashboard Clozemaster WildWave7032 / Toggle Dropdown Dashboard Leaderboard Acti…" at bounding box center [784, 525] width 1568 height 1050
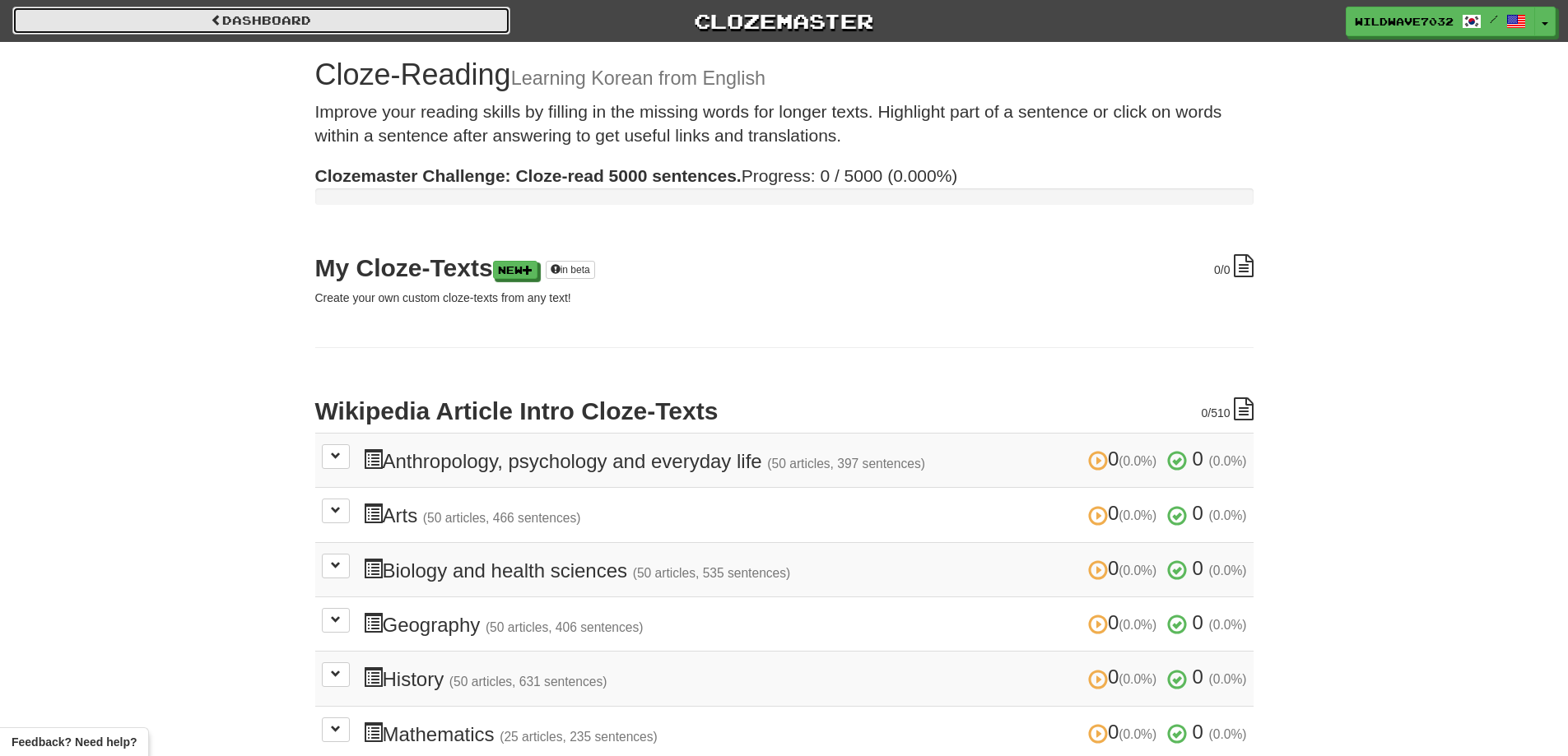
click at [332, 22] on link "Dashboard" at bounding box center [261, 20] width 498 height 28
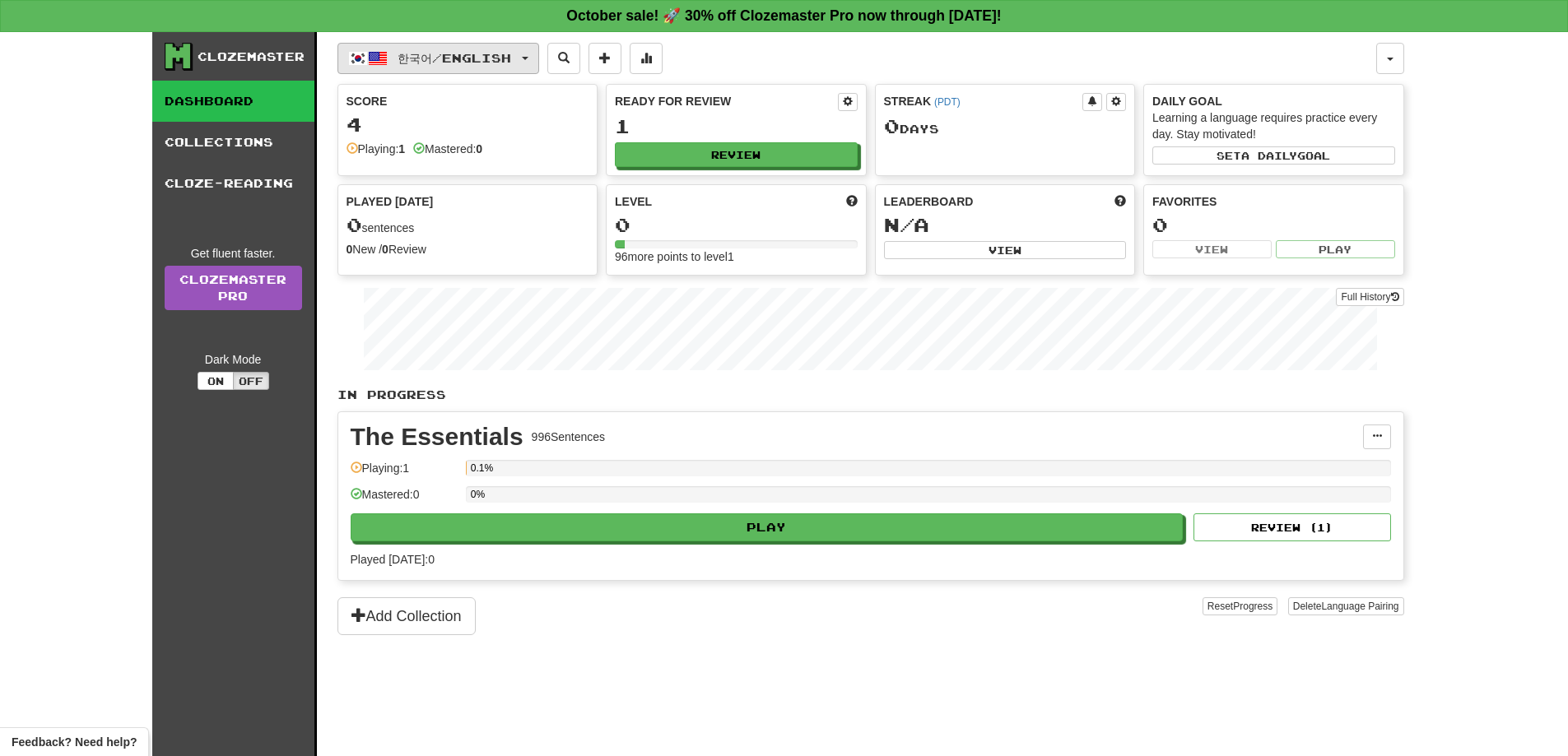
click at [503, 63] on span "한국어 / English" at bounding box center [454, 58] width 113 height 14
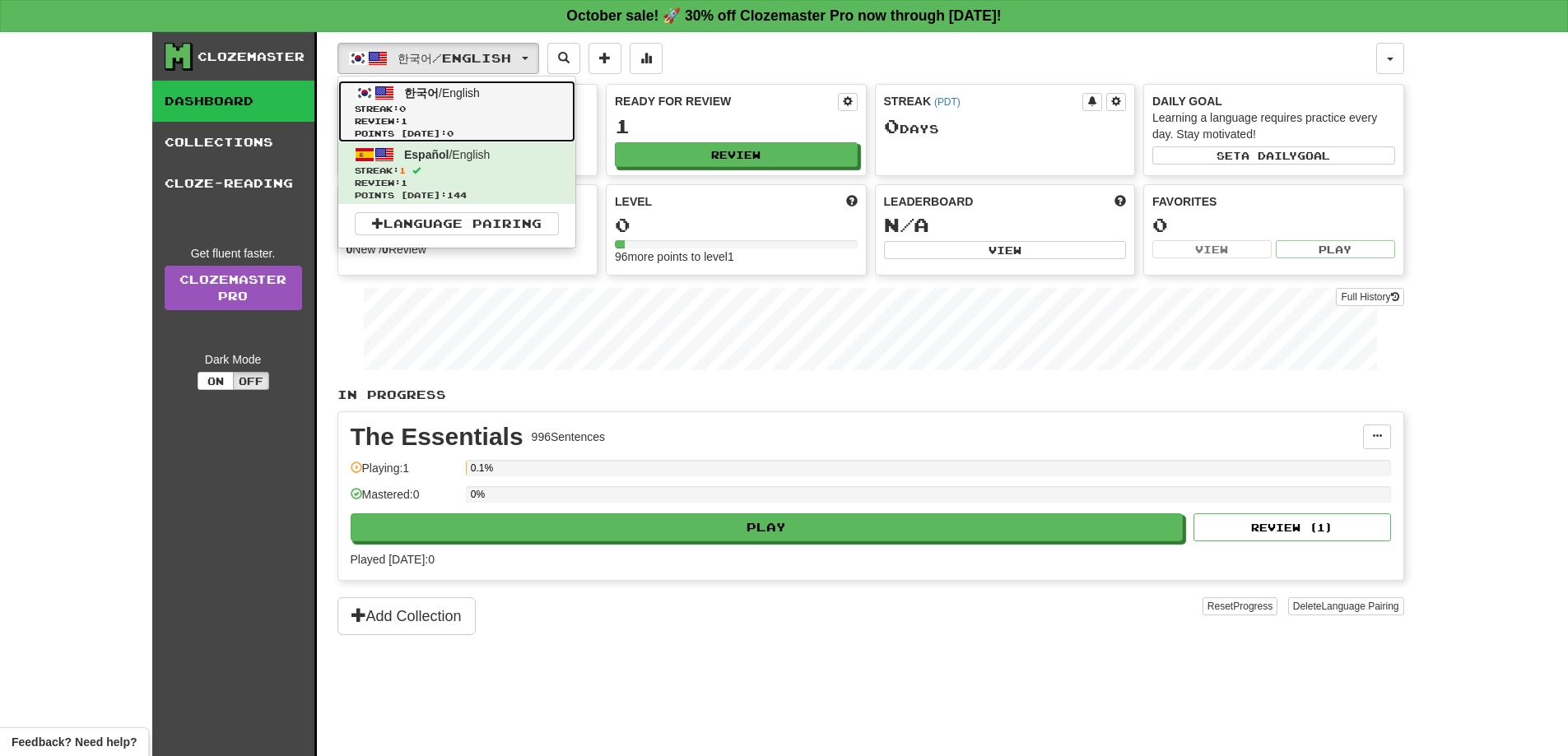
click at [509, 127] on span "Points [DATE]: 0" at bounding box center [456, 133] width 204 height 12
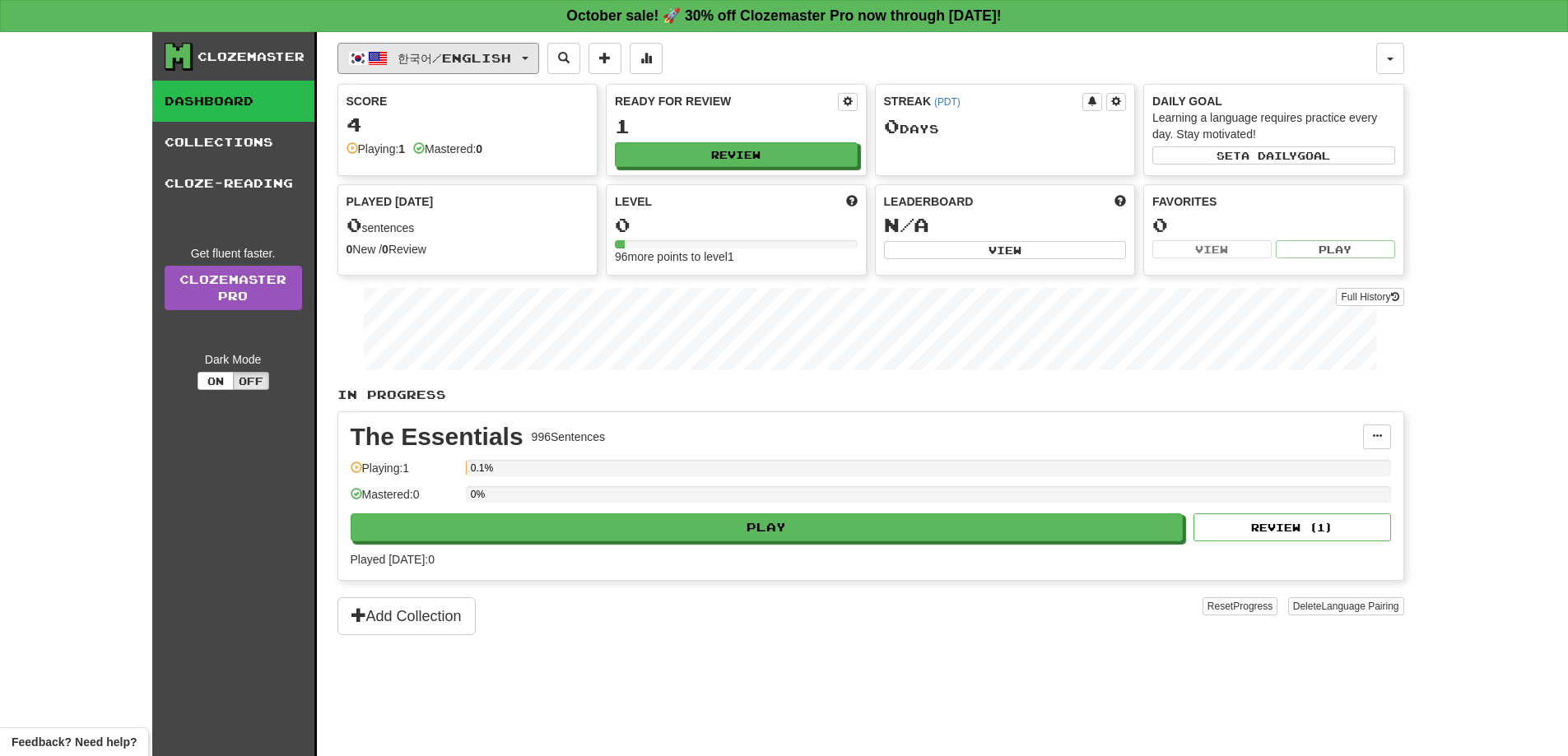
click at [512, 63] on span "한국어 / English" at bounding box center [454, 58] width 113 height 14
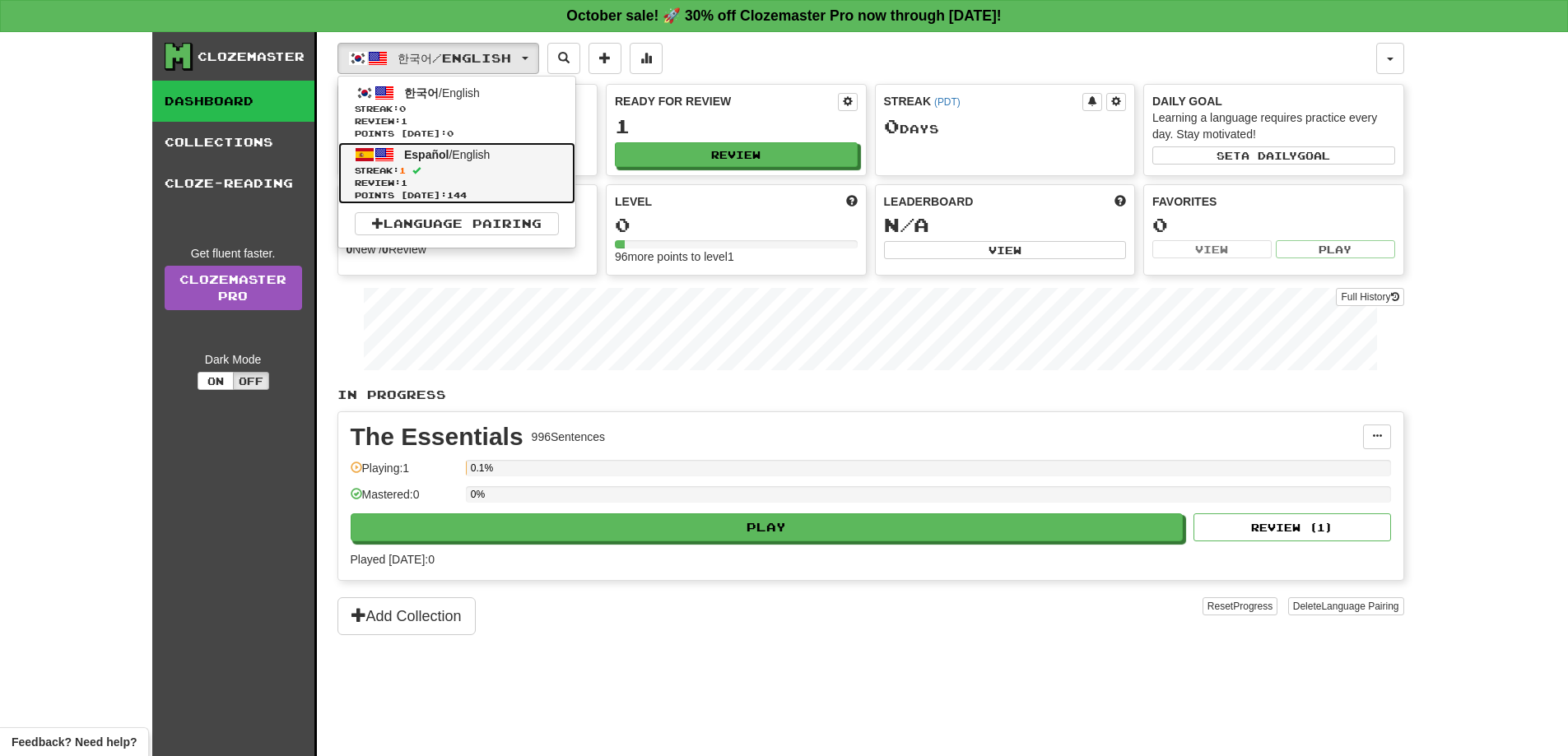
click at [517, 183] on span "Review: 1" at bounding box center [456, 183] width 204 height 12
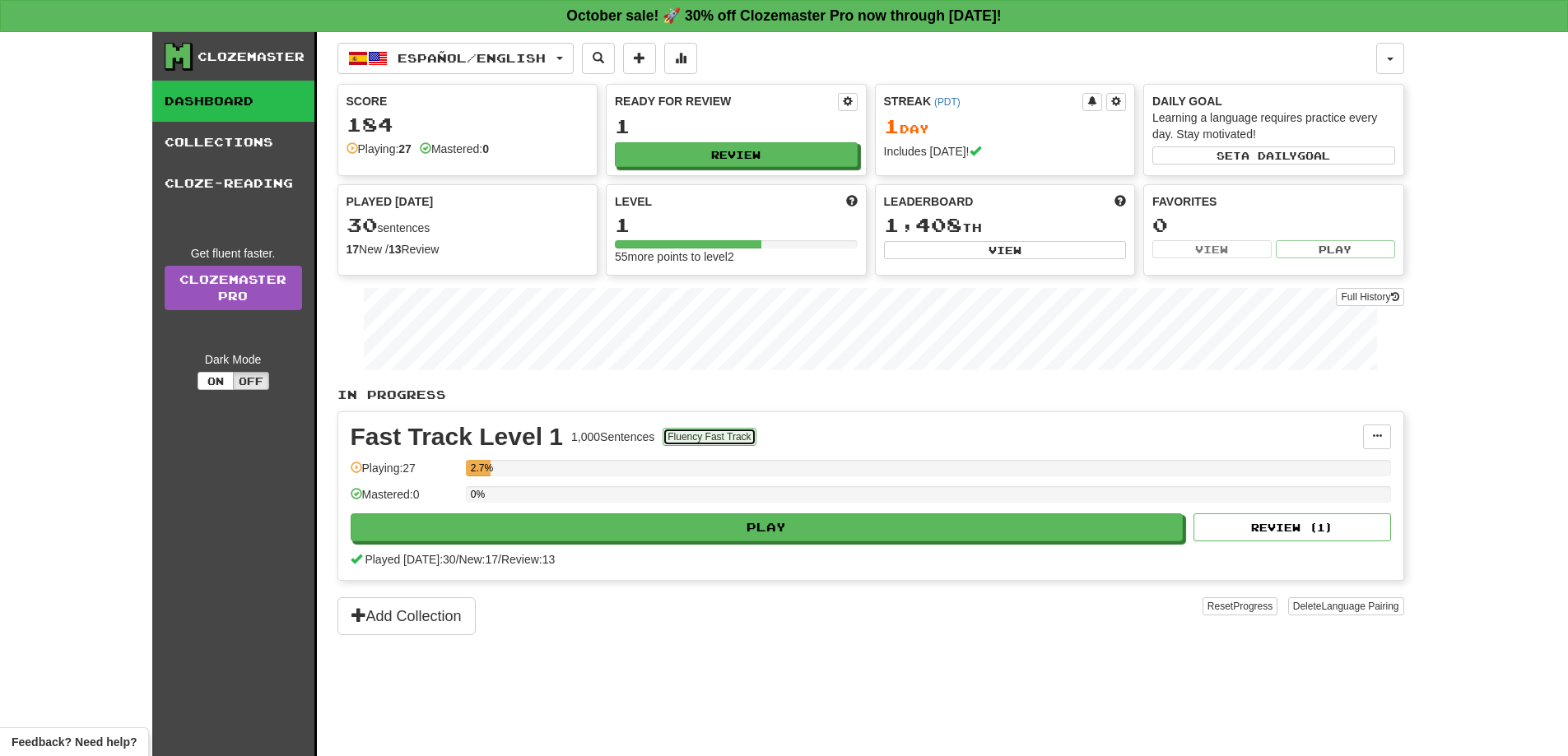
click at [712, 430] on button "Fluency Fast Track" at bounding box center [709, 436] width 93 height 18
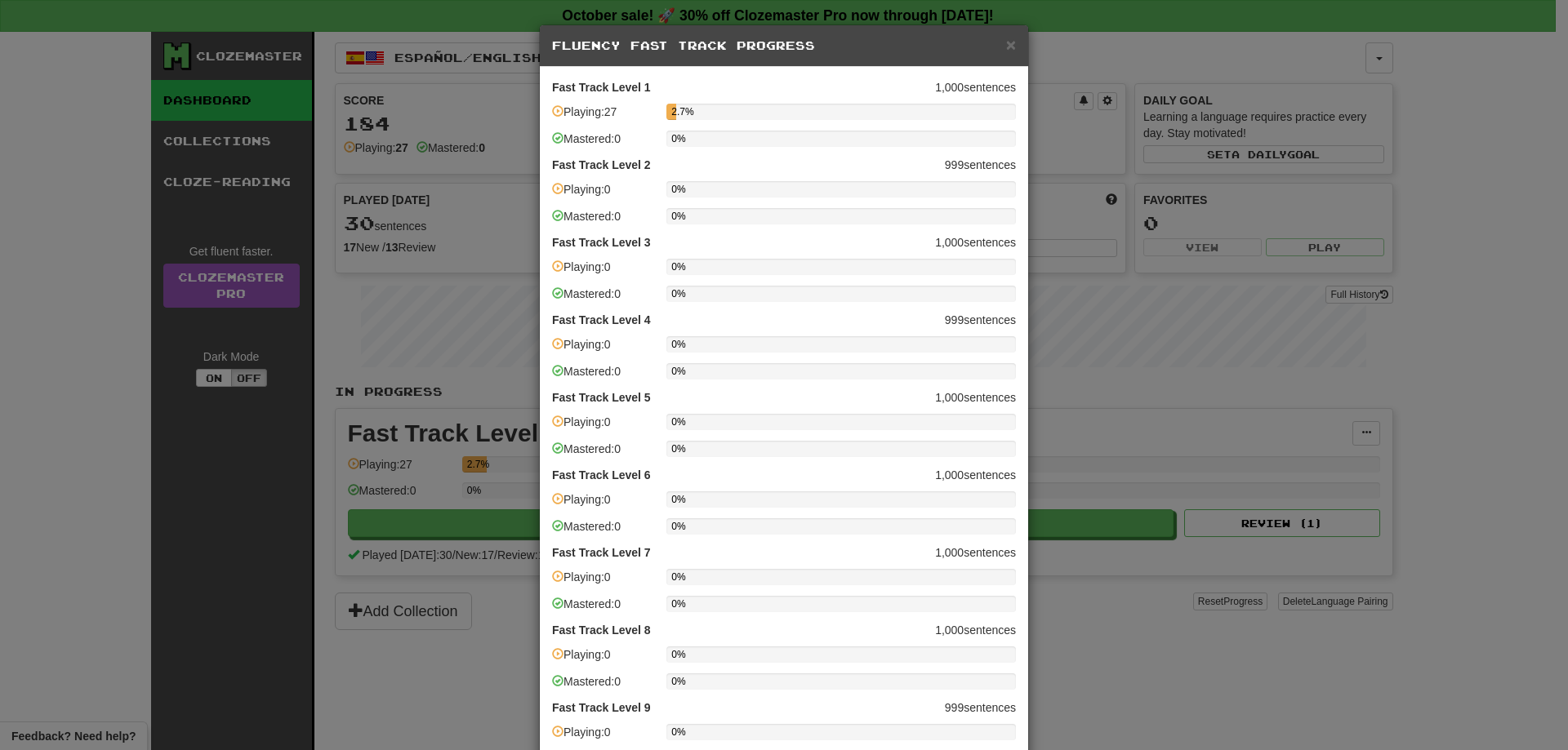
click at [999, 39] on h5 "Fluency Fast Track Progress" at bounding box center [784, 45] width 464 height 16
click at [1006, 43] on span "×" at bounding box center [1010, 44] width 9 height 19
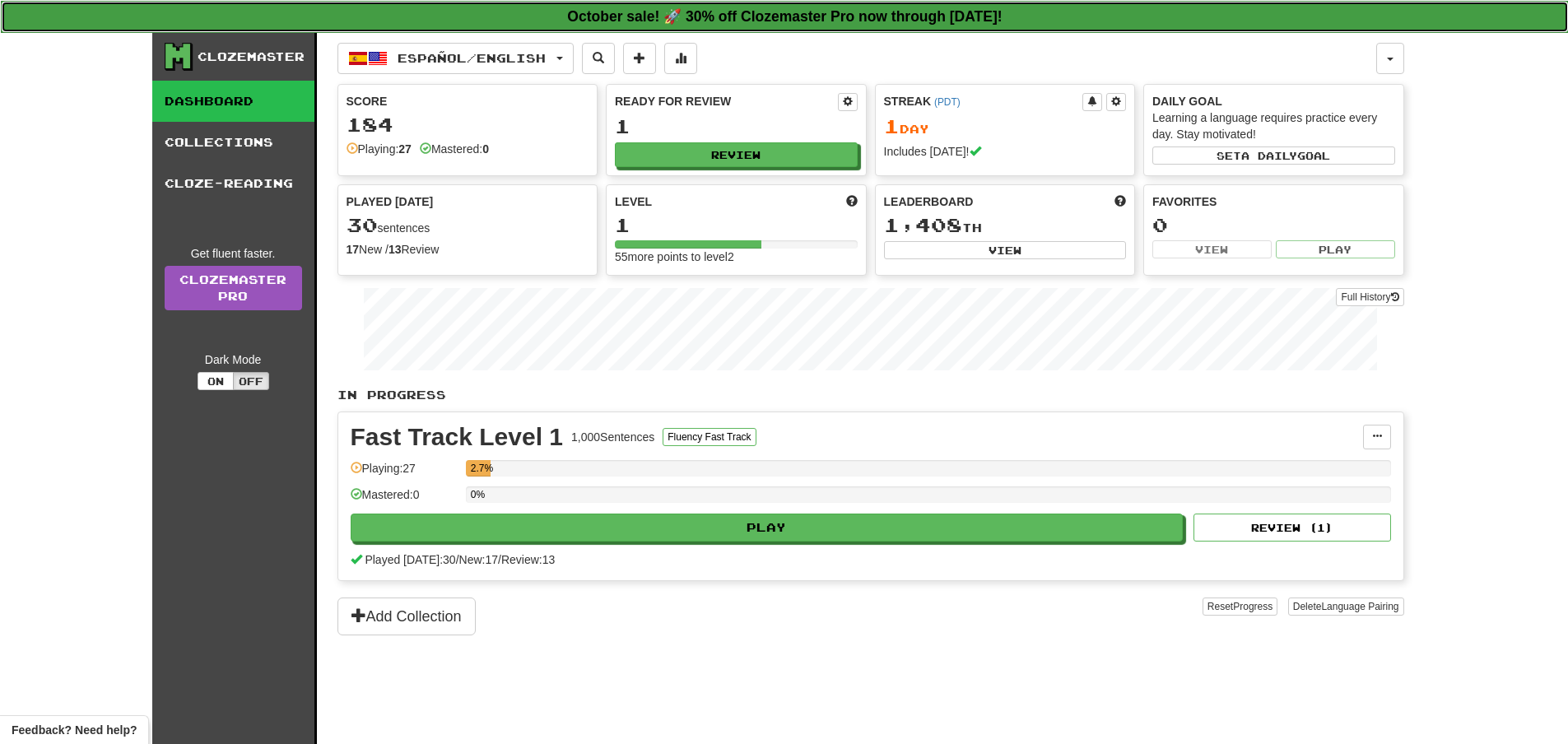
click at [930, 26] on link "October sale! 🚀 30% off Clozemaster Pro now through Sunday October 19!" at bounding box center [784, 17] width 1568 height 32
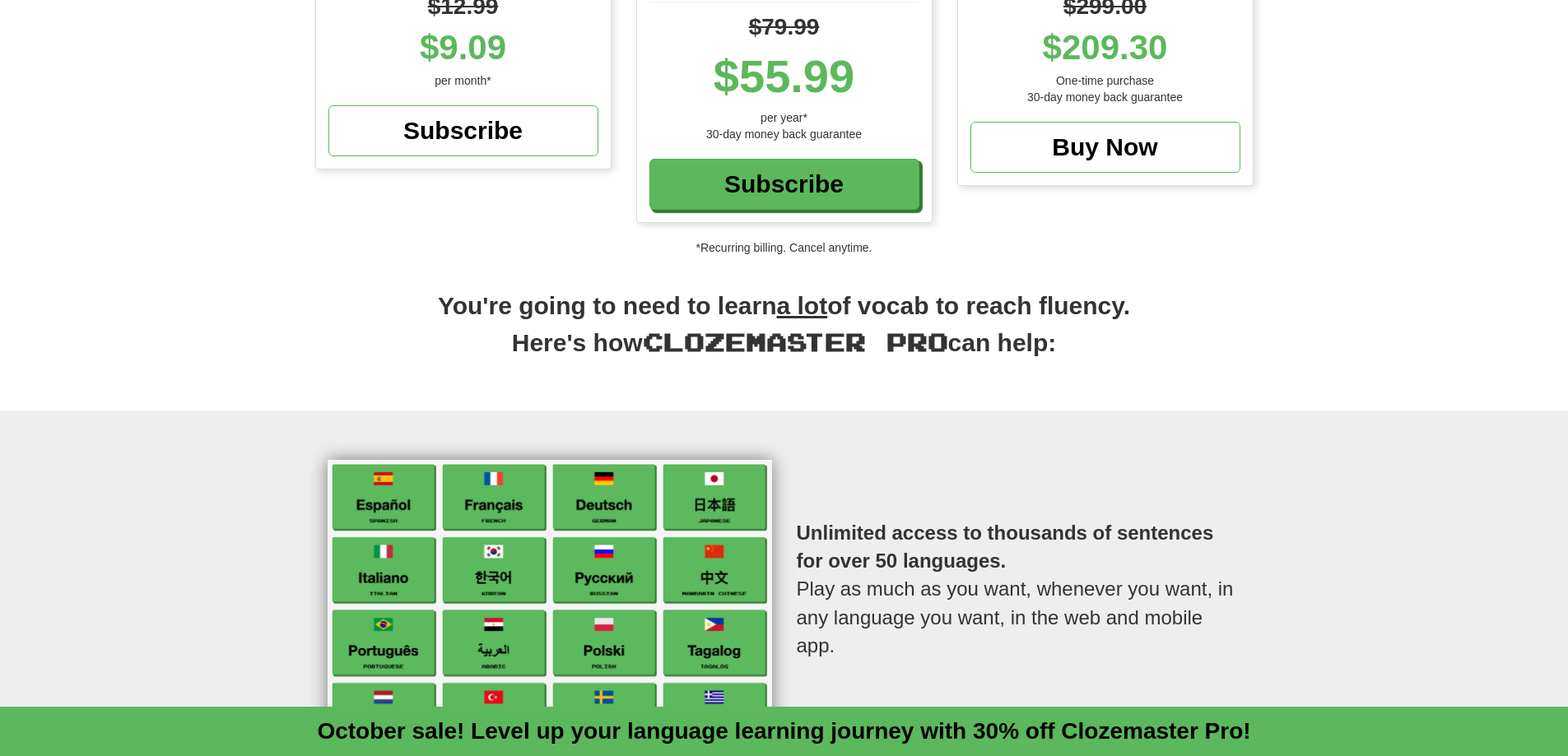
scroll to position [412, 0]
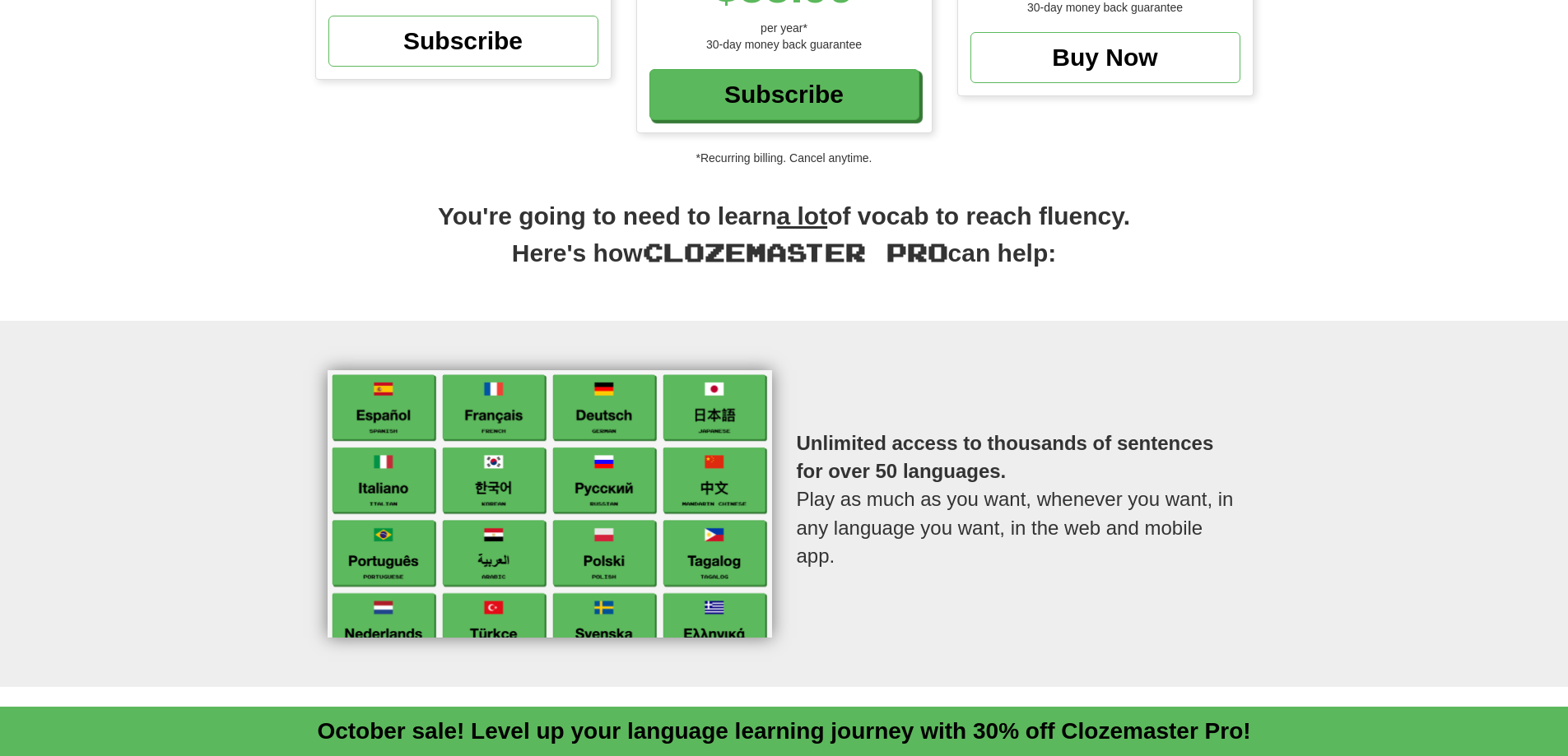
click at [156, 309] on div "You're going to need to learn a lot of vocab to reach fluency. Here's how Cloze…" at bounding box center [784, 260] width 1568 height 122
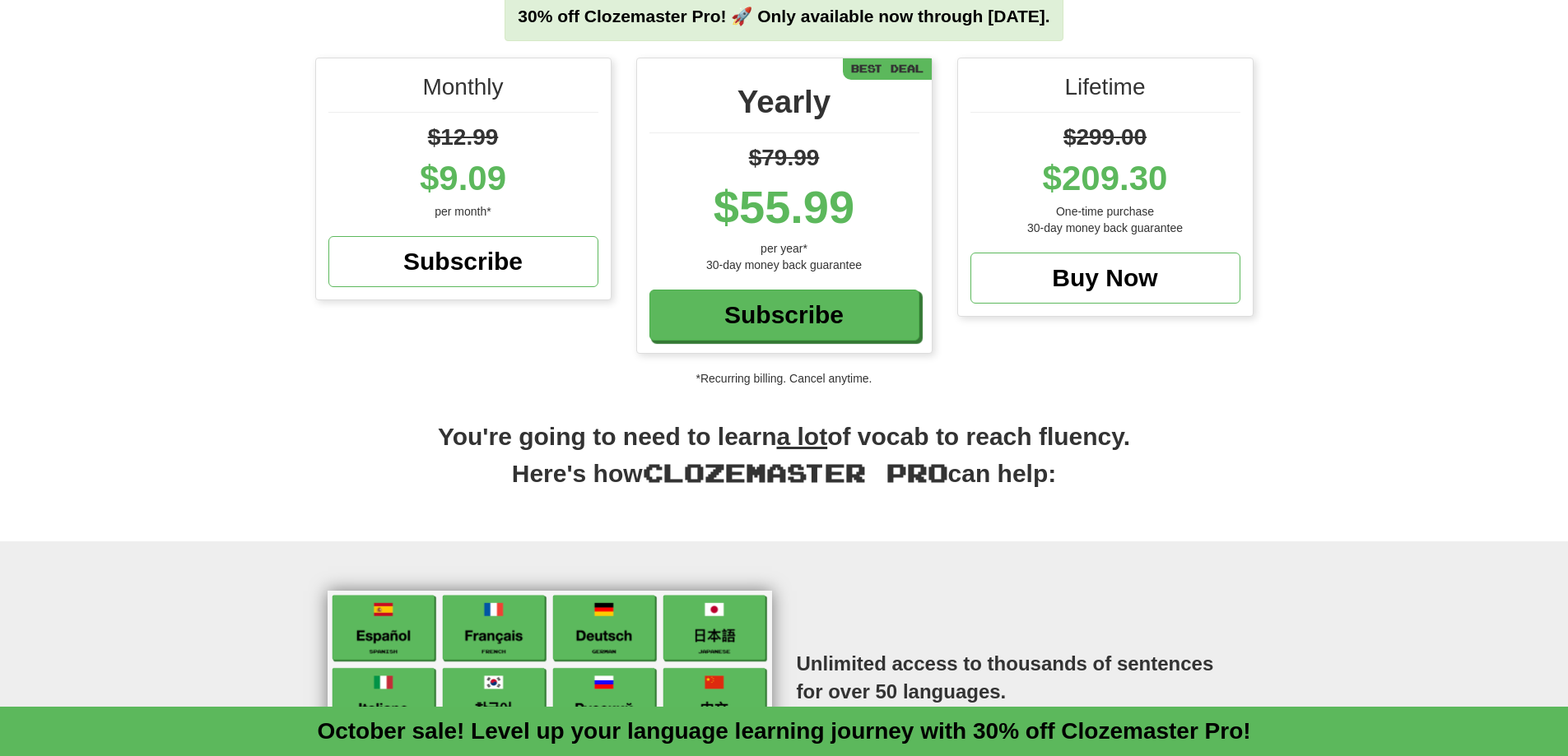
scroll to position [0, 0]
